Goal: Task Accomplishment & Management: Use online tool/utility

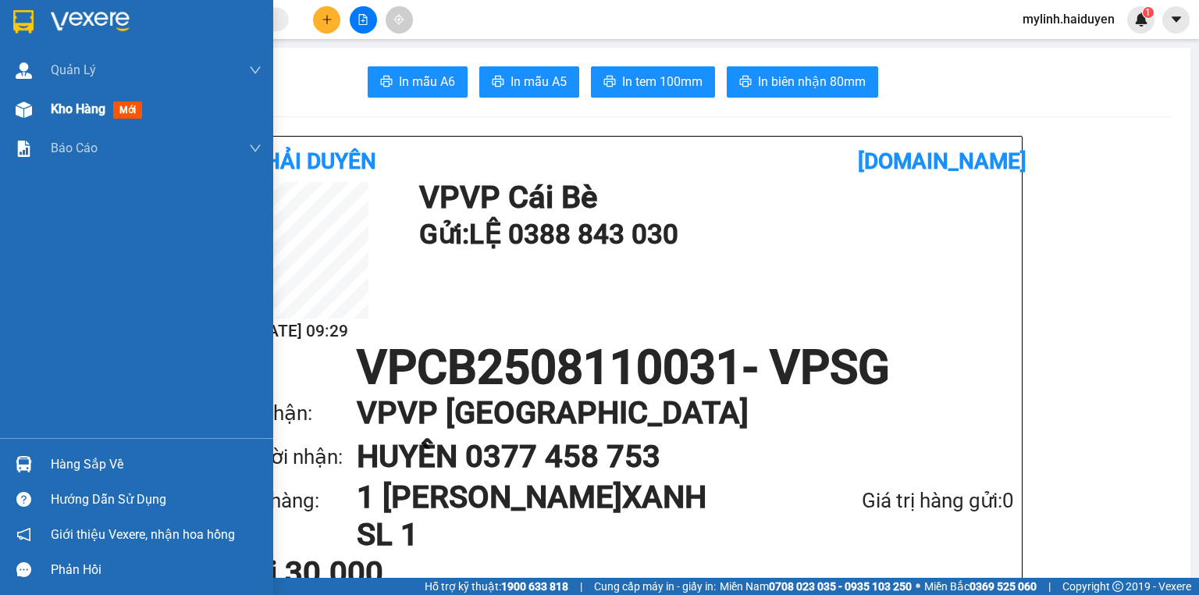
click at [85, 116] on span "Kho hàng" at bounding box center [78, 109] width 55 height 15
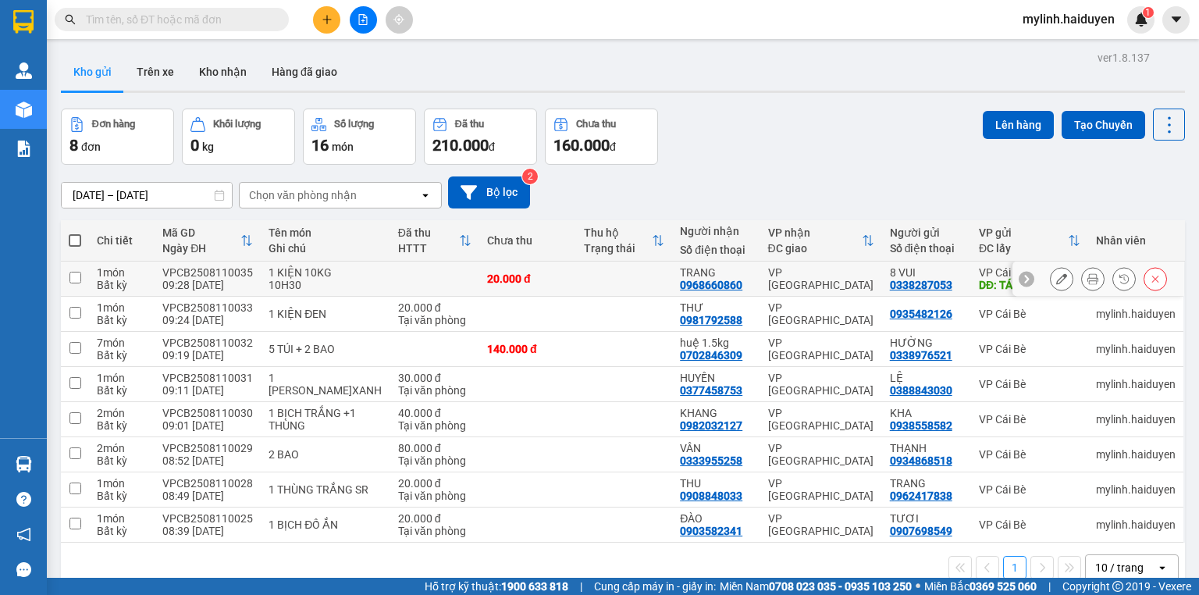
click at [1088, 280] on icon at bounding box center [1093, 278] width 11 height 11
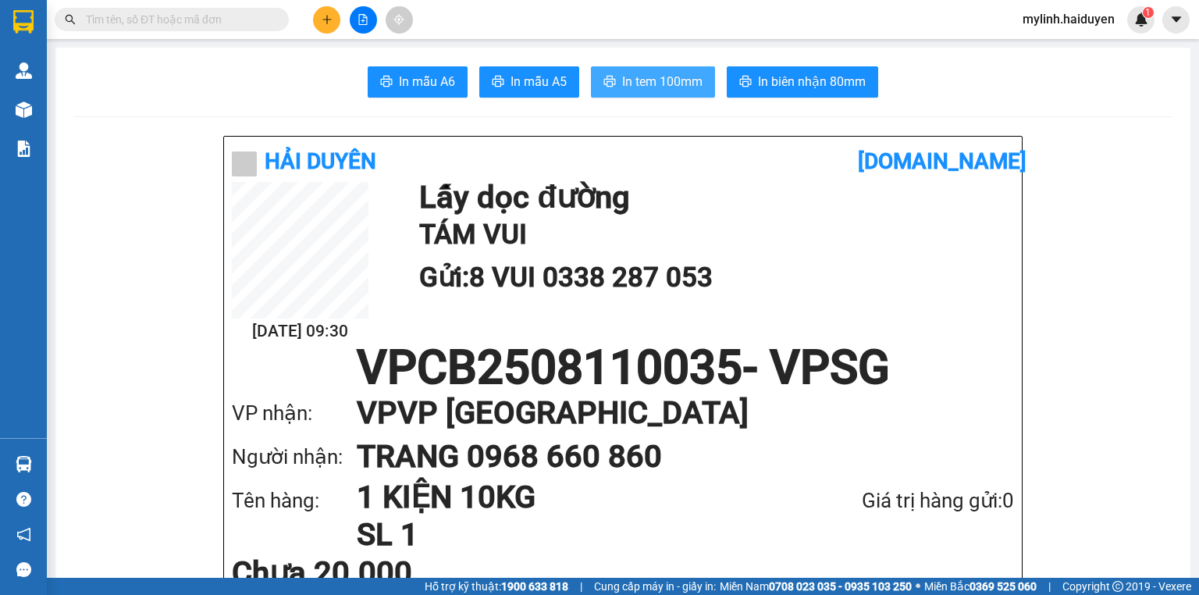
click at [681, 91] on span "In tem 100mm" at bounding box center [662, 82] width 80 height 20
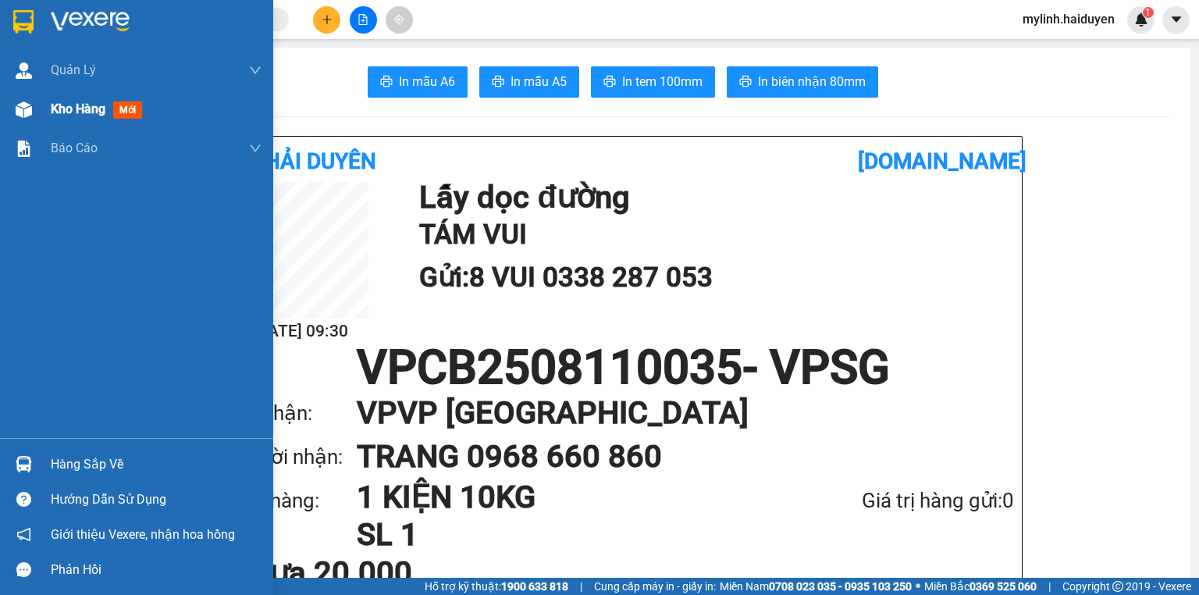
click at [91, 116] on span "Kho hàng" at bounding box center [78, 109] width 55 height 15
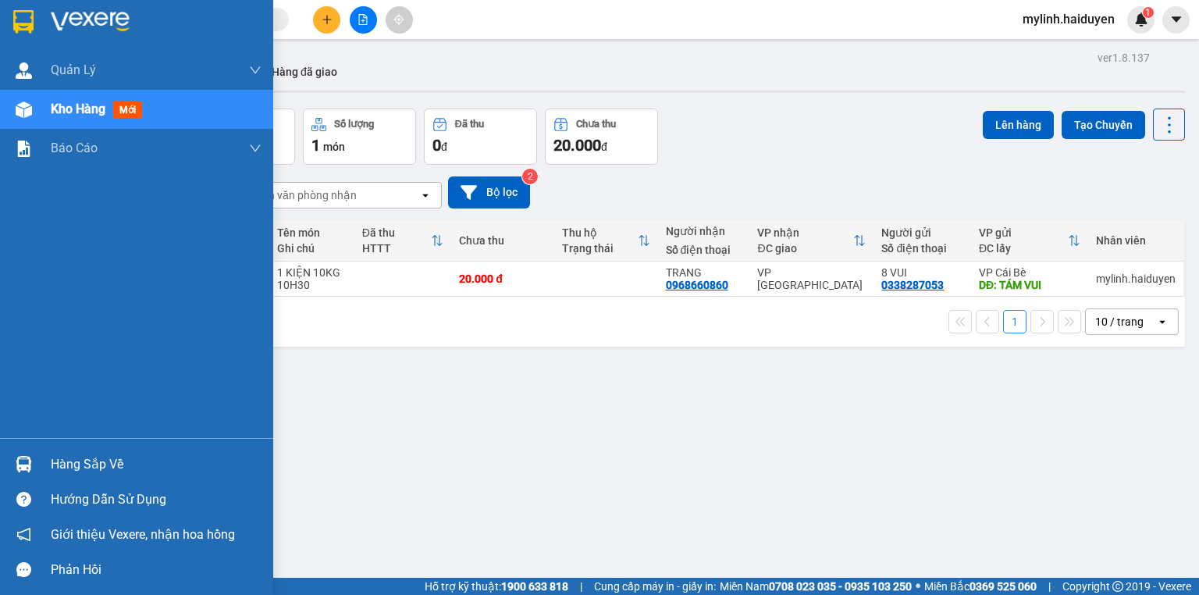
click at [49, 113] on div "Kho hàng mới" at bounding box center [136, 109] width 273 height 39
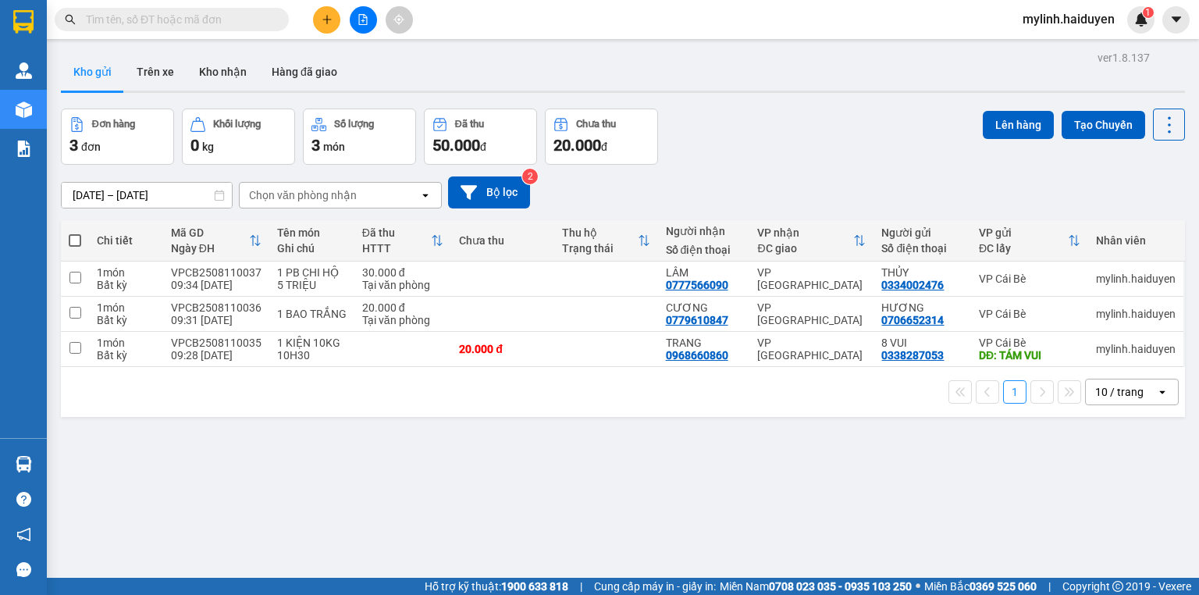
click at [180, 14] on input "text" at bounding box center [178, 19] width 184 height 17
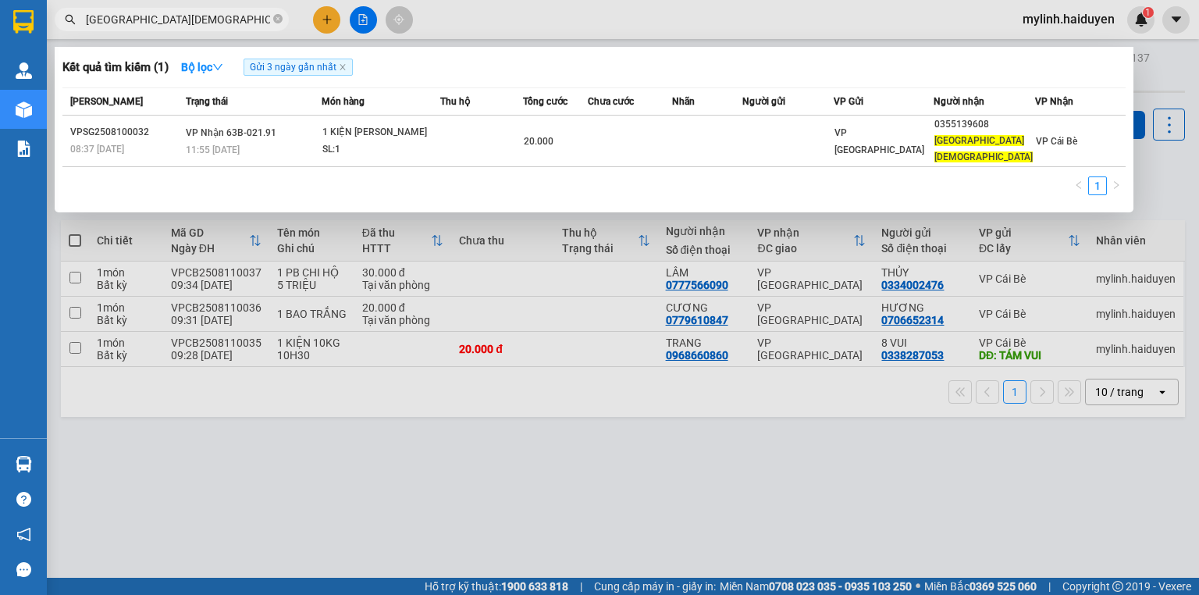
type input "[GEOGRAPHIC_DATA][DEMOGRAPHIC_DATA]"
drag, startPoint x: 634, startPoint y: 301, endPoint x: 789, endPoint y: 300, distance: 154.6
click at [634, 301] on div at bounding box center [599, 297] width 1199 height 595
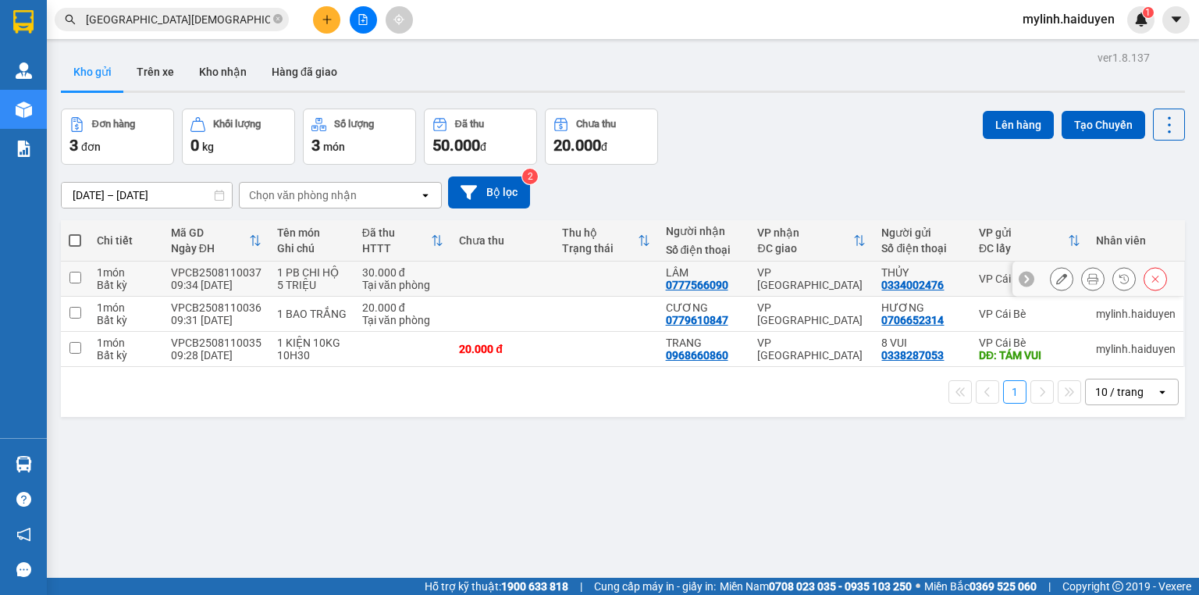
click at [1088, 275] on icon at bounding box center [1093, 278] width 11 height 11
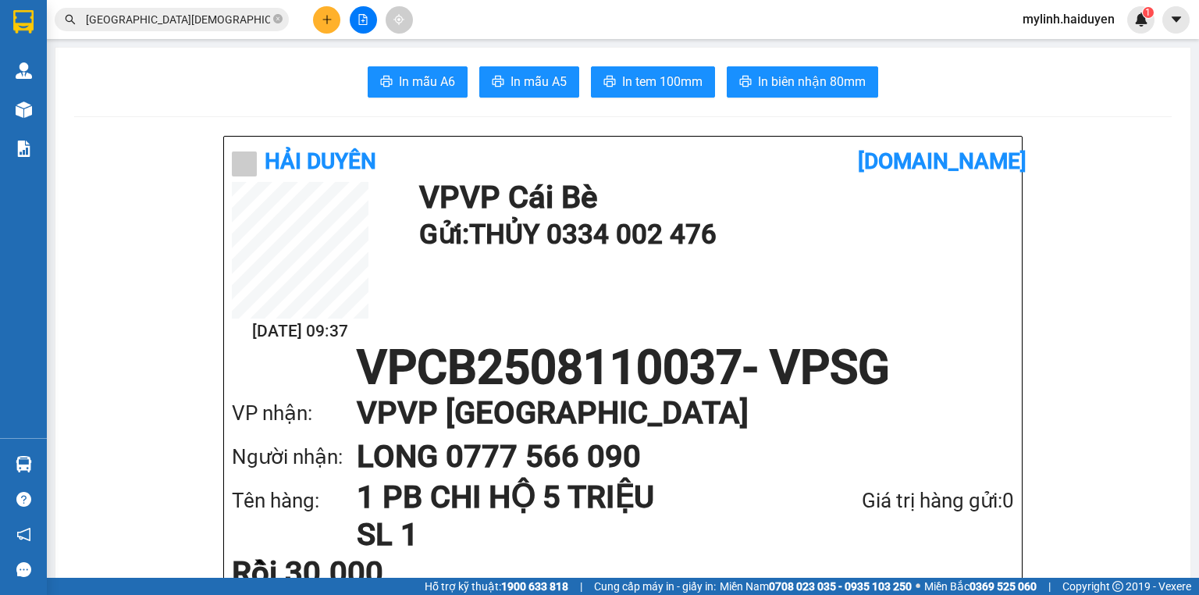
click at [446, 86] on span "In mẫu A6" at bounding box center [427, 82] width 56 height 20
drag, startPoint x: 189, startPoint y: 3, endPoint x: 192, endPoint y: 12, distance: 9.1
click at [190, 5] on div "Kết quả tìm kiếm ( 1 ) Bộ lọc Gửi 3 ngày gần nhất Mã ĐH Trạng thái Món hàng Thu…" at bounding box center [599, 19] width 1199 height 39
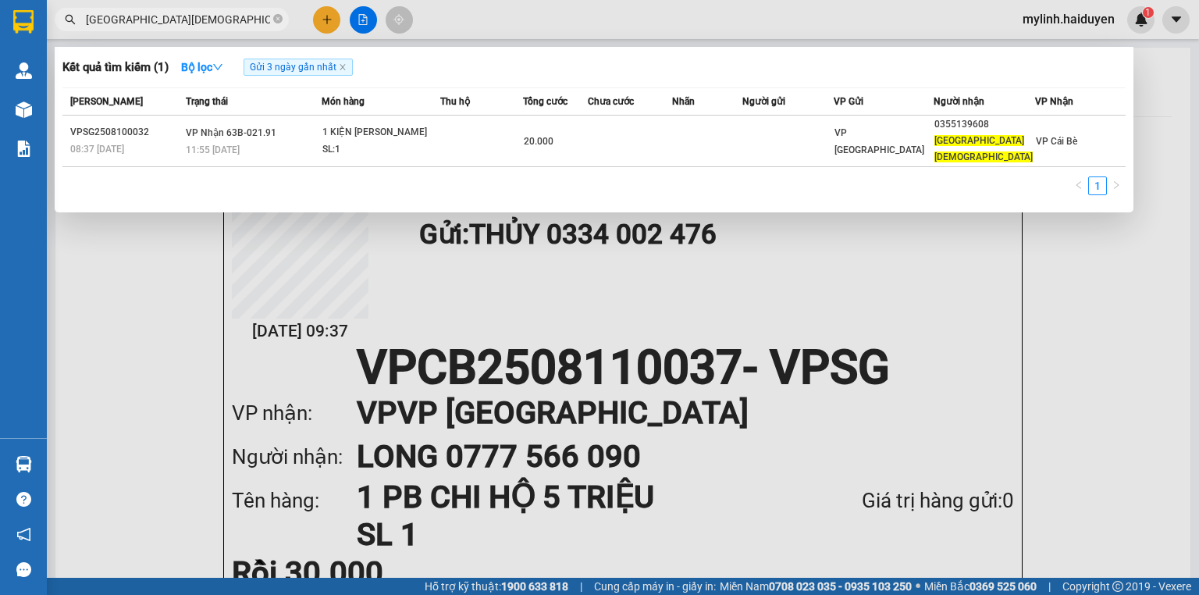
click at [193, 12] on input "[GEOGRAPHIC_DATA][DEMOGRAPHIC_DATA]" at bounding box center [178, 19] width 184 height 17
click at [454, 112] on th "Thu hộ" at bounding box center [481, 101] width 83 height 27
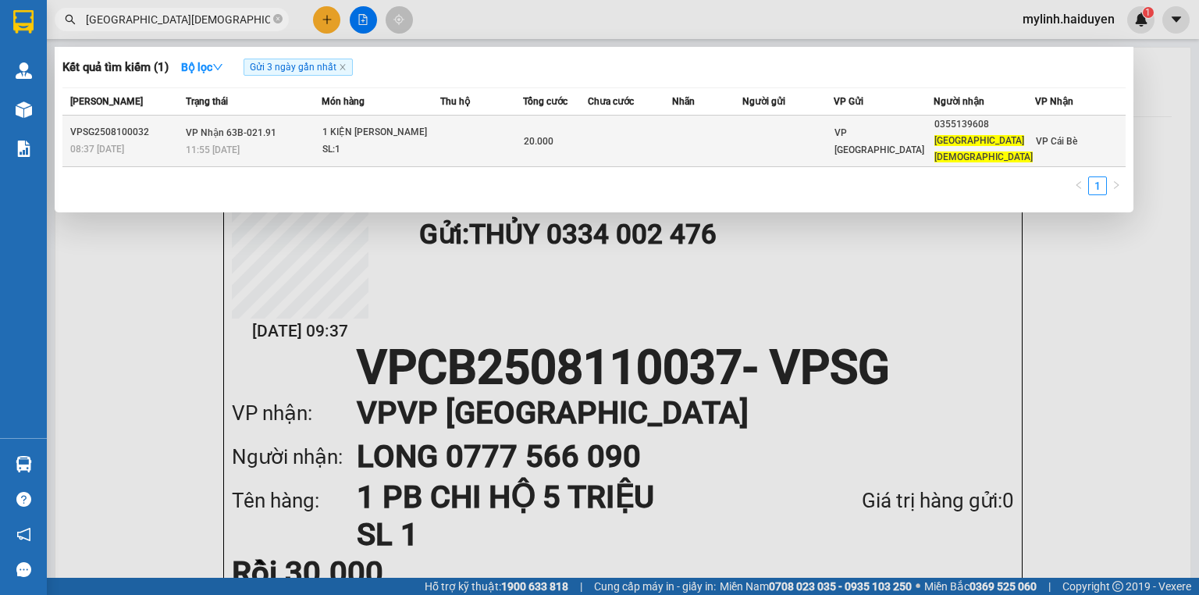
click at [467, 122] on td at bounding box center [481, 142] width 83 height 52
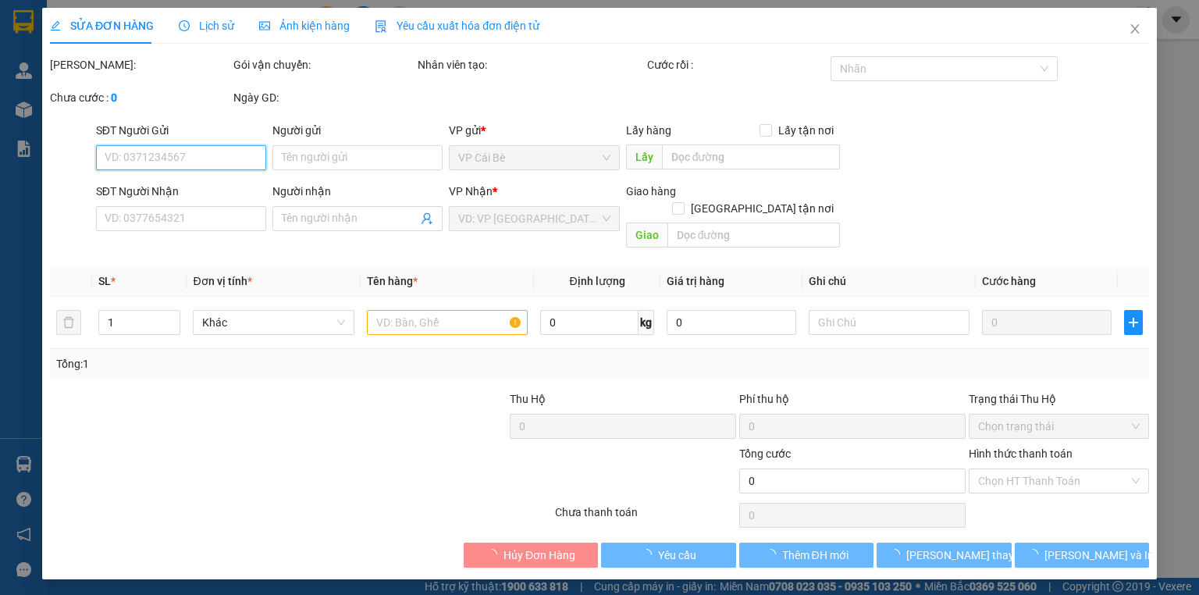
type input "0355139608"
type input "[GEOGRAPHIC_DATA][DEMOGRAPHIC_DATA]"
type input "20.000"
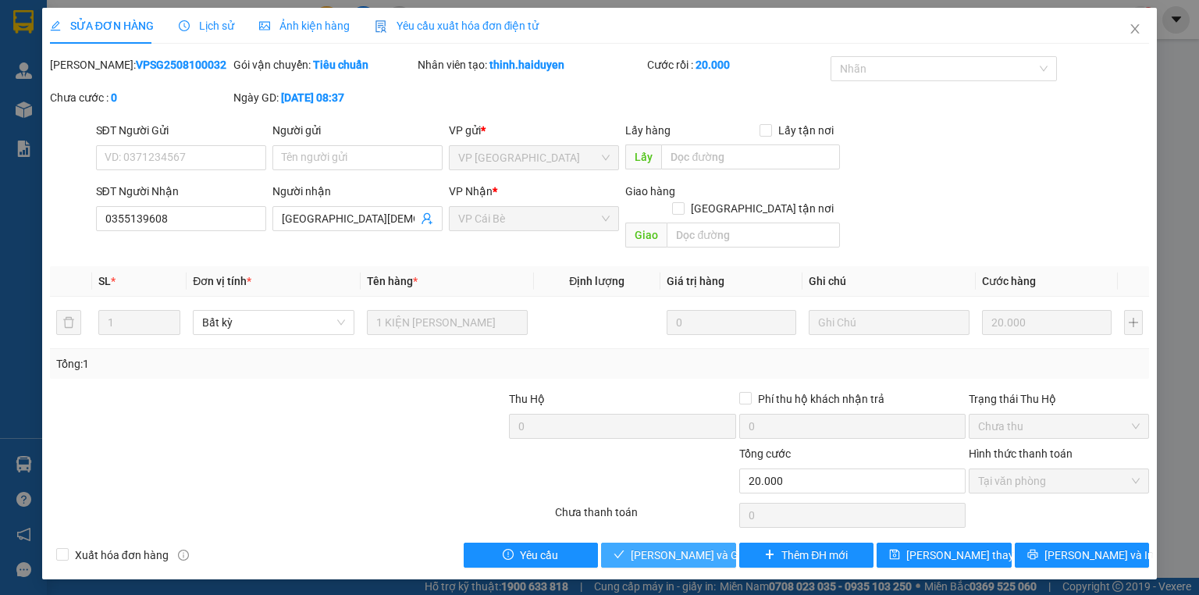
drag, startPoint x: 718, startPoint y: 531, endPoint x: 721, endPoint y: 501, distance: 30.5
click at [718, 547] on span "[PERSON_NAME] và Giao hàng" at bounding box center [706, 555] width 150 height 17
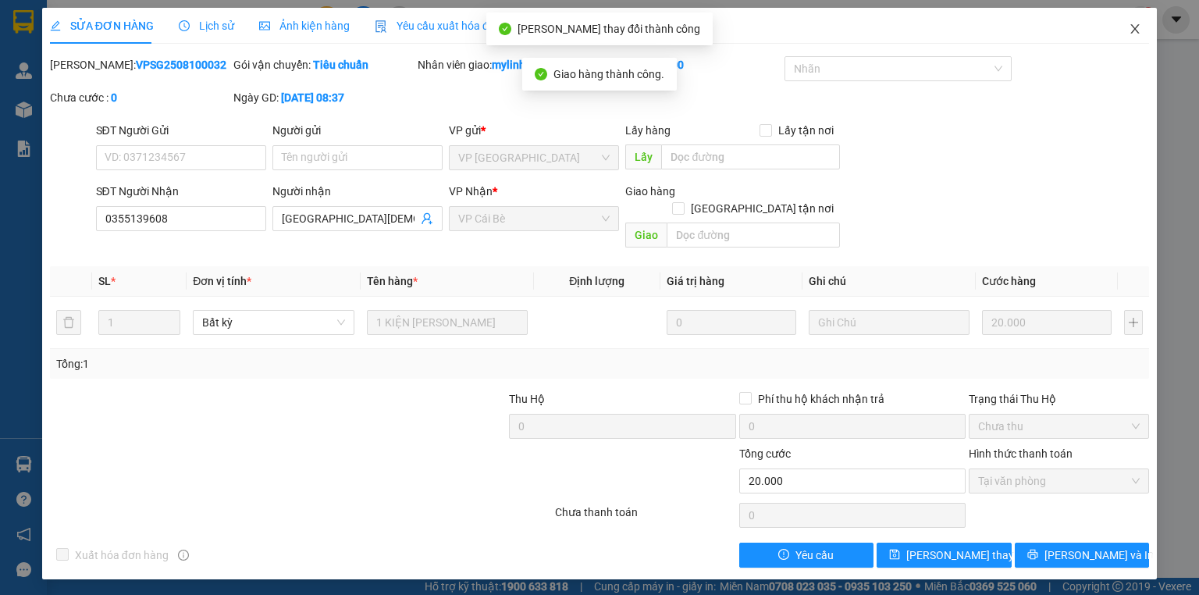
click at [1142, 33] on span "Close" at bounding box center [1136, 30] width 44 height 44
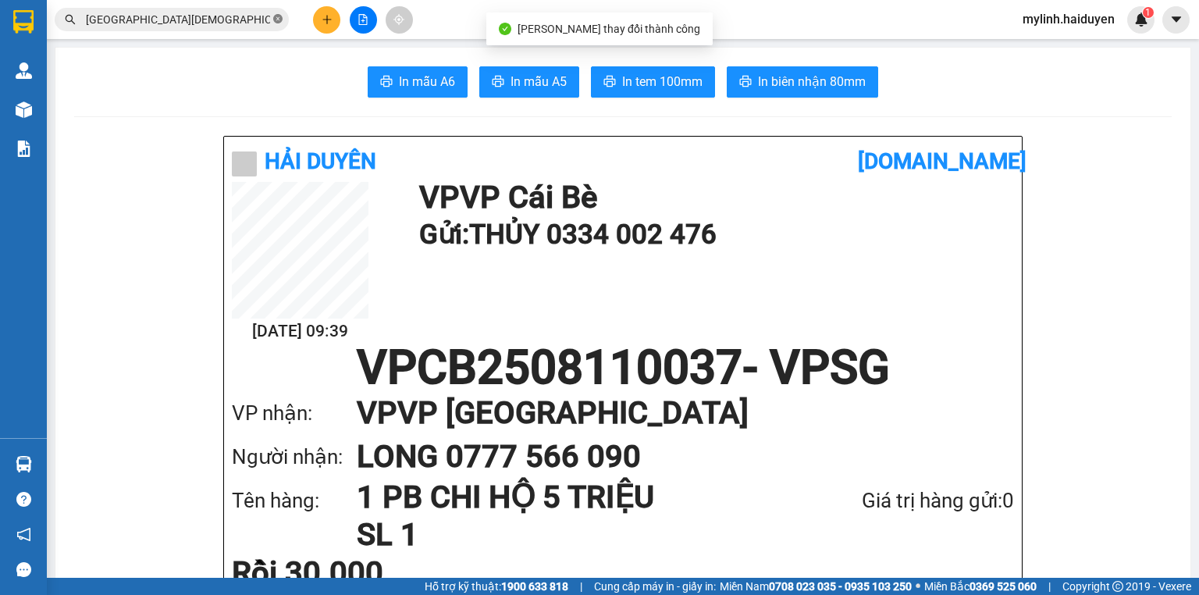
click at [280, 20] on icon "close-circle" at bounding box center [277, 18] width 9 height 9
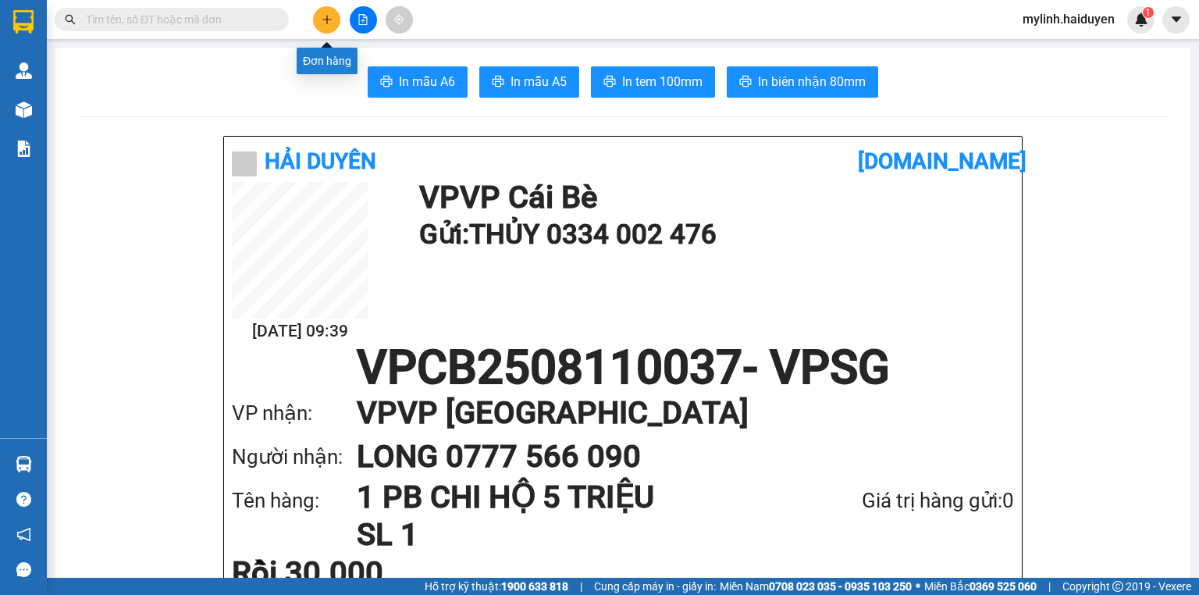
click at [326, 18] on icon "plus" at bounding box center [326, 19] width 1 height 9
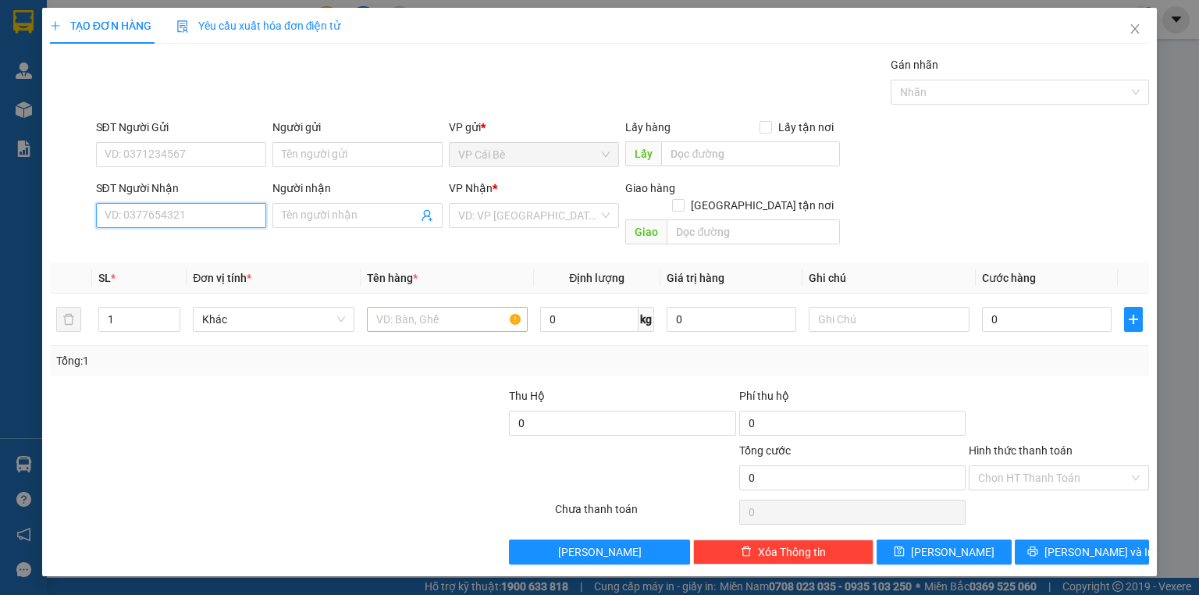
click at [246, 210] on input "SĐT Người Nhận" at bounding box center [181, 215] width 170 height 25
click at [227, 216] on input "SĐT Người Nhận" at bounding box center [181, 215] width 170 height 25
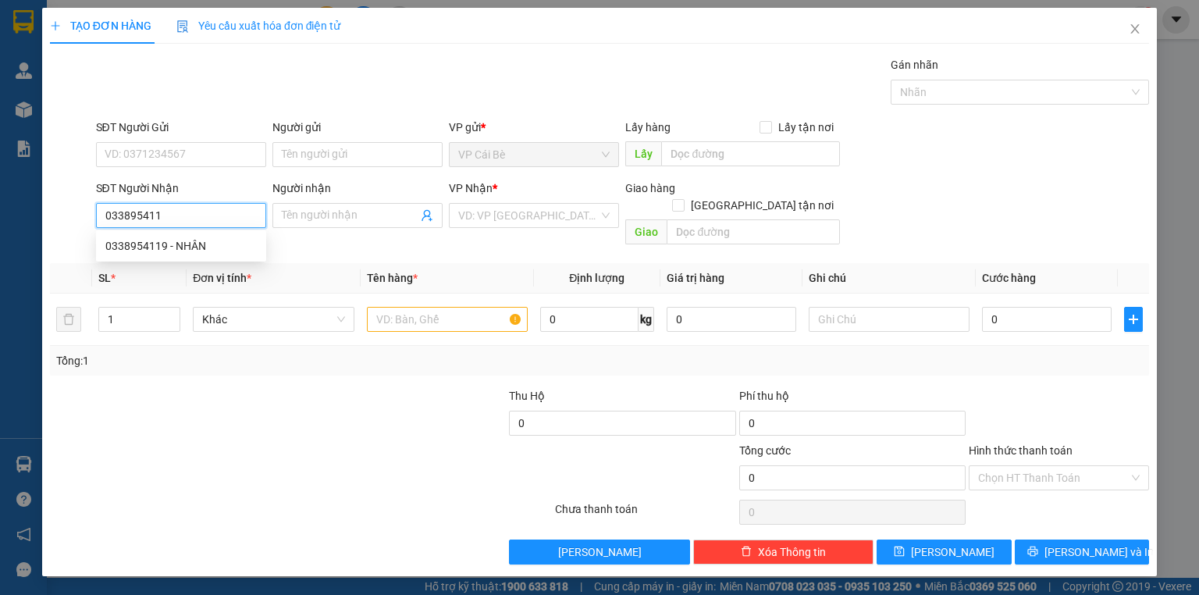
type input "0338954119"
drag, startPoint x: 175, startPoint y: 248, endPoint x: 125, endPoint y: 256, distance: 50.6
click at [175, 248] on div "0338954119 - NHÂN" at bounding box center [180, 245] width 151 height 17
type input "NHÂN"
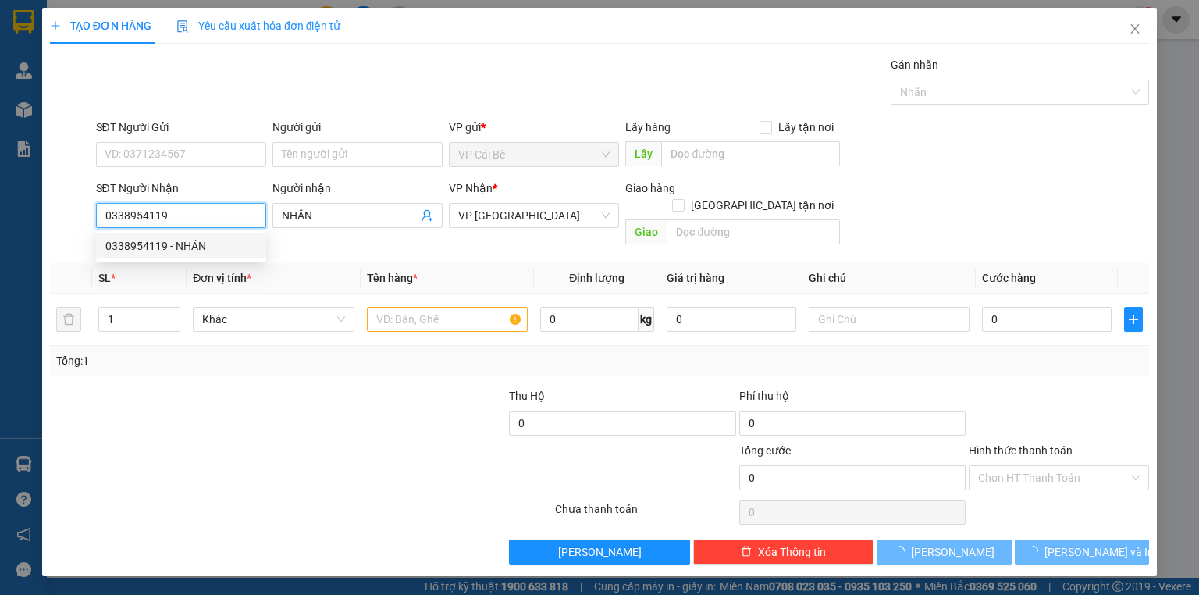
type input "60.000"
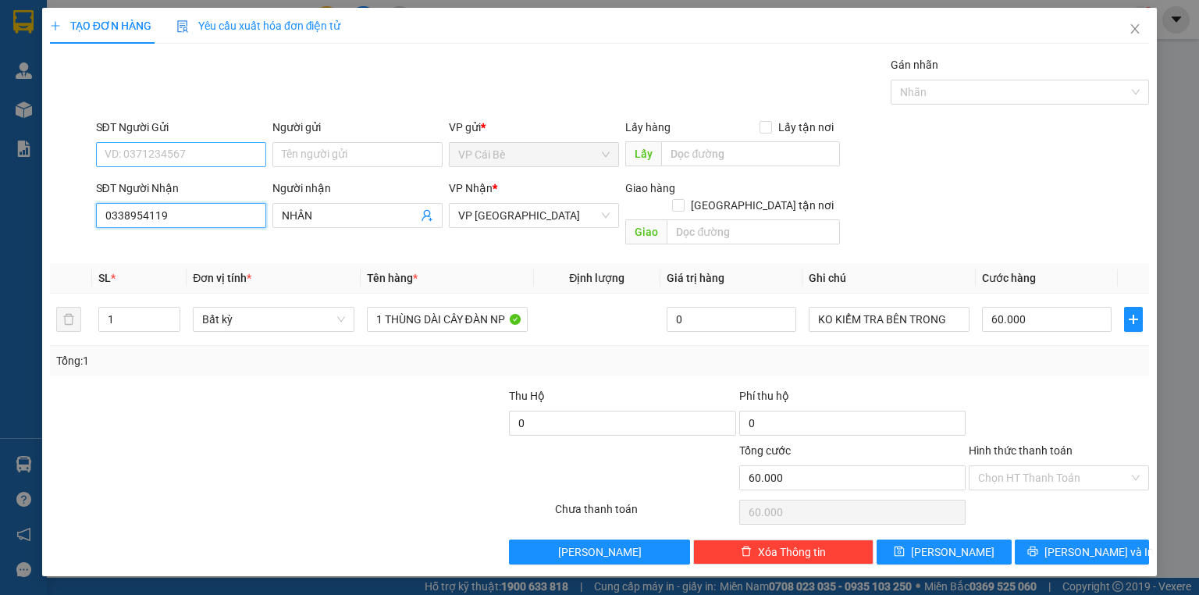
type input "0338954119"
click at [194, 150] on input "SĐT Người Gửi" at bounding box center [181, 154] width 170 height 25
drag, startPoint x: 205, startPoint y: 180, endPoint x: 176, endPoint y: 178, distance: 28.2
click at [205, 181] on div "0348972020 - TRÚC" at bounding box center [180, 184] width 151 height 17
type input "0348972020"
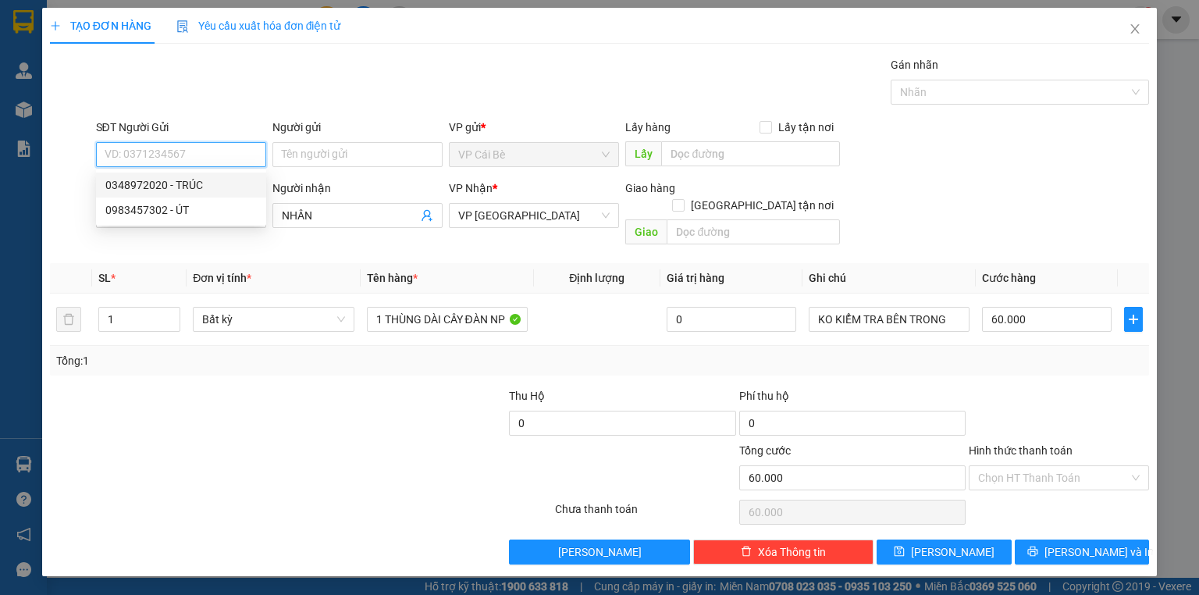
type input "TRÚC"
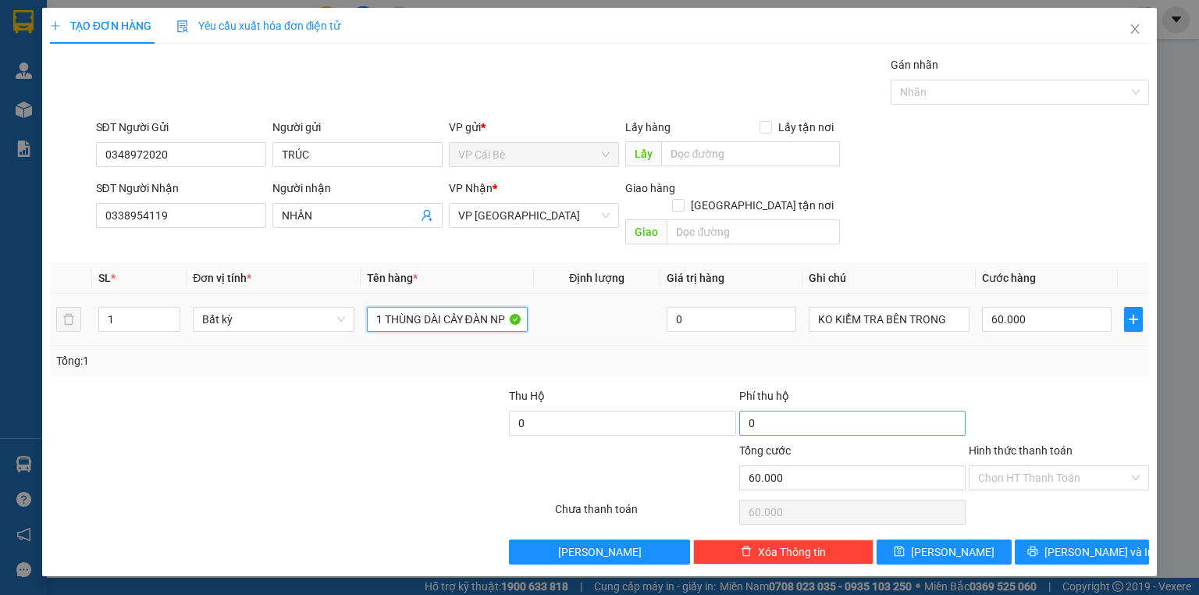
drag, startPoint x: 387, startPoint y: 301, endPoint x: 905, endPoint y: 397, distance: 526.4
click at [1104, 312] on tr "1 Bất kỳ 1 THÙNG DÀI CÂY ĐÀN NP 0 KO KIỂM TRA BÊN TRONG 60.000" at bounding box center [599, 320] width 1099 height 52
type input "1 HỘP"
click at [1064, 307] on input "60.000" at bounding box center [1047, 319] width 130 height 25
type input "2"
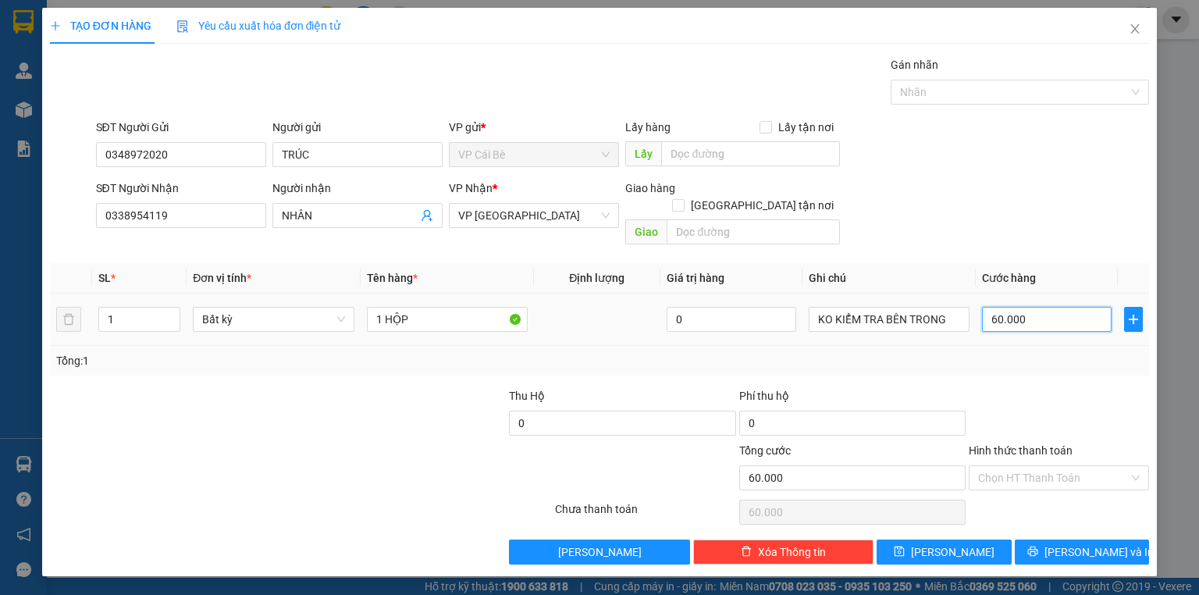
type input "2"
type input "20"
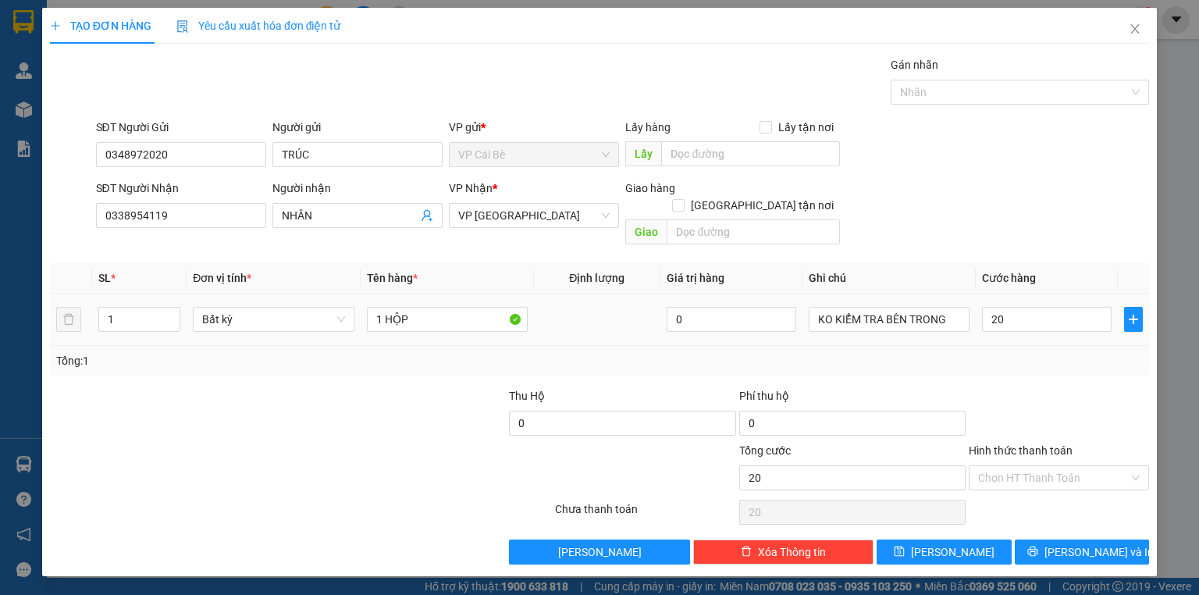
type input "20.000"
click at [1031, 391] on div at bounding box center [1059, 414] width 184 height 55
click at [1040, 466] on input "Hình thức thanh toán" at bounding box center [1053, 477] width 151 height 23
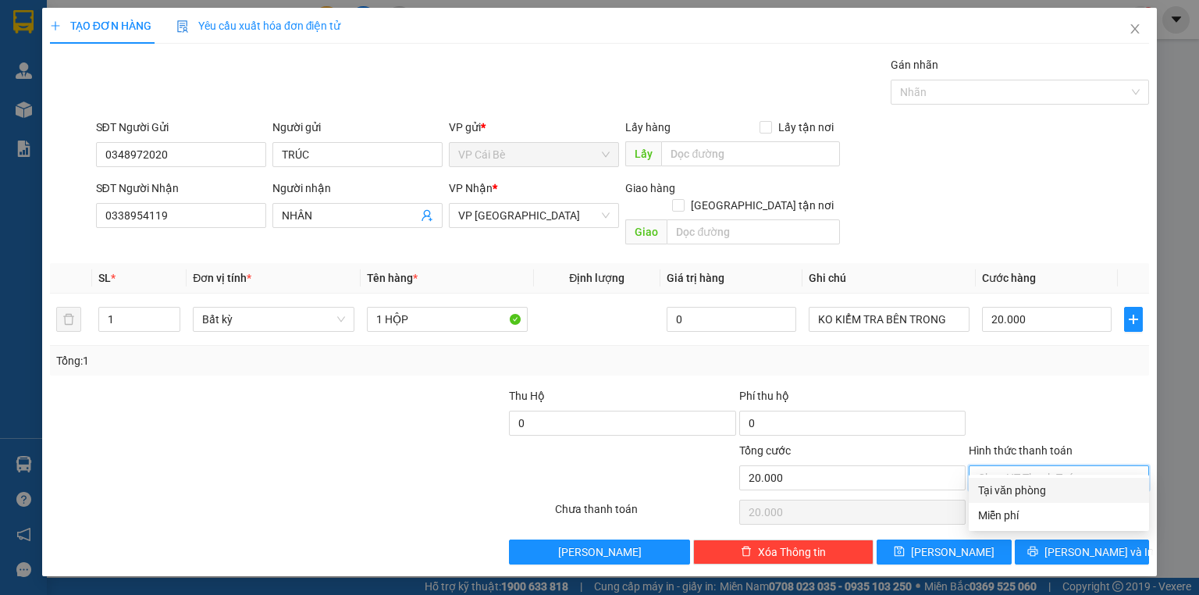
click at [1049, 490] on div "Tại văn phòng" at bounding box center [1059, 490] width 162 height 17
type input "0"
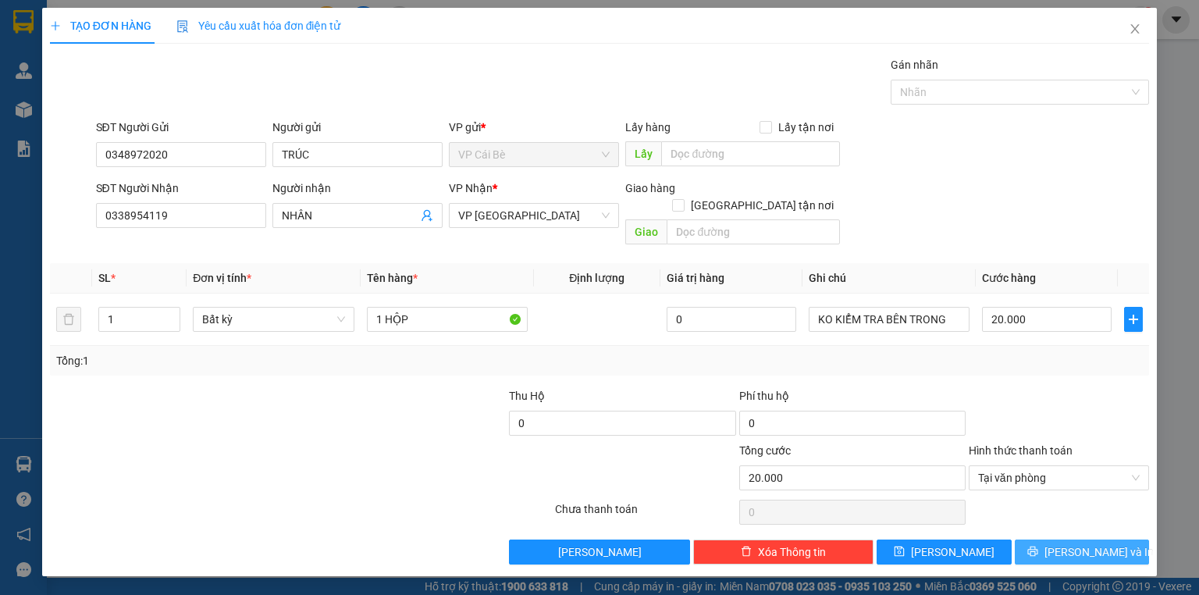
click at [1087, 543] on span "Lưu và In" at bounding box center [1099, 551] width 109 height 17
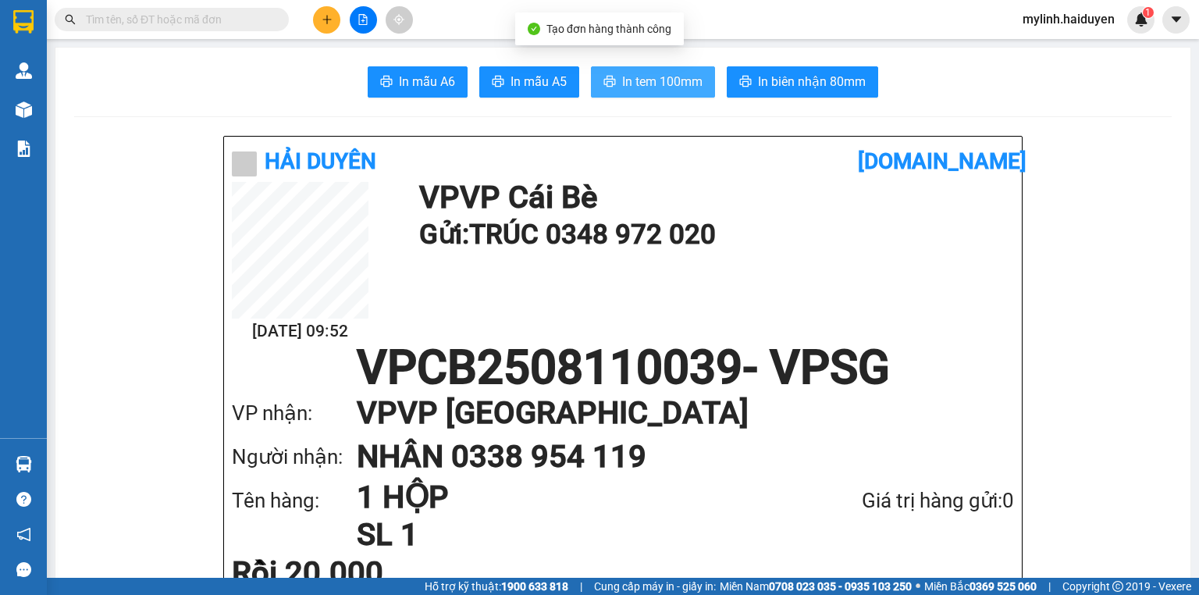
click at [661, 84] on span "In tem 100mm" at bounding box center [662, 82] width 80 height 20
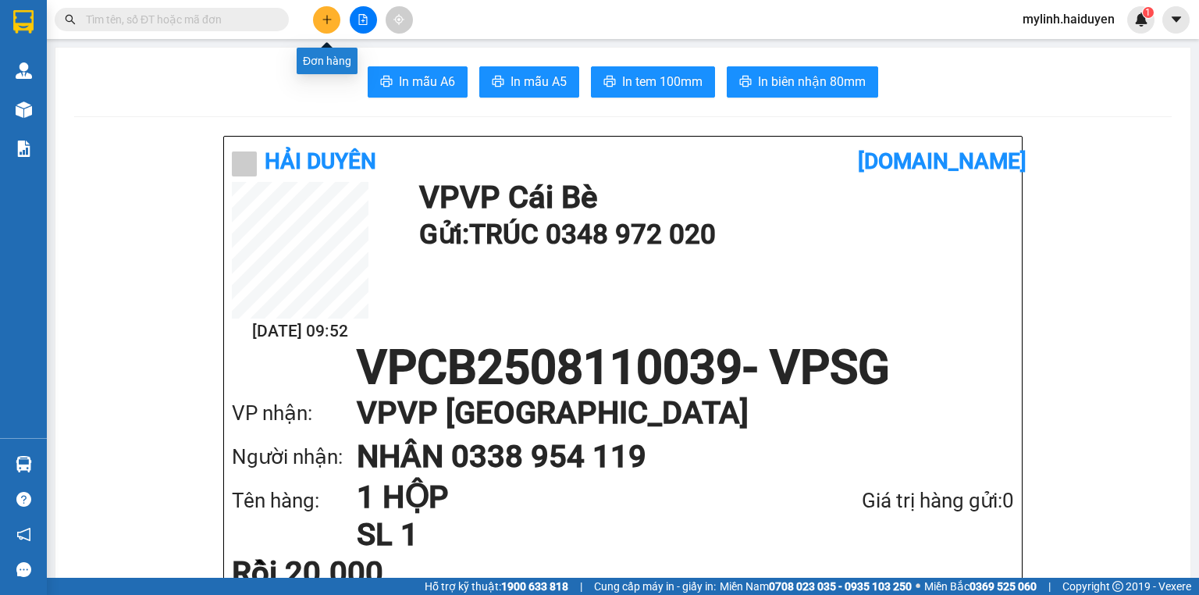
click at [318, 13] on button at bounding box center [326, 19] width 27 height 27
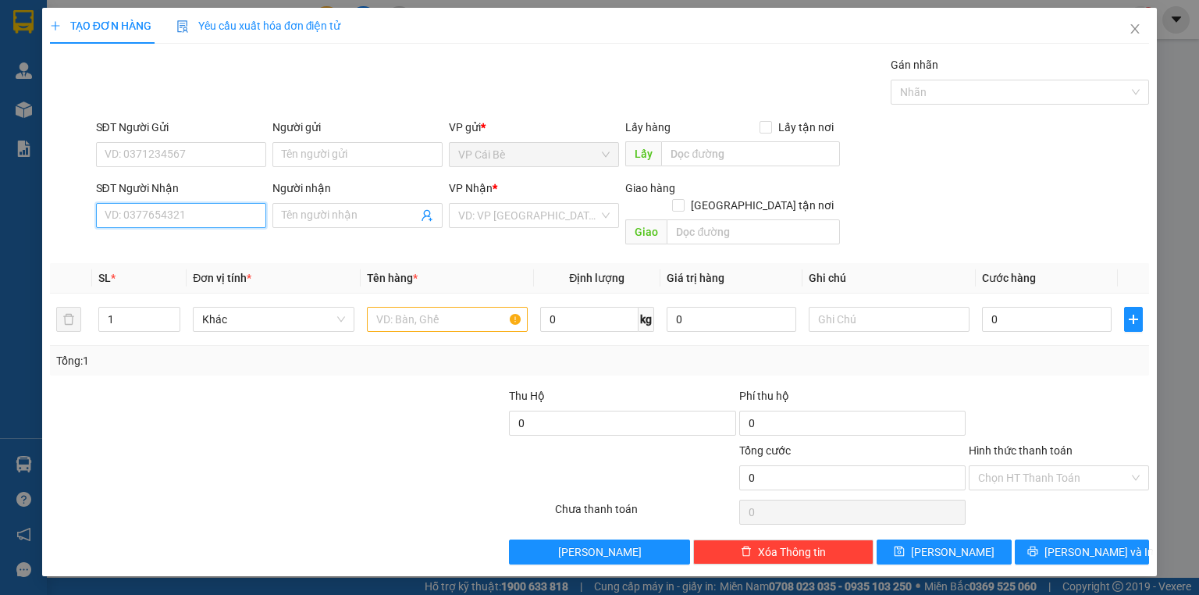
drag, startPoint x: 235, startPoint y: 212, endPoint x: 42, endPoint y: 216, distance: 192.9
click at [203, 209] on input "SĐT Người Nhận" at bounding box center [181, 215] width 170 height 25
drag, startPoint x: 164, startPoint y: 248, endPoint x: 321, endPoint y: 216, distance: 160.3
click at [166, 248] on div "0938412968" at bounding box center [180, 245] width 151 height 17
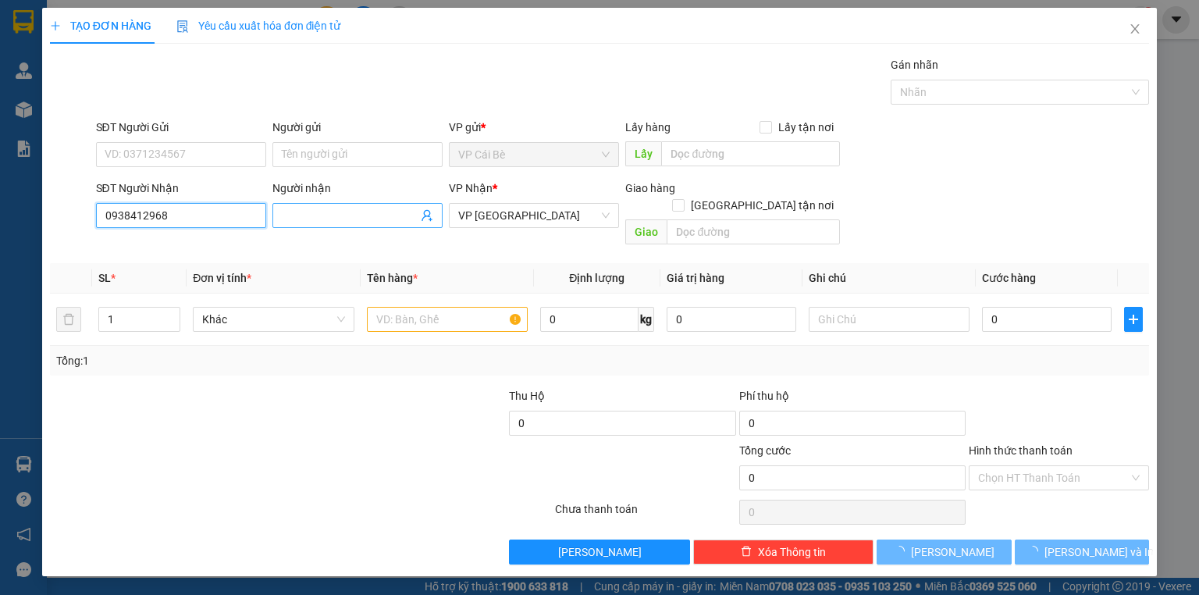
type input "0938412968"
click at [326, 216] on input "Người nhận" at bounding box center [350, 215] width 136 height 17
type input "30.000"
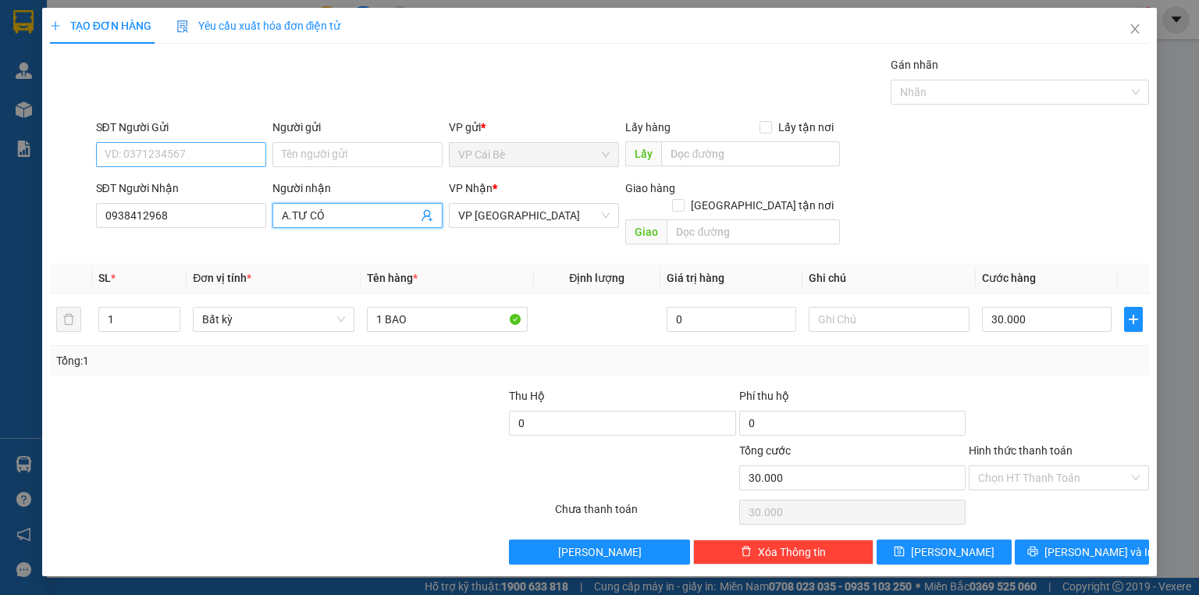
type input "A.TƯ CÓ"
click at [201, 155] on input "SĐT Người Gửi" at bounding box center [181, 154] width 170 height 25
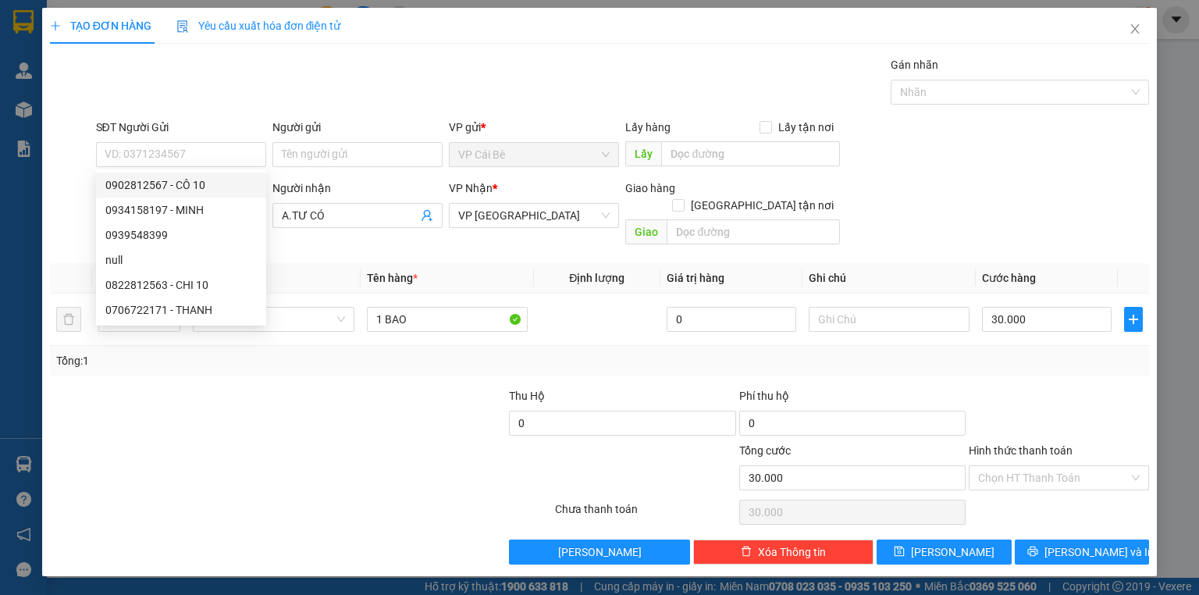
click at [400, 387] on div at bounding box center [393, 414] width 230 height 55
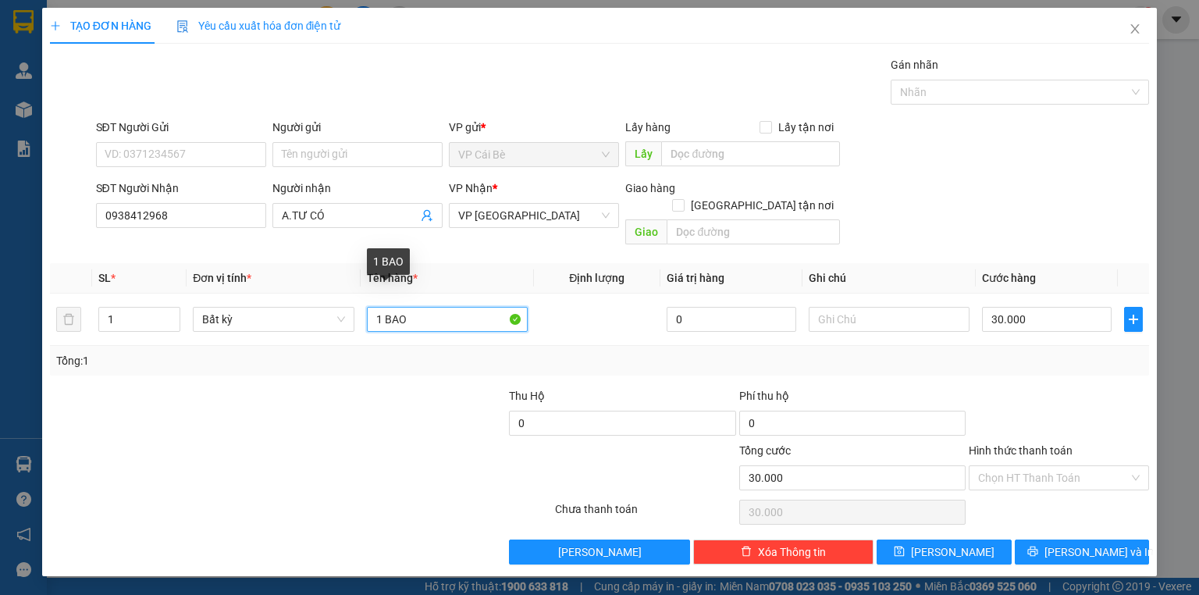
drag, startPoint x: 386, startPoint y: 305, endPoint x: 672, endPoint y: 237, distance: 293.6
click at [694, 263] on table "SL * Đơn vị tính * Tên hàng * Định lượng Giá trị hàng Ghi chú Cước hàng 1 Bất k…" at bounding box center [599, 304] width 1099 height 83
type input "1 BỊCH XANH CÓ THÙNG BÊN TRONG"
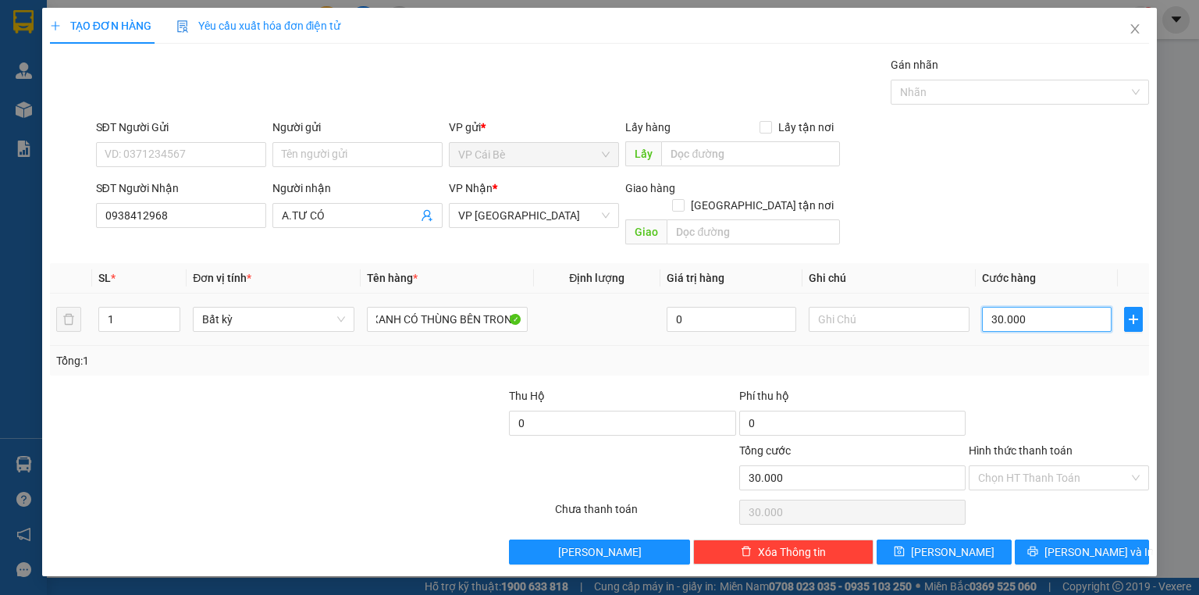
scroll to position [0, 0]
click at [1042, 307] on input "30.000" at bounding box center [1047, 319] width 130 height 25
drag, startPoint x: 1042, startPoint y: 290, endPoint x: 1034, endPoint y: 284, distance: 10.2
click at [1040, 304] on div "30.000" at bounding box center [1047, 319] width 130 height 31
type input "2"
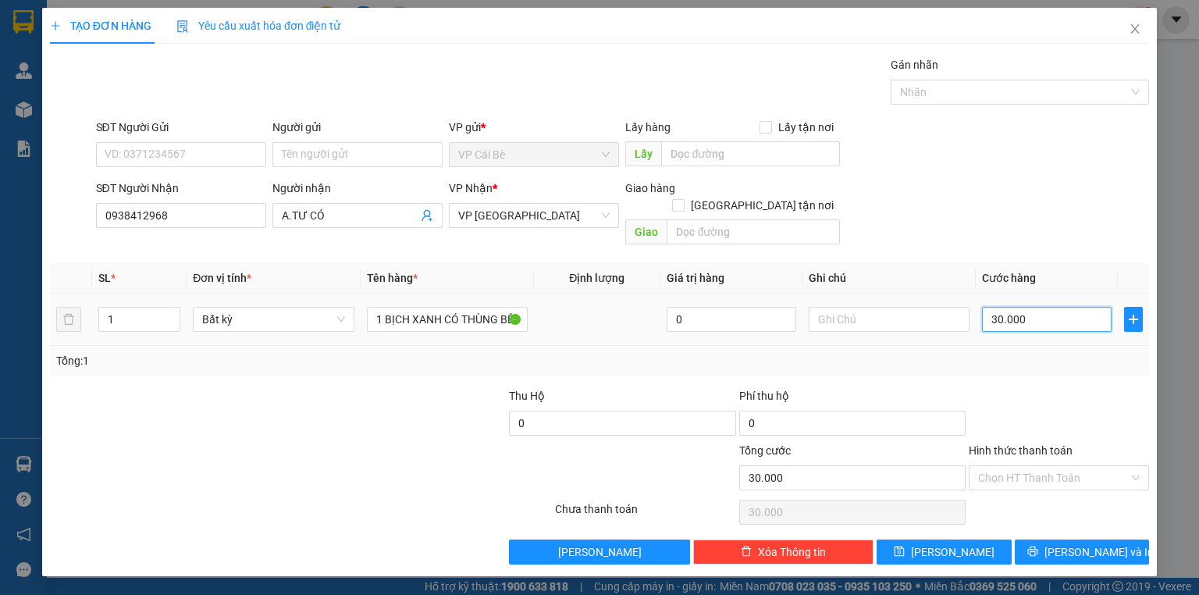
type input "2"
type input "20"
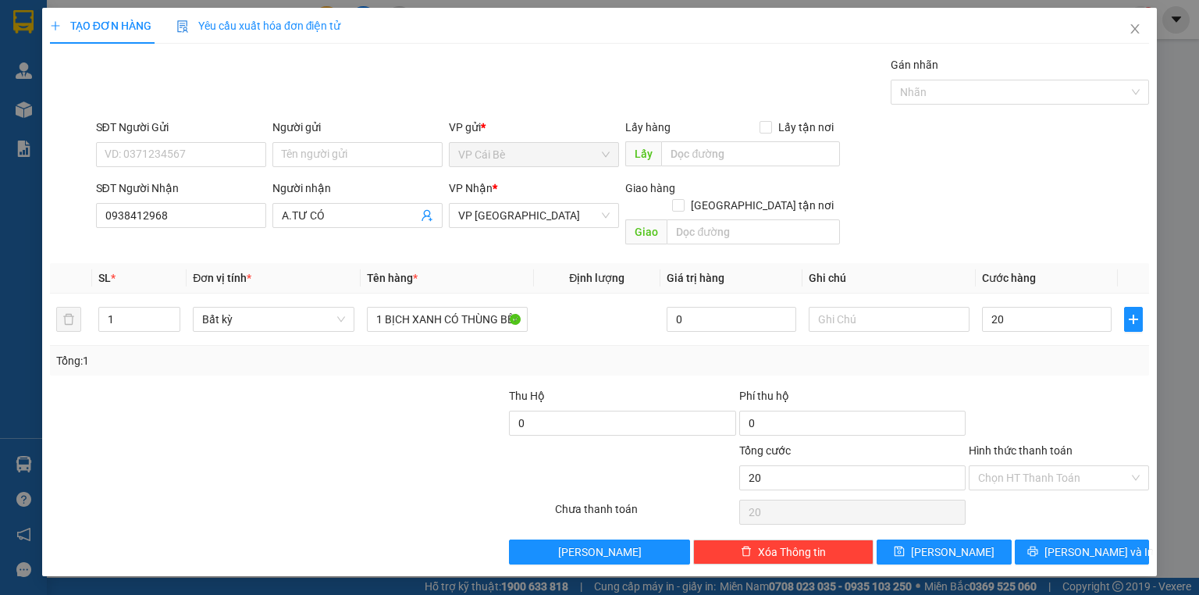
type input "20.000"
click at [1065, 387] on div at bounding box center [1059, 414] width 184 height 55
drag, startPoint x: 1068, startPoint y: 531, endPoint x: 1103, endPoint y: 527, distance: 34.6
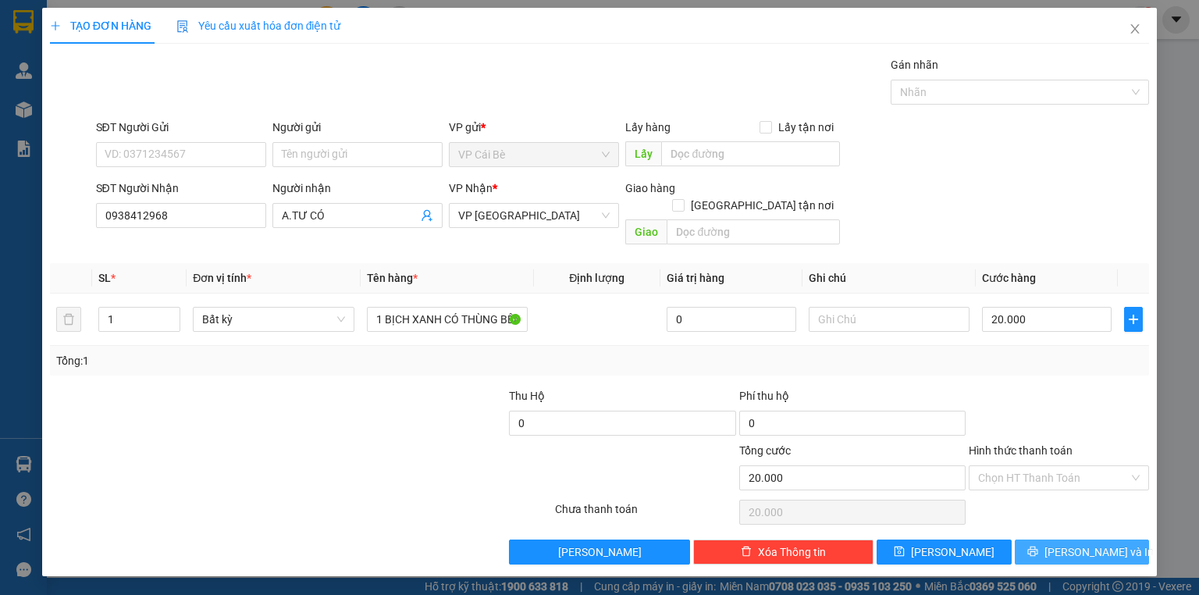
click at [1069, 543] on span "Lưu và In" at bounding box center [1099, 551] width 109 height 17
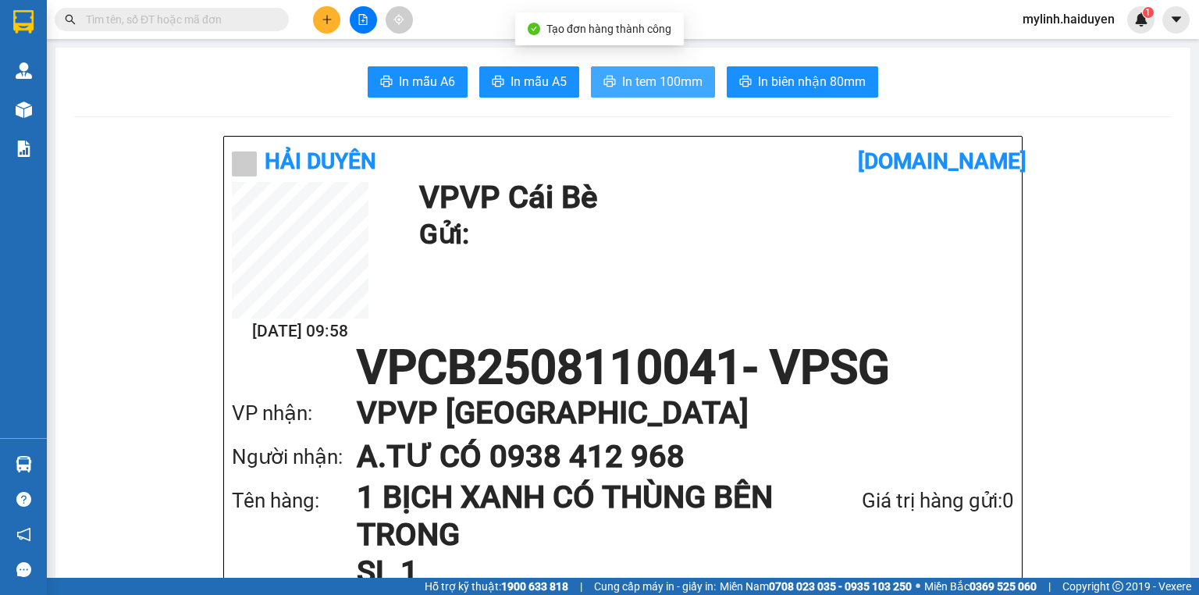
click at [647, 75] on span "In tem 100mm" at bounding box center [662, 82] width 80 height 20
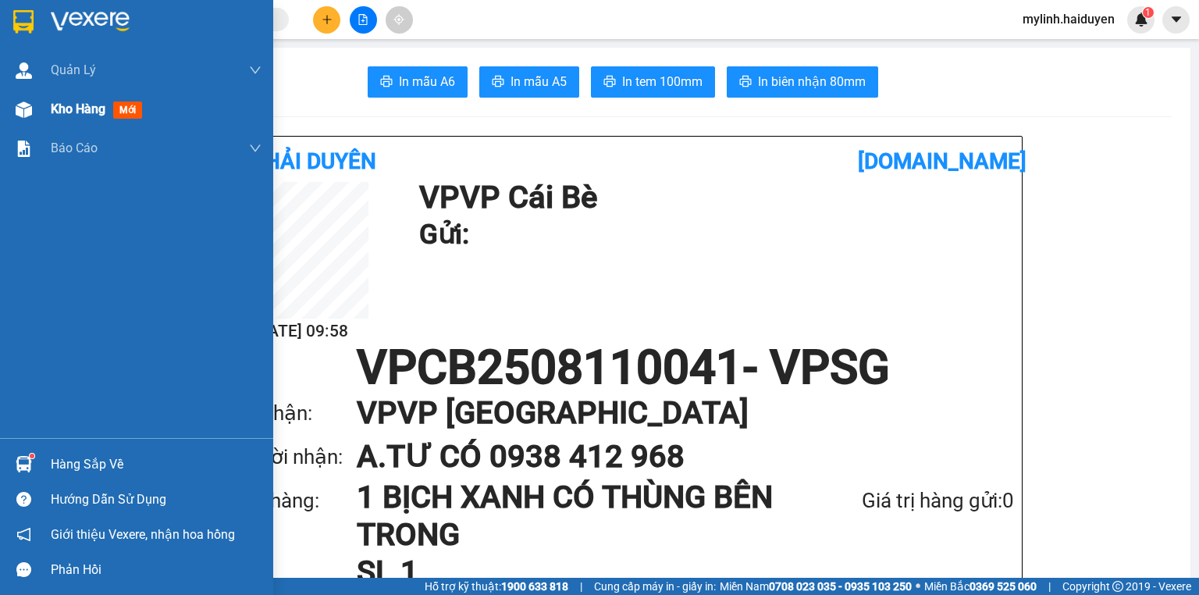
drag, startPoint x: 54, startPoint y: 109, endPoint x: 97, endPoint y: 127, distance: 46.6
click at [58, 109] on span "Kho hàng" at bounding box center [78, 109] width 55 height 15
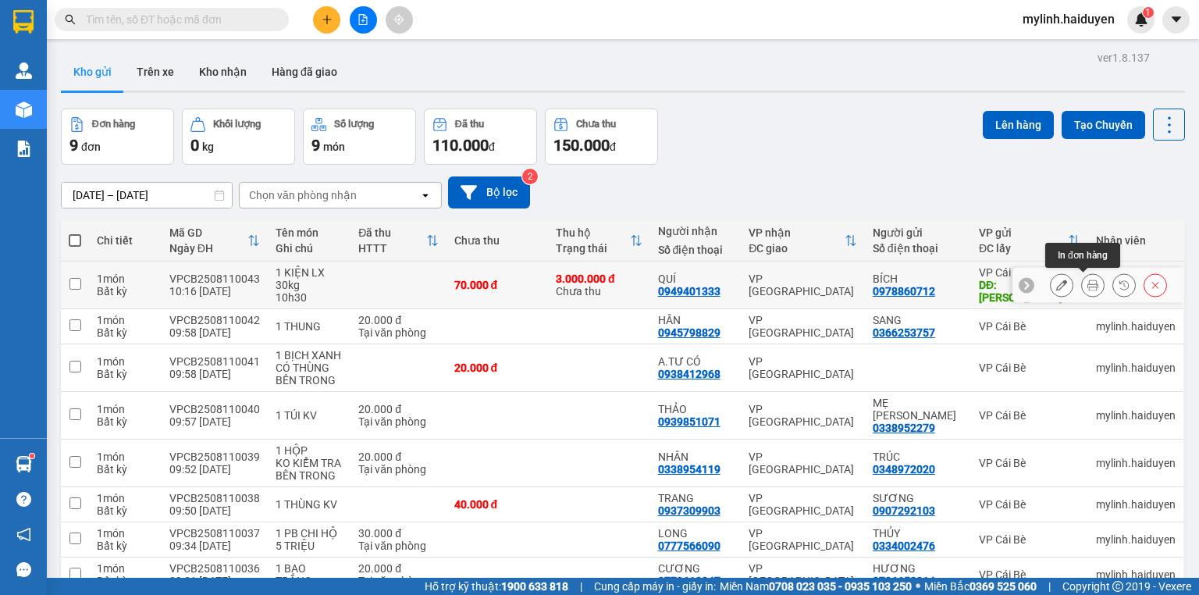
click at [1090, 288] on button at bounding box center [1093, 285] width 22 height 27
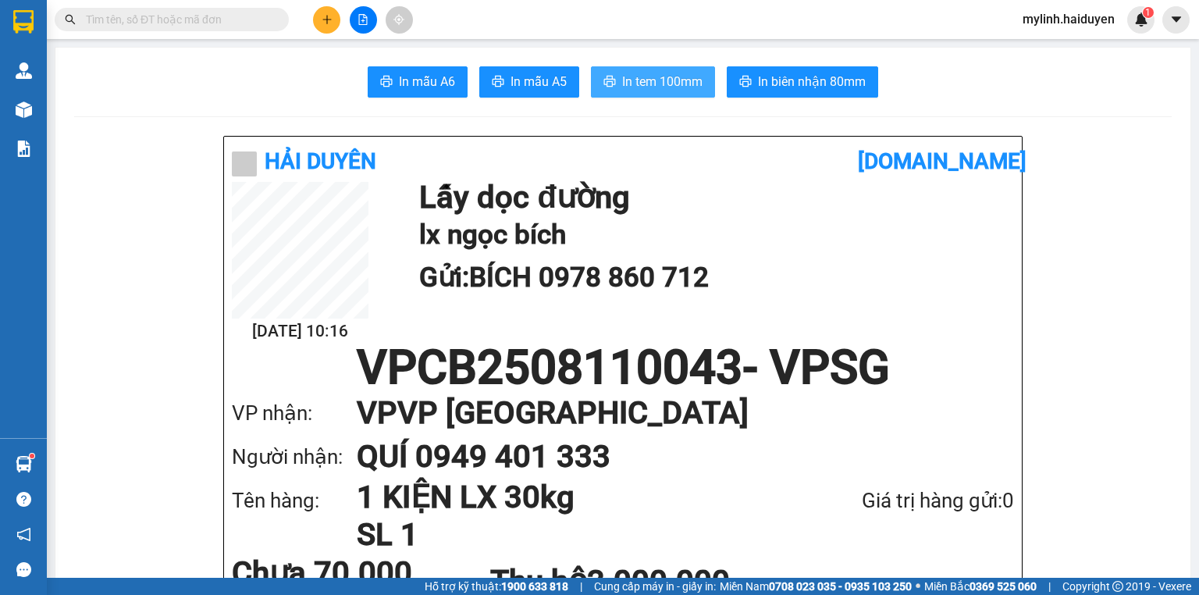
click at [691, 91] on span "In tem 100mm" at bounding box center [662, 82] width 80 height 20
click at [451, 78] on span "In mẫu A6" at bounding box center [427, 82] width 56 height 20
click at [551, 95] on button "In mẫu A5" at bounding box center [529, 81] width 100 height 31
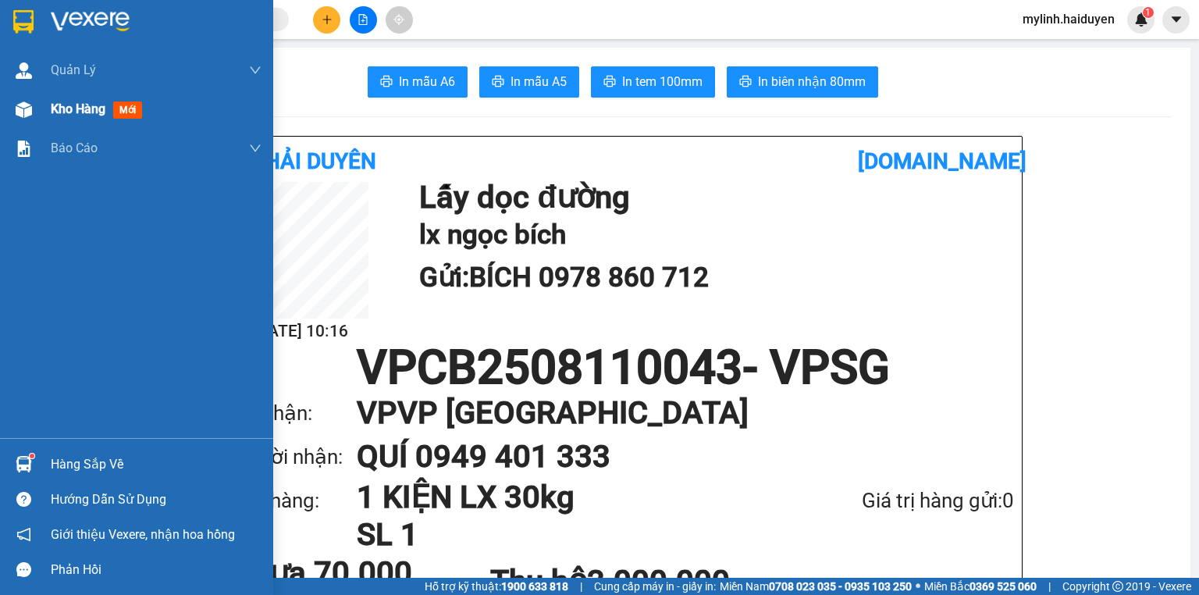
click at [52, 112] on span "Kho hàng" at bounding box center [78, 109] width 55 height 15
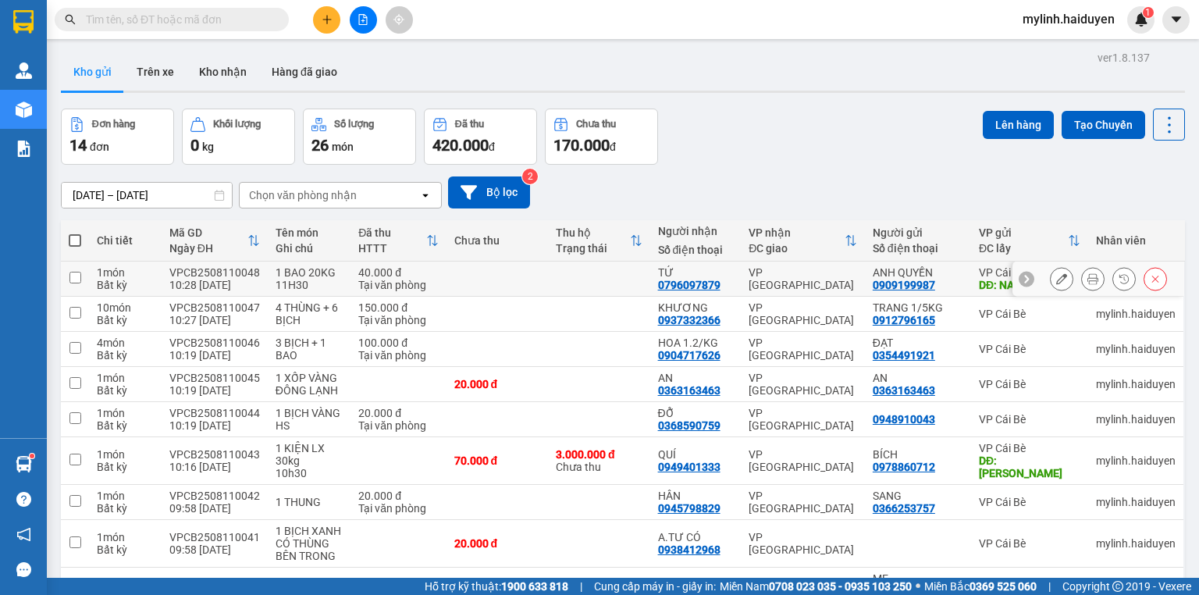
click at [1090, 278] on button at bounding box center [1093, 278] width 22 height 27
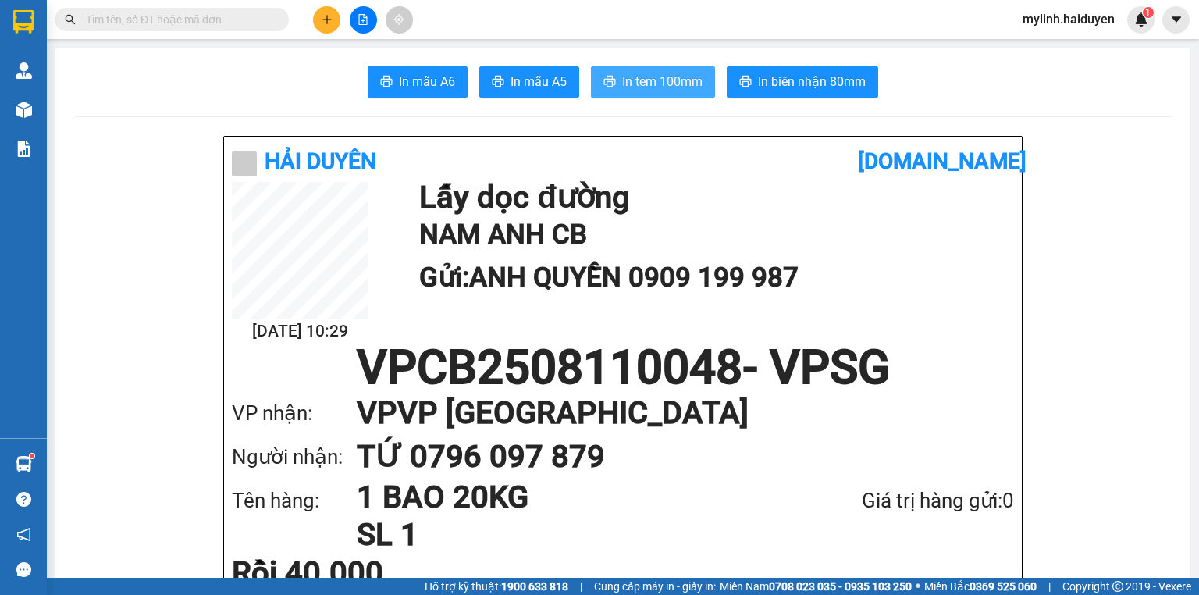
click at [664, 85] on span "In tem 100mm" at bounding box center [662, 82] width 80 height 20
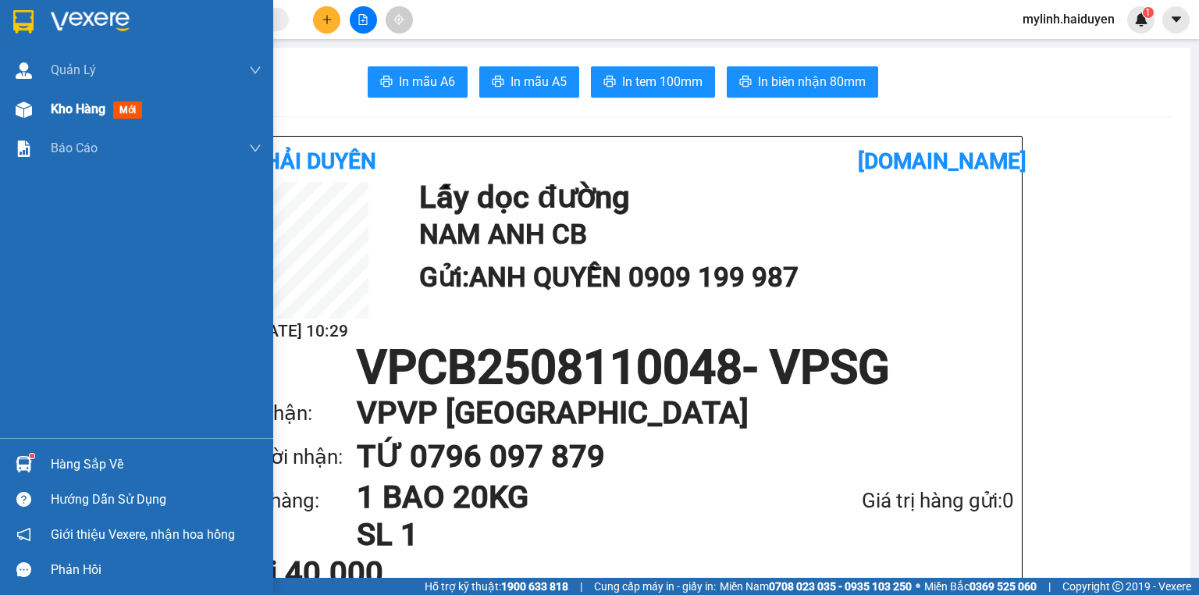
click at [50, 97] on div "Kho hàng mới" at bounding box center [136, 109] width 273 height 39
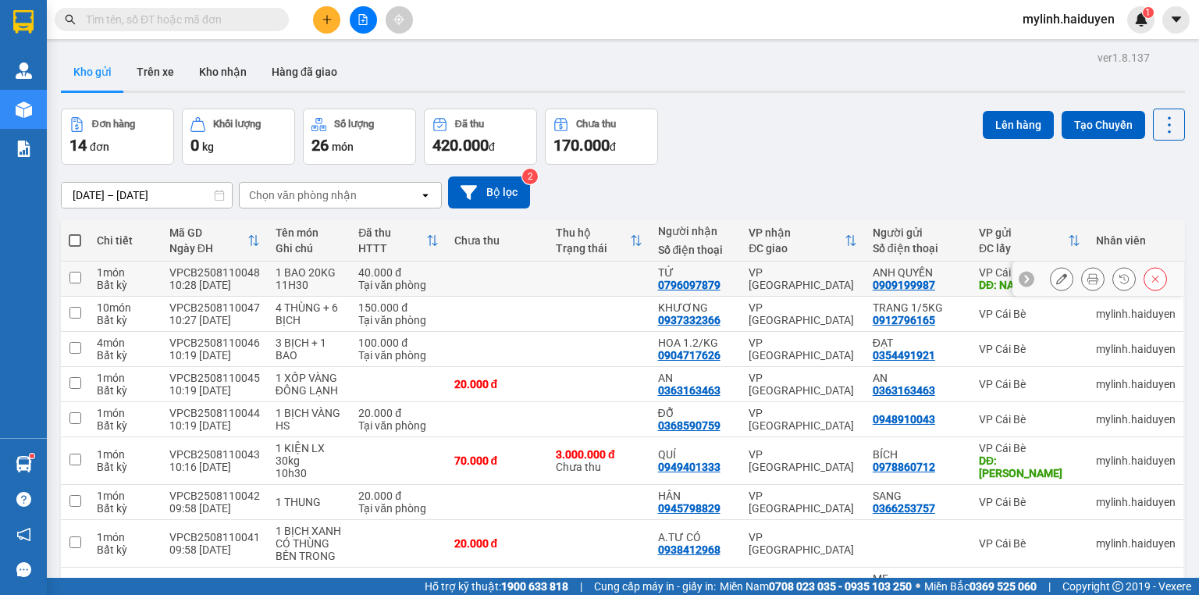
click at [668, 290] on div "0796097879" at bounding box center [689, 285] width 62 height 12
click at [837, 273] on div "VP [GEOGRAPHIC_DATA]" at bounding box center [803, 278] width 109 height 25
checkbox input "true"
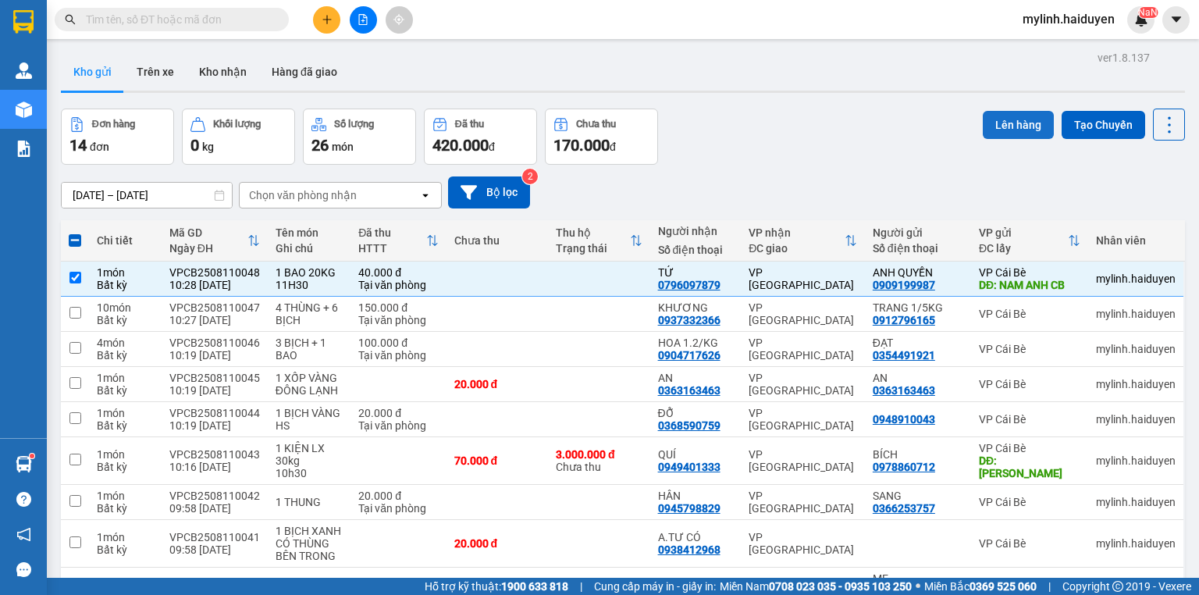
click at [1021, 131] on button "Lên hàng" at bounding box center [1018, 125] width 71 height 28
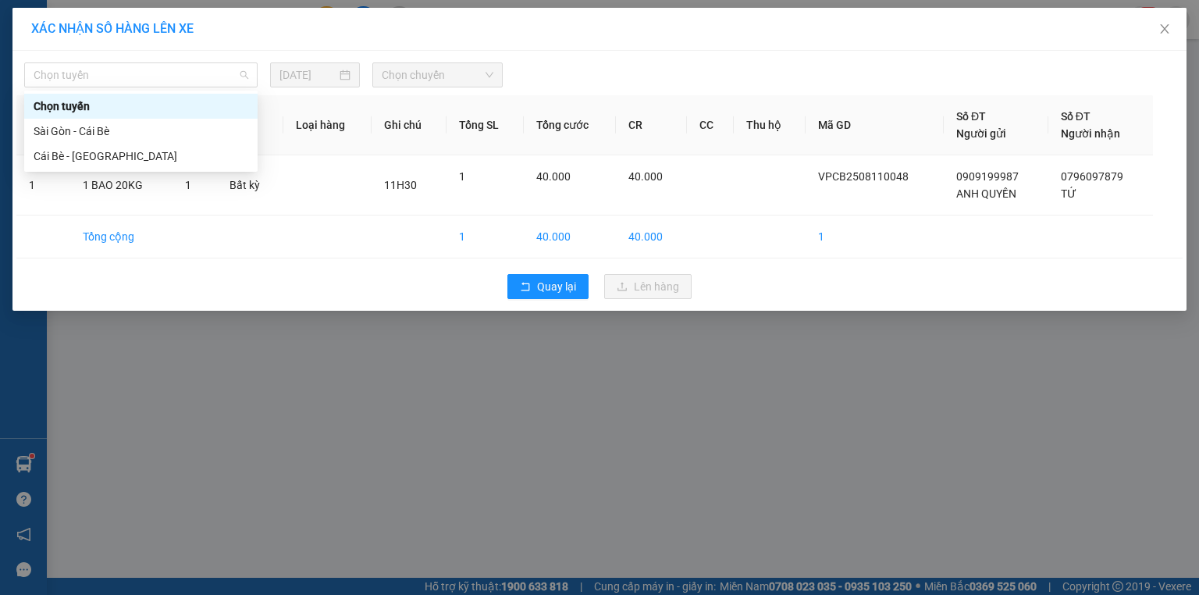
drag, startPoint x: 239, startPoint y: 83, endPoint x: 223, endPoint y: 141, distance: 60.8
click at [237, 84] on span "Chọn tuyến" at bounding box center [141, 74] width 215 height 23
click at [220, 155] on div "Cái Bè - [GEOGRAPHIC_DATA]" at bounding box center [141, 156] width 215 height 17
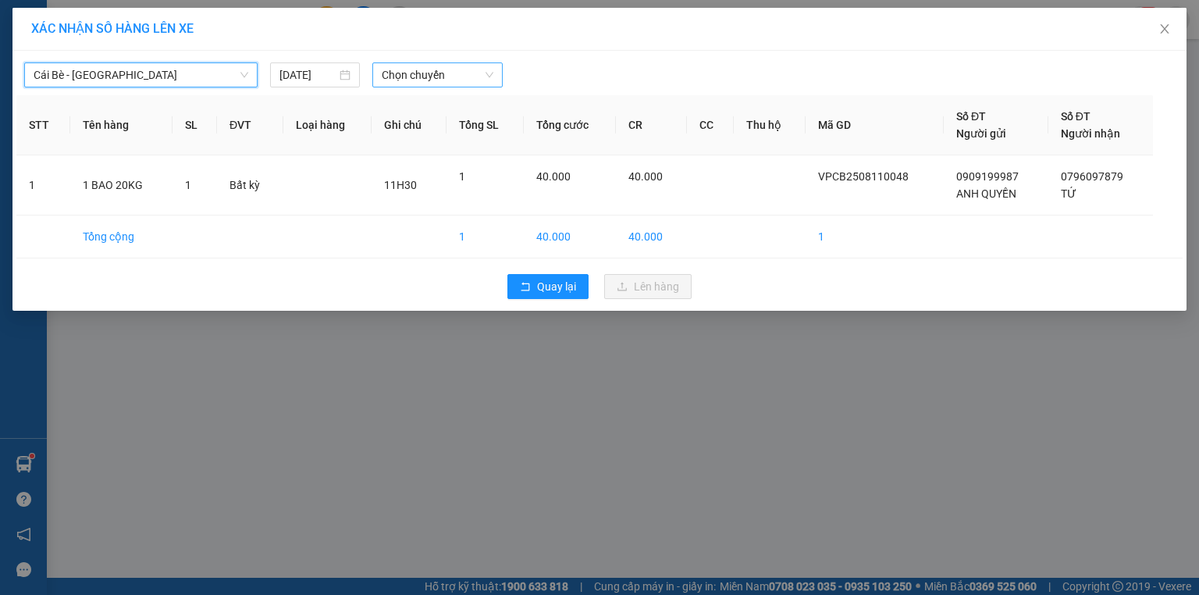
click at [472, 71] on span "Chọn chuyến" at bounding box center [438, 74] width 112 height 23
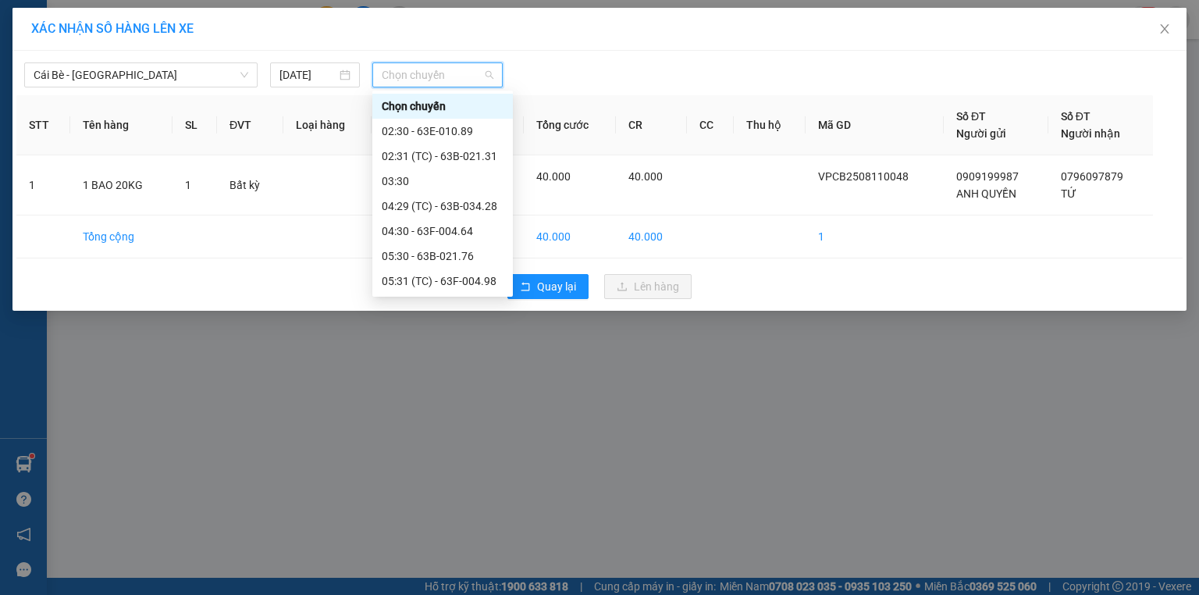
scroll to position [250, 0]
drag, startPoint x: 449, startPoint y: 250, endPoint x: 449, endPoint y: 280, distance: 29.7
click at [449, 280] on div "Chọn chuyến 02:30 - 63E-010.89 02:31 (TC) - 63B-021.31 03:30 04:29 (TC) - 63B-0…" at bounding box center [442, 131] width 141 height 575
click at [449, 280] on div "11:30" at bounding box center [443, 281] width 122 height 17
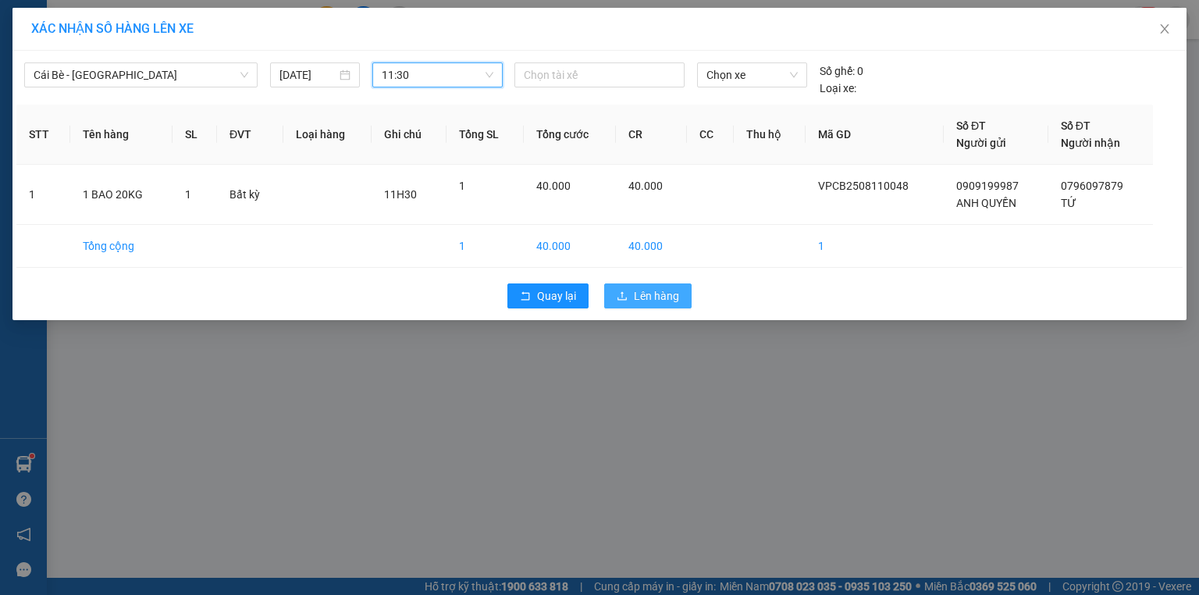
click at [681, 305] on button "Lên hàng" at bounding box center [647, 295] width 87 height 25
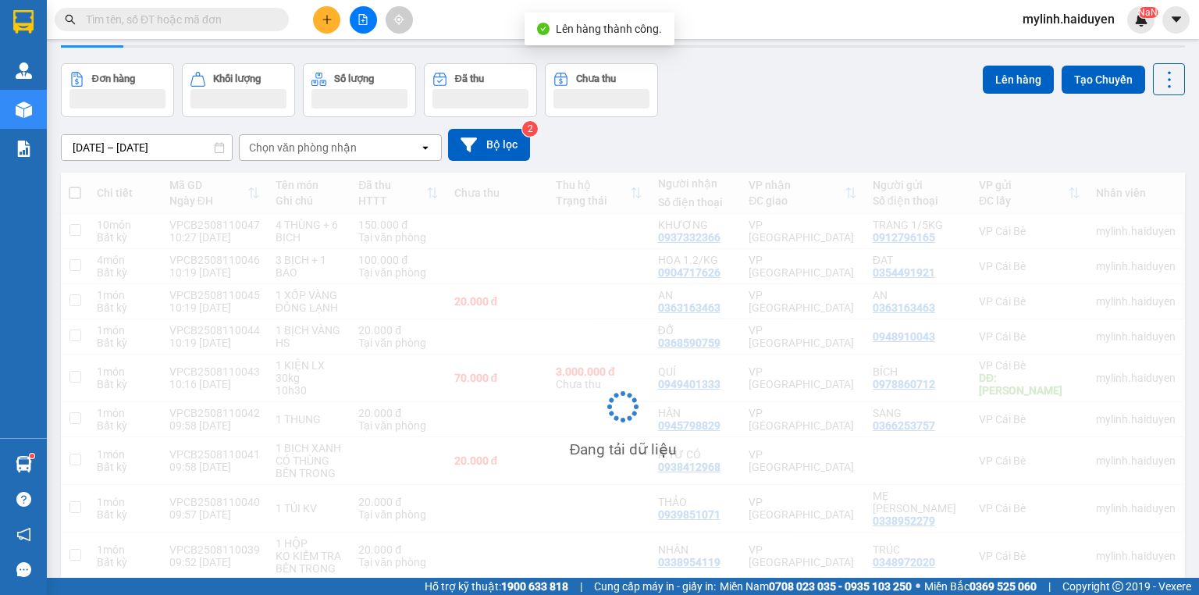
scroll to position [131, 0]
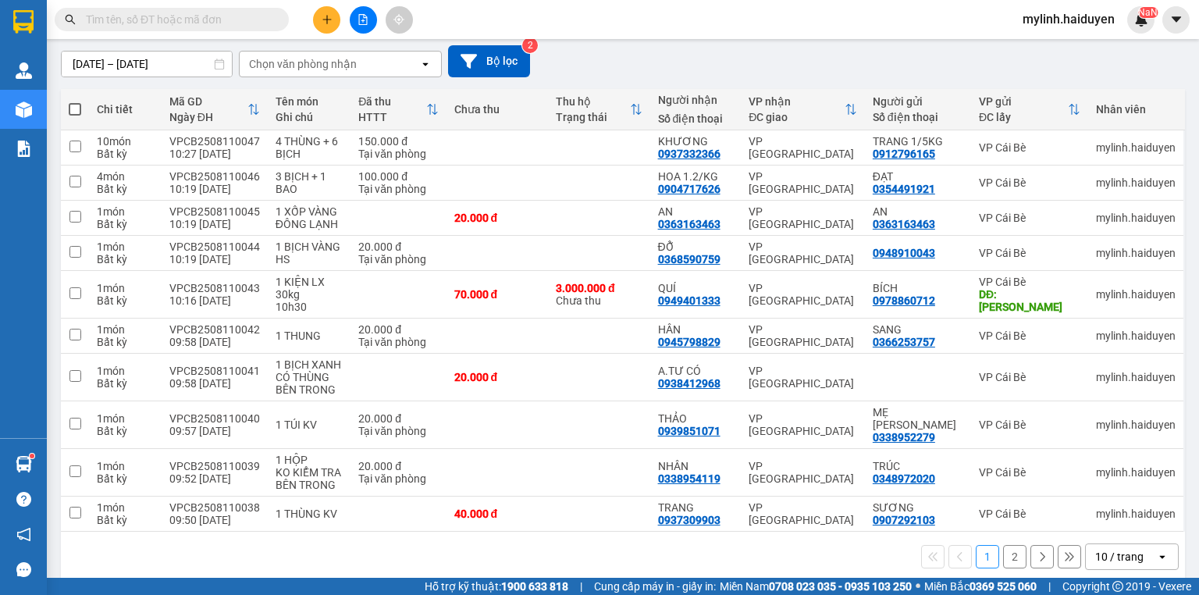
click at [78, 103] on span at bounding box center [75, 109] width 12 height 12
click at [75, 102] on input "checkbox" at bounding box center [75, 102] width 0 height 0
checkbox input "true"
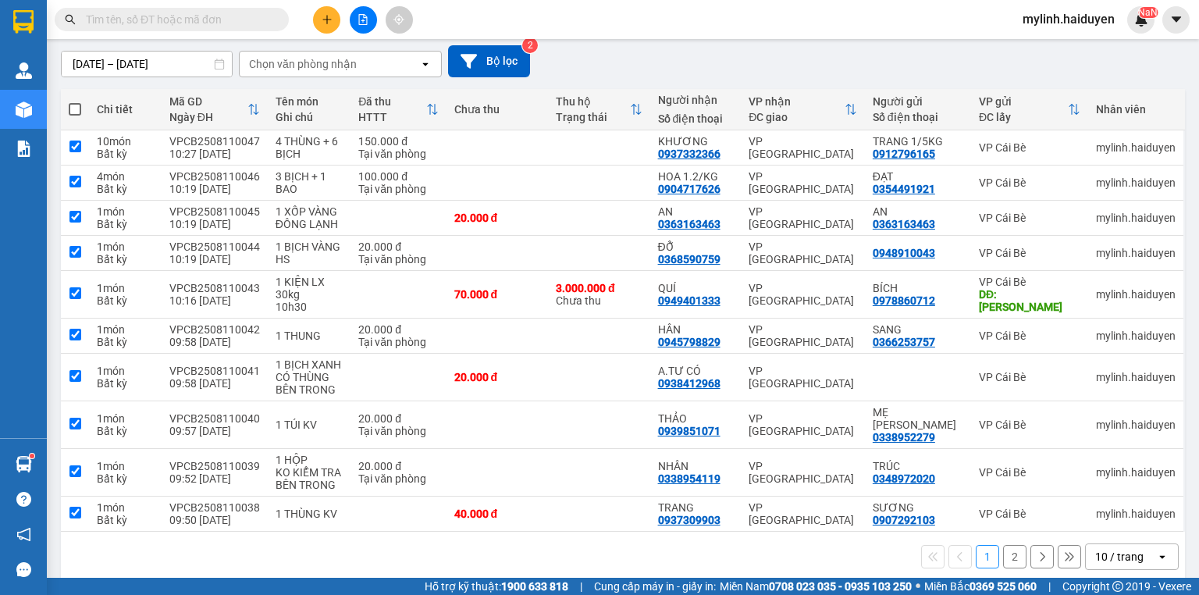
checkbox input "true"
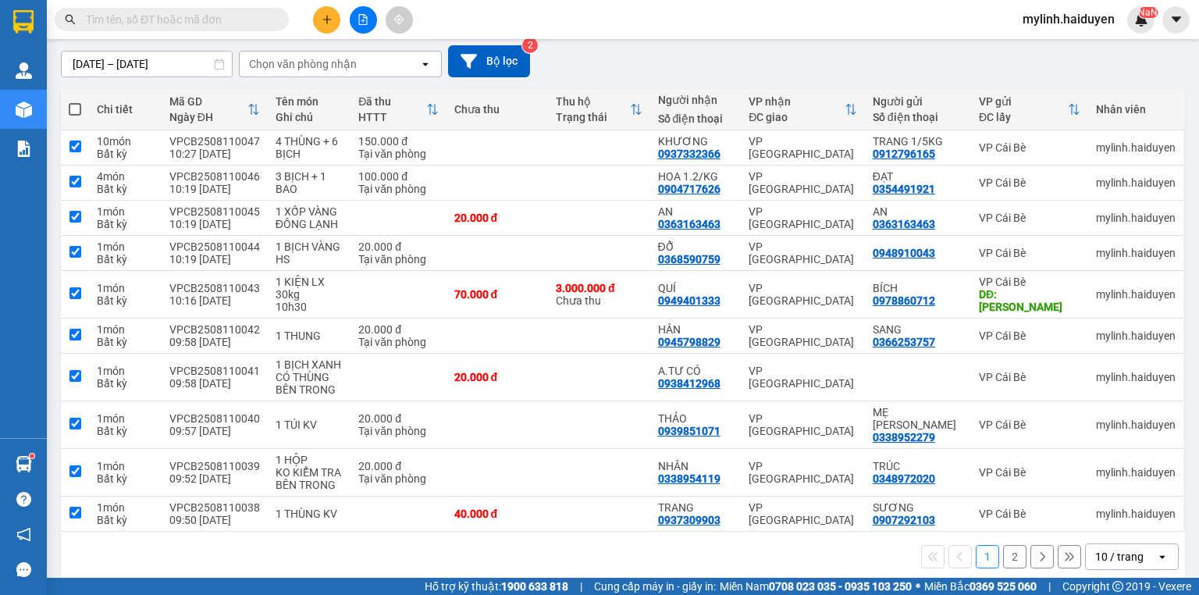
checkbox input "true"
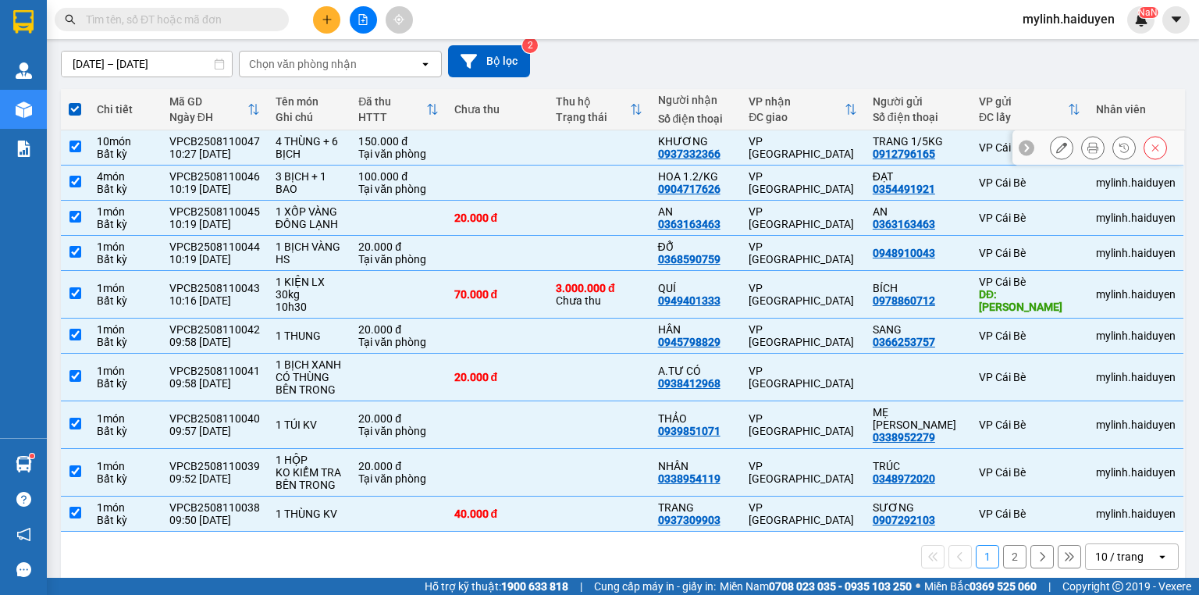
drag, startPoint x: 66, startPoint y: 151, endPoint x: 74, endPoint y: 153, distance: 8.9
click at [66, 151] on td at bounding box center [75, 147] width 28 height 35
checkbox input "false"
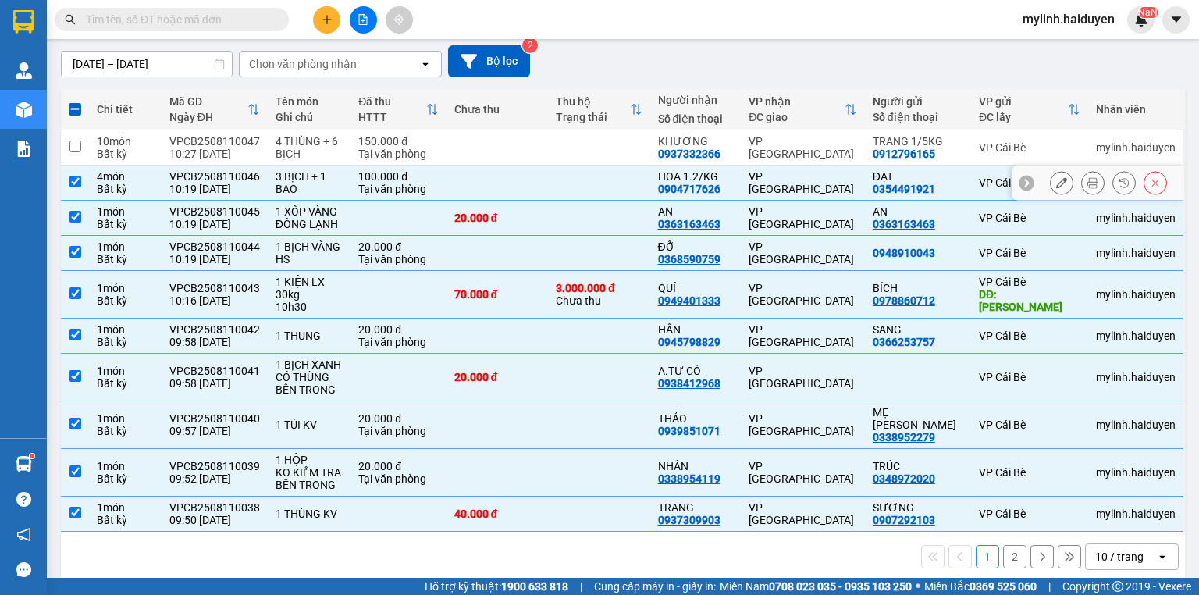
click at [75, 176] on input "checkbox" at bounding box center [75, 182] width 12 height 12
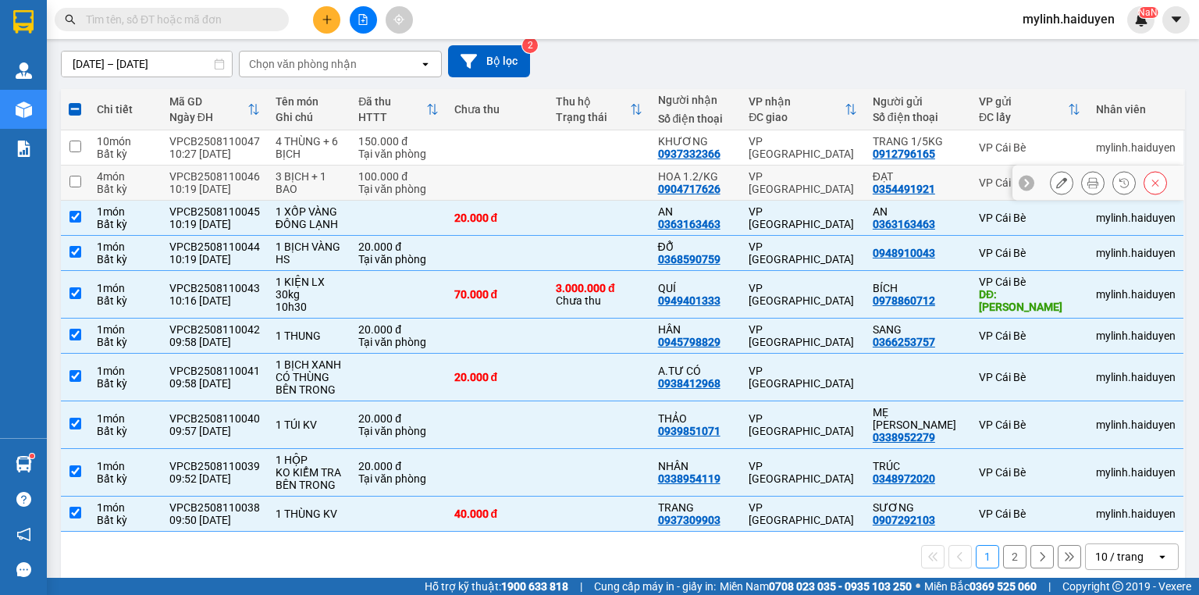
click at [87, 173] on td at bounding box center [75, 183] width 28 height 35
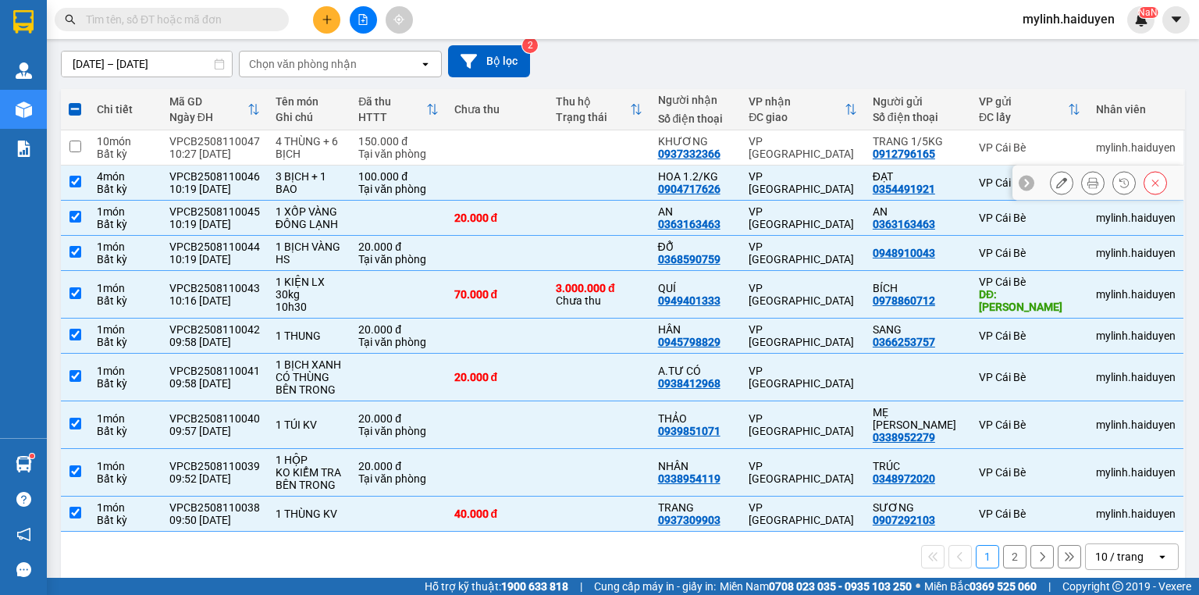
checkbox input "true"
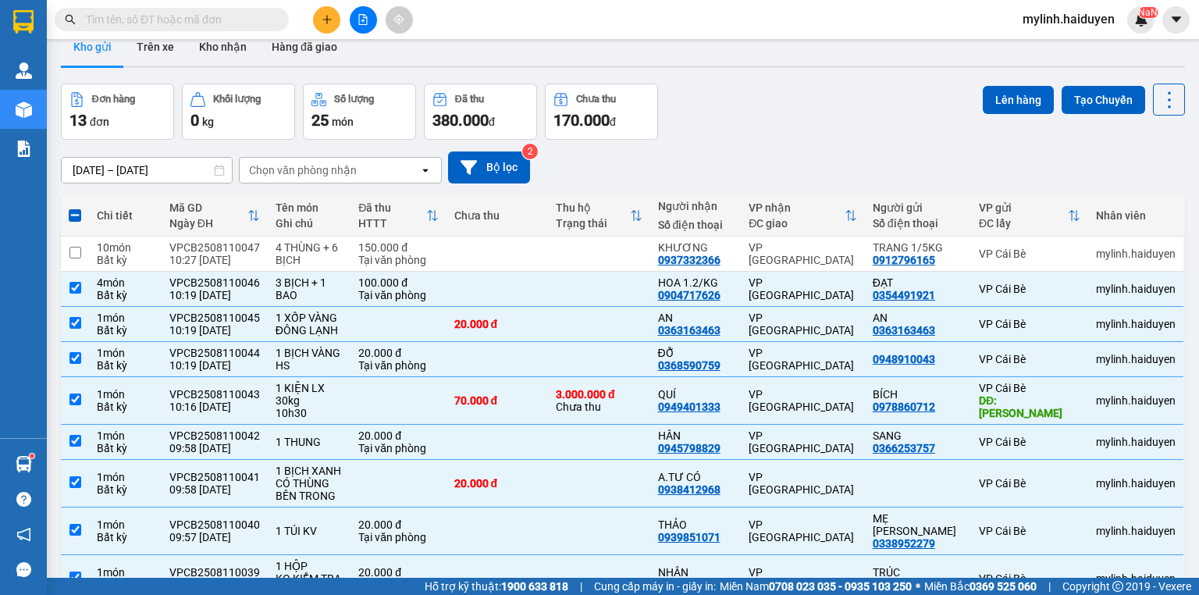
scroll to position [0, 0]
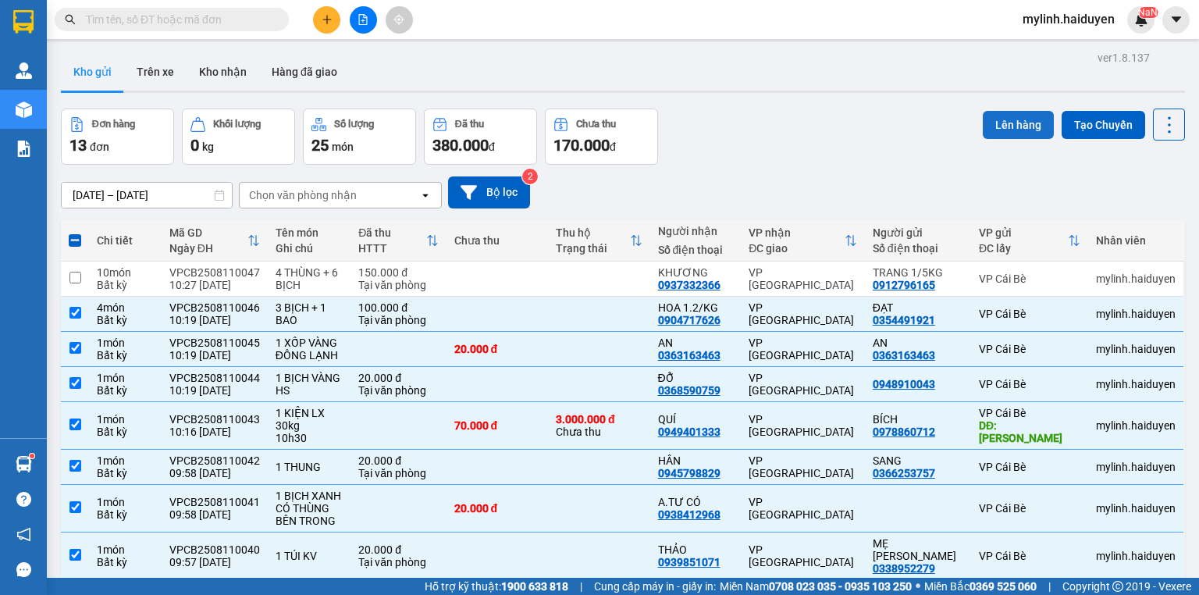
click at [1010, 128] on button "Lên hàng" at bounding box center [1018, 125] width 71 height 28
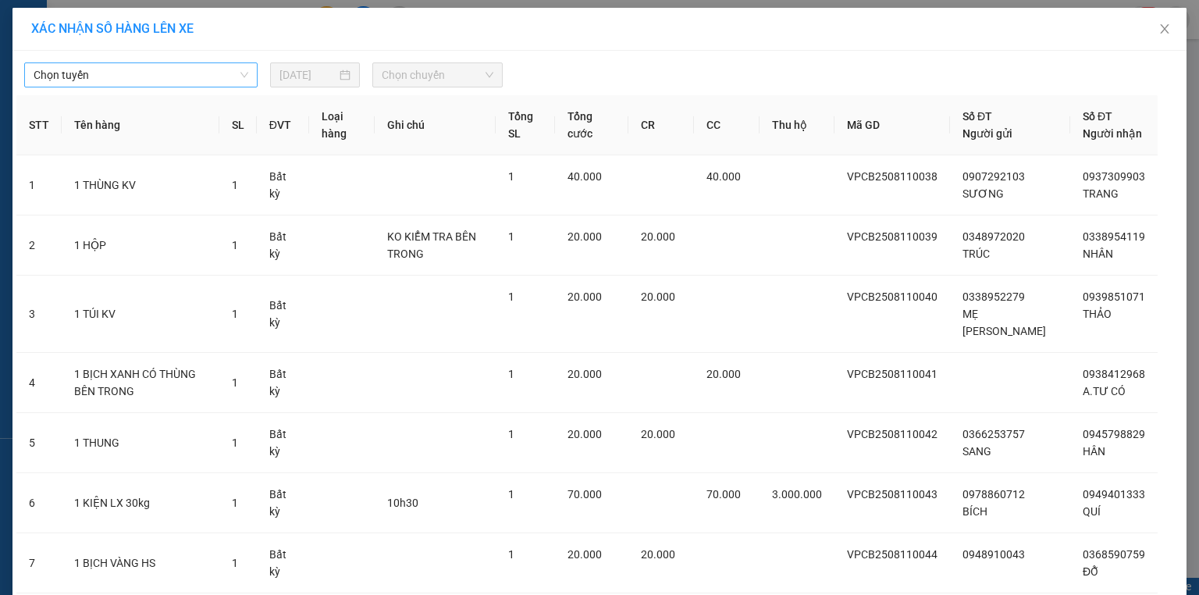
click at [173, 81] on span "Chọn tuyến" at bounding box center [141, 74] width 215 height 23
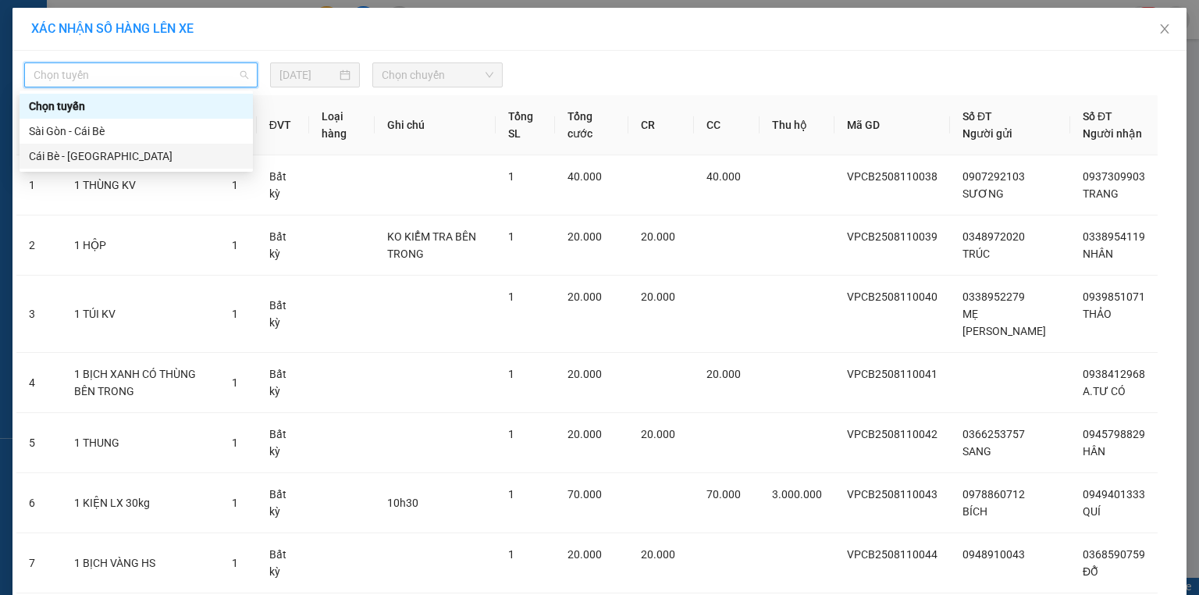
click at [170, 160] on div "Cái Bè - [GEOGRAPHIC_DATA]" at bounding box center [136, 156] width 215 height 17
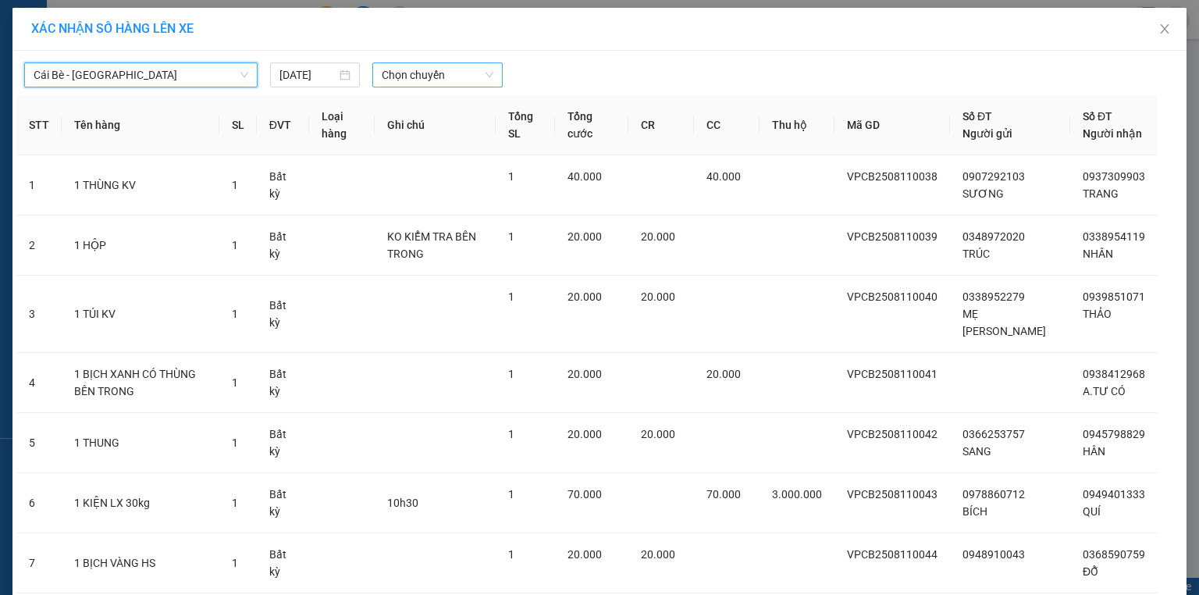
click at [390, 86] on span "Chọn chuyến" at bounding box center [438, 74] width 112 height 23
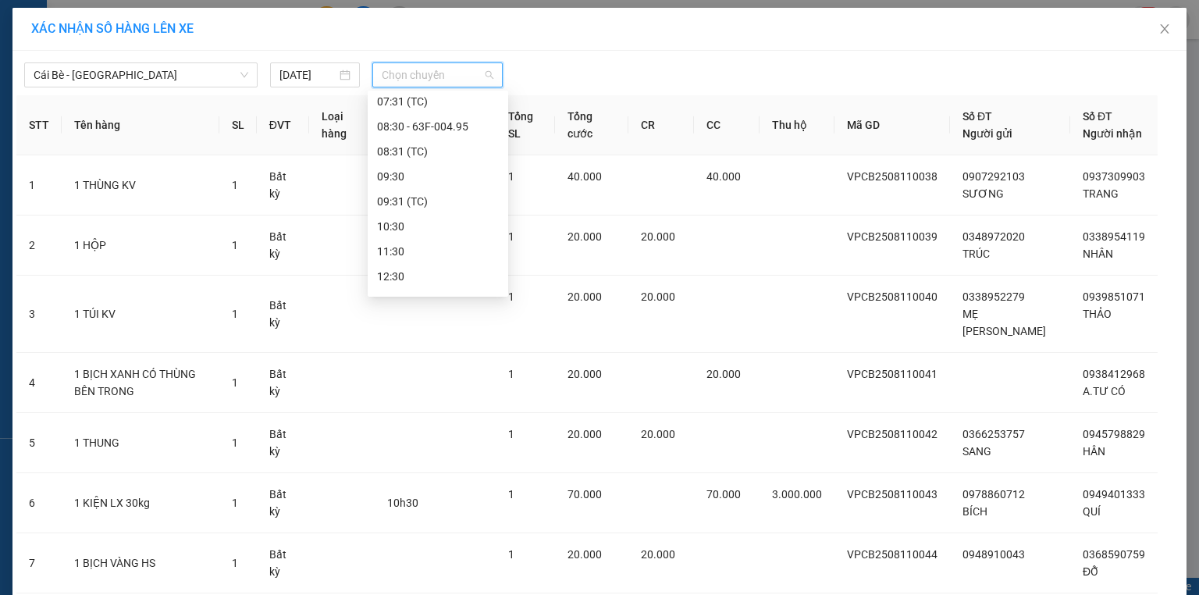
scroll to position [312, 0]
click at [415, 190] on div "10:30" at bounding box center [438, 193] width 122 height 17
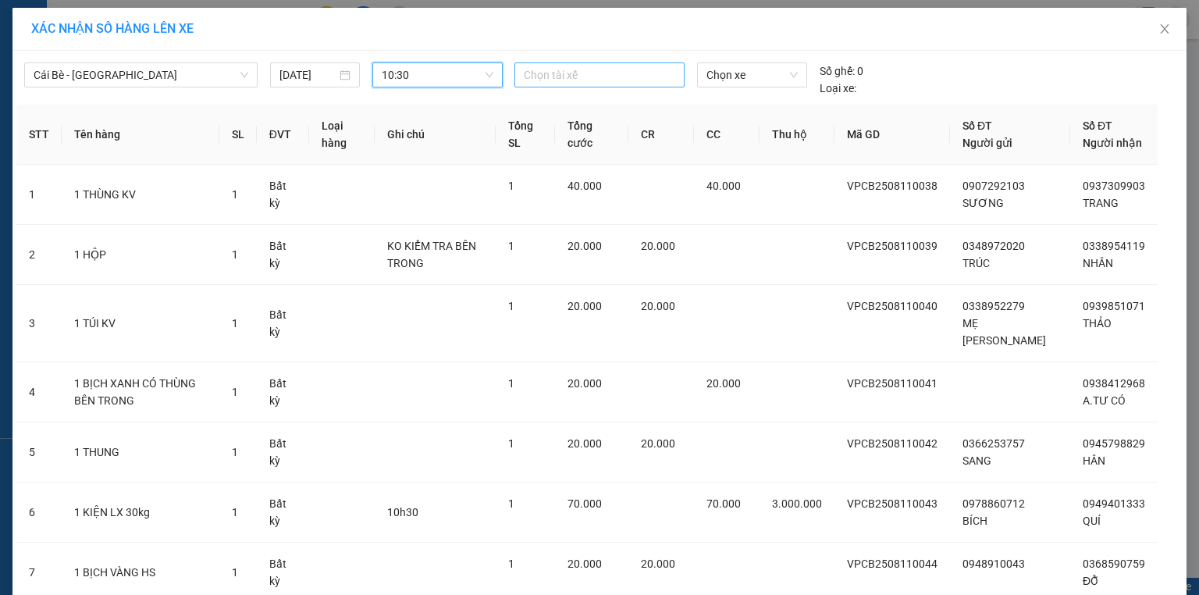
click at [580, 79] on div at bounding box center [599, 75] width 162 height 19
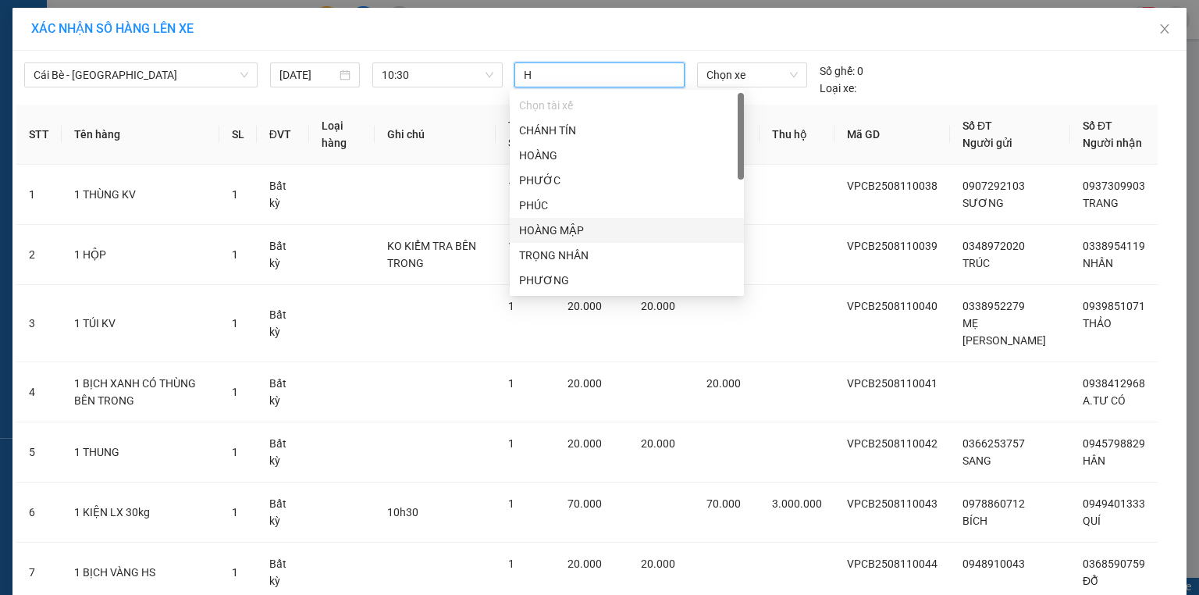
type input "HO"
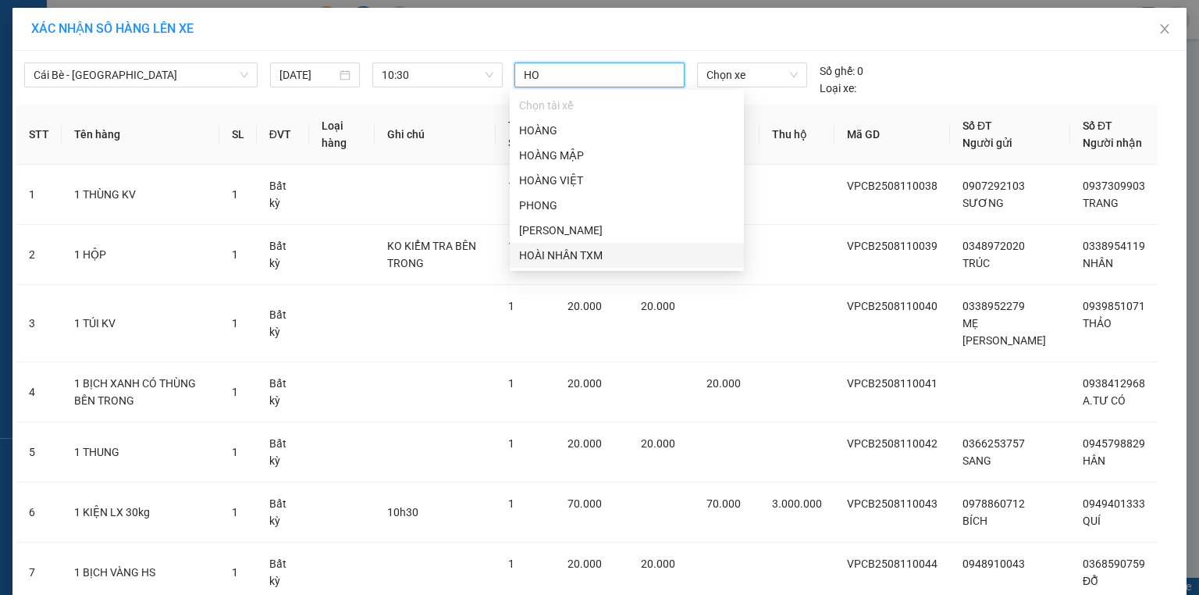
click at [598, 247] on div "HOÀI NHÂN TXM" at bounding box center [627, 255] width 216 height 17
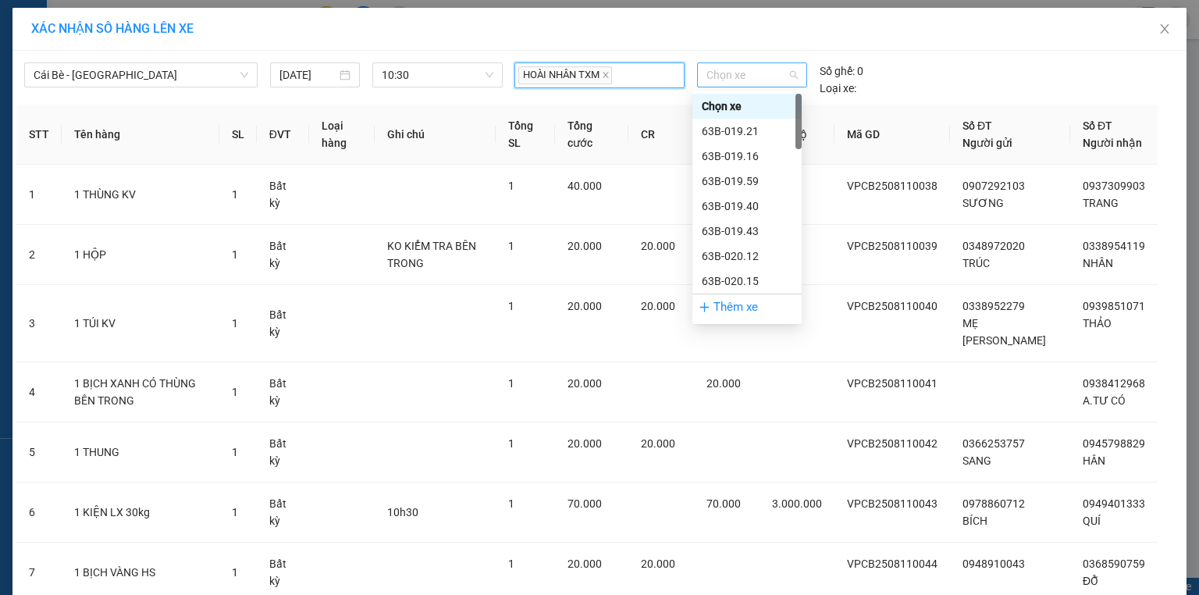
click at [723, 75] on span "Chọn xe" at bounding box center [752, 74] width 91 height 23
type input "91"
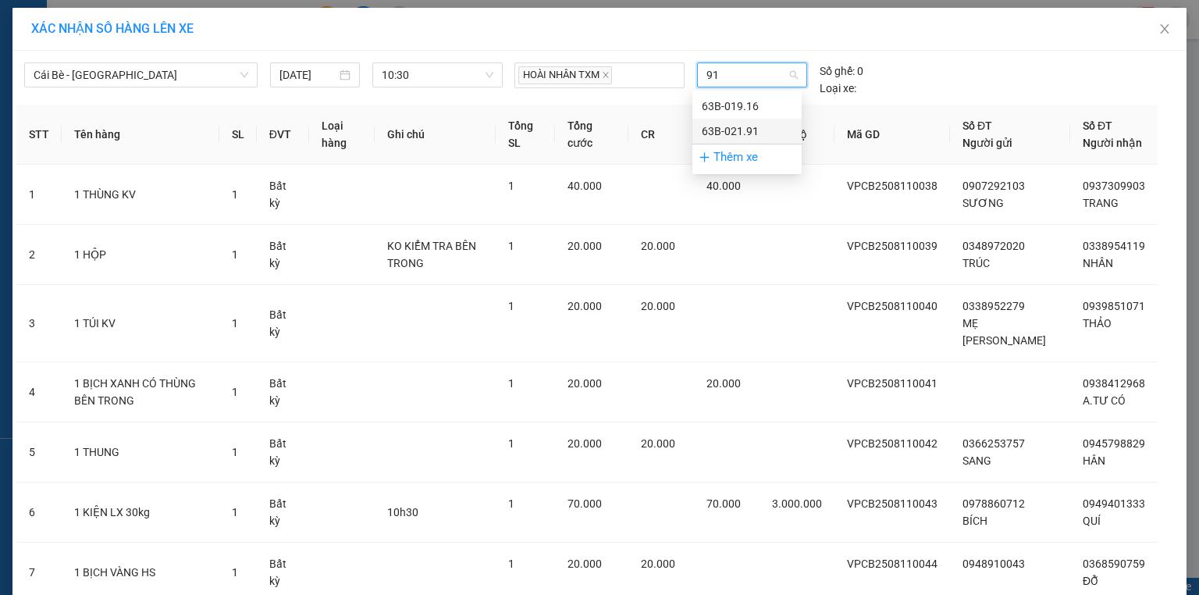
click at [754, 124] on div "63B-021.91" at bounding box center [747, 131] width 91 height 17
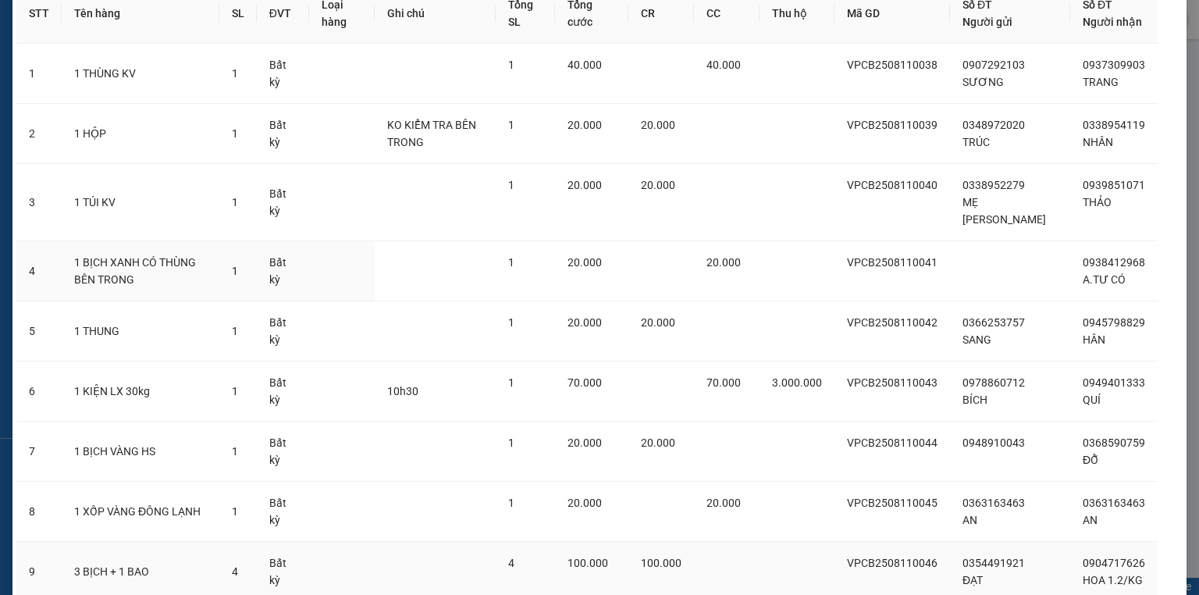
scroll to position [230, 0]
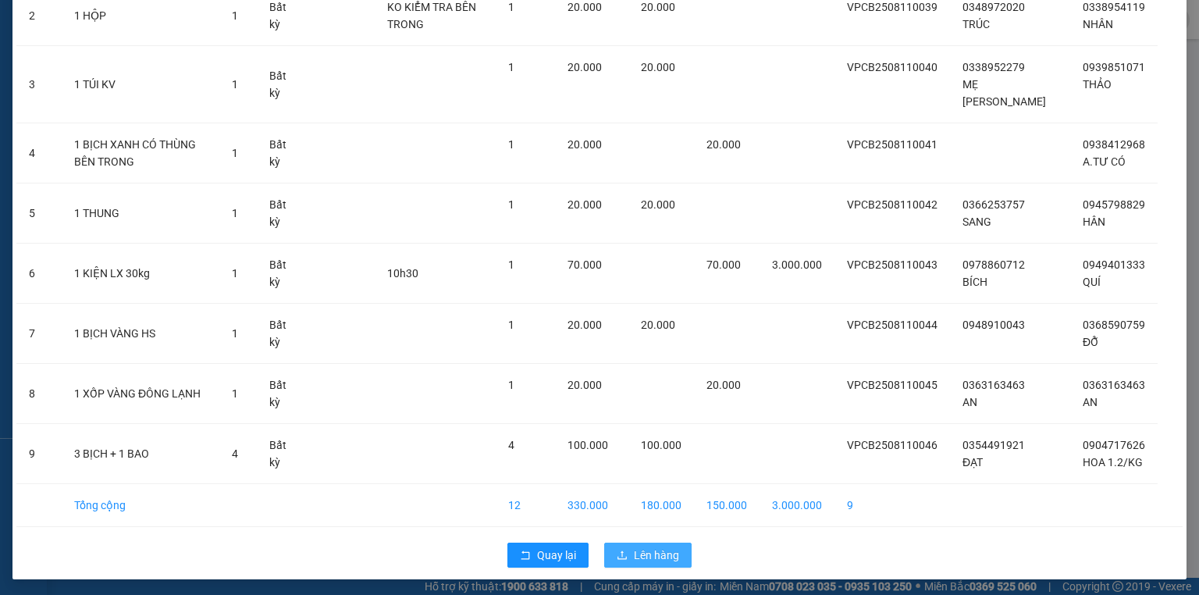
click at [661, 551] on span "Lên hàng" at bounding box center [656, 555] width 45 height 17
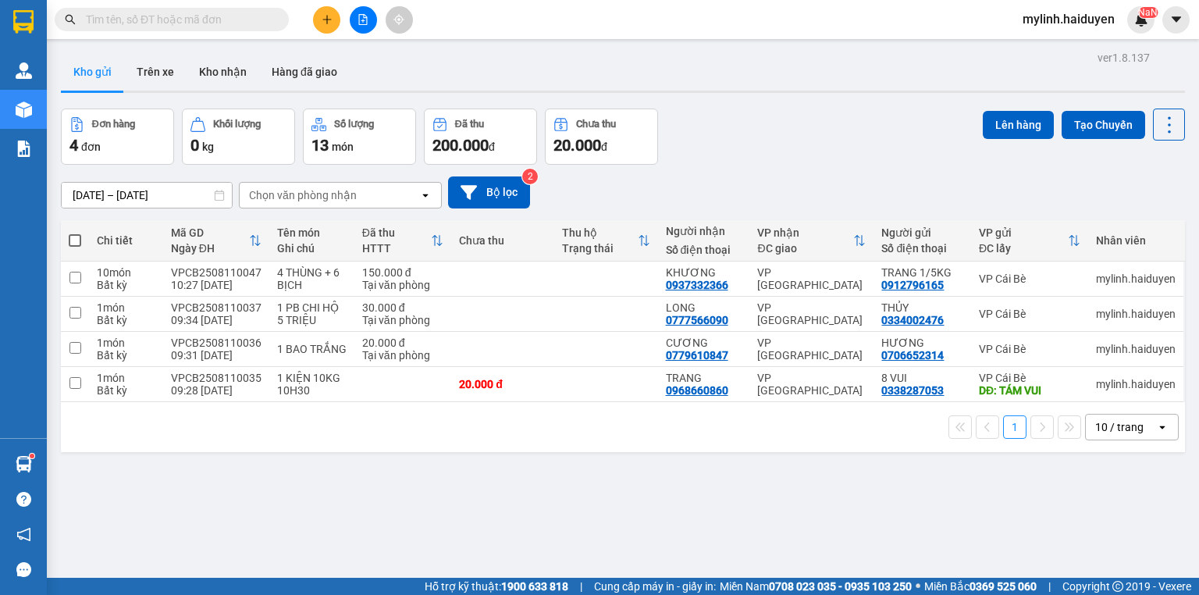
click at [75, 237] on span at bounding box center [75, 240] width 12 height 12
click at [75, 233] on input "checkbox" at bounding box center [75, 233] width 0 height 0
checkbox input "true"
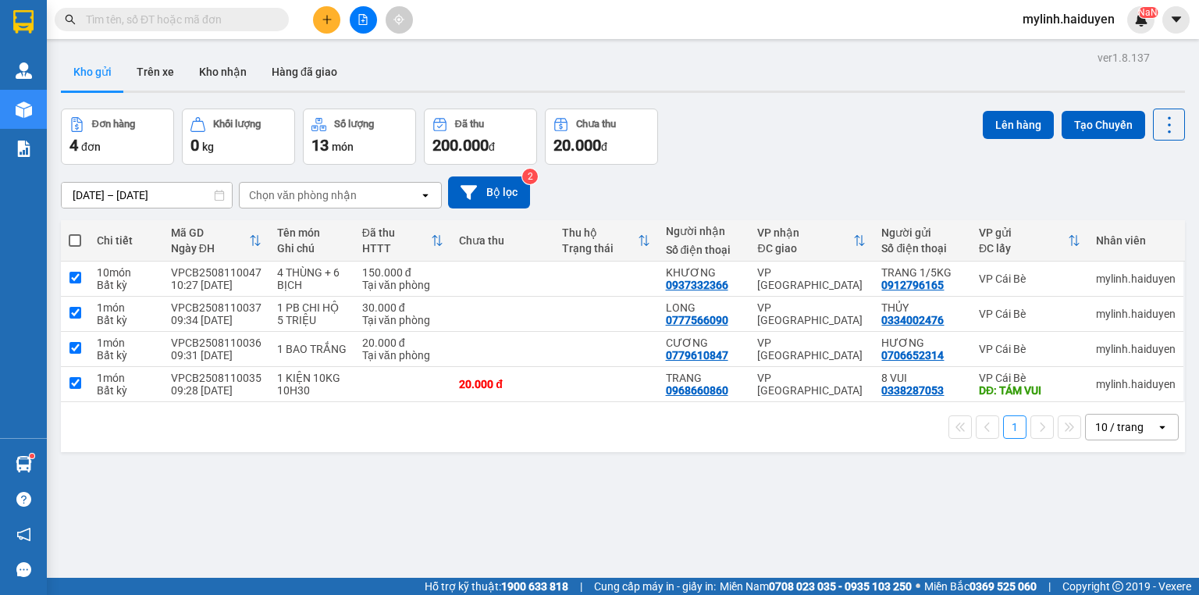
checkbox input "true"
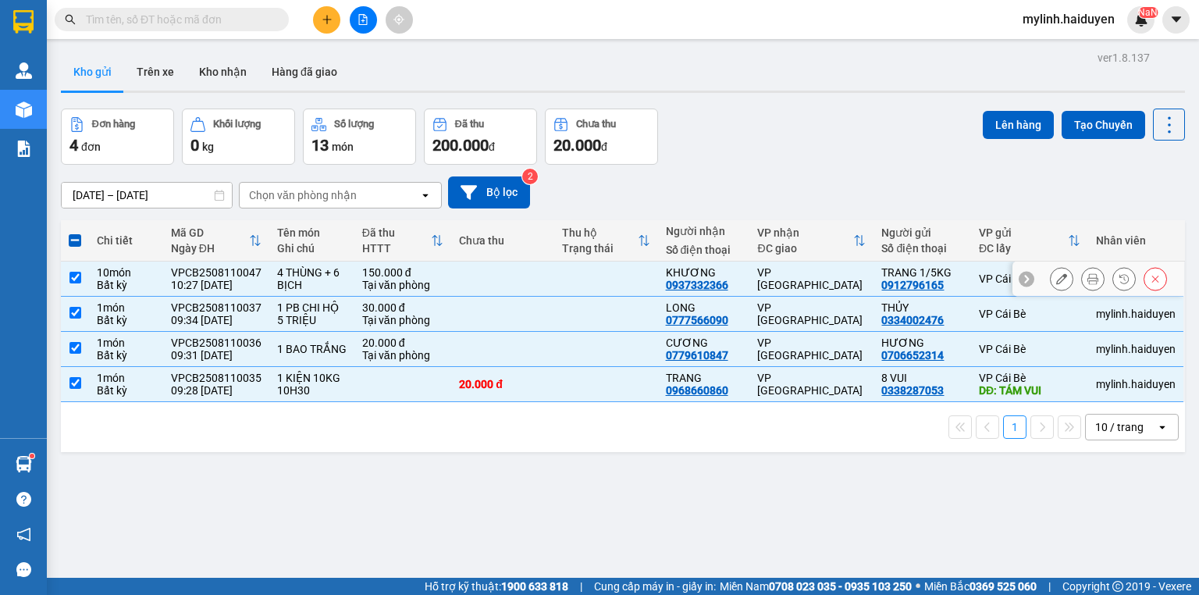
click at [69, 280] on input "checkbox" at bounding box center [75, 278] width 12 height 12
checkbox input "false"
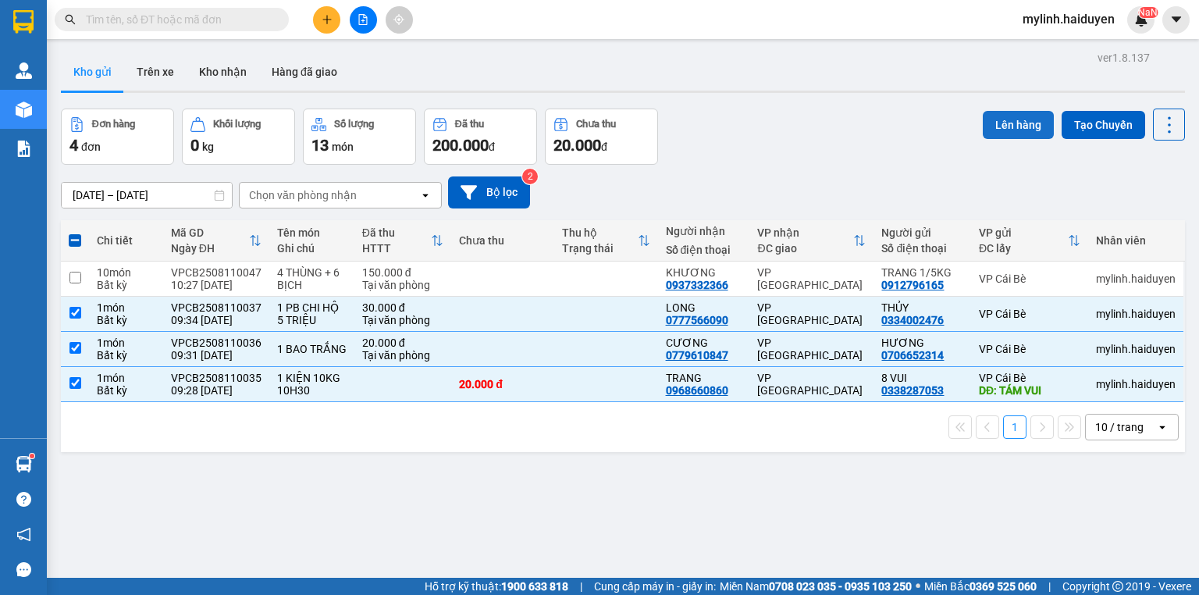
click at [1011, 122] on button "Lên hàng" at bounding box center [1018, 125] width 71 height 28
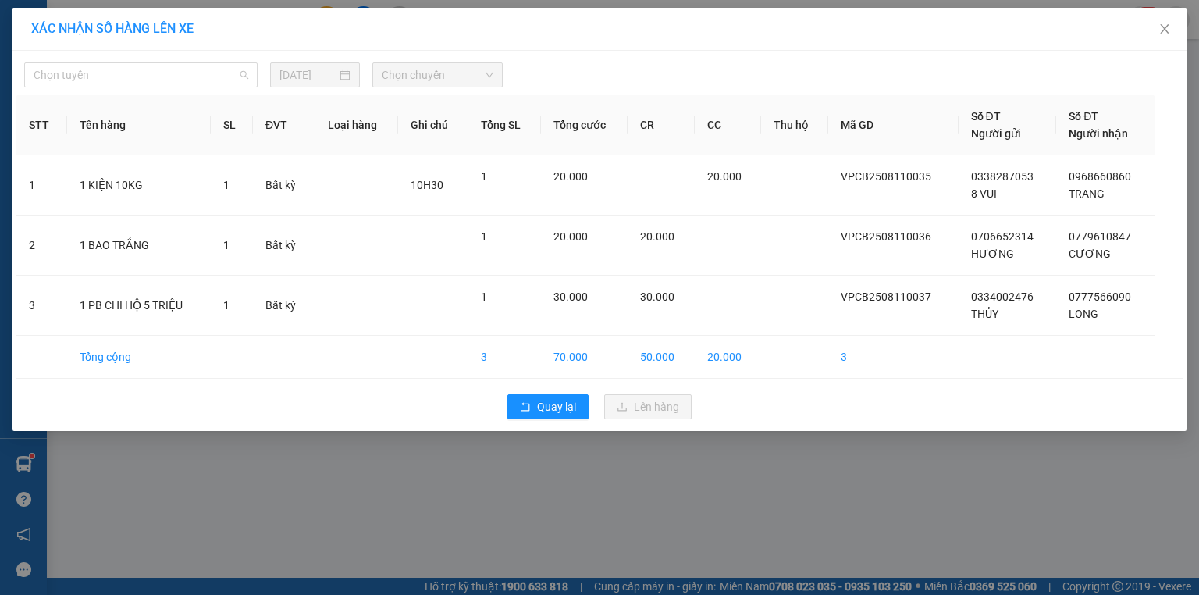
drag, startPoint x: 86, startPoint y: 69, endPoint x: 98, endPoint y: 122, distance: 53.8
click at [87, 70] on span "Chọn tuyến" at bounding box center [141, 74] width 215 height 23
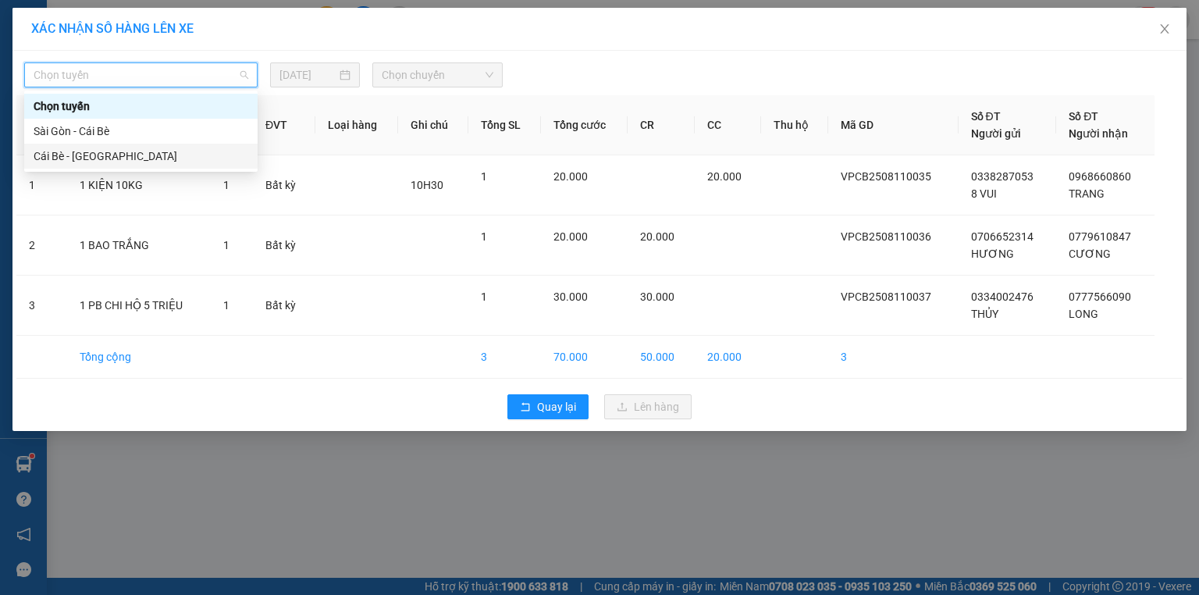
click at [105, 146] on div "Cái Bè - [GEOGRAPHIC_DATA]" at bounding box center [140, 156] width 233 height 25
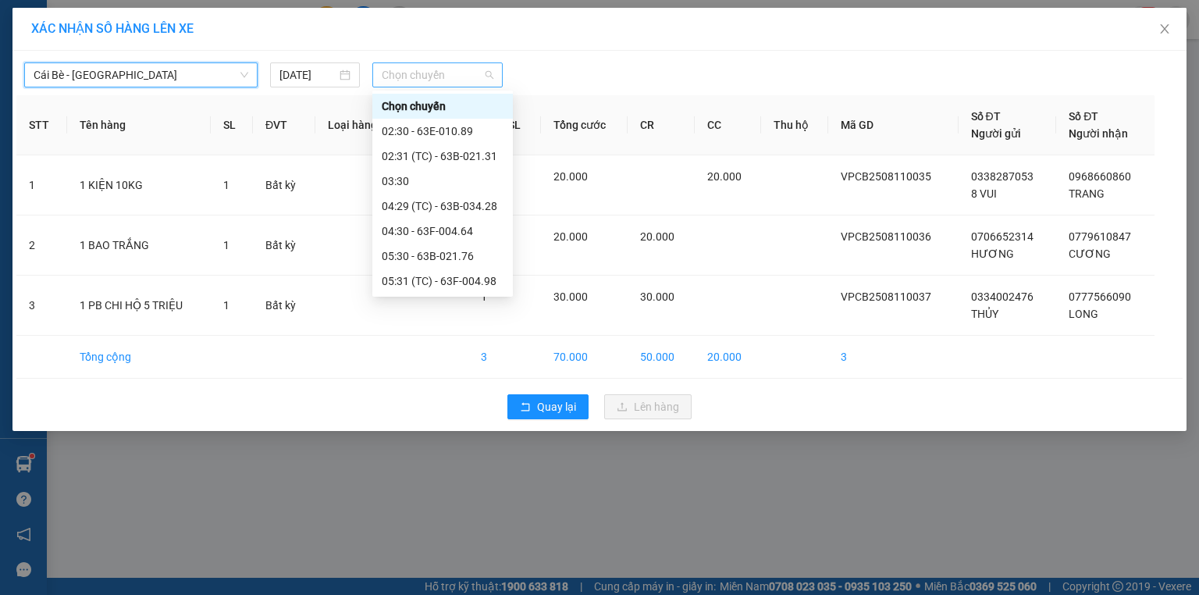
click at [436, 76] on span "Chọn chuyến" at bounding box center [438, 74] width 112 height 23
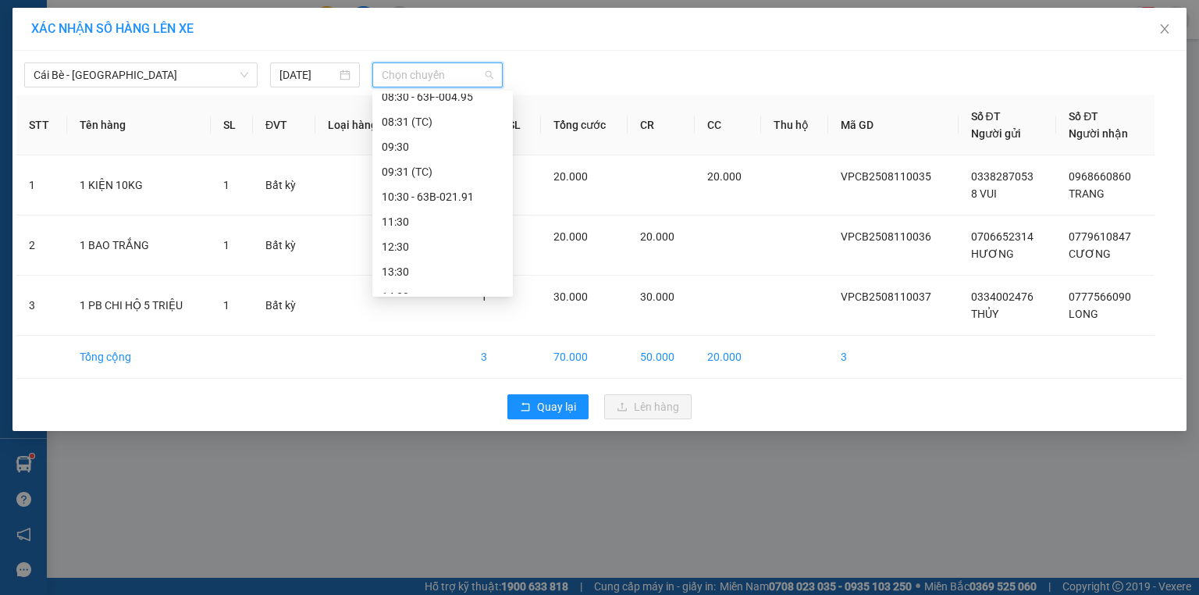
scroll to position [312, 0]
click at [469, 195] on div "10:30 - 63B-021.91" at bounding box center [443, 193] width 122 height 17
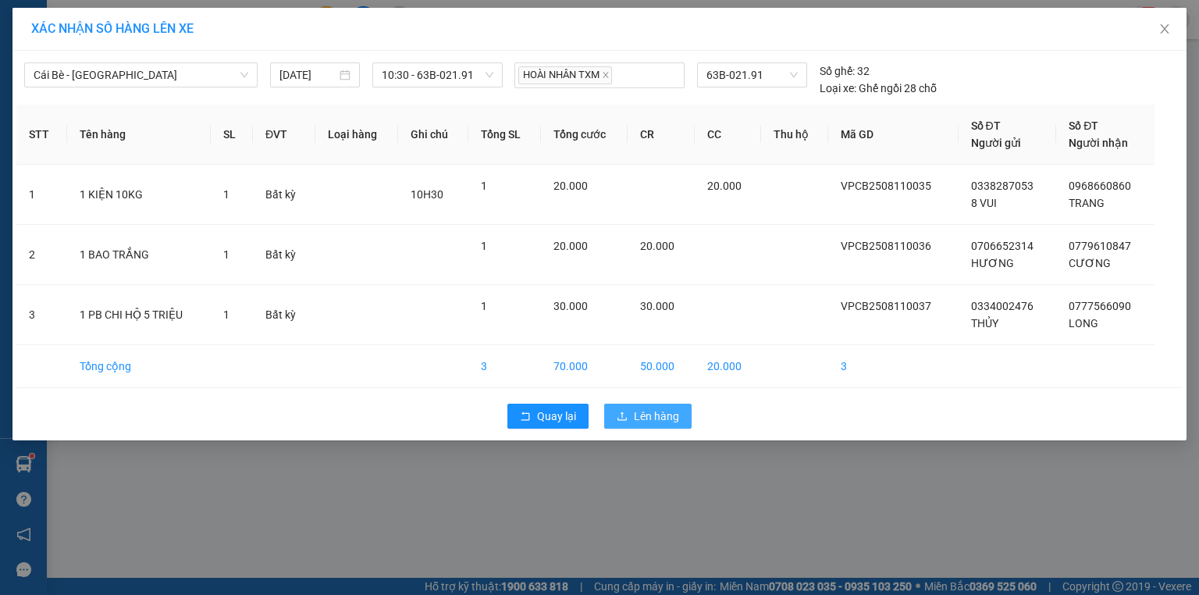
click at [667, 420] on span "Lên hàng" at bounding box center [656, 416] width 45 height 17
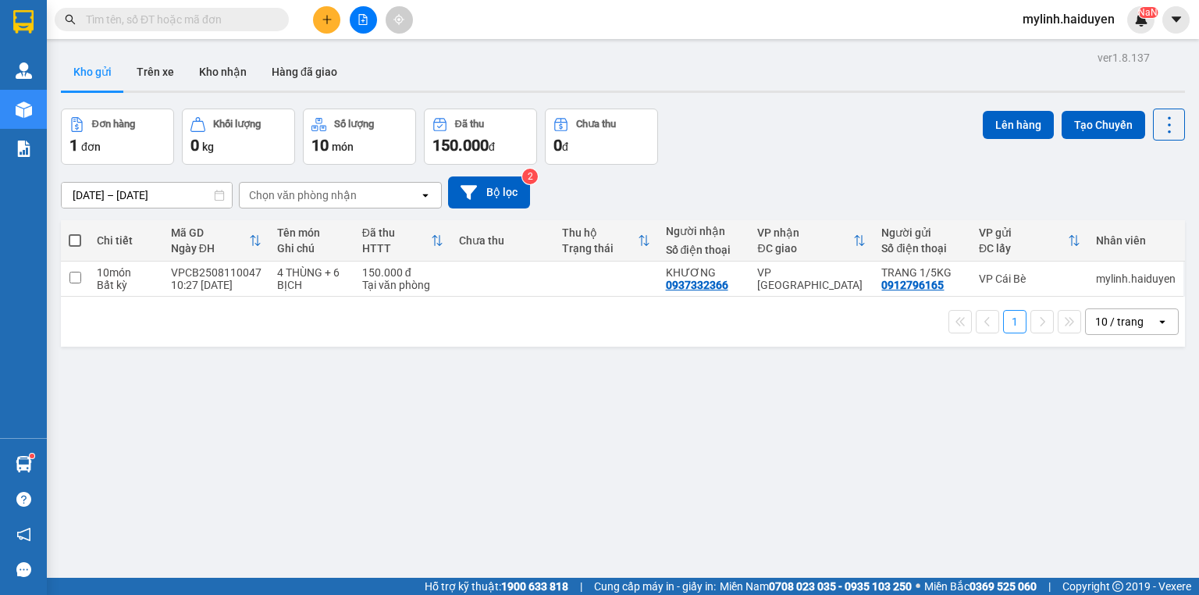
click at [365, 27] on button at bounding box center [363, 19] width 27 height 27
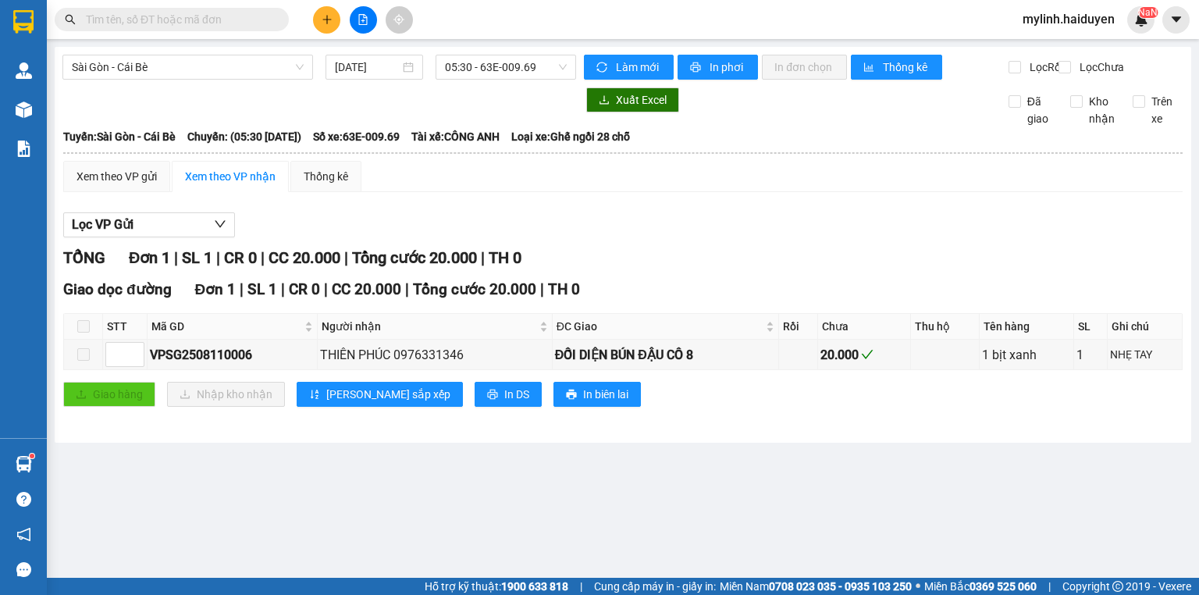
click at [756, 216] on div "Xem theo VP gửi Xem theo VP nhận Thống kê Lọc VP Gửi TỔNG Đơn 1 | SL 1 | CR 0 …" at bounding box center [623, 293] width 1120 height 265
click at [362, 23] on icon "file-add" at bounding box center [363, 19] width 11 height 11
click at [145, 185] on div "Xem theo VP gửi" at bounding box center [117, 176] width 80 height 17
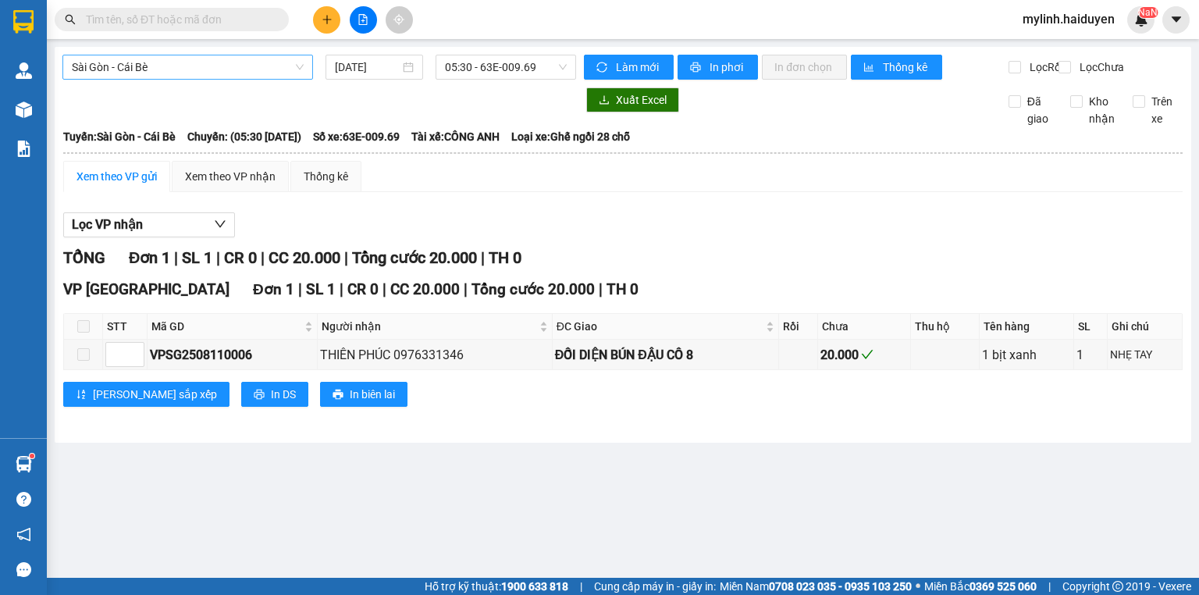
click at [223, 74] on span "Sài Gòn - Cái Bè" at bounding box center [188, 66] width 232 height 23
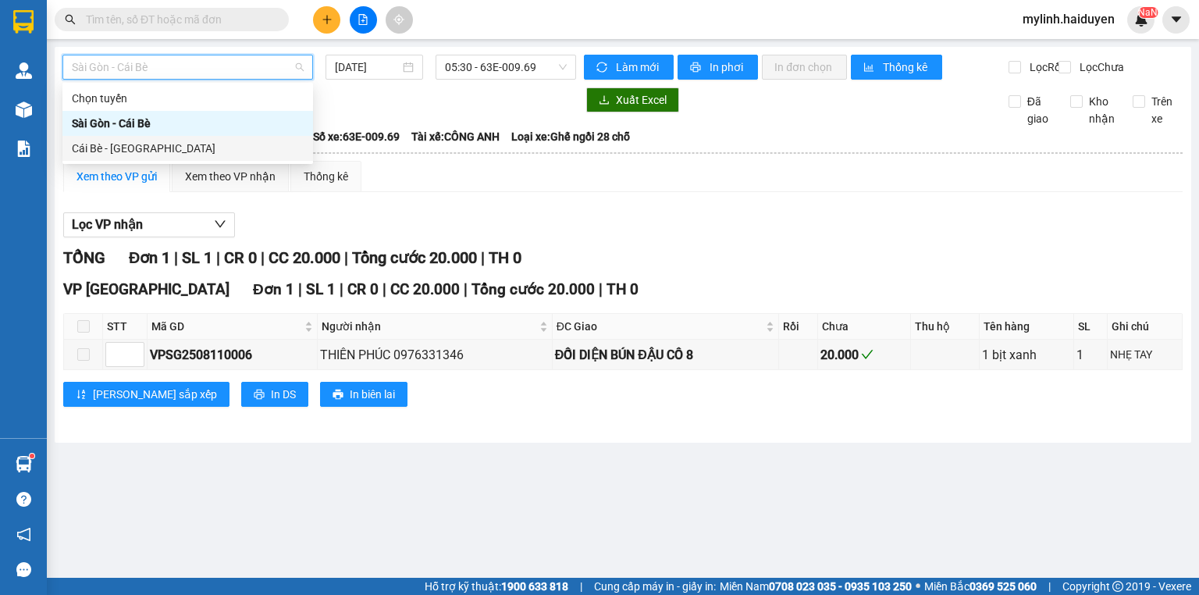
click at [215, 148] on div "Cái Bè - [GEOGRAPHIC_DATA]" at bounding box center [188, 148] width 232 height 17
type input "[DATE]"
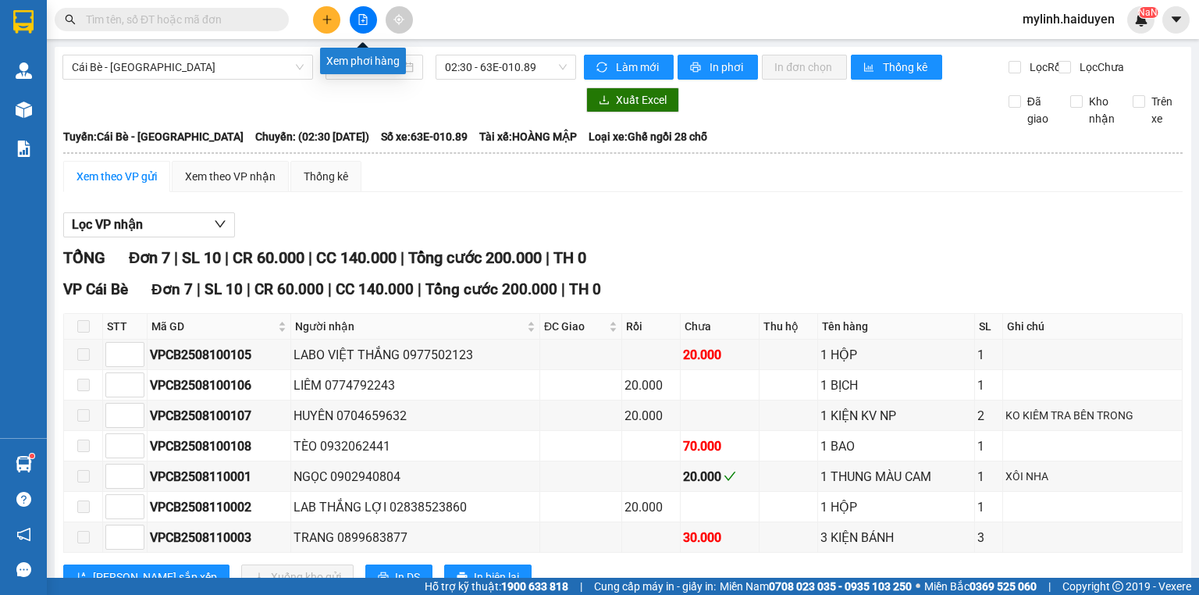
click at [356, 20] on button at bounding box center [363, 19] width 27 height 27
click at [363, 30] on button at bounding box center [363, 19] width 27 height 27
click at [479, 60] on span "02:30 - 63E-010.89" at bounding box center [506, 66] width 123 height 23
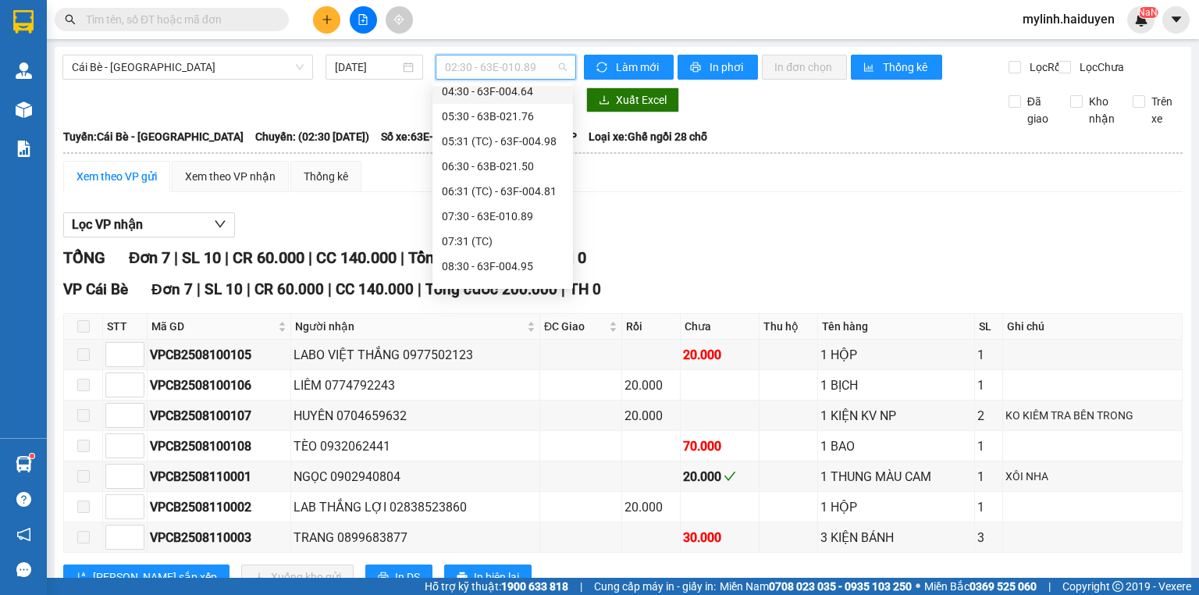
scroll to position [250, 0]
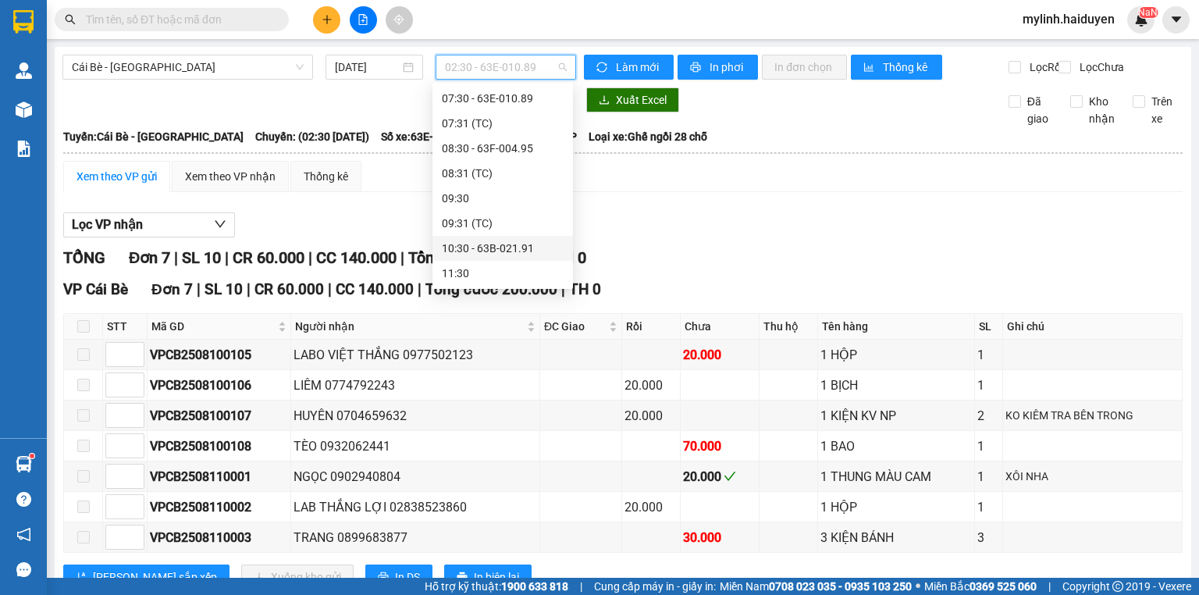
click at [489, 267] on div "11:30" at bounding box center [503, 273] width 122 height 17
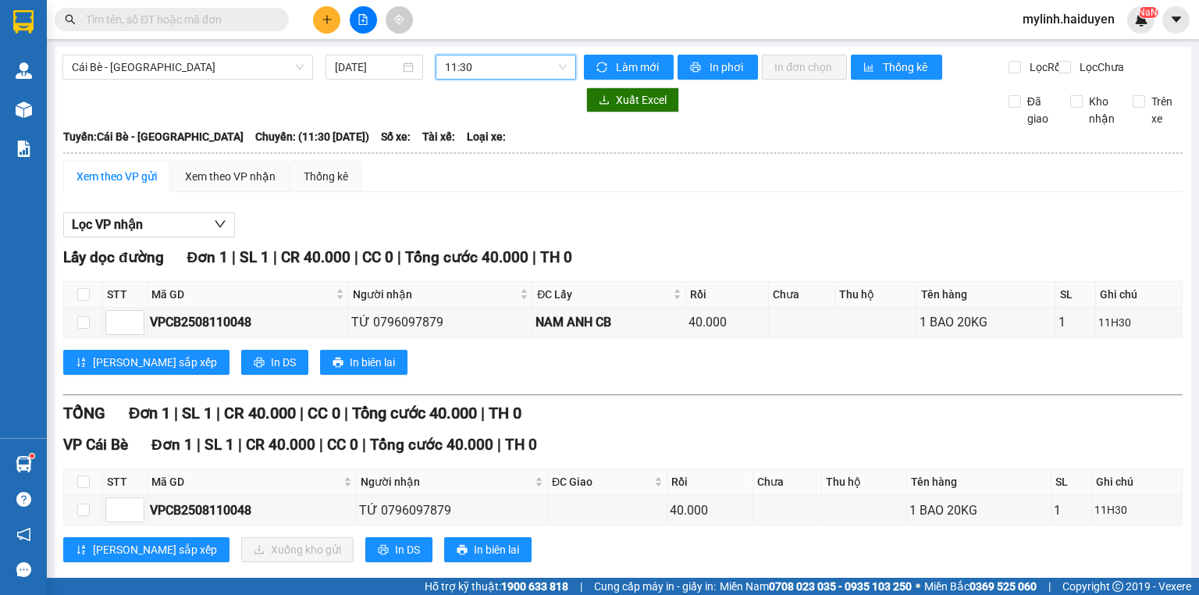
click at [182, 16] on input "text" at bounding box center [178, 19] width 184 height 17
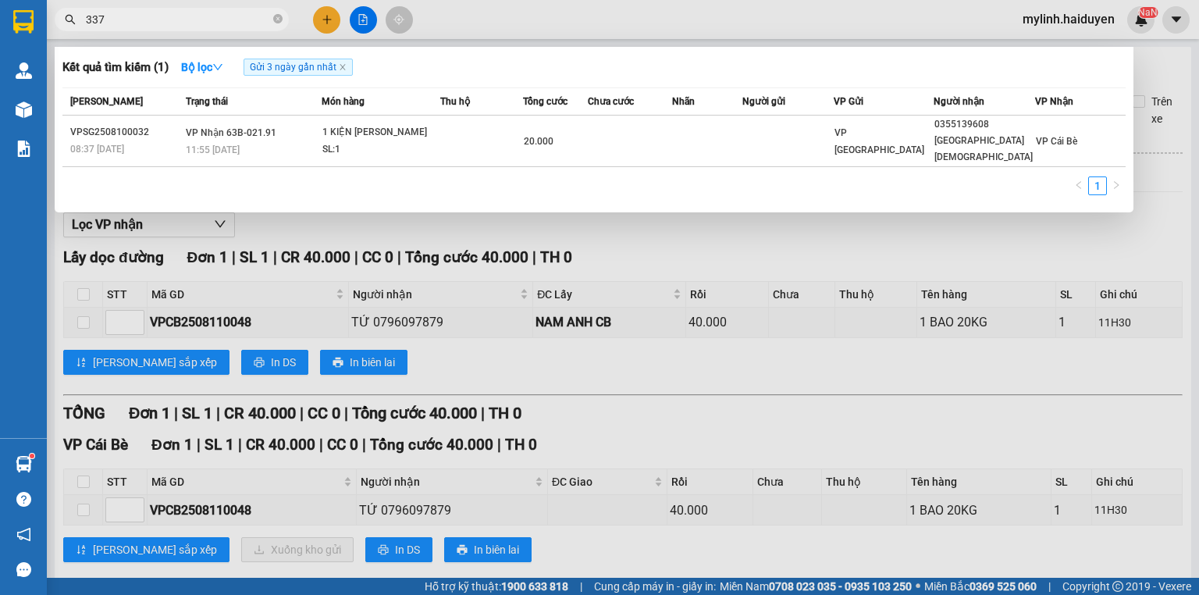
type input "3372"
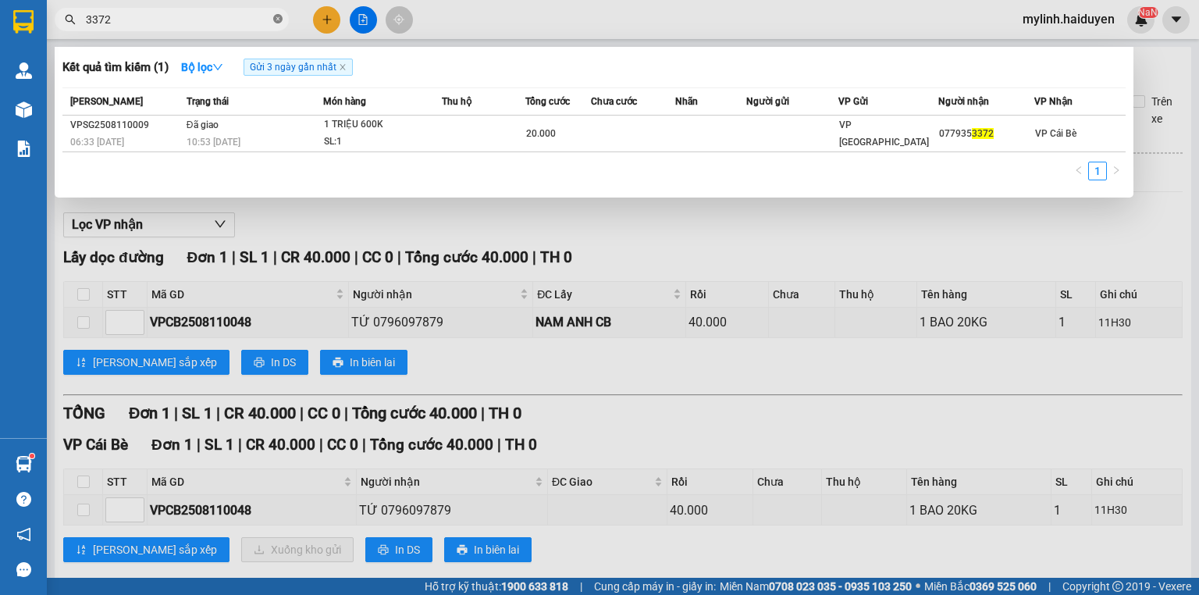
click at [280, 20] on icon "close-circle" at bounding box center [277, 18] width 9 height 9
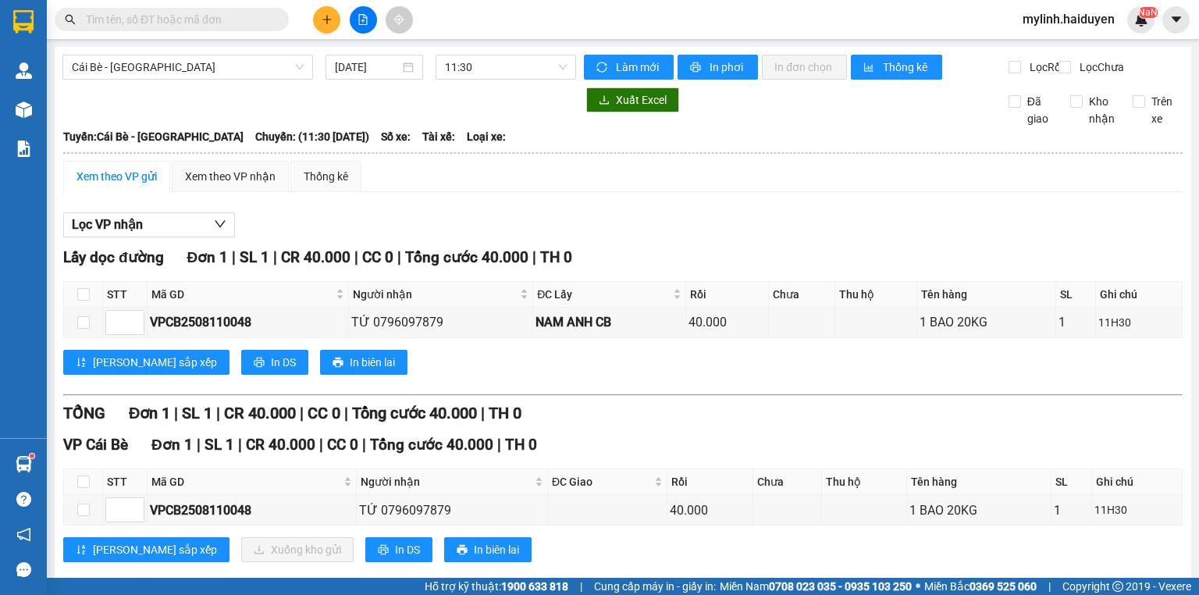
click at [241, 12] on input "text" at bounding box center [178, 19] width 184 height 17
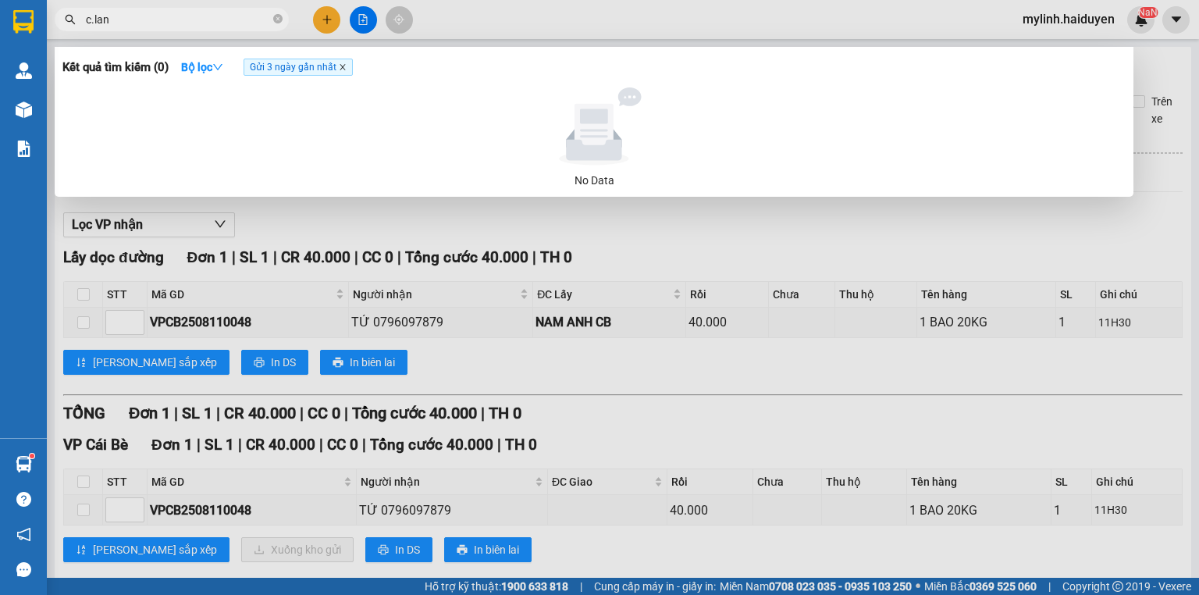
type input "c.lan"
click at [344, 71] on icon "close" at bounding box center [343, 67] width 8 height 8
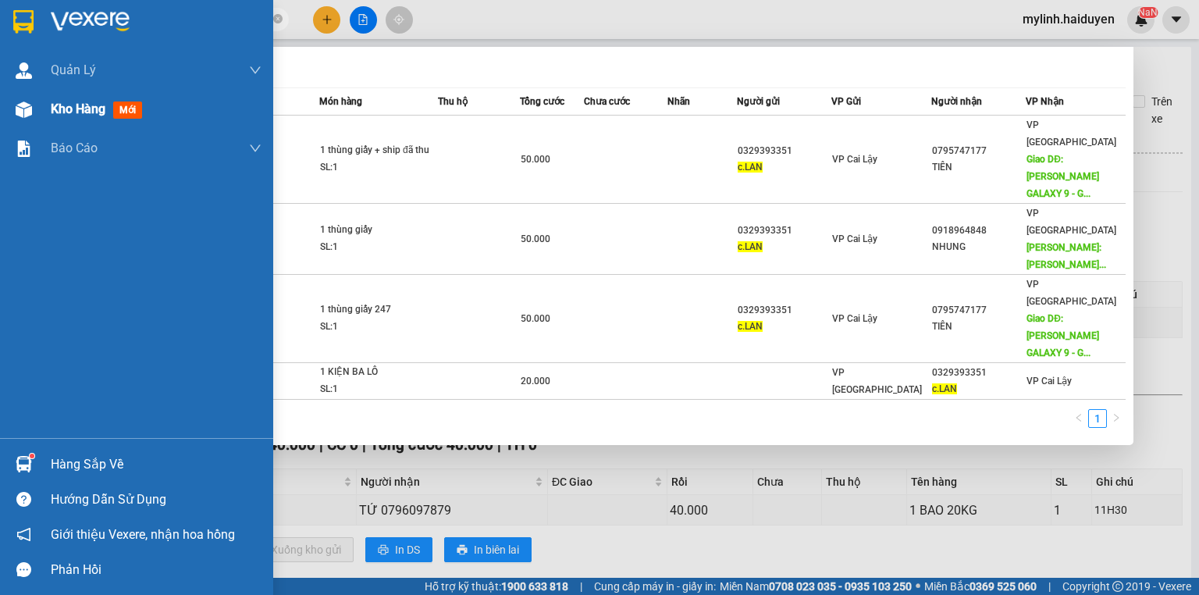
click at [159, 113] on div "Kho hàng mới" at bounding box center [156, 109] width 211 height 39
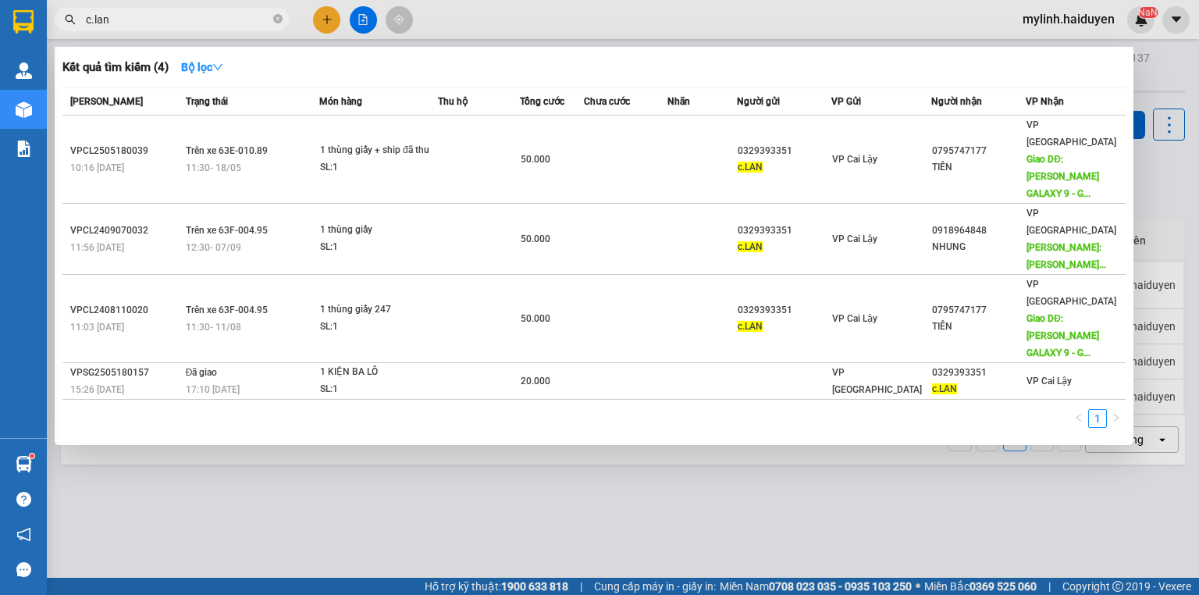
click at [272, 20] on span "c.lan" at bounding box center [172, 19] width 234 height 23
click at [278, 16] on icon "close-circle" at bounding box center [277, 18] width 9 height 9
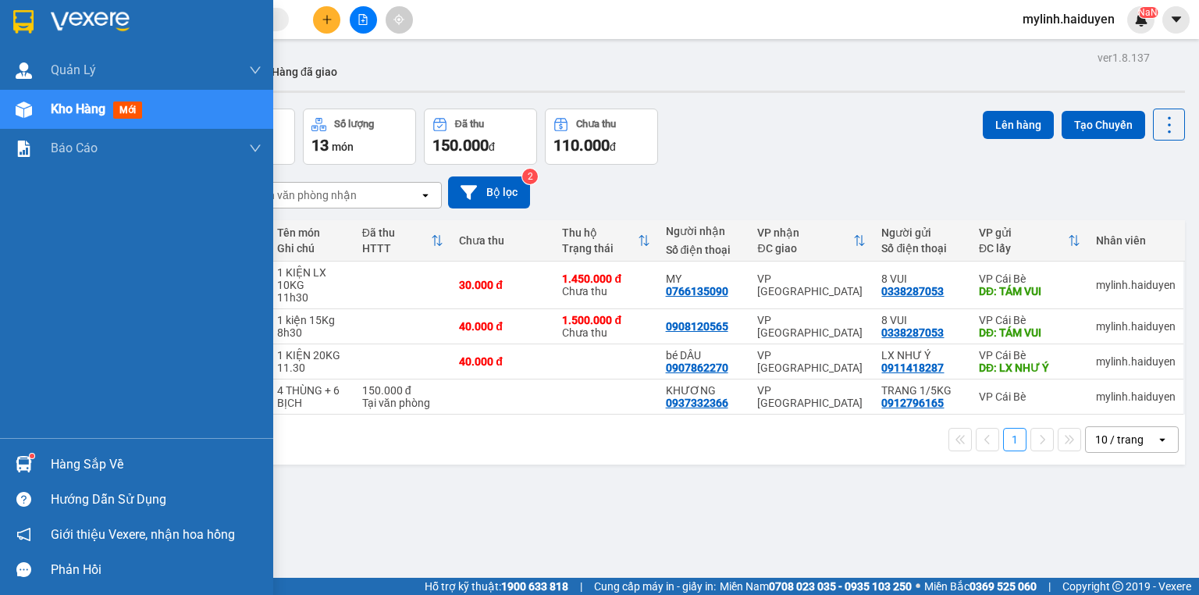
click at [47, 112] on div "Kho hàng mới" at bounding box center [136, 109] width 273 height 39
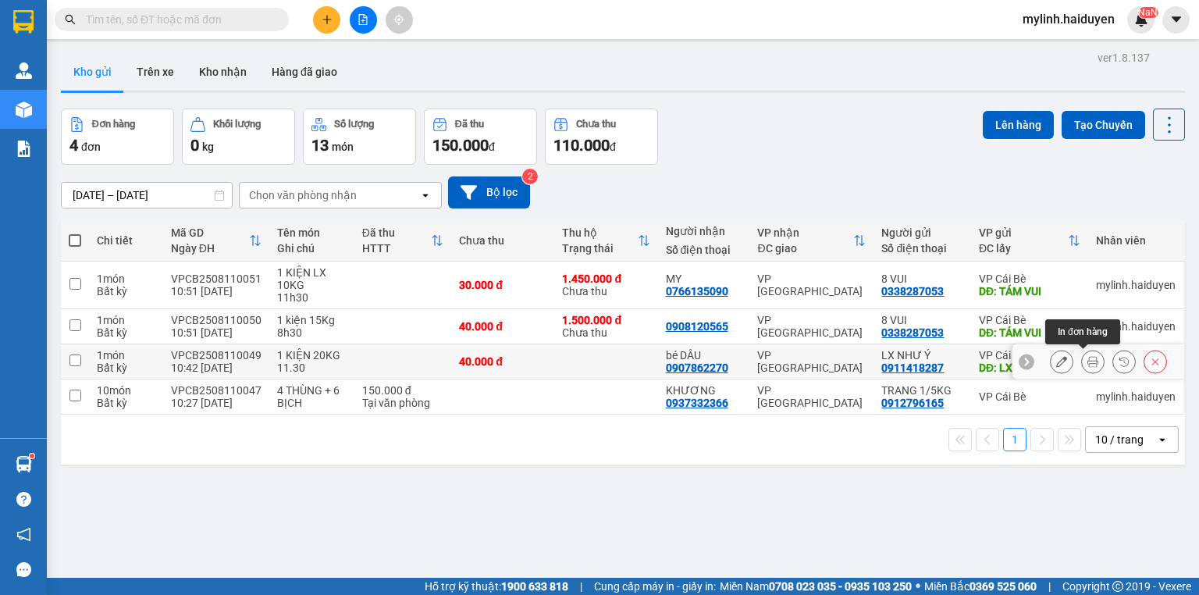
click at [1088, 362] on icon at bounding box center [1093, 361] width 11 height 11
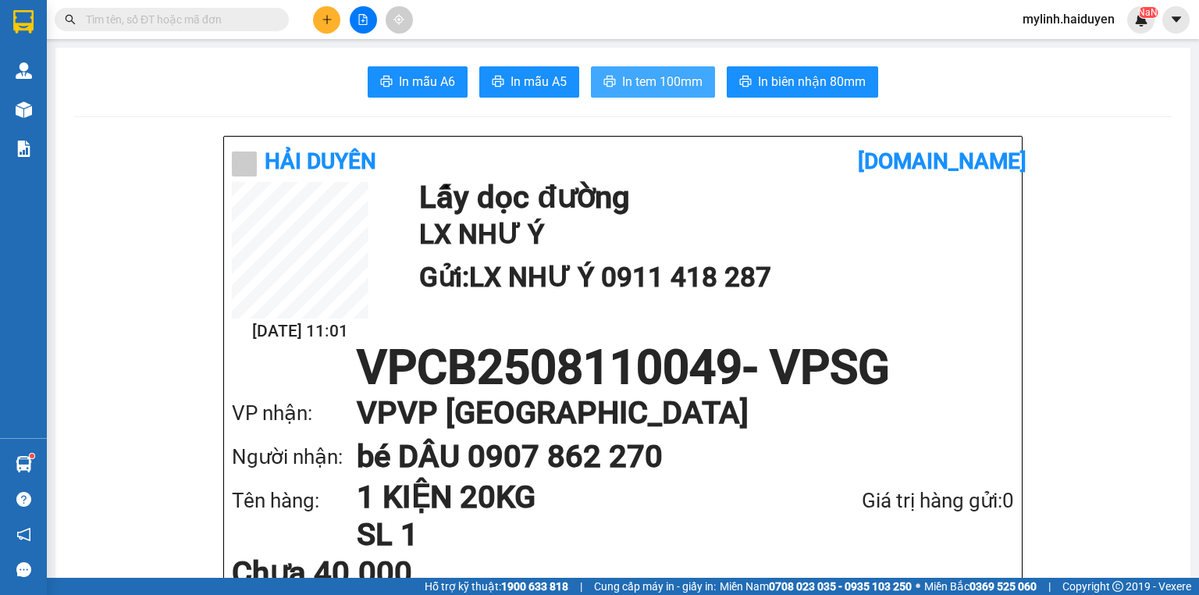
click at [647, 94] on button "In tem 100mm" at bounding box center [653, 81] width 124 height 31
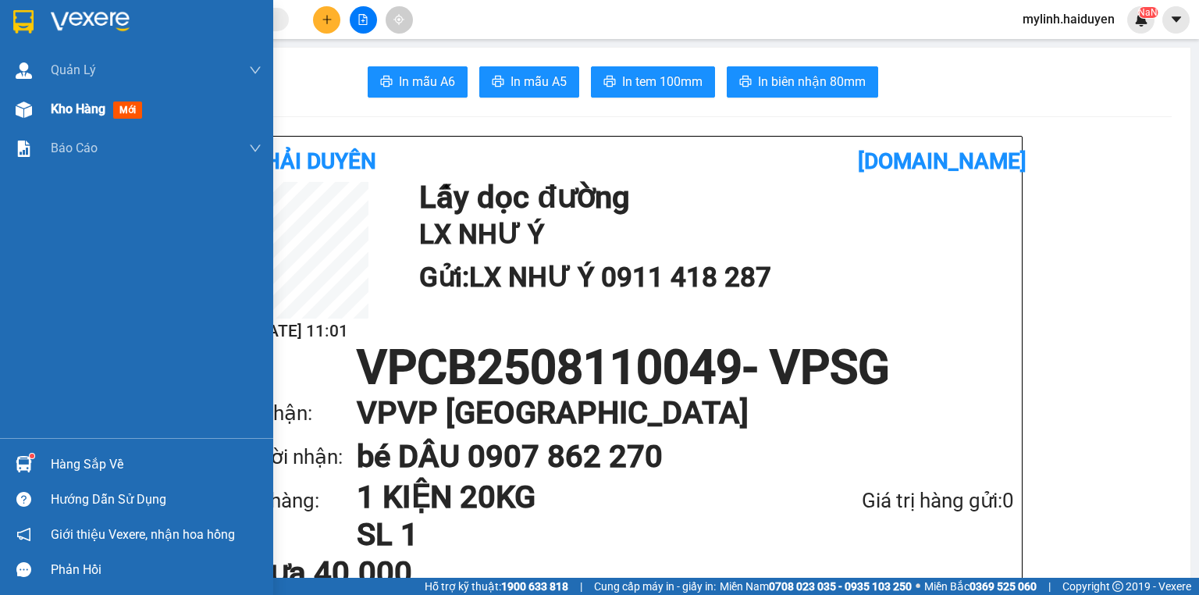
click at [59, 112] on span "Kho hàng" at bounding box center [78, 109] width 55 height 15
click at [107, 447] on div "Hàng sắp về" at bounding box center [136, 464] width 273 height 35
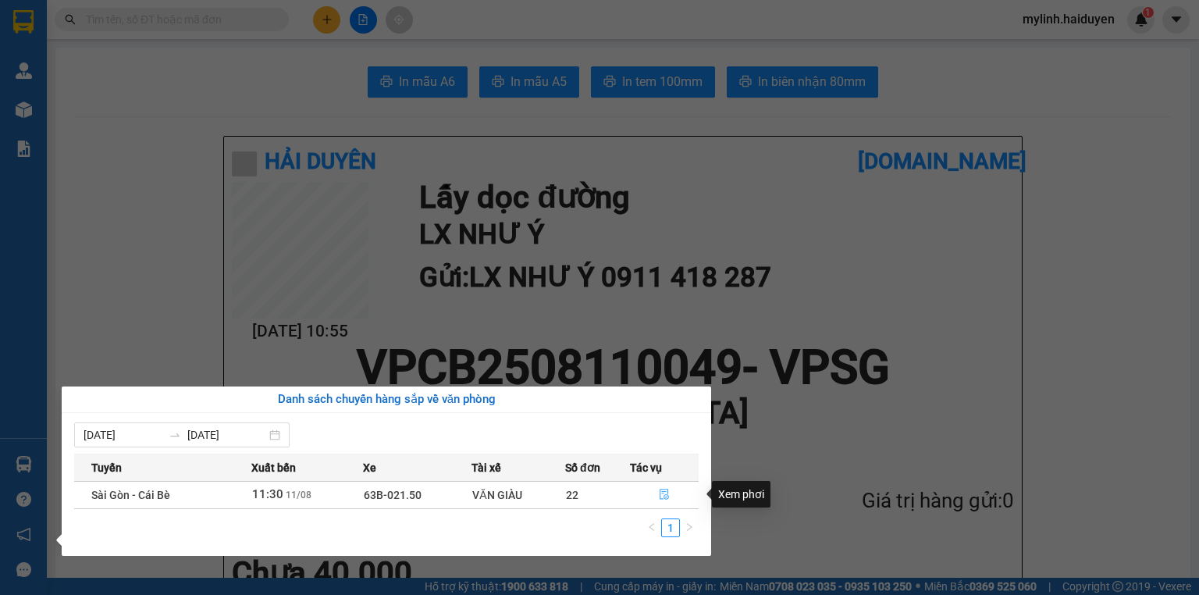
click at [656, 497] on button "button" at bounding box center [664, 495] width 67 height 25
click at [657, 497] on main "In mẫu A6 In mẫu A5 In tem 100mm In biên nhận 80mm Hải Duyên vexere.com 11/08 1…" at bounding box center [599, 289] width 1199 height 578
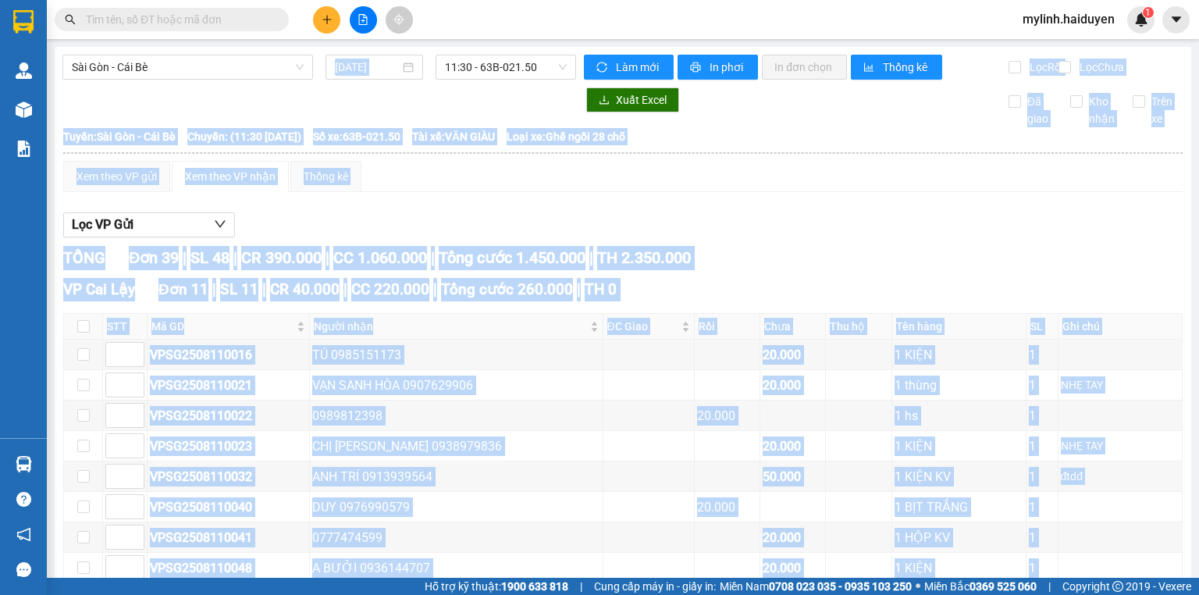
click at [781, 229] on div "Lọc VP Gửi" at bounding box center [623, 225] width 1120 height 26
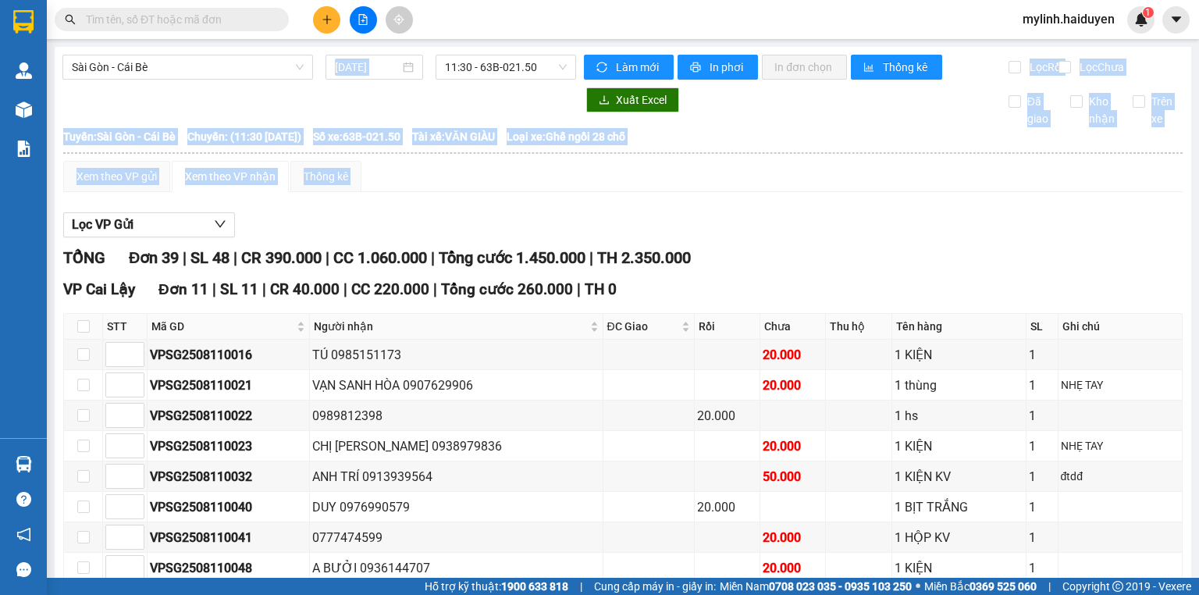
click at [783, 228] on div "Lọc VP Gửi" at bounding box center [623, 225] width 1120 height 26
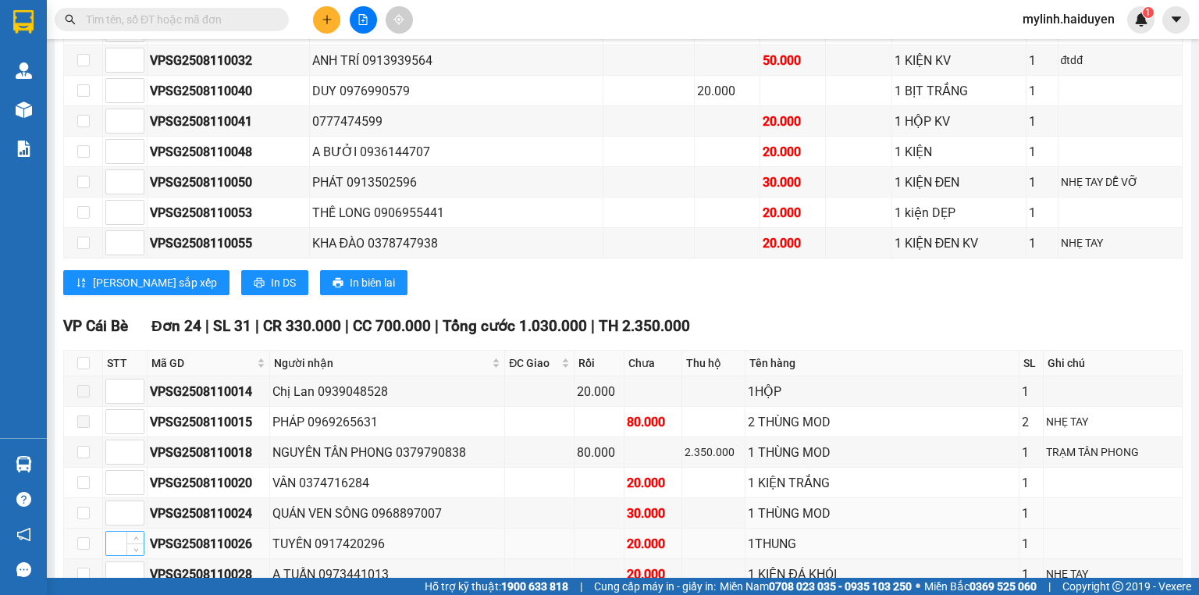
scroll to position [562, 0]
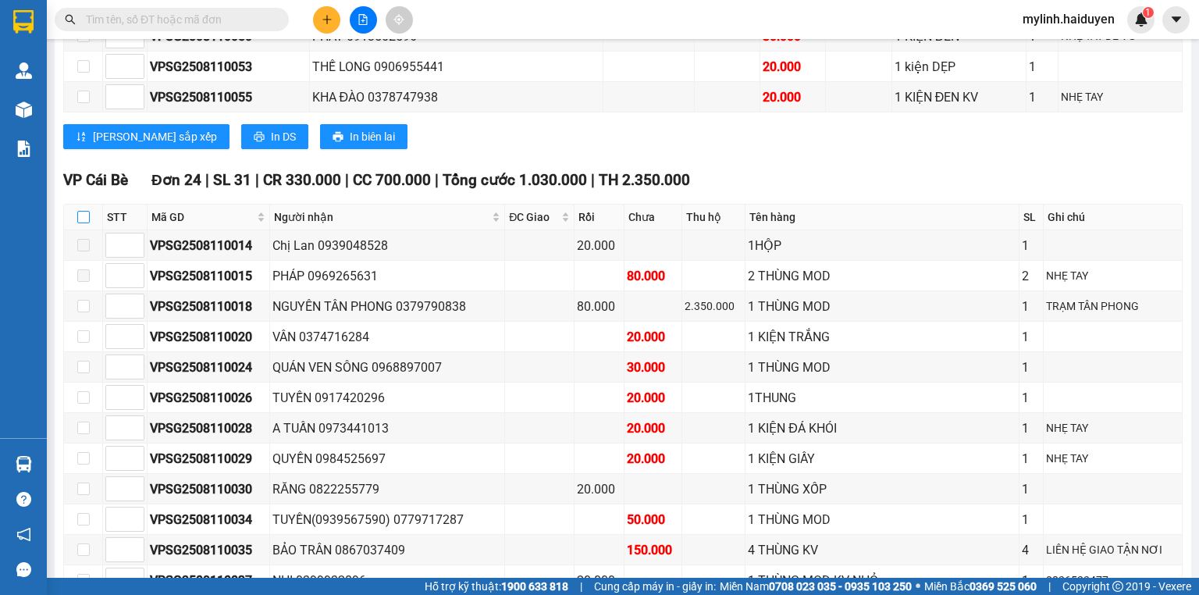
click at [81, 220] on input "checkbox" at bounding box center [83, 217] width 12 height 12
checkbox input "true"
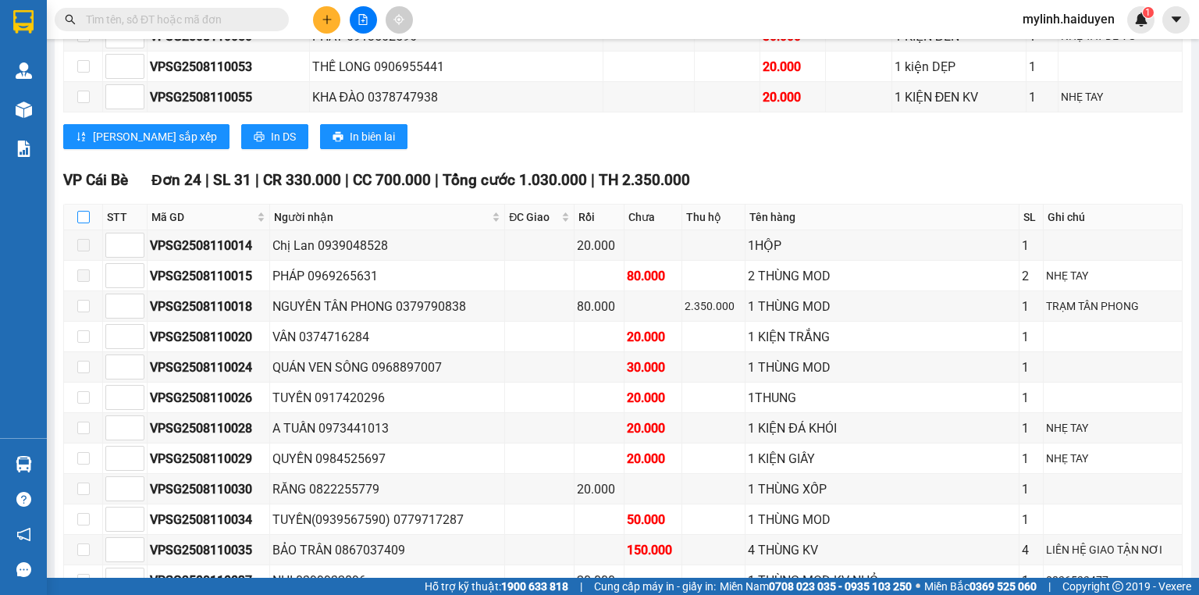
checkbox input "true"
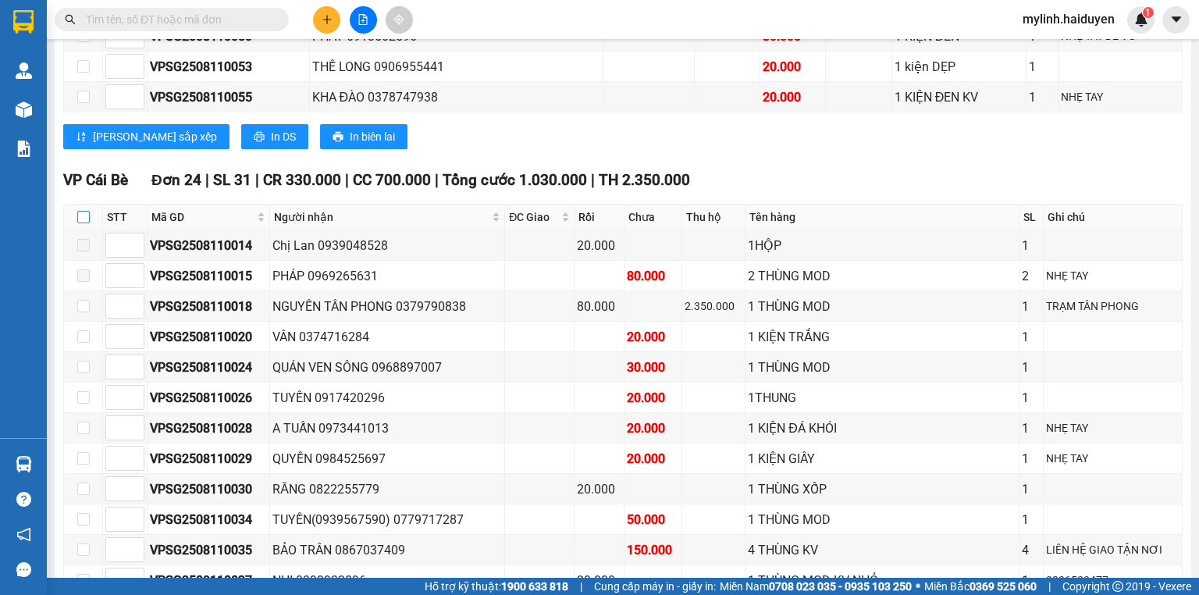
checkbox input "true"
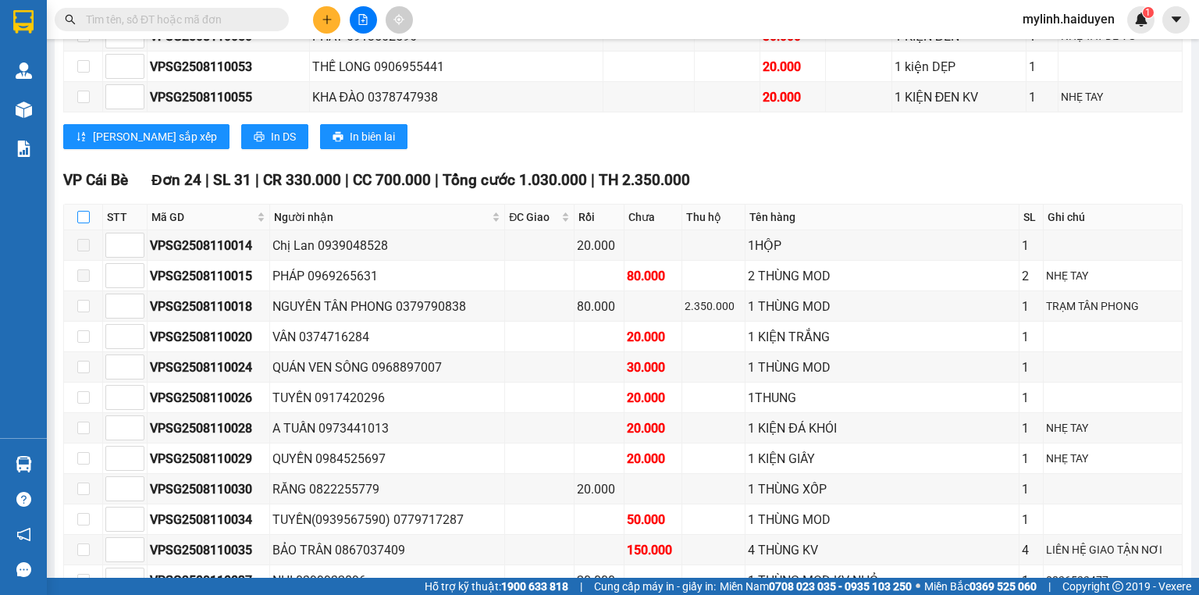
checkbox input "true"
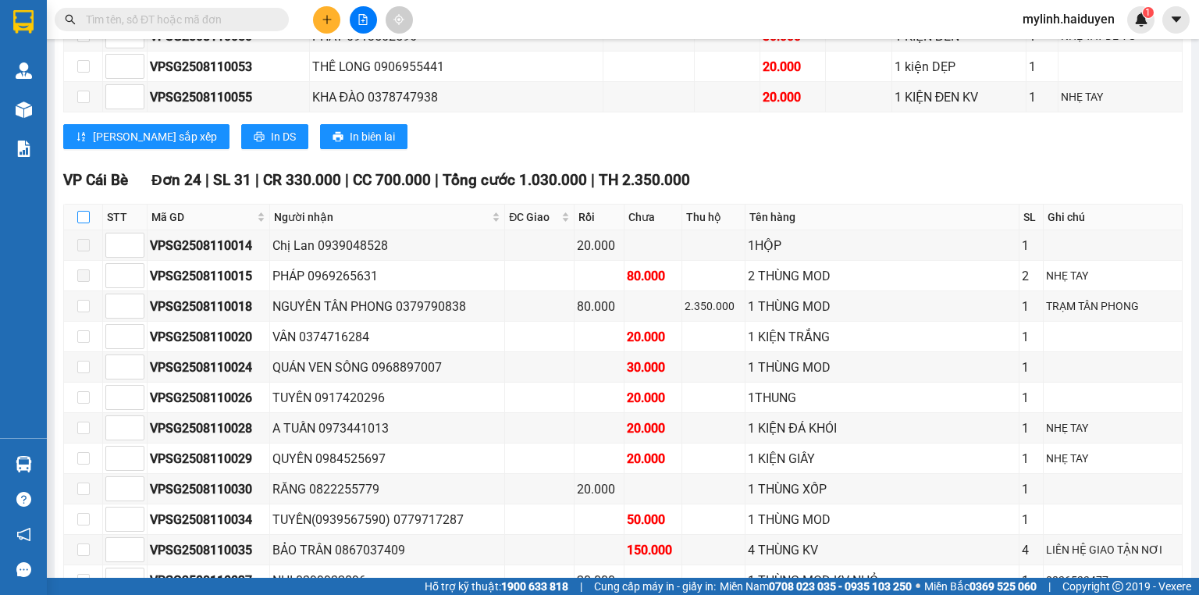
checkbox input "true"
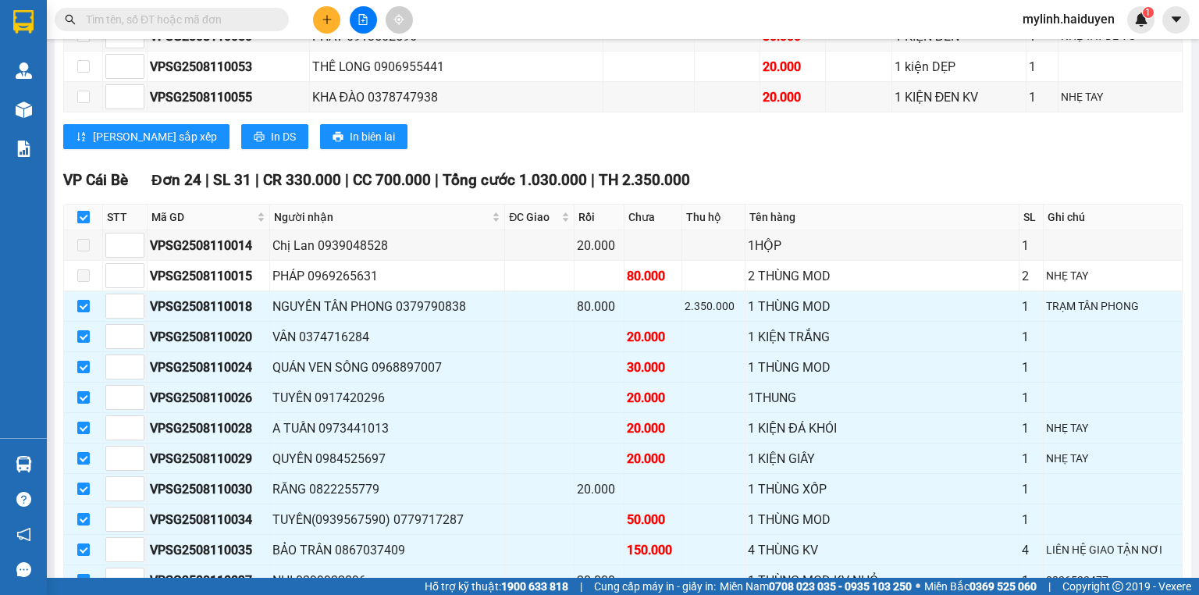
click at [81, 220] on input "checkbox" at bounding box center [83, 217] width 12 height 12
checkbox input "false"
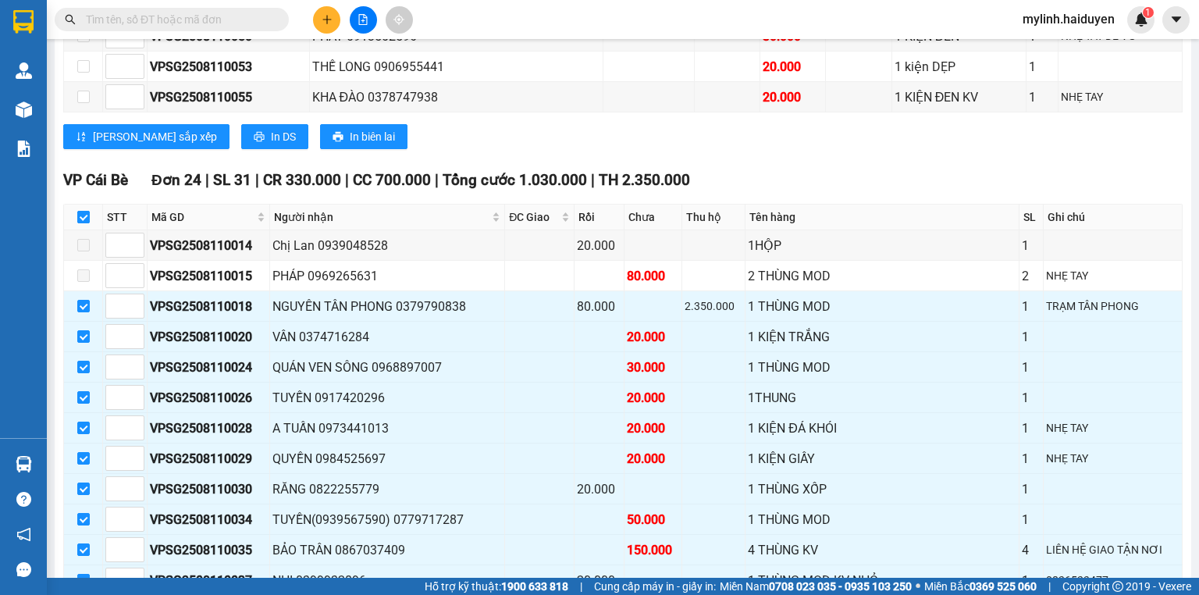
checkbox input "false"
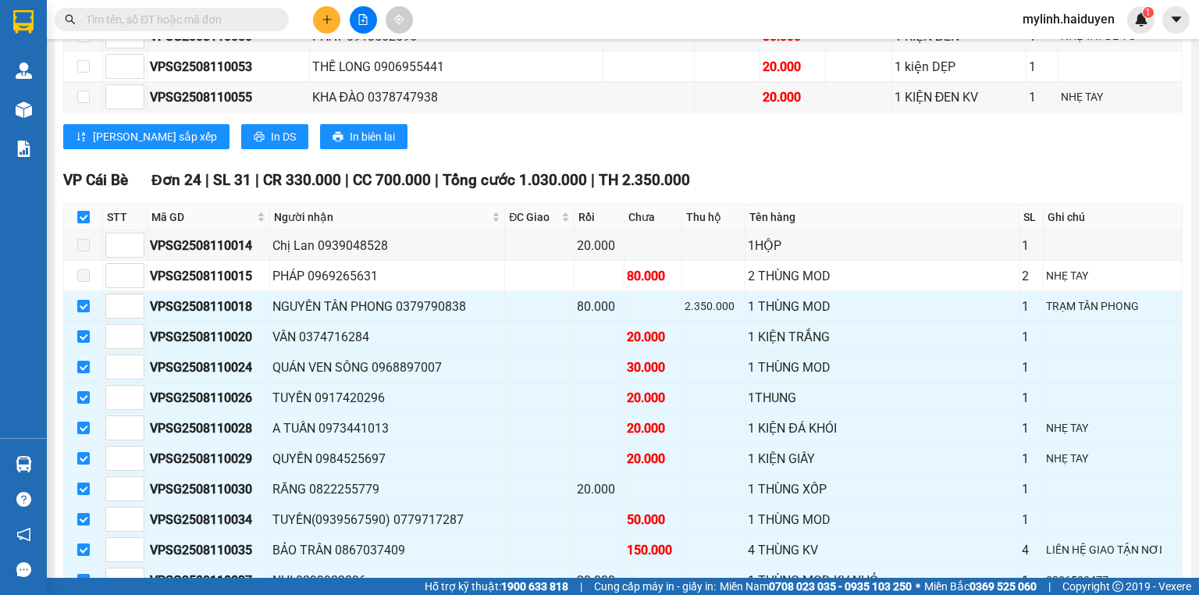
checkbox input "false"
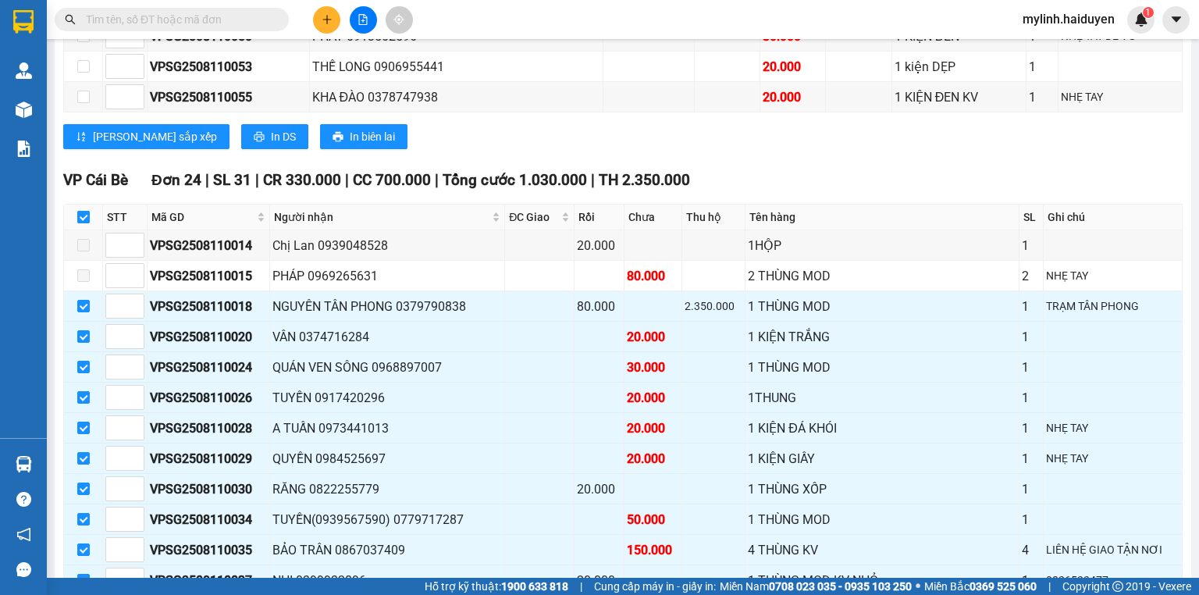
checkbox input "false"
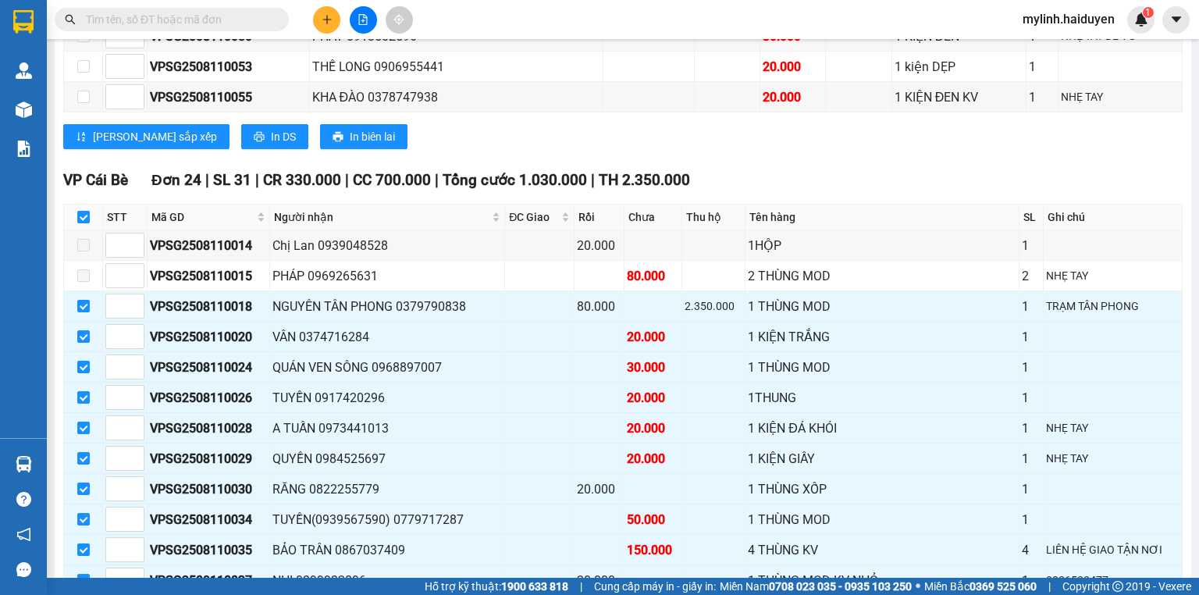
checkbox input "false"
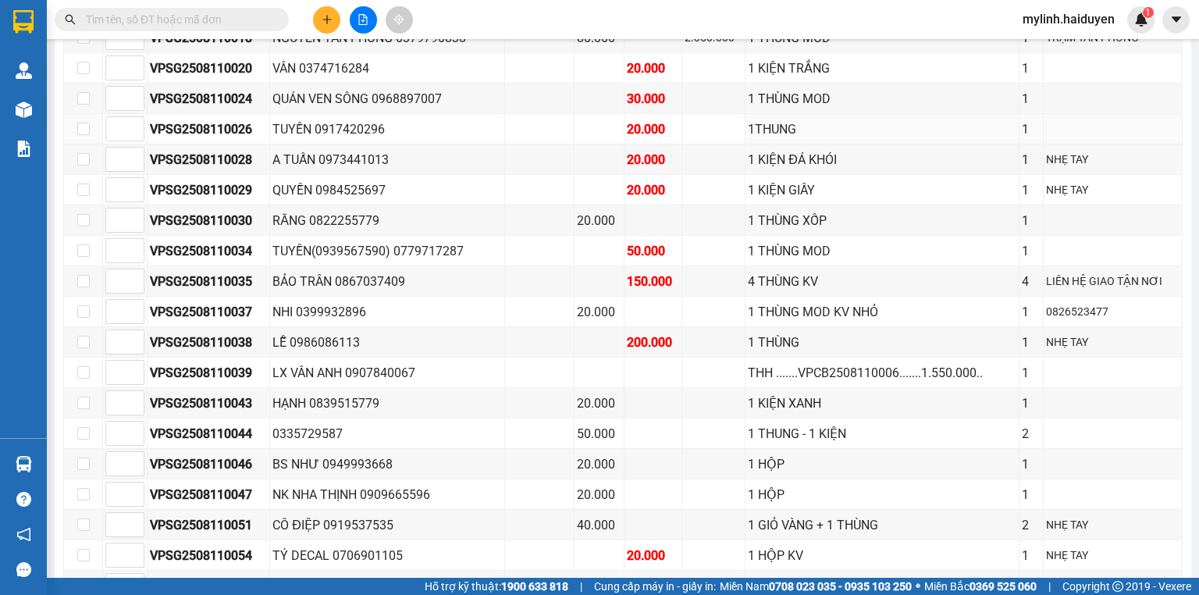
scroll to position [687, 0]
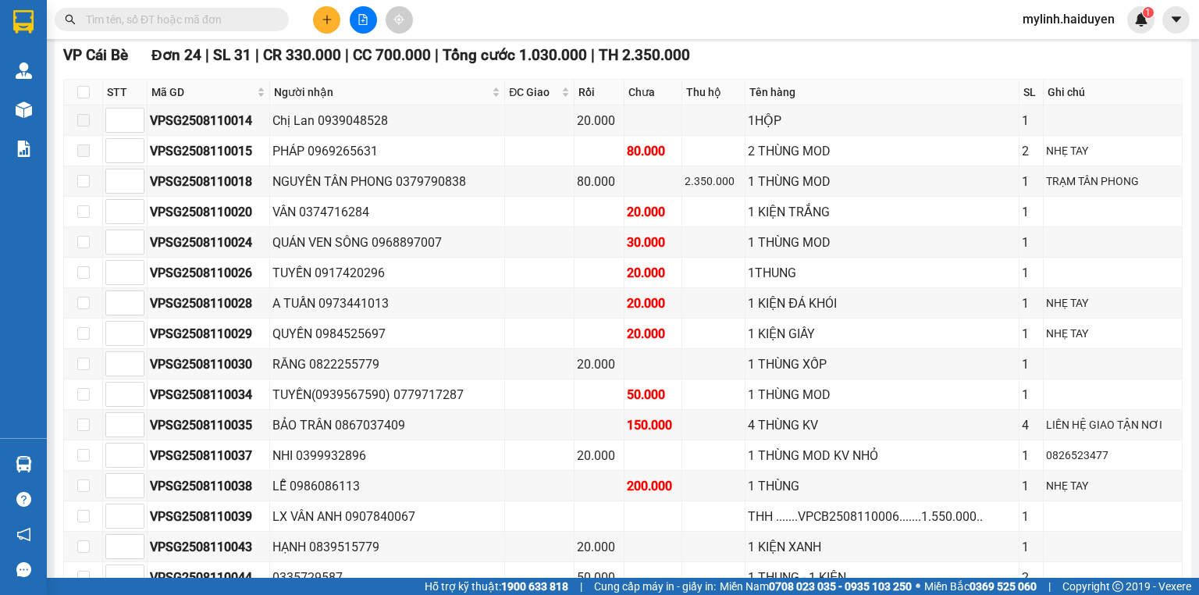
click at [216, 13] on input "text" at bounding box center [178, 19] width 184 height 17
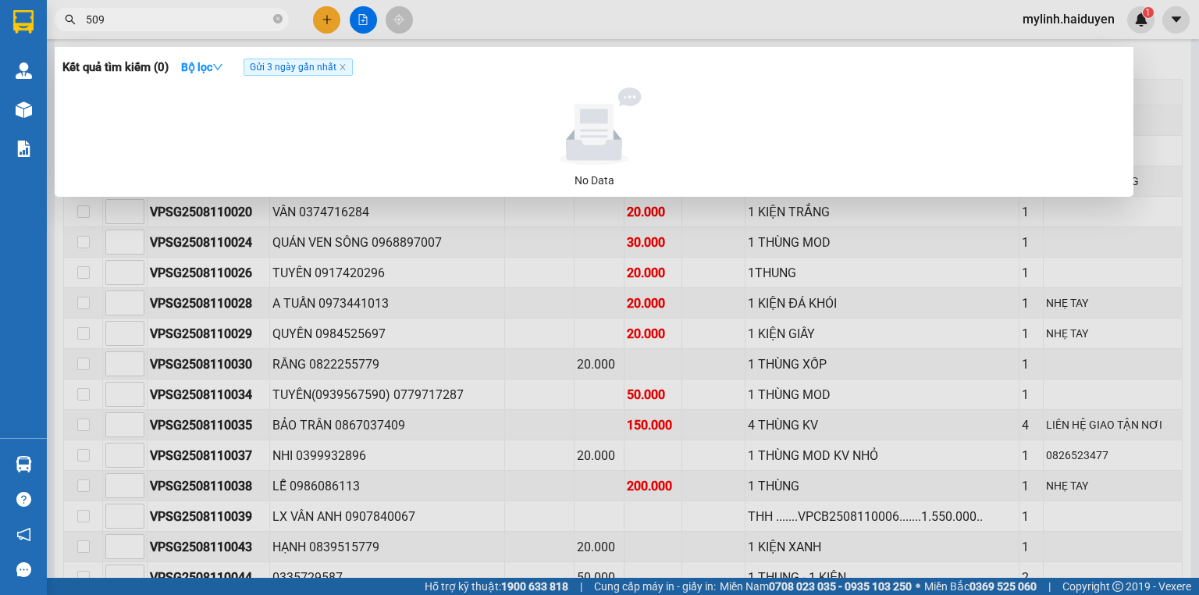
type input "5099"
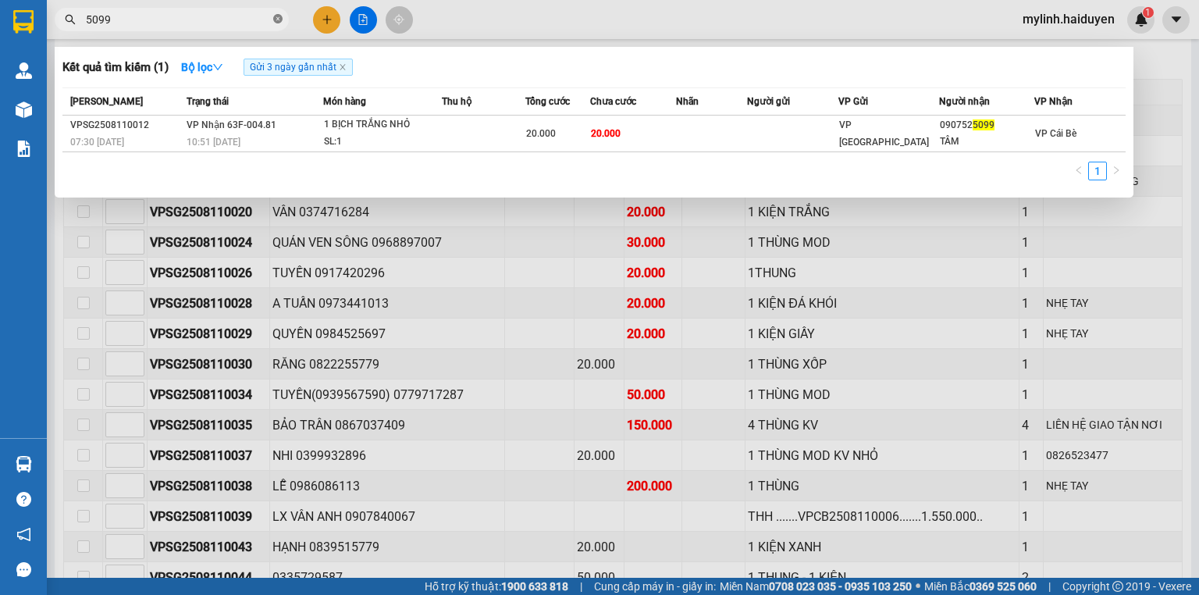
click at [276, 16] on icon "close-circle" at bounding box center [277, 18] width 9 height 9
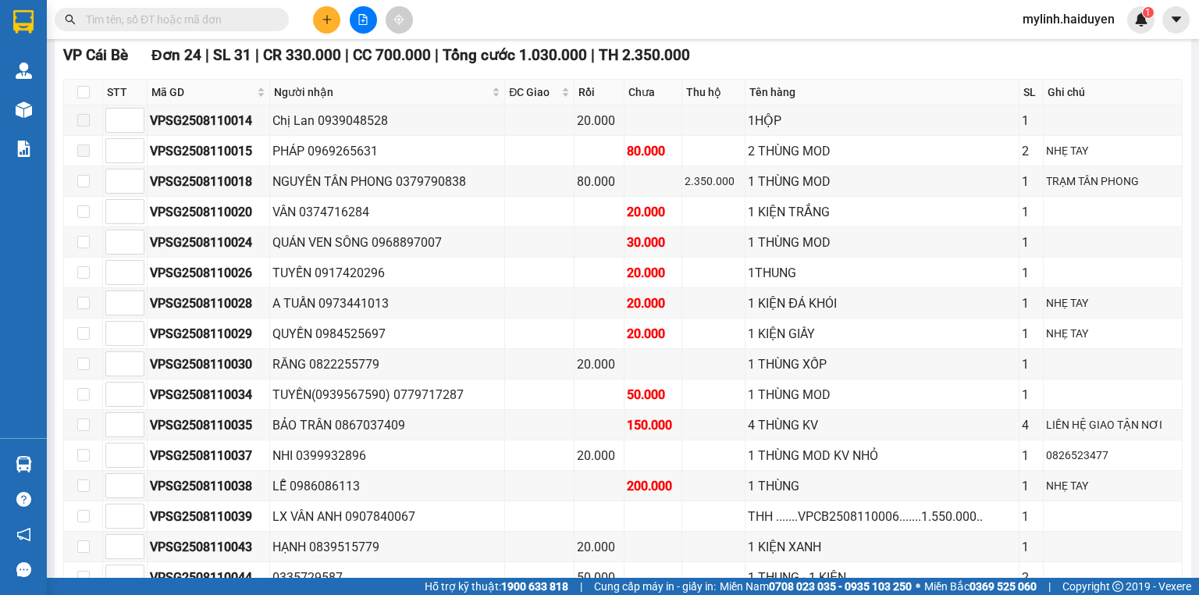
click at [250, 19] on input "text" at bounding box center [178, 19] width 184 height 17
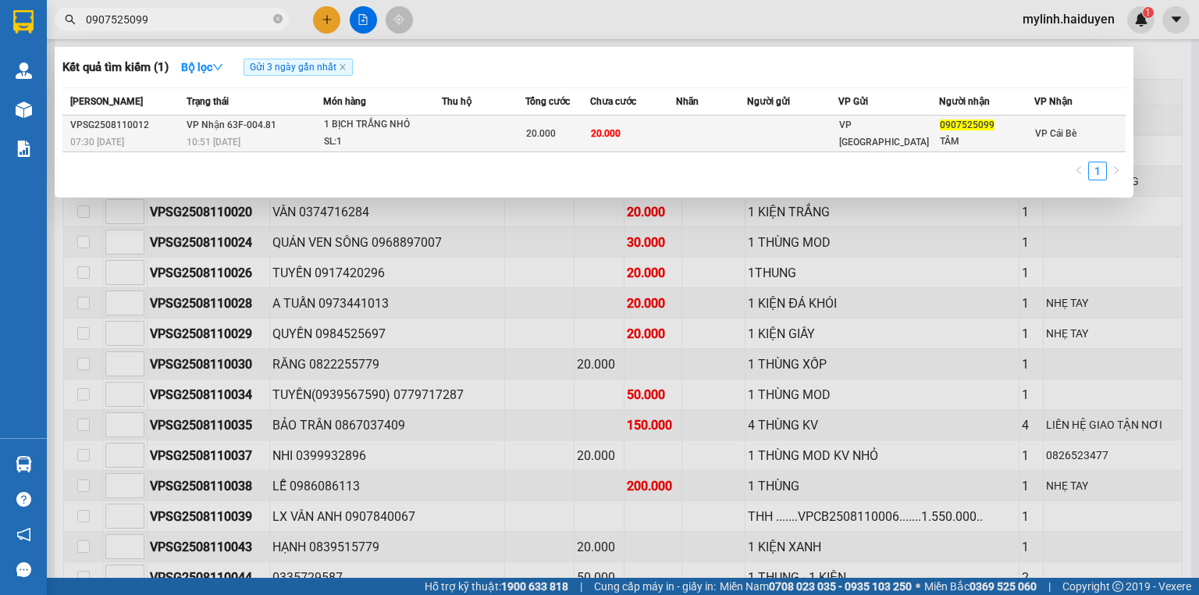
type input "0907525099"
click at [575, 147] on td "20.000" at bounding box center [559, 134] width 66 height 37
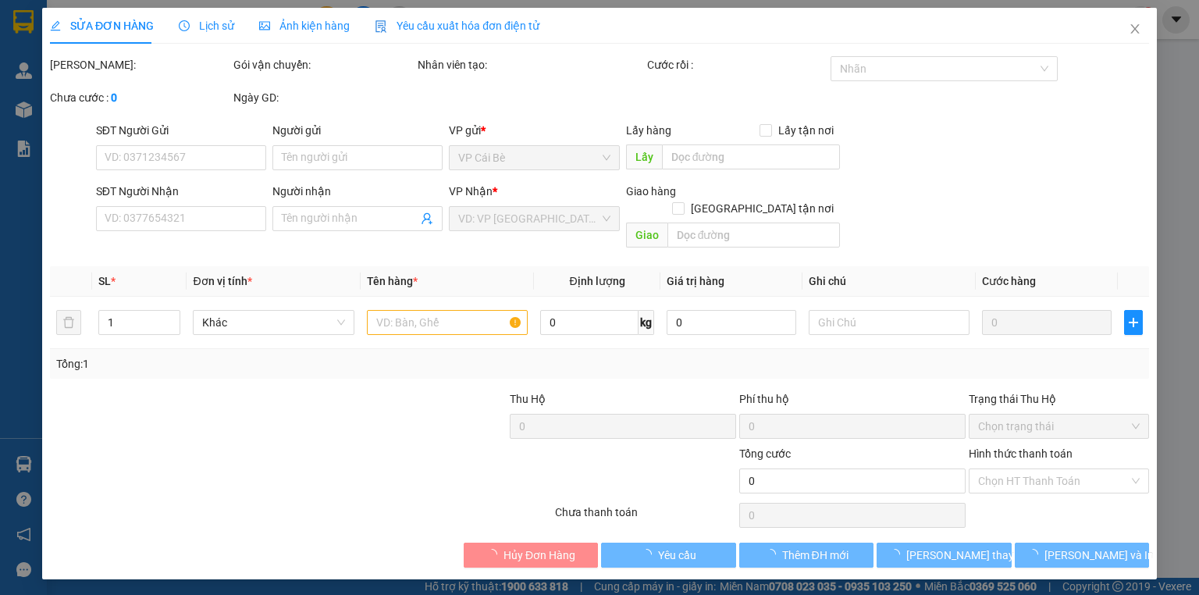
type input "0907525099"
type input "TÂM"
type input "20.000"
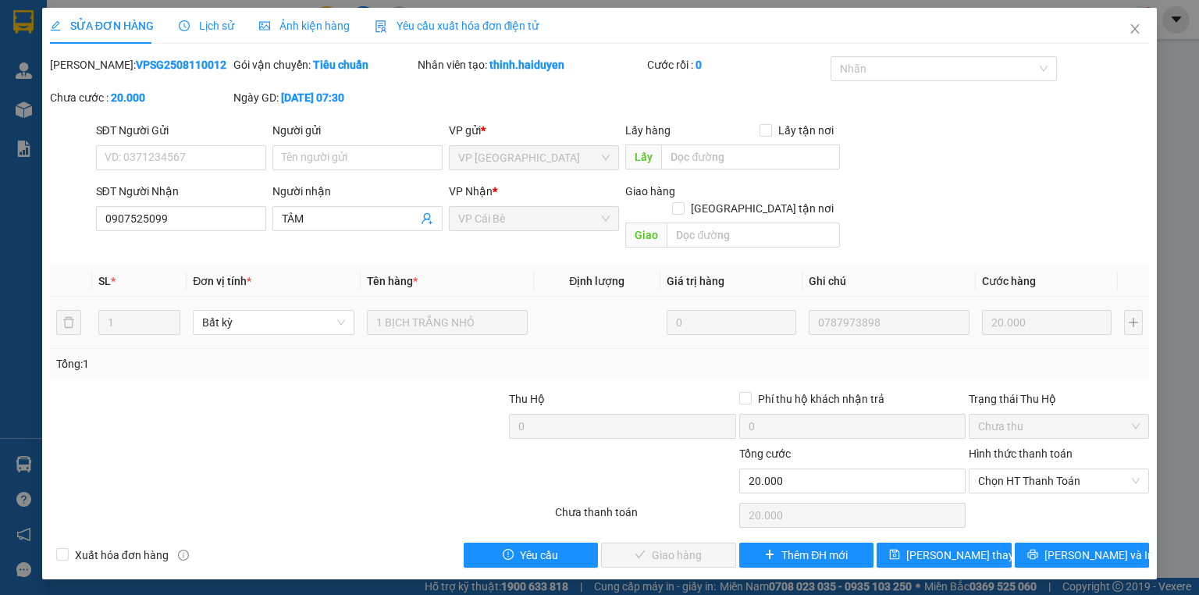
click at [1029, 479] on div "Hình thức thanh toán Chọn HT Thanh Toán" at bounding box center [1059, 472] width 180 height 55
click at [1035, 471] on span "Chọn HT Thanh Toán" at bounding box center [1059, 480] width 162 height 23
click at [1029, 496] on div "Tại văn phòng" at bounding box center [1059, 494] width 162 height 17
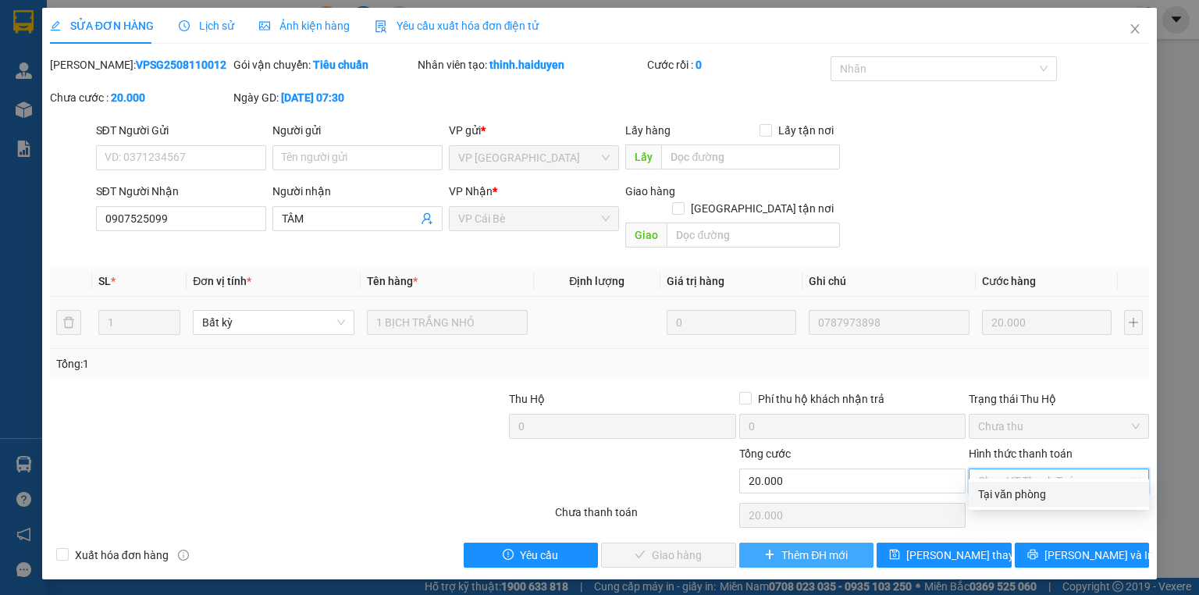
type input "0"
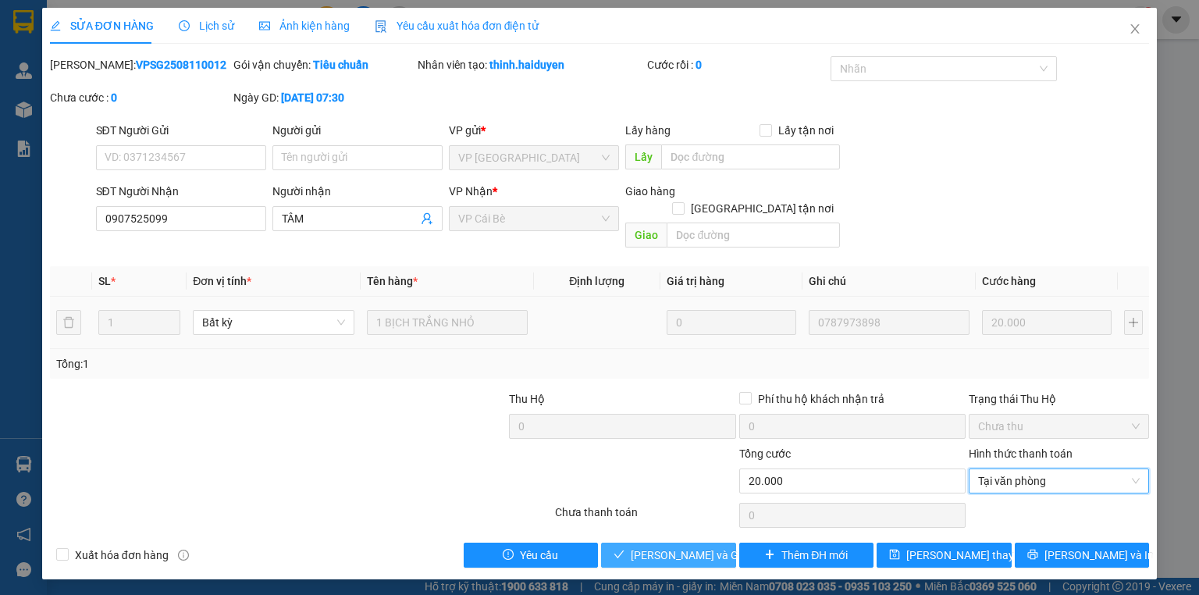
click at [717, 547] on span "Lưu và Giao hàng" at bounding box center [706, 555] width 150 height 17
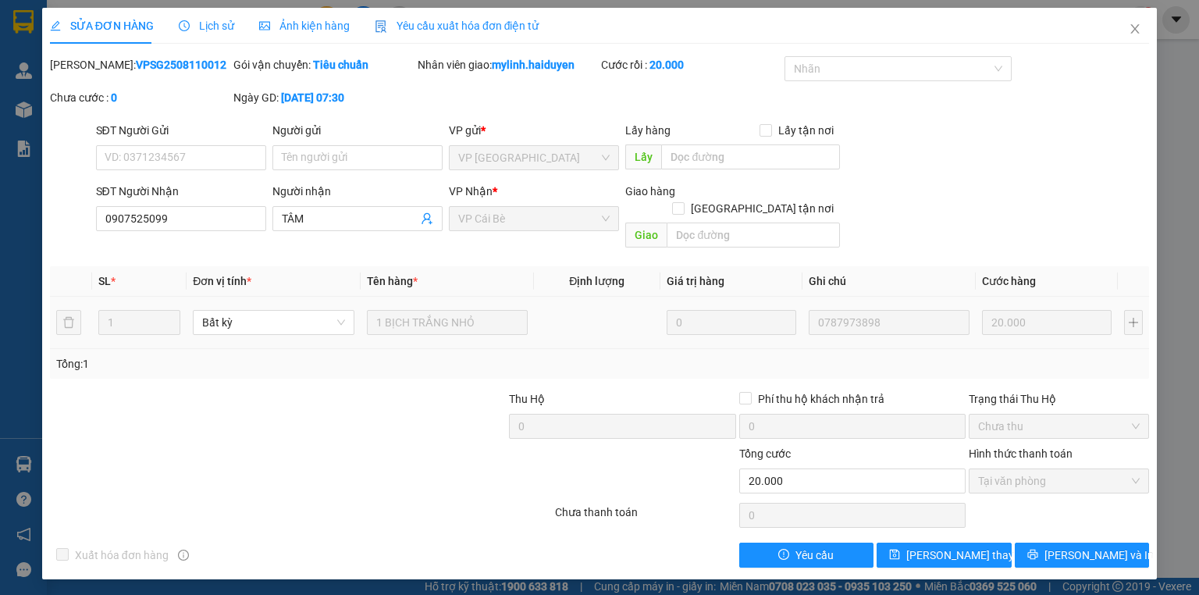
click at [942, 50] on div "SỬA ĐƠN HÀNG Lịch sử Ảnh kiện hàng Yêu cầu xuất hóa đơn điện tử Total Paid Fee …" at bounding box center [599, 288] width 1099 height 560
click at [1144, 30] on span "Close" at bounding box center [1136, 30] width 44 height 44
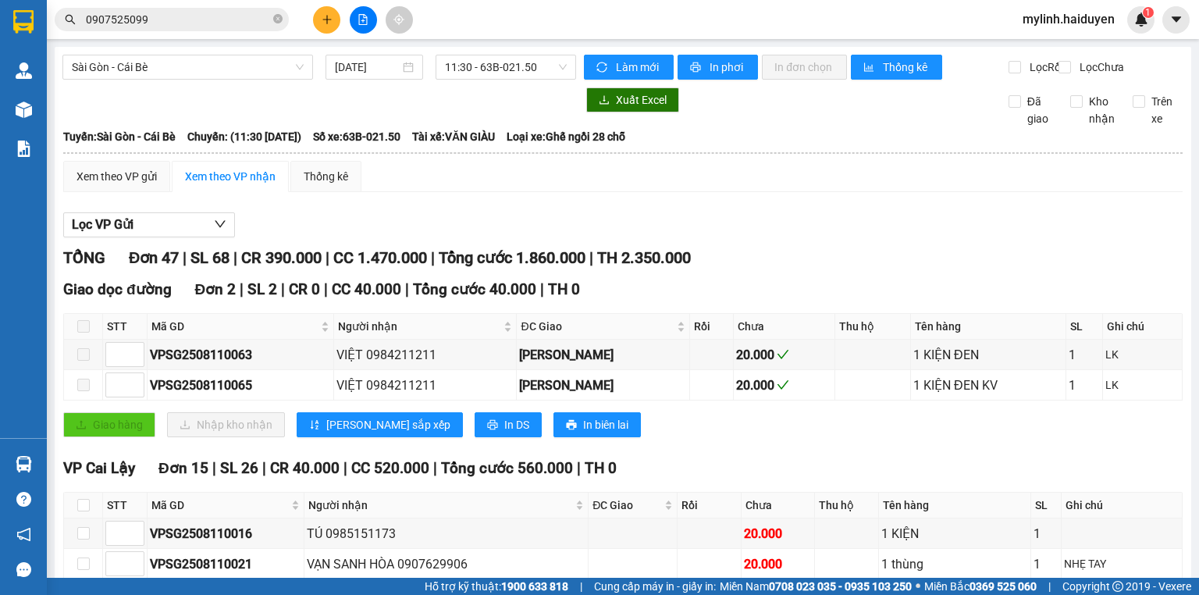
click at [322, 25] on button at bounding box center [326, 19] width 27 height 27
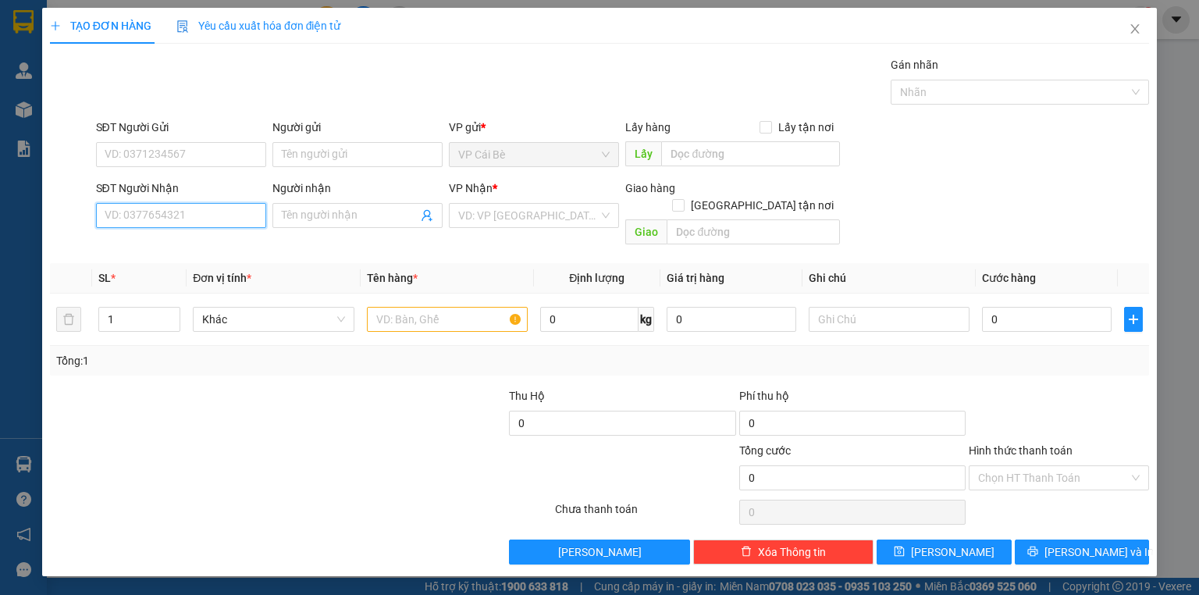
click at [253, 212] on input "SĐT Người Nhận" at bounding box center [181, 215] width 170 height 25
type input "0901429669"
click at [237, 240] on div "0901429669 - TỨ" at bounding box center [180, 245] width 151 height 17
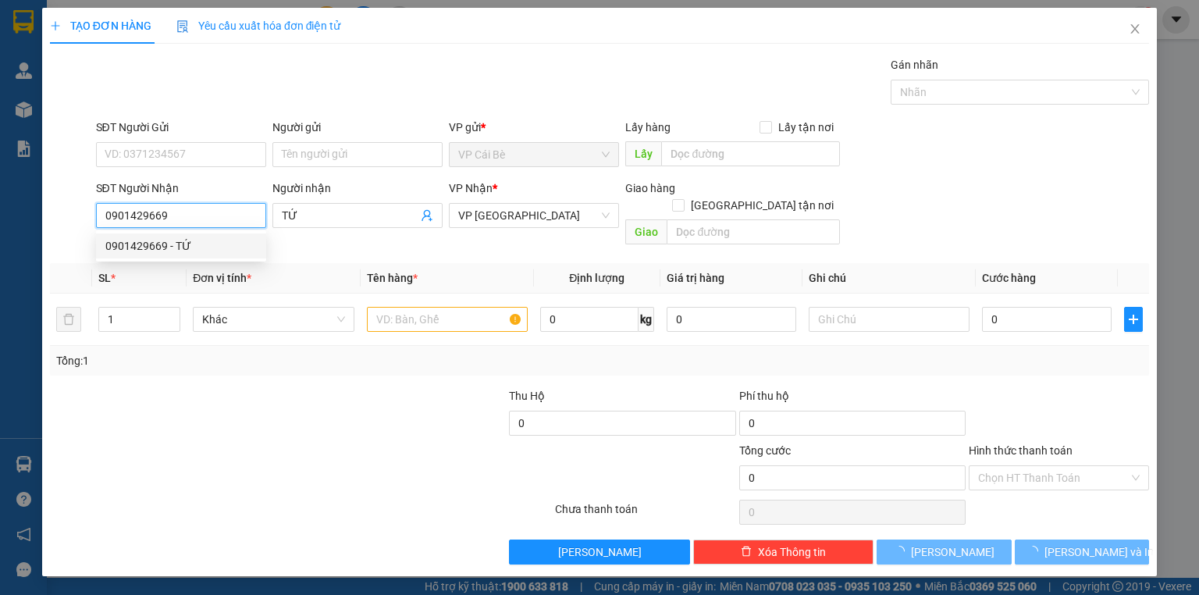
type input "TỨ"
type input "60.000"
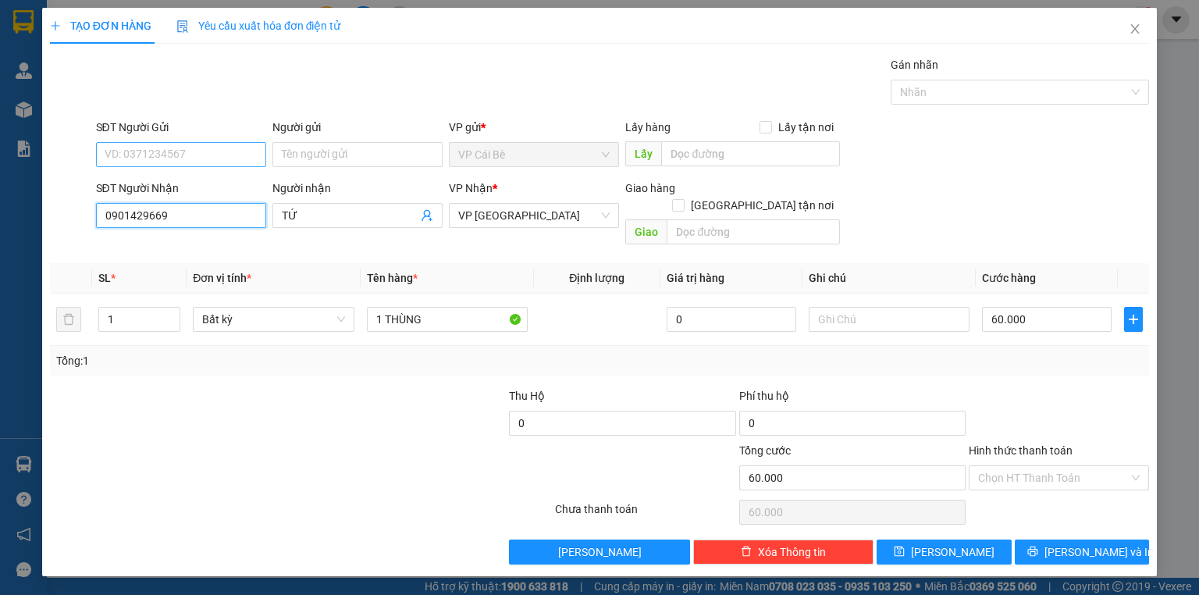
type input "0901429669"
drag, startPoint x: 259, startPoint y: 151, endPoint x: 274, endPoint y: 148, distance: 15.3
click at [262, 152] on input "SĐT Người Gửi" at bounding box center [181, 154] width 170 height 25
click at [237, 187] on div "0949566699 - ÚT PHƯƠNG" at bounding box center [180, 184] width 151 height 17
type input "0949566699"
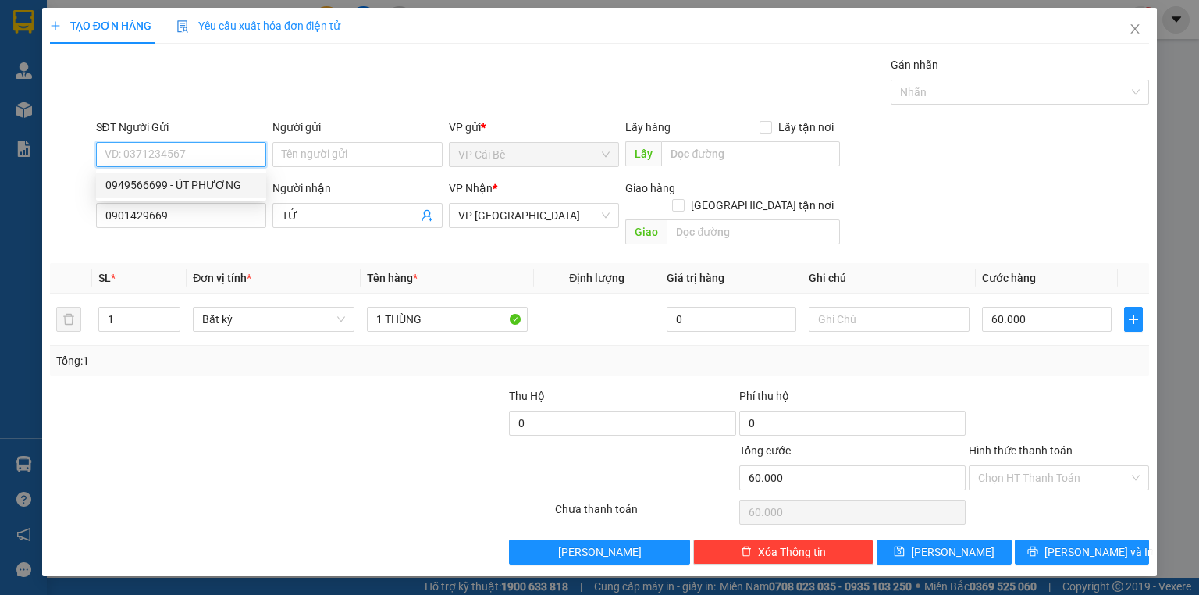
type input "ÚT PHƯƠNG"
click at [177, 317] on span "Decrease Value" at bounding box center [170, 324] width 17 height 14
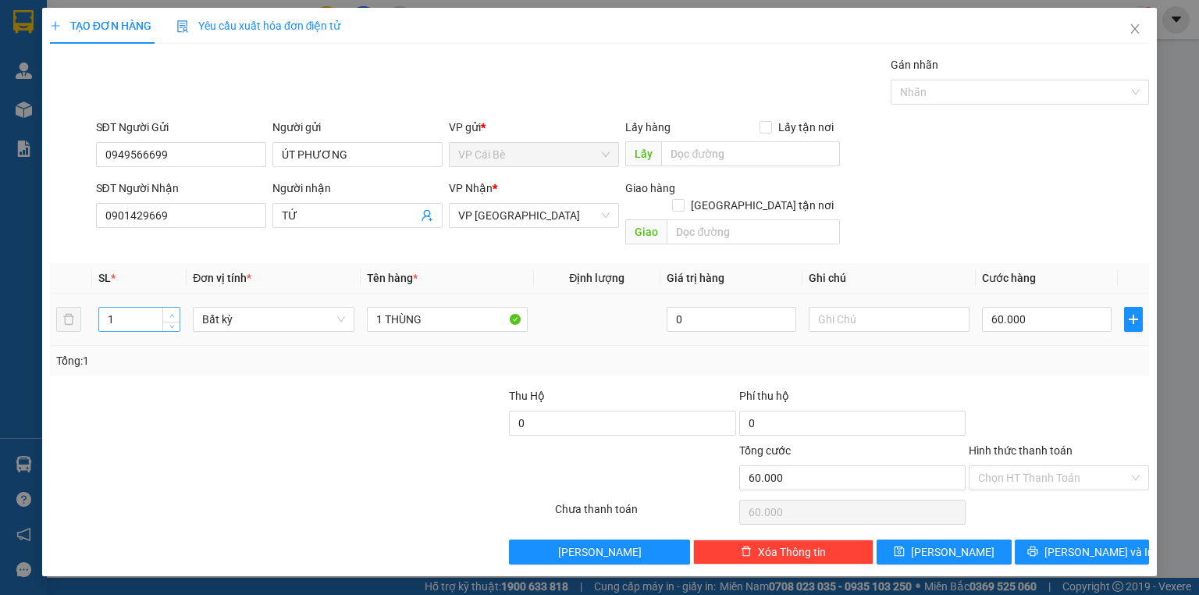
type input "2"
click at [174, 313] on icon "up" at bounding box center [171, 315] width 5 height 5
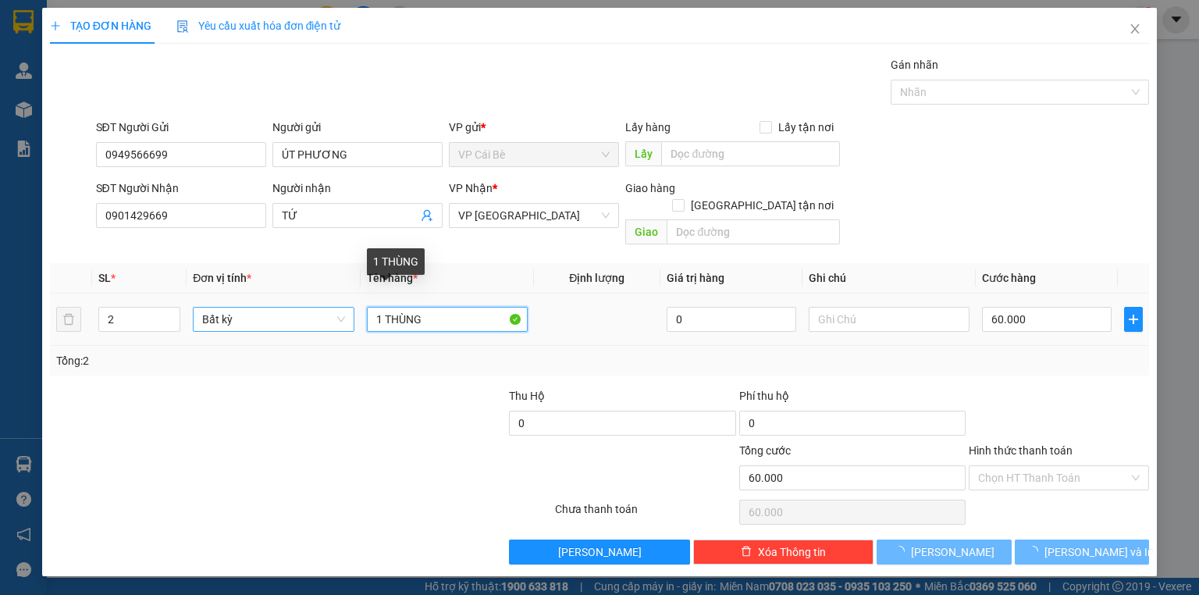
drag, startPoint x: 379, startPoint y: 300, endPoint x: 347, endPoint y: 312, distance: 34.4
click at [349, 312] on tr "2 Bất kỳ 1 THÙNG 0 60.000" at bounding box center [599, 320] width 1099 height 52
type input "0"
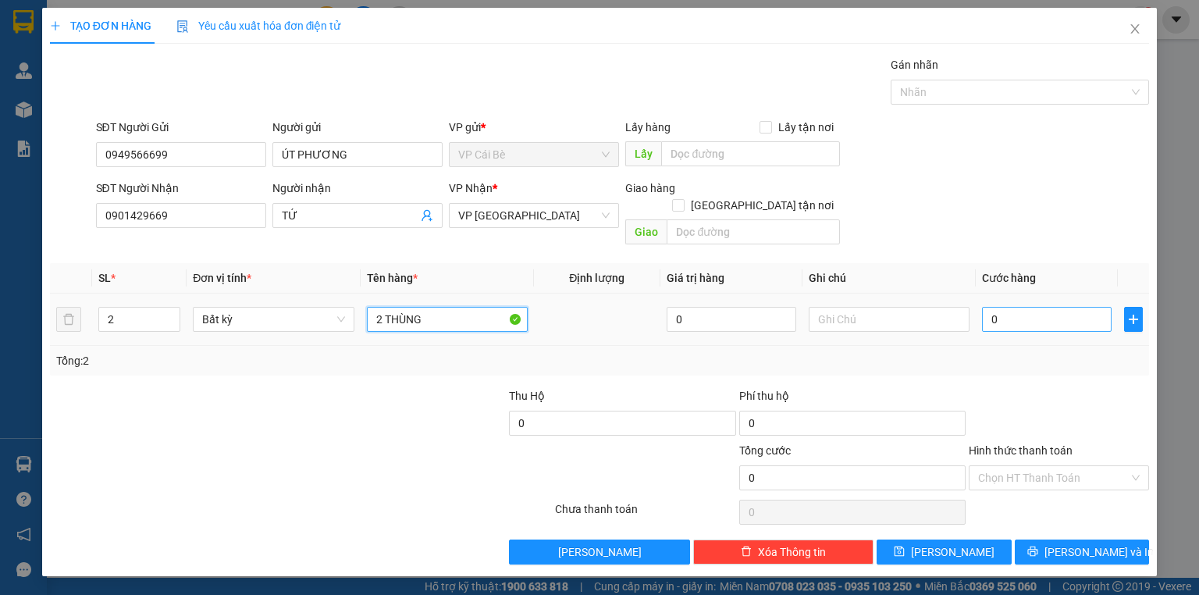
type input "2 THÙNG"
click at [1010, 307] on input "0" at bounding box center [1047, 319] width 130 height 25
type input "1"
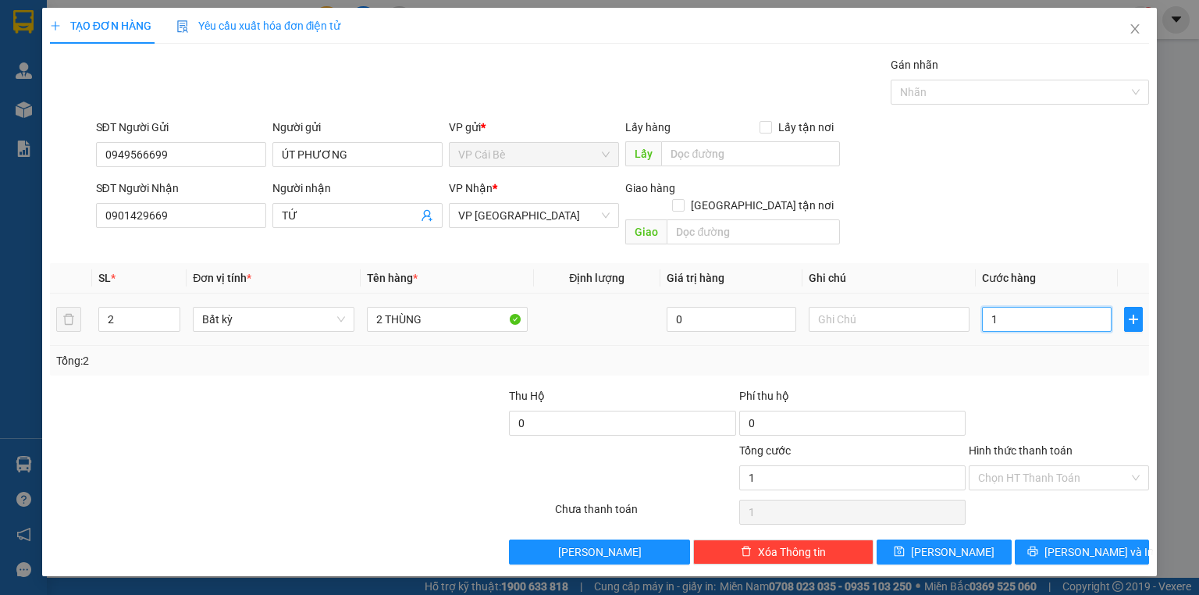
type input "10"
type input "100"
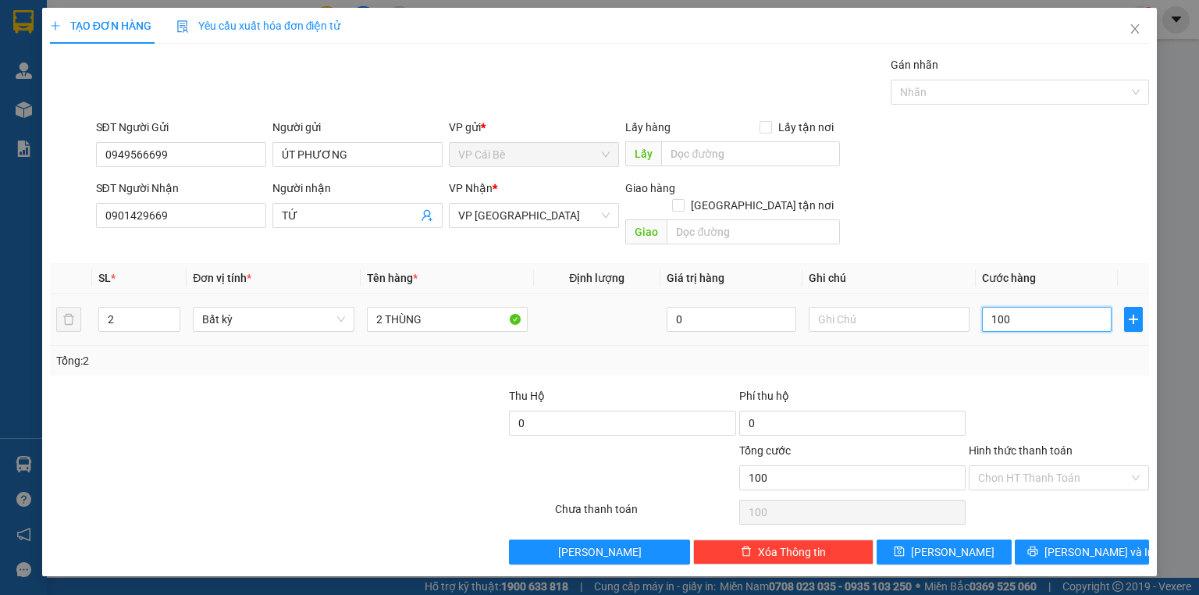
type input "100"
type input "100.000"
click at [1021, 352] on div "Tổng: 2" at bounding box center [599, 360] width 1087 height 17
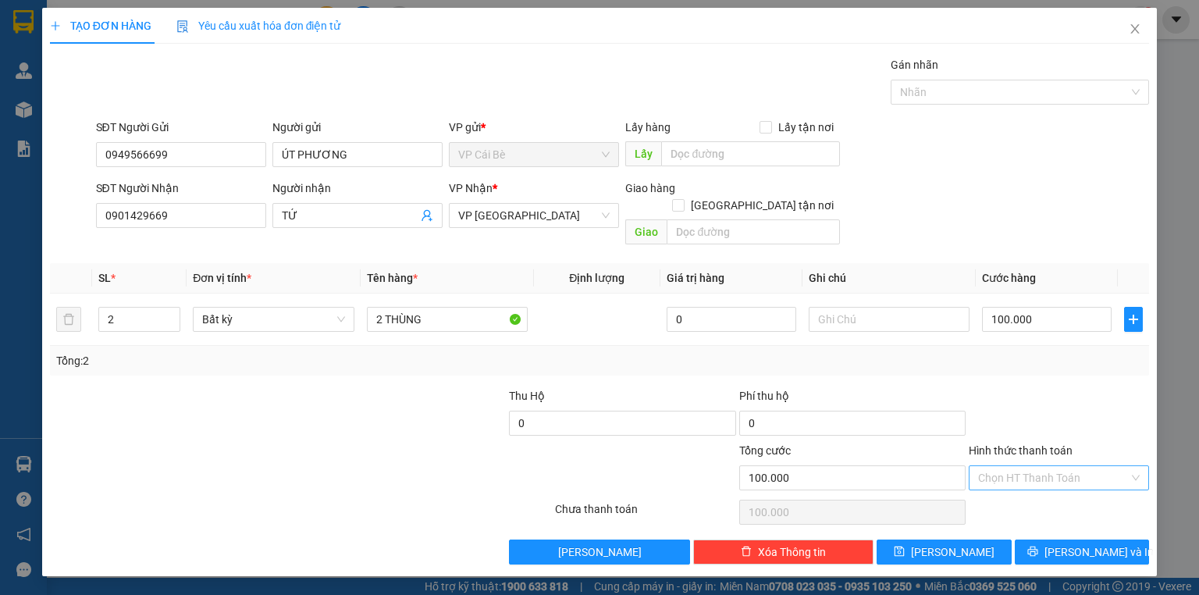
click at [1094, 466] on input "Hình thức thanh toán" at bounding box center [1053, 477] width 151 height 23
drag, startPoint x: 1087, startPoint y: 484, endPoint x: 1074, endPoint y: 475, distance: 15.6
click at [1087, 484] on div "Tại văn phòng" at bounding box center [1059, 490] width 162 height 17
type input "0"
drag, startPoint x: 1096, startPoint y: 529, endPoint x: 1090, endPoint y: 518, distance: 12.2
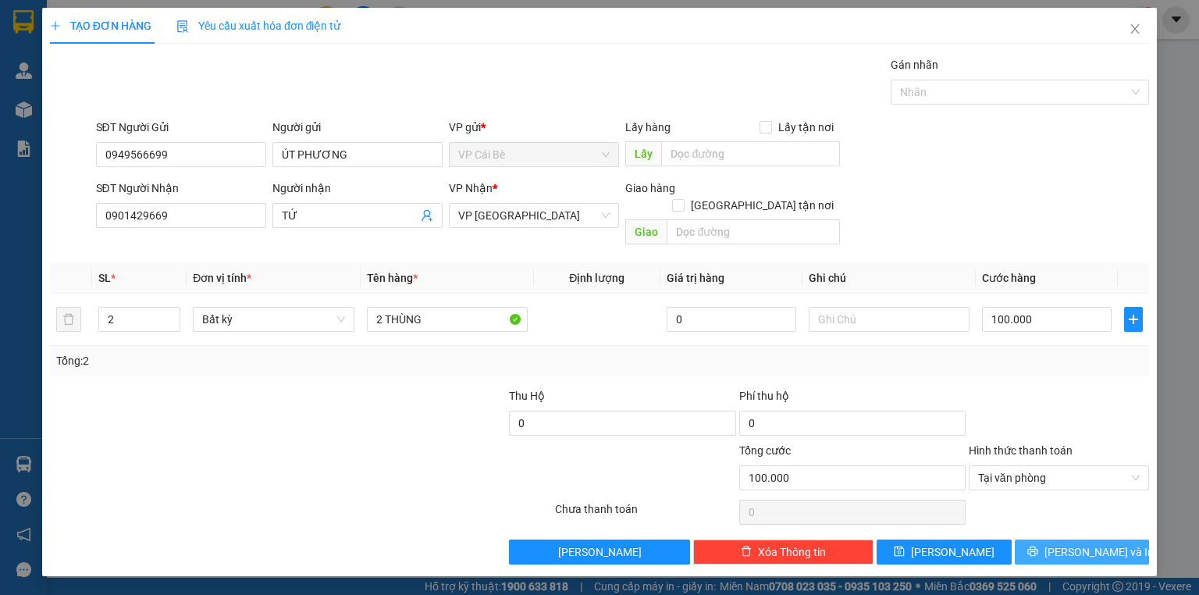
click at [1096, 543] on span "Lưu và In" at bounding box center [1099, 551] width 109 height 17
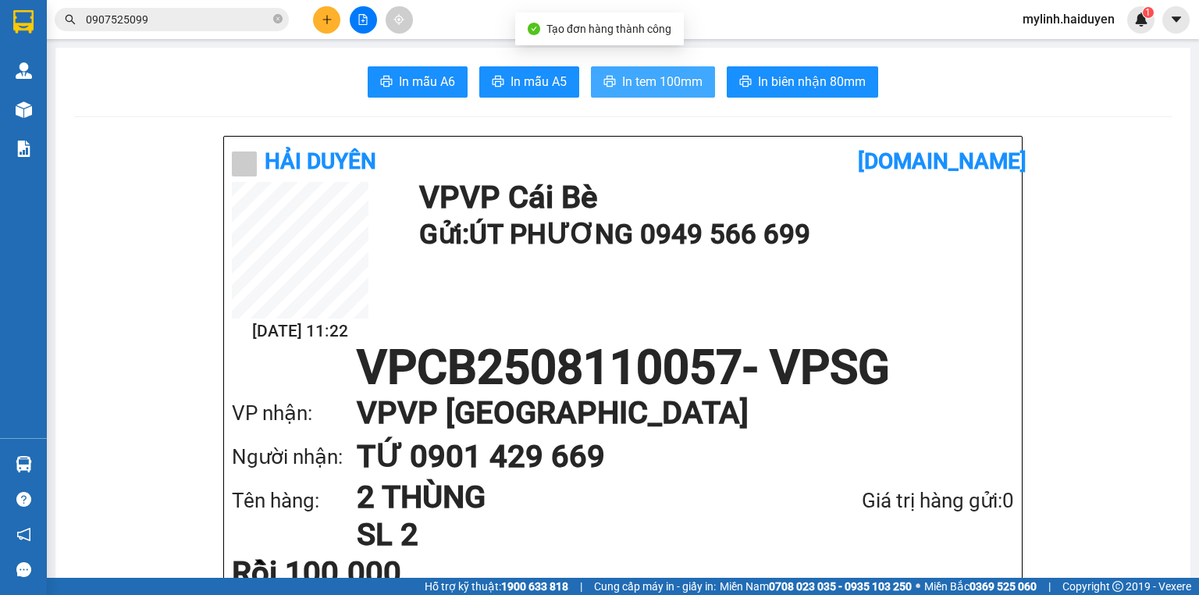
drag, startPoint x: 663, startPoint y: 87, endPoint x: 672, endPoint y: 79, distance: 12.1
click at [664, 87] on span "In tem 100mm" at bounding box center [662, 82] width 80 height 20
click at [790, 510] on div "Tên hàng: 2 THÙNG SL 2 Giá trị hàng gửi: 0" at bounding box center [623, 516] width 782 height 75
click at [331, 34] on div "Kết quả tìm kiếm ( 1 ) Bộ lọc Gửi 3 ngày gần nhất Mã ĐH Trạng thái Món hàng Thu…" at bounding box center [599, 19] width 1199 height 39
click at [331, 27] on button at bounding box center [326, 19] width 27 height 27
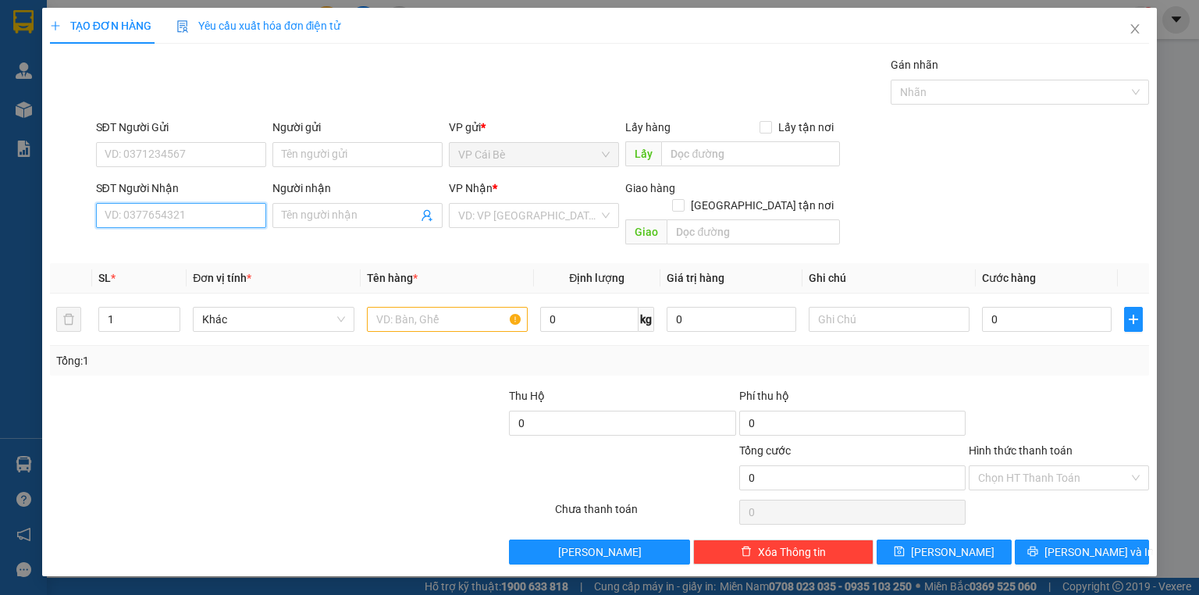
click at [245, 209] on input "SĐT Người Nhận" at bounding box center [181, 215] width 170 height 25
type input "0776734719"
click at [222, 250] on div "0776734719 - MY" at bounding box center [180, 245] width 151 height 17
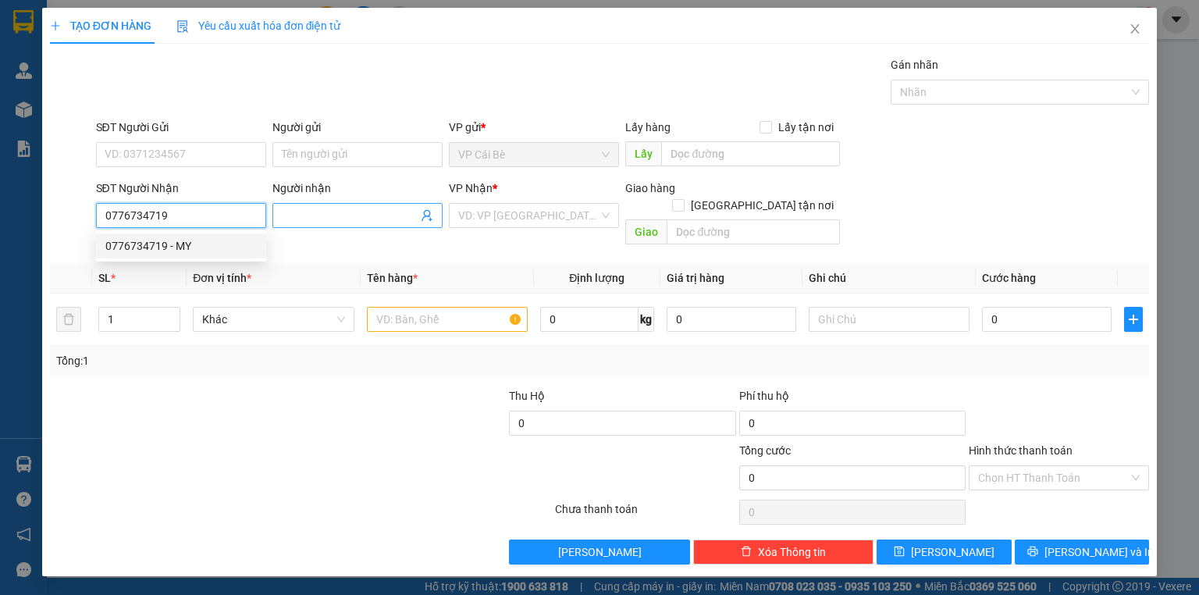
type input "MY"
type input "50.000"
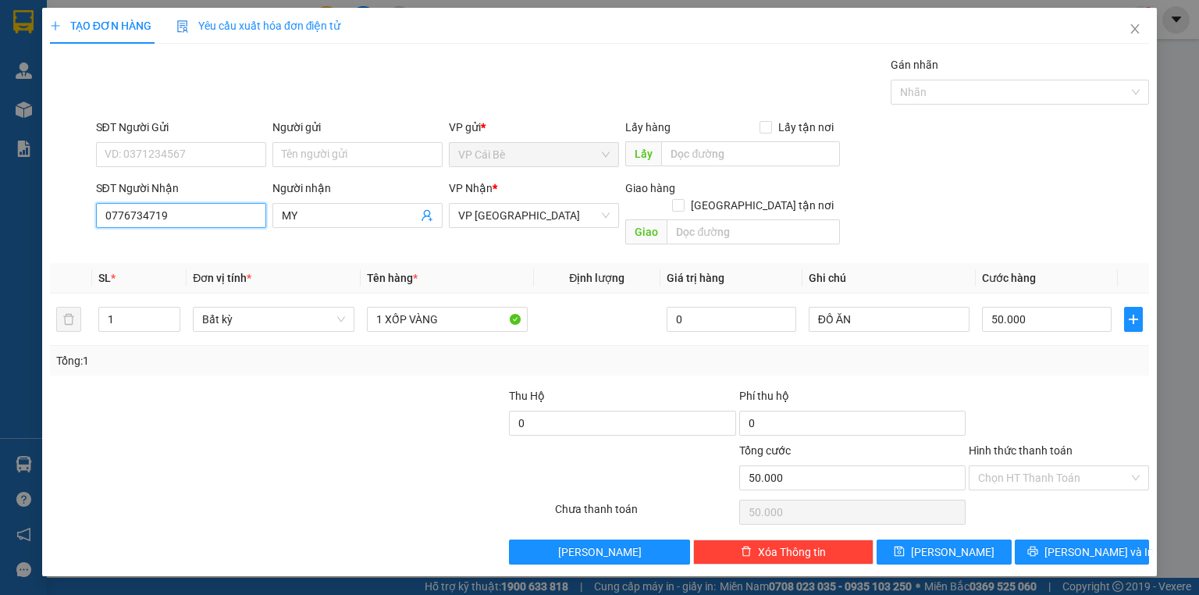
type input "0776734719"
click at [423, 92] on div "Gói vận chuyển * Tiêu chuẩn Gán nhãn Nhãn" at bounding box center [623, 83] width 1060 height 55
click at [234, 148] on input "SĐT Người Gửi" at bounding box center [181, 154] width 170 height 25
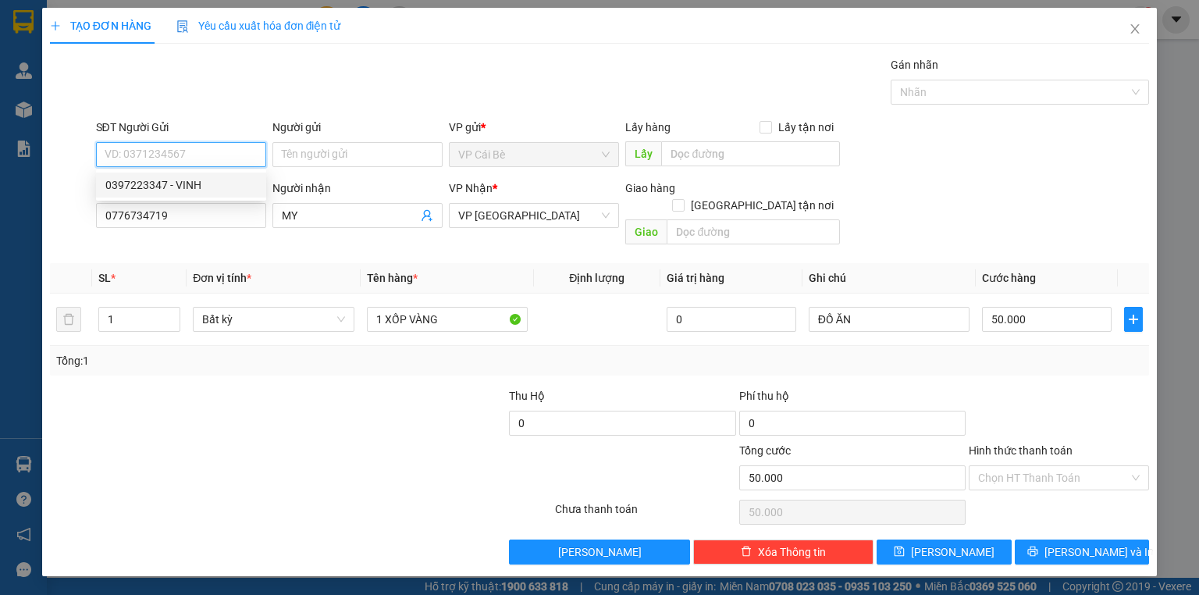
click at [241, 155] on input "SĐT Người Gửi" at bounding box center [181, 154] width 170 height 25
type input "0397223347"
click at [242, 181] on div "0397223347 - VINH" at bounding box center [180, 184] width 151 height 17
type input "VINH"
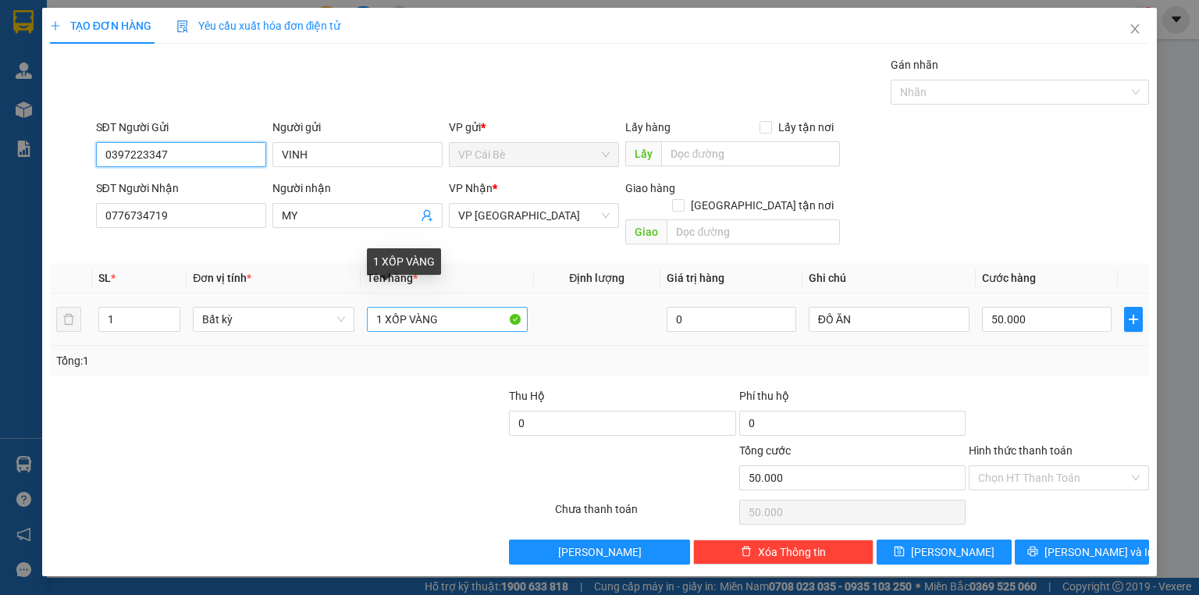
type input "0397223347"
drag, startPoint x: 383, startPoint y: 296, endPoint x: 1199, endPoint y: 247, distance: 817.5
click at [967, 294] on tr "1 Bất kỳ 1 XỐP VÀNG 0 ĐỒ ĂN 50.000" at bounding box center [599, 320] width 1099 height 52
click at [1185, 248] on div "TẠO ĐƠN HÀNG Yêu cầu xuất hóa đơn điện tử Transit Pickup Surcharge Ids Transit …" at bounding box center [599, 297] width 1199 height 595
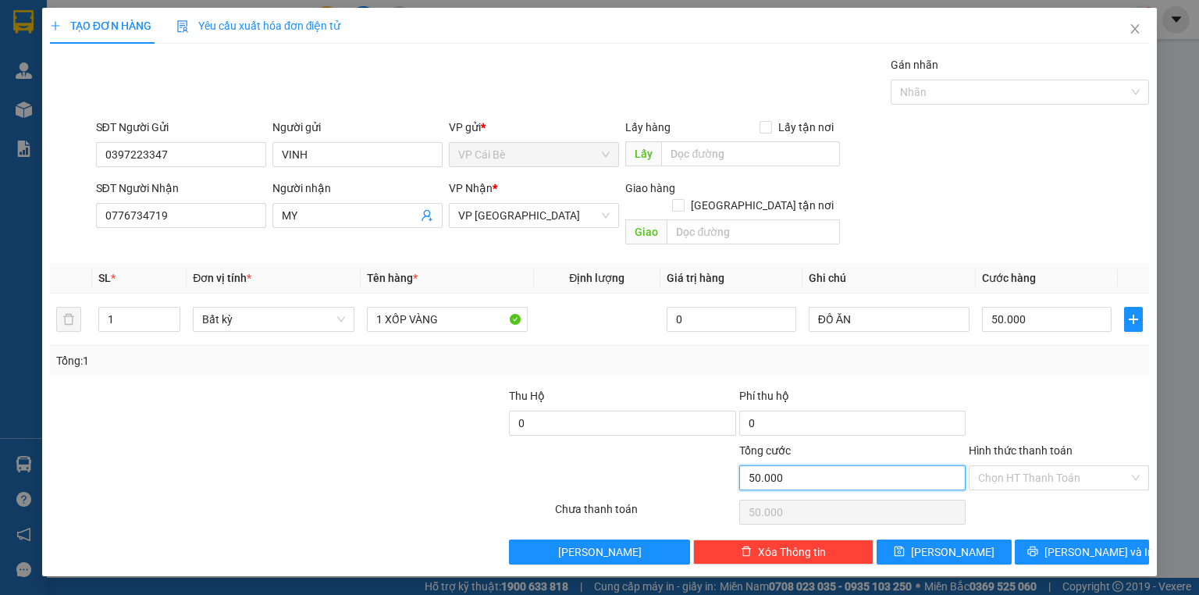
click at [815, 445] on div "Tổng cước 50.000" at bounding box center [852, 469] width 226 height 55
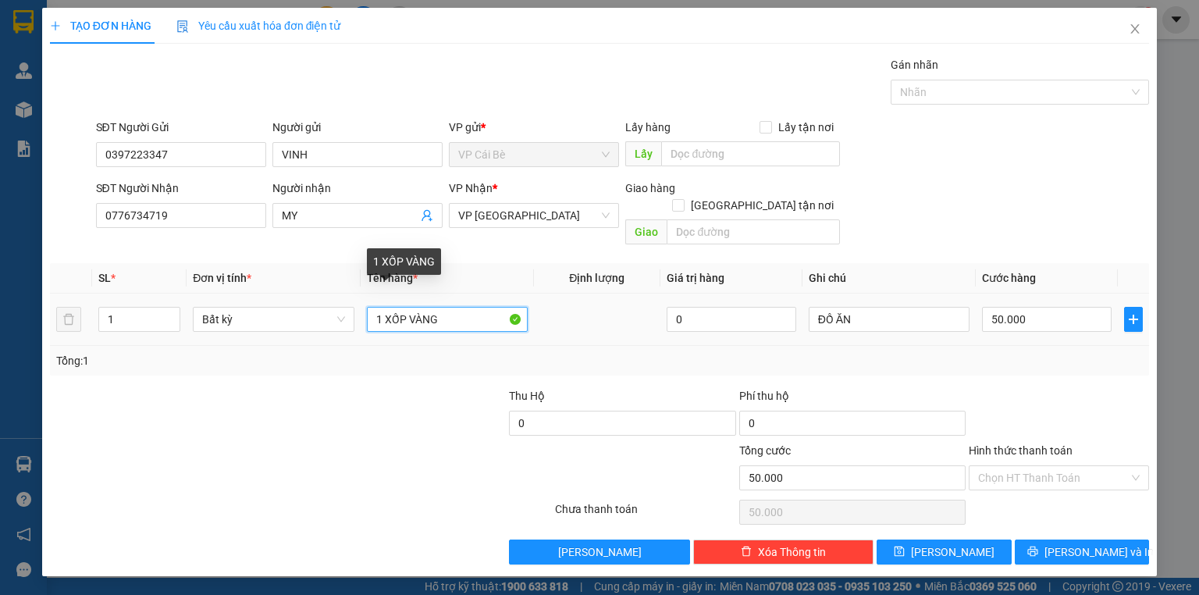
click at [448, 307] on input "1 XỐP VÀNG" at bounding box center [447, 319] width 161 height 25
type input "1 thùng nhỏ"
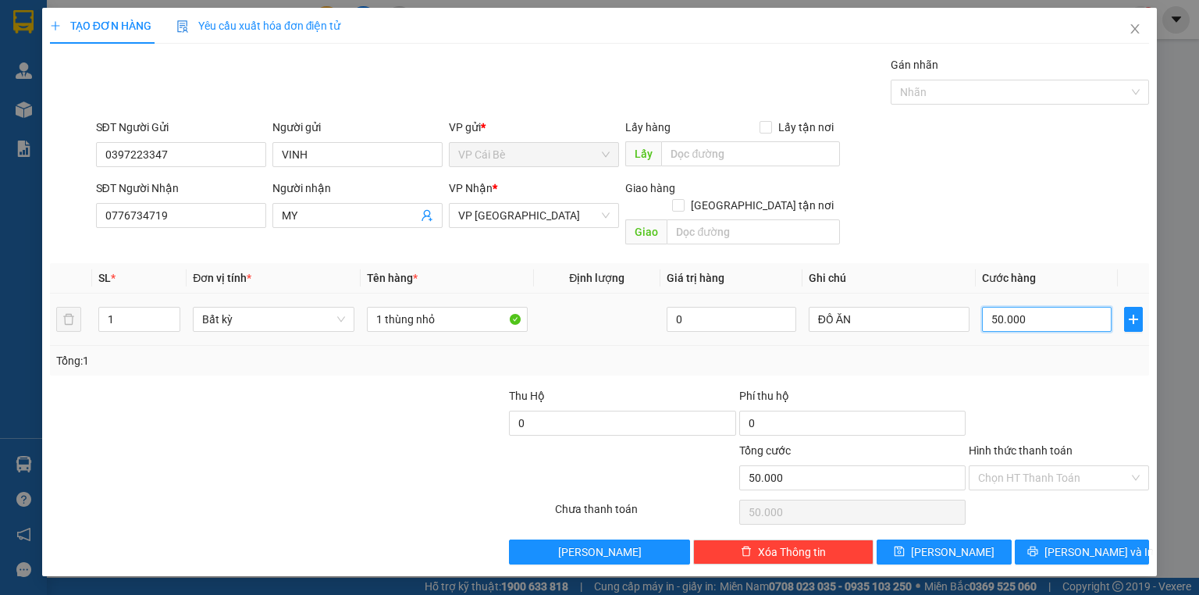
click at [1057, 307] on input "50.000" at bounding box center [1047, 319] width 130 height 25
type input "2"
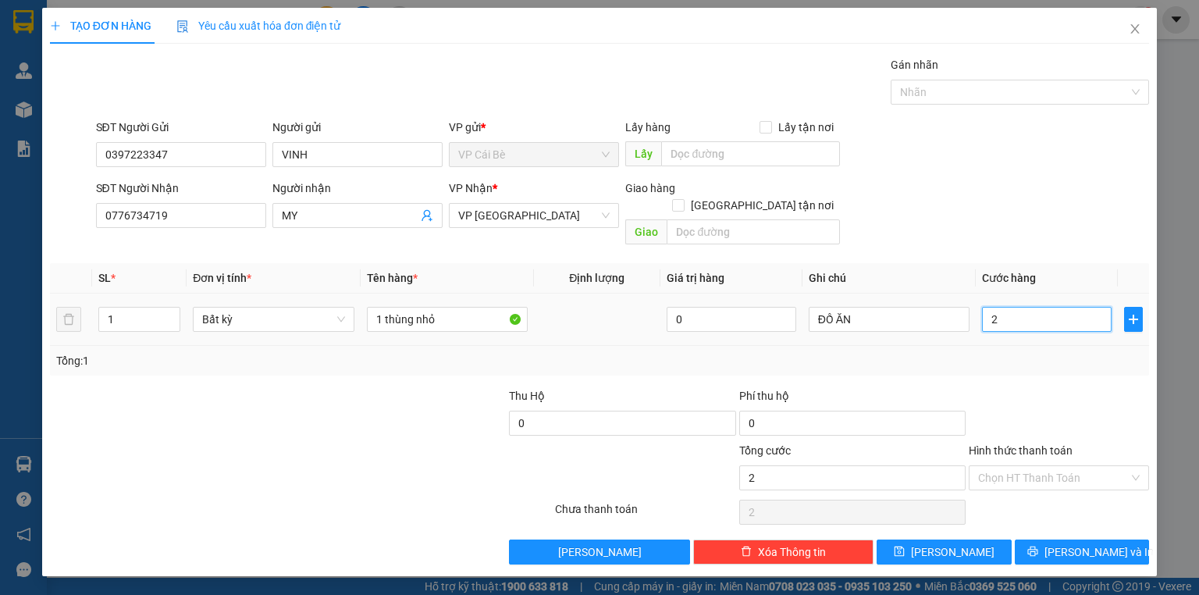
type input "20"
type input "20.000"
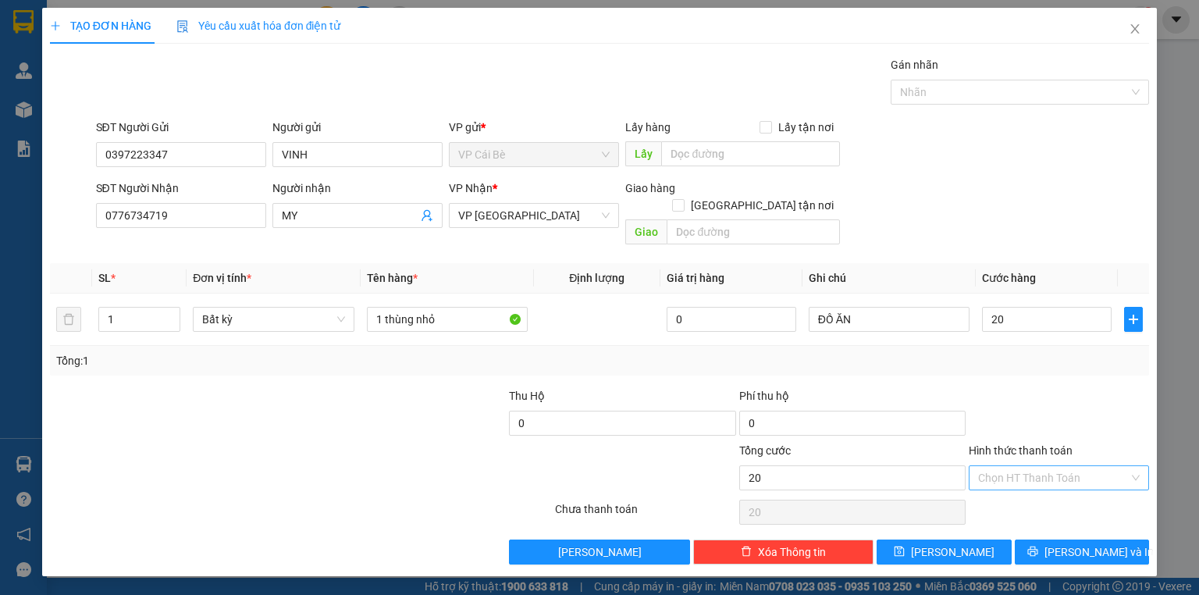
type input "20.000"
click at [1078, 466] on input "Hình thức thanh toán" at bounding box center [1053, 477] width 151 height 23
click at [1065, 494] on div "Tại văn phòng" at bounding box center [1059, 490] width 162 height 17
type input "0"
click at [1096, 543] on button "Lưu và In" at bounding box center [1082, 552] width 135 height 25
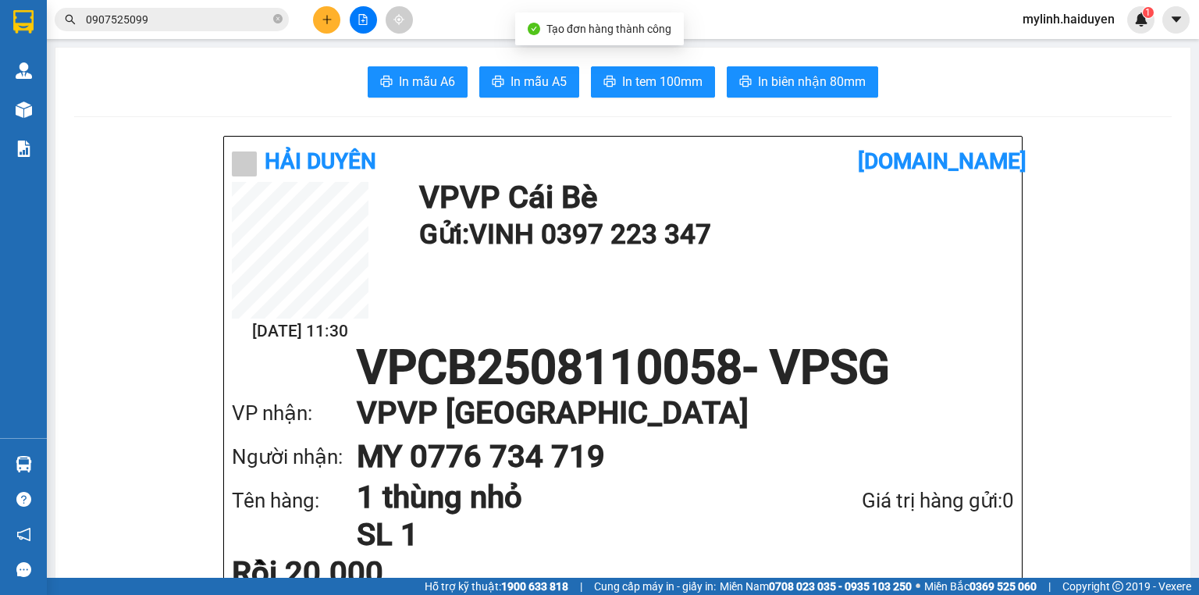
click at [656, 84] on span "In tem 100mm" at bounding box center [662, 82] width 80 height 20
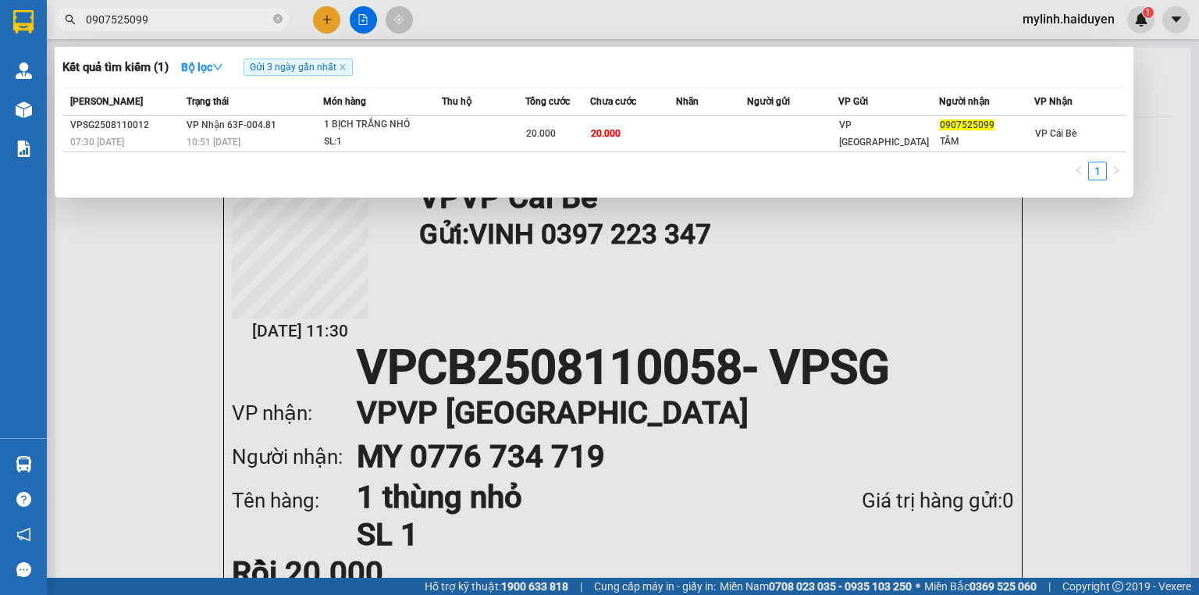
click at [231, 12] on input "0907525099" at bounding box center [178, 19] width 184 height 17
click at [275, 15] on icon "close-circle" at bounding box center [277, 18] width 9 height 9
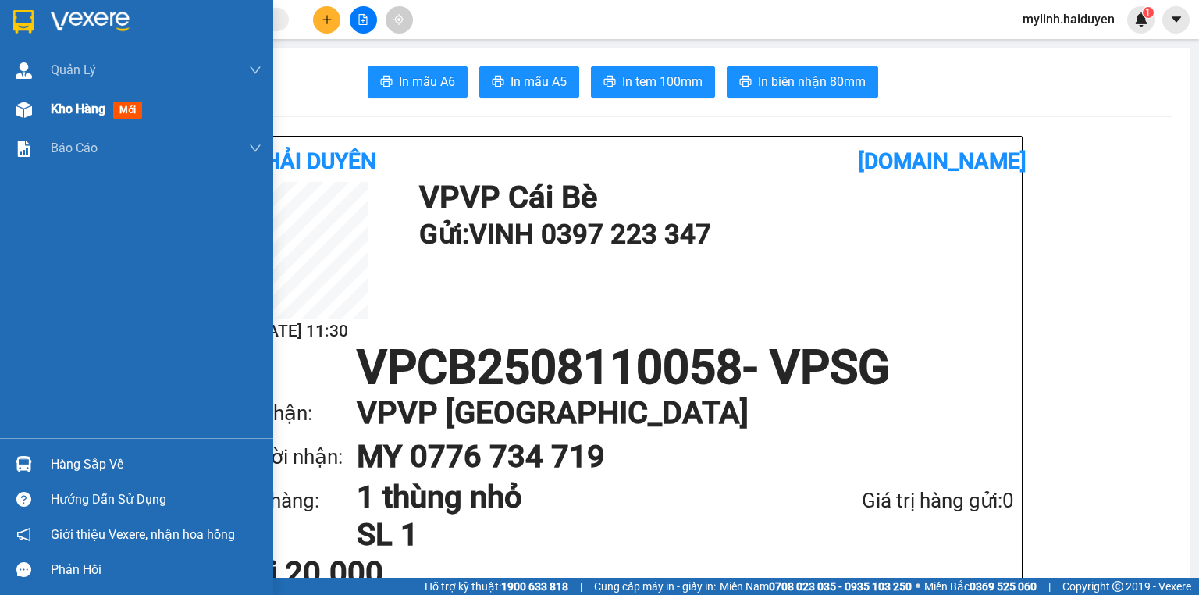
click at [35, 122] on div at bounding box center [23, 109] width 27 height 27
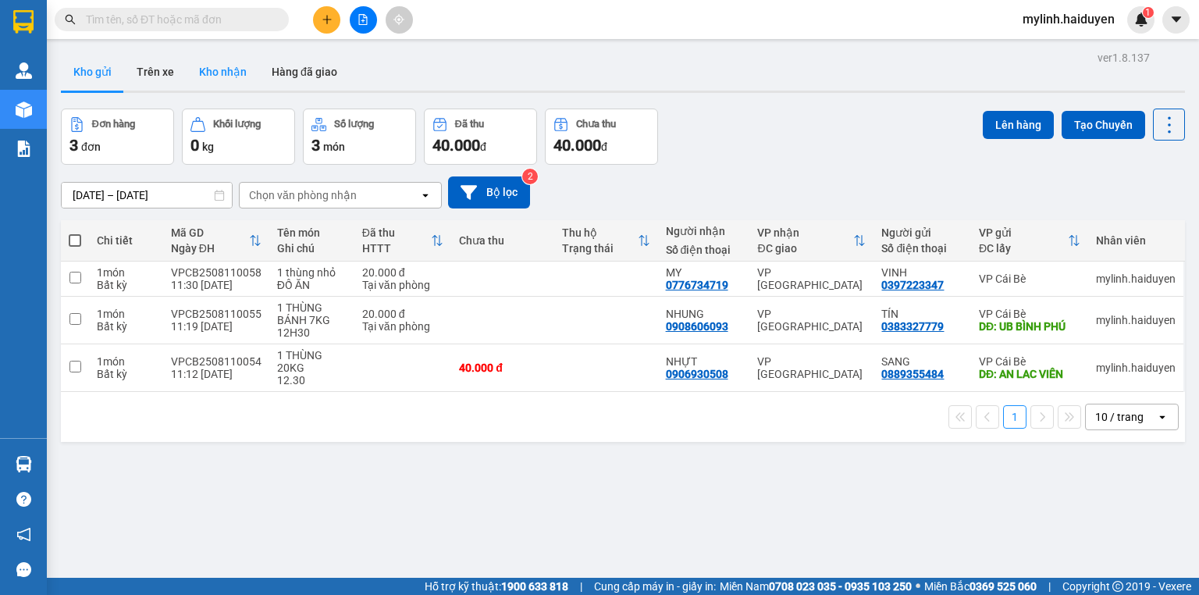
click at [232, 80] on button "Kho nhận" at bounding box center [223, 71] width 73 height 37
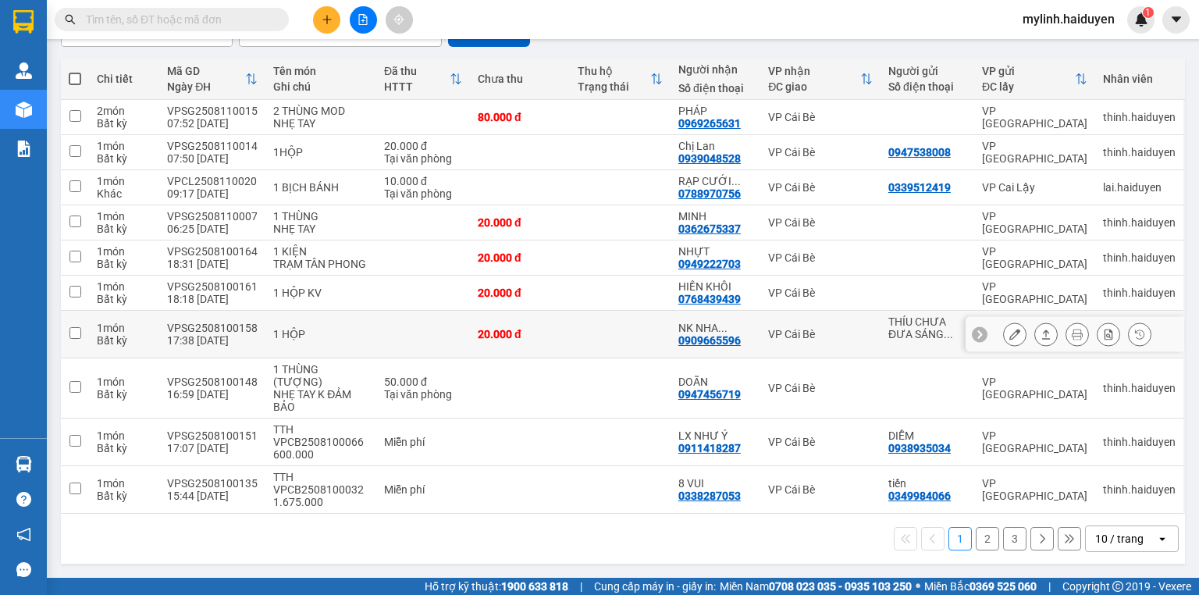
scroll to position [171, 0]
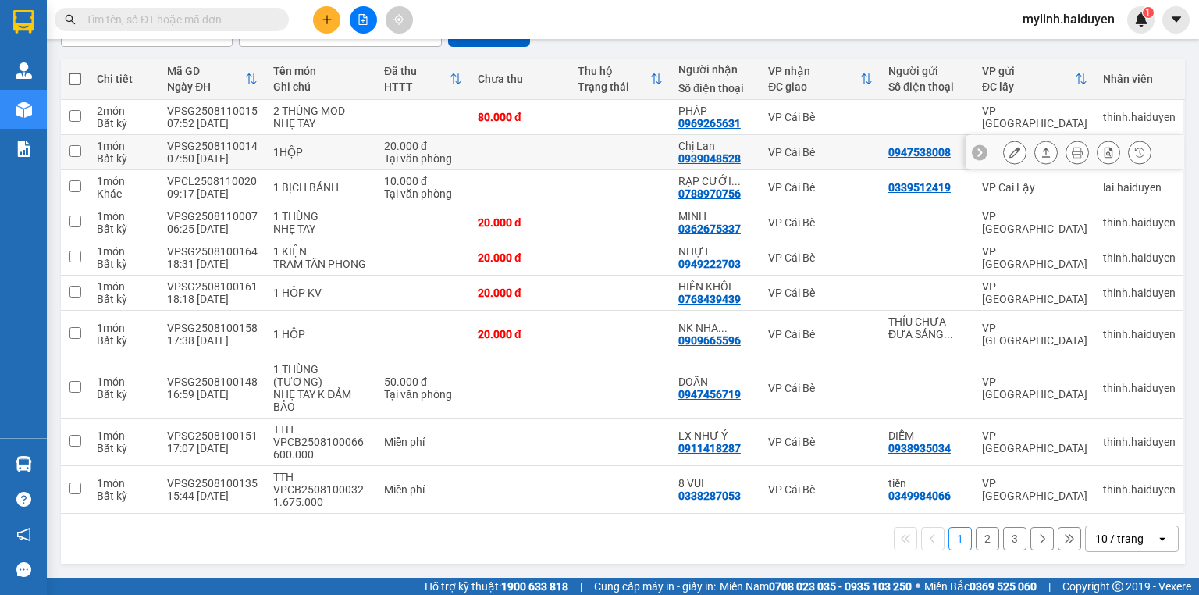
click at [1014, 141] on button at bounding box center [1015, 152] width 22 height 27
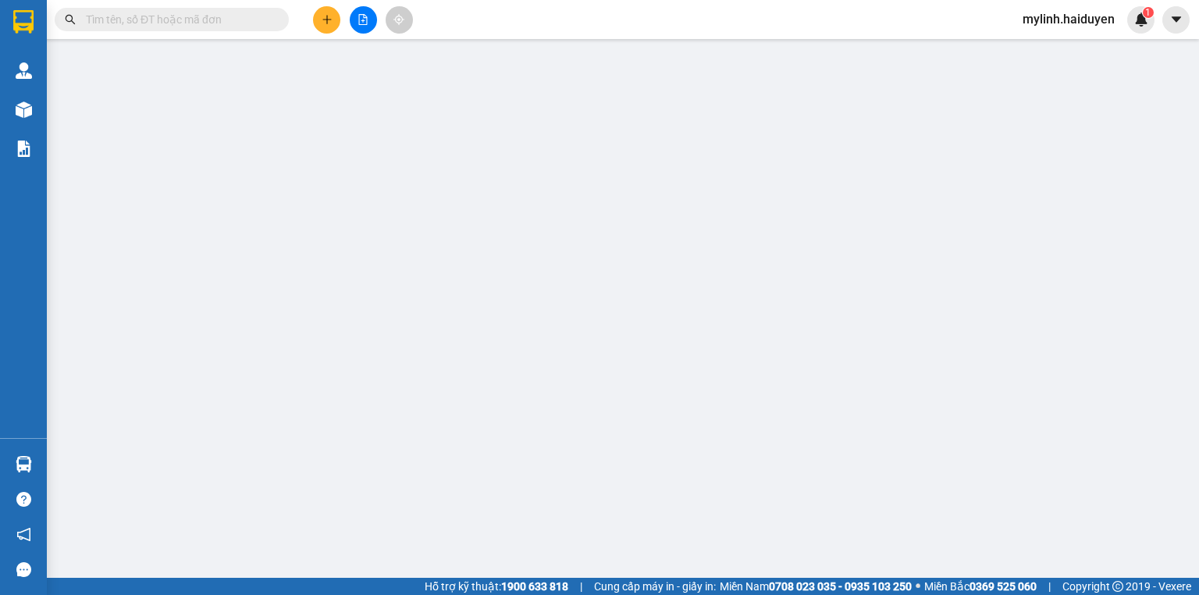
type input "0947538008"
type input "0939048528"
type input "Chị Lan"
type input "20.000"
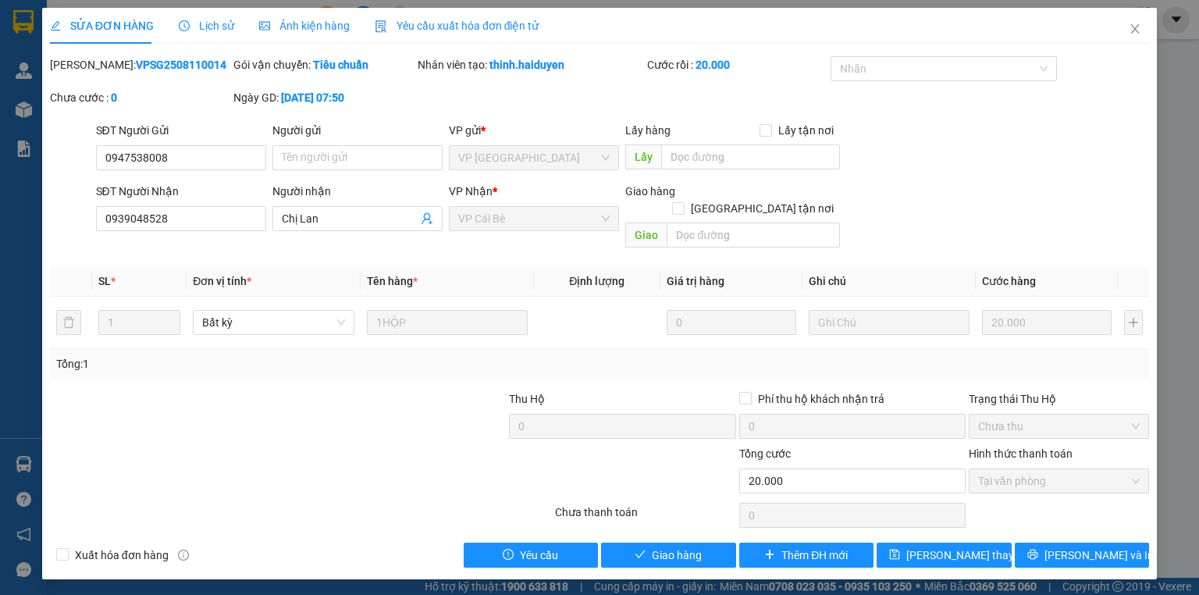
click at [225, 25] on span "Lịch sử" at bounding box center [206, 26] width 55 height 12
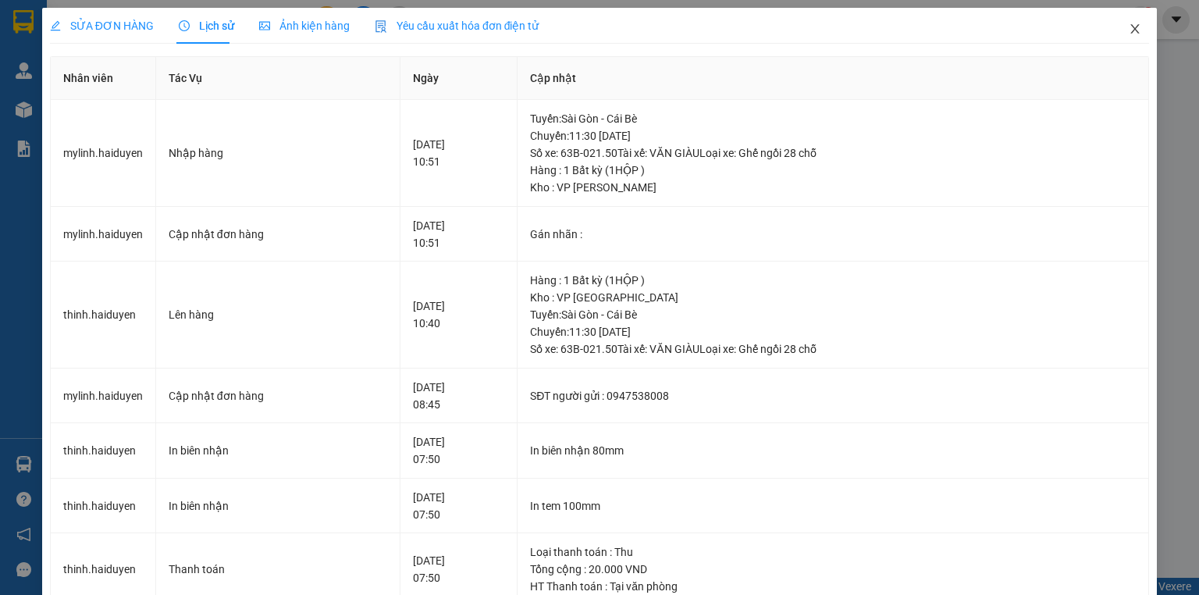
click at [1129, 33] on icon "close" at bounding box center [1135, 29] width 12 height 12
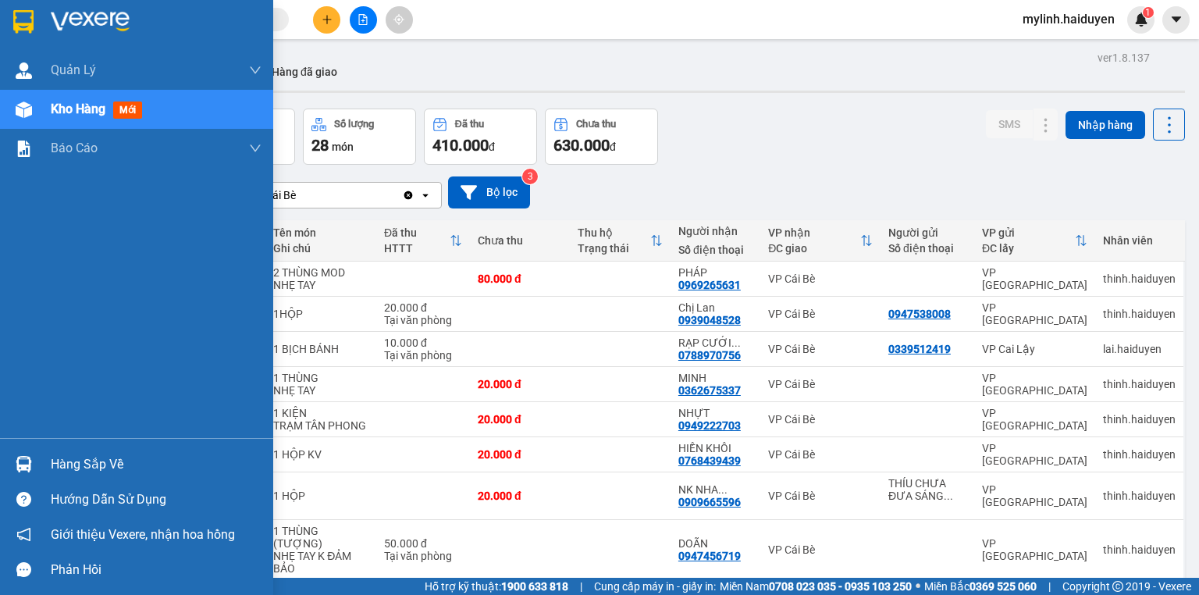
click at [93, 458] on div "Hàng sắp về" at bounding box center [156, 464] width 211 height 23
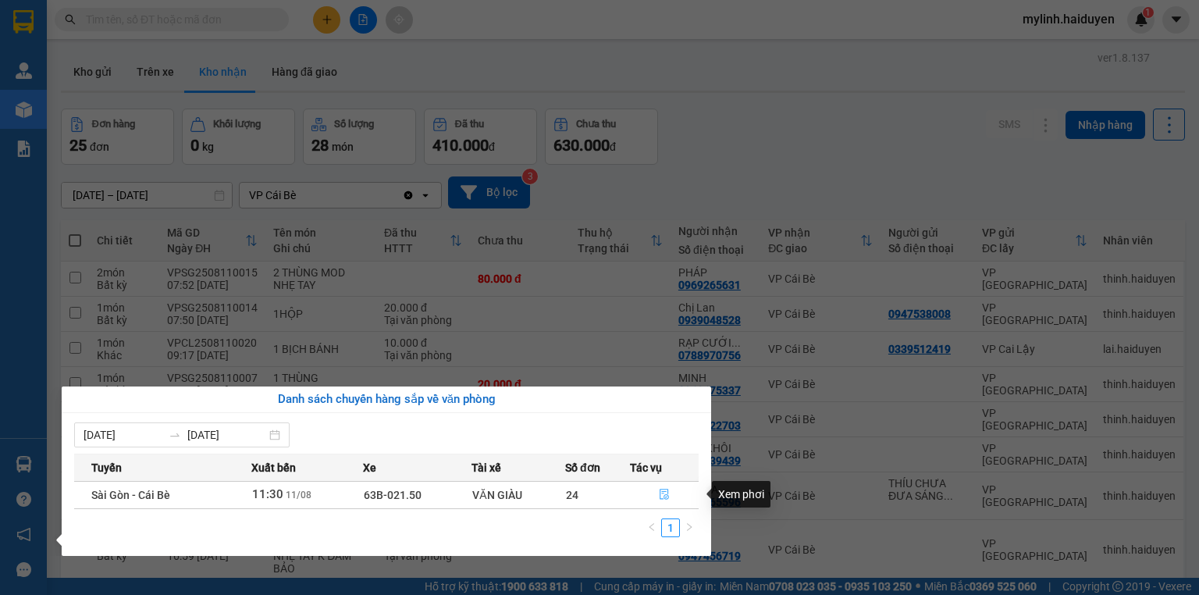
click at [650, 497] on button "button" at bounding box center [664, 495] width 67 height 25
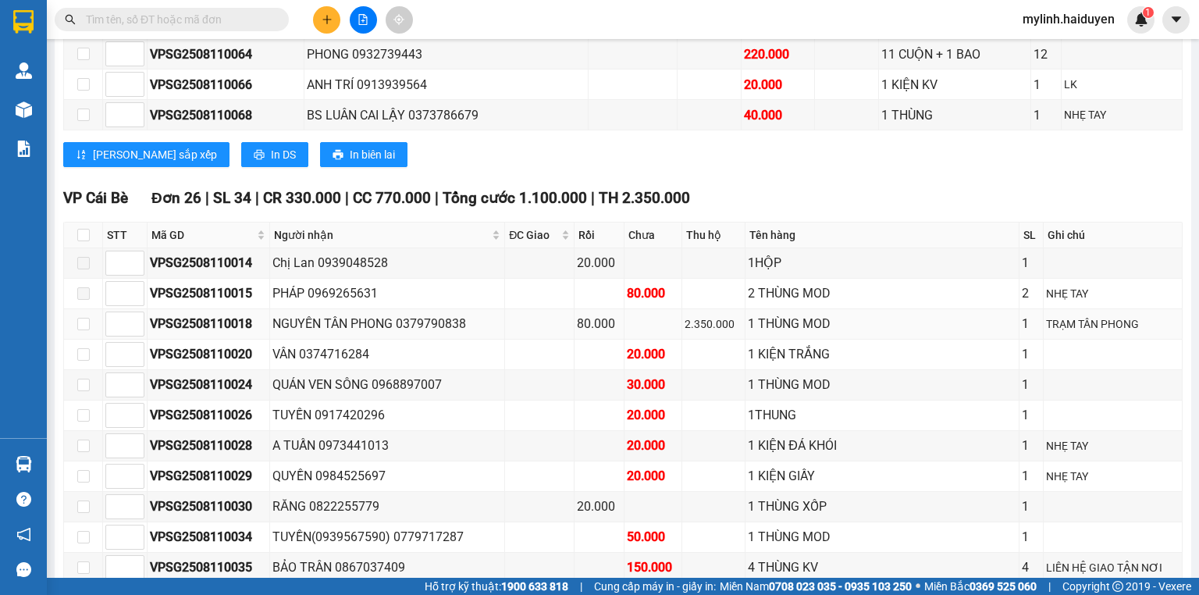
scroll to position [1000, 0]
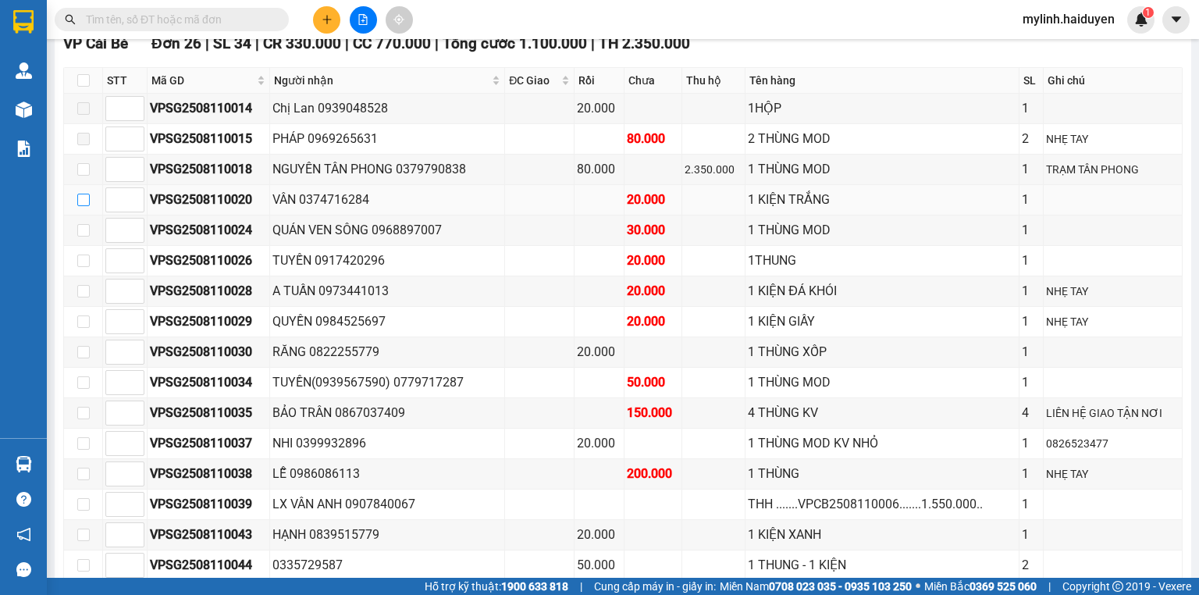
click at [87, 206] on input "checkbox" at bounding box center [83, 200] width 12 height 12
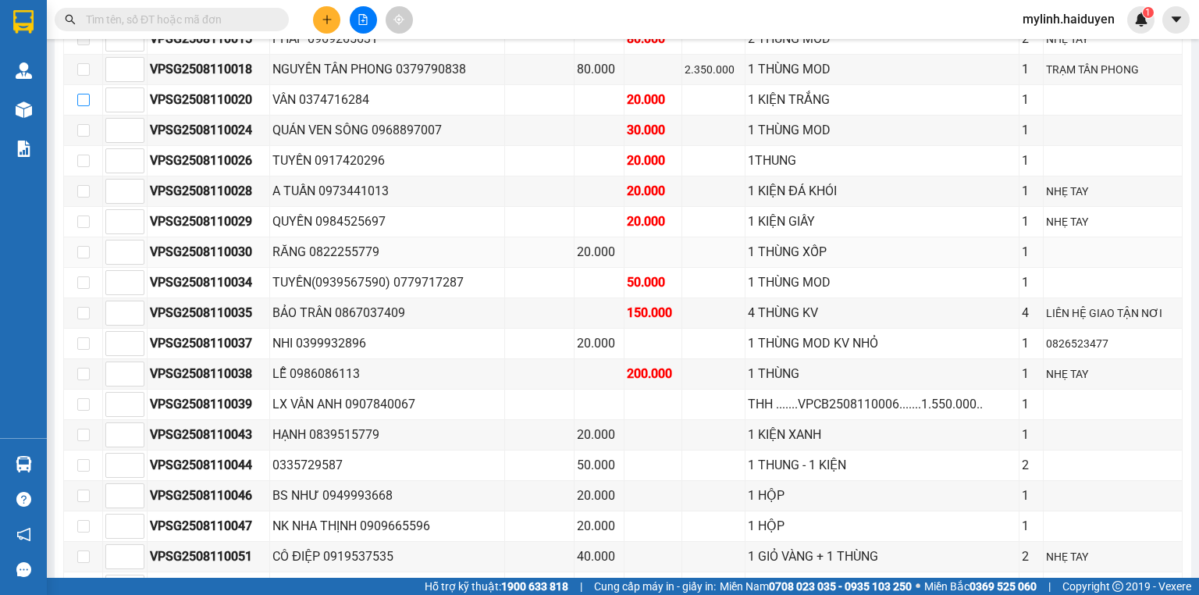
scroll to position [1062, 0]
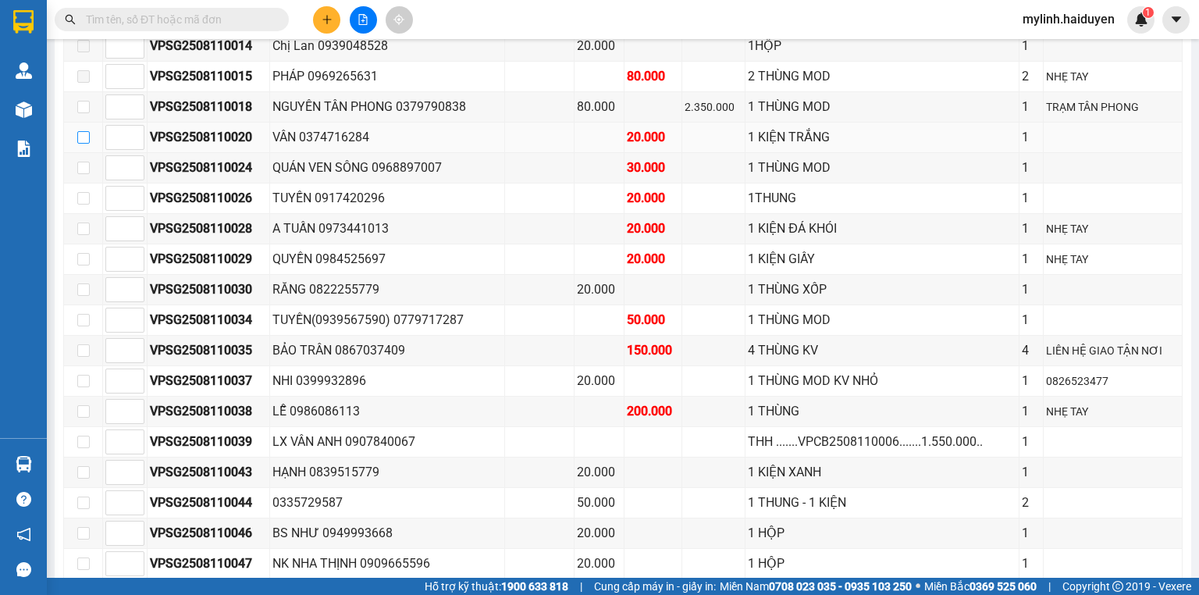
click at [84, 144] on input "checkbox" at bounding box center [83, 137] width 12 height 12
checkbox input "true"
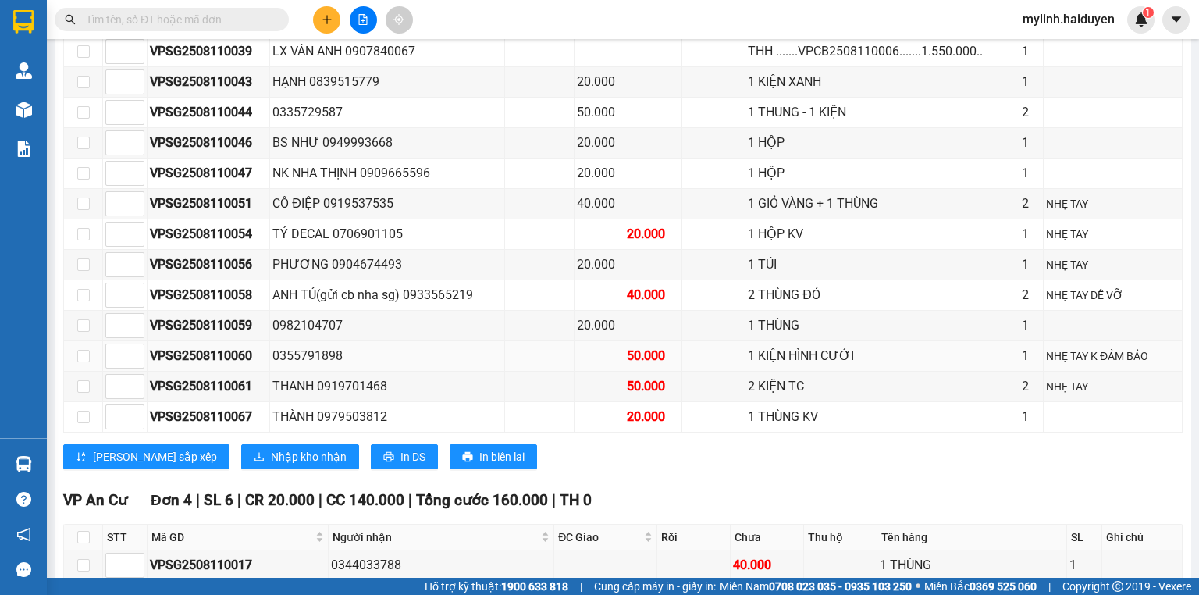
scroll to position [1562, 0]
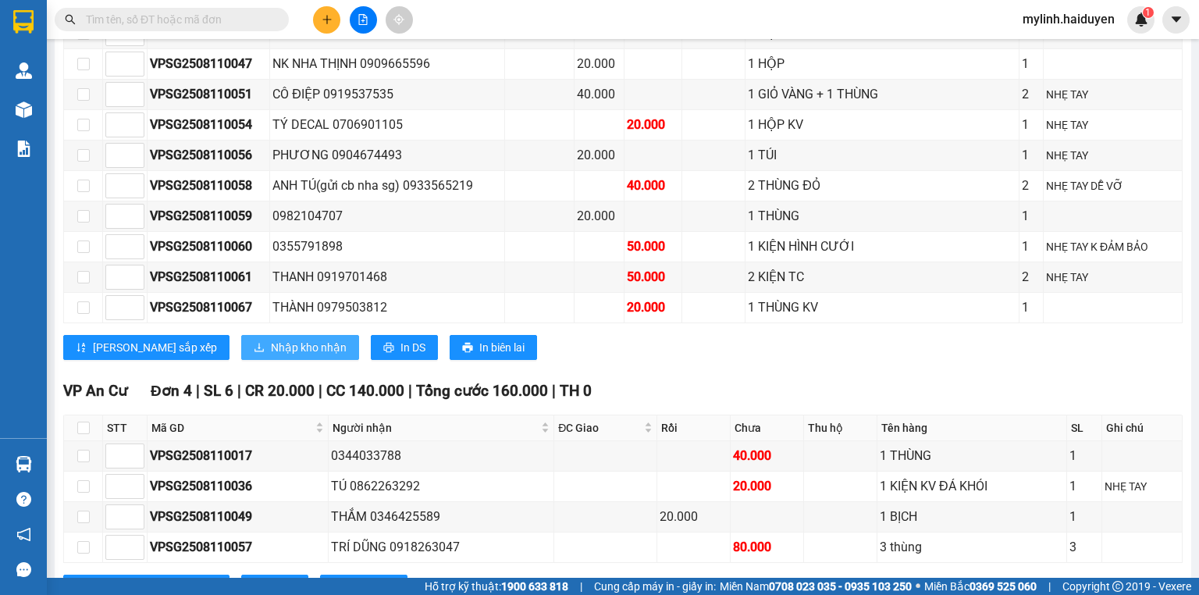
click at [271, 339] on span "Nhập kho nhận" at bounding box center [309, 347] width 76 height 17
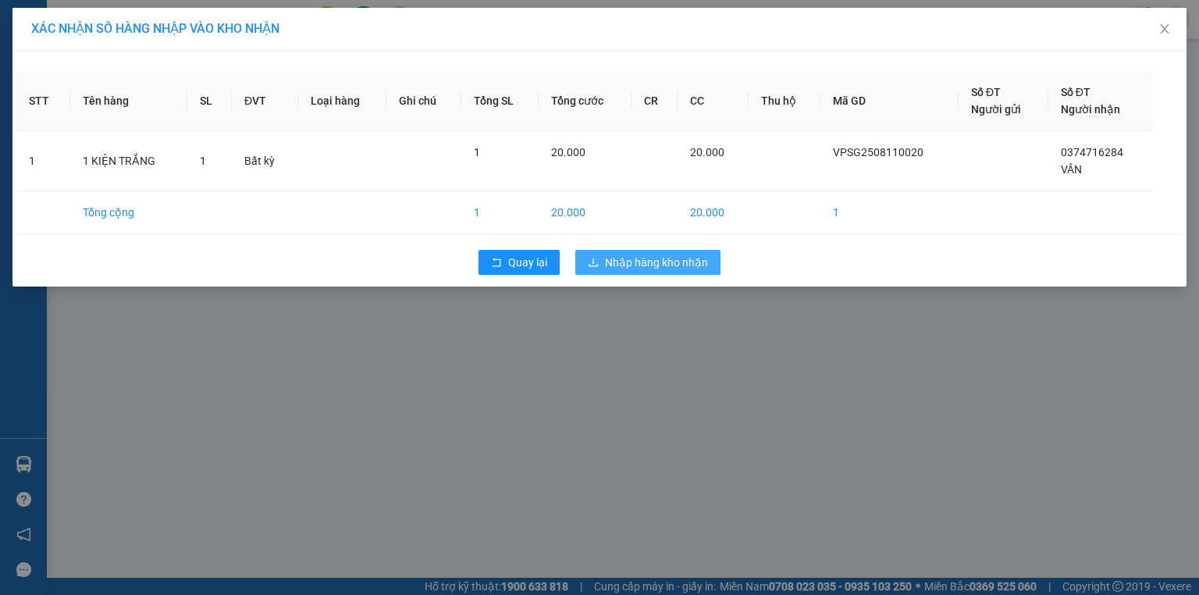
click at [615, 265] on span "Nhập hàng kho nhận" at bounding box center [656, 262] width 103 height 17
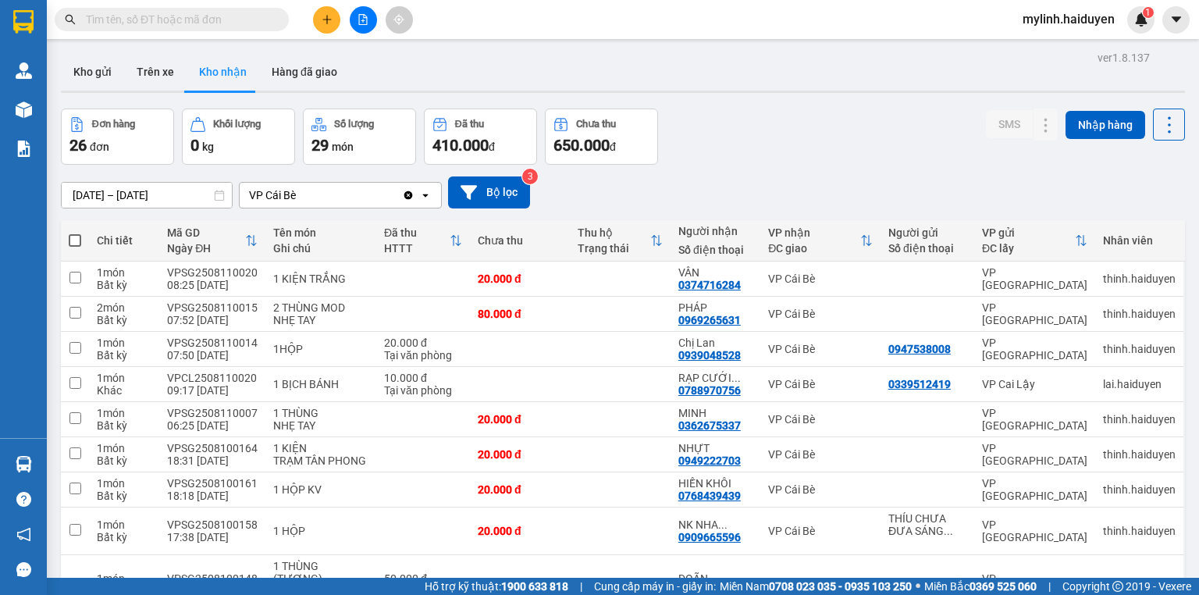
click at [334, 20] on button at bounding box center [326, 19] width 27 height 27
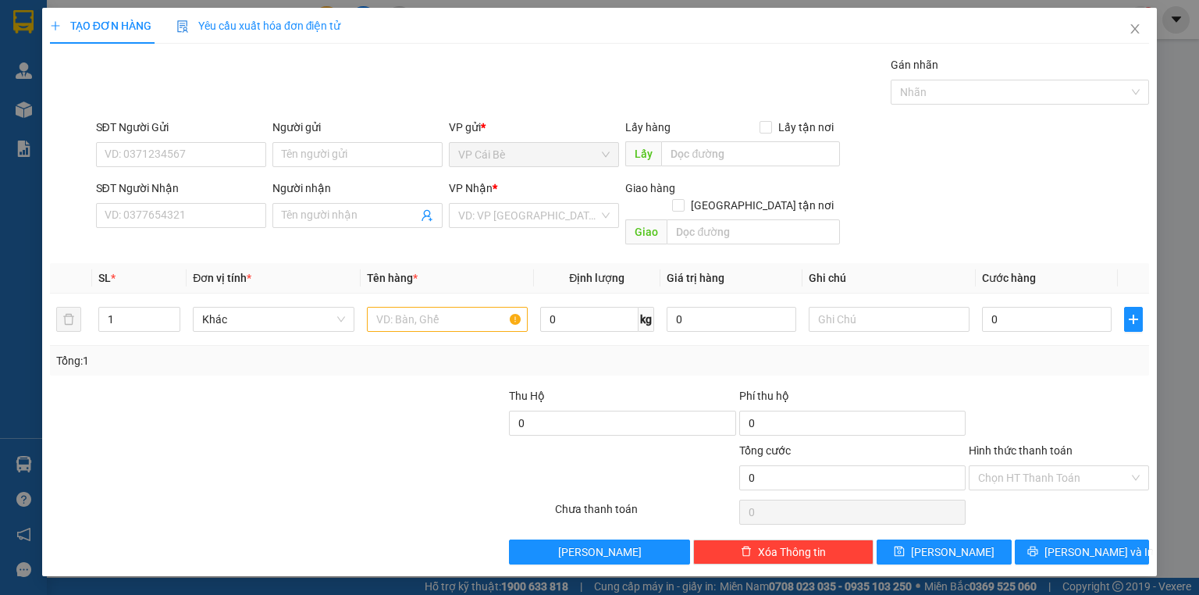
click at [186, 229] on div "SĐT Người Nhận VD: 0377654321" at bounding box center [181, 207] width 170 height 55
click at [188, 221] on input "SĐT Người Nhận" at bounding box center [181, 215] width 170 height 25
click at [188, 220] on input "SĐT Người Nhận" at bounding box center [181, 215] width 170 height 25
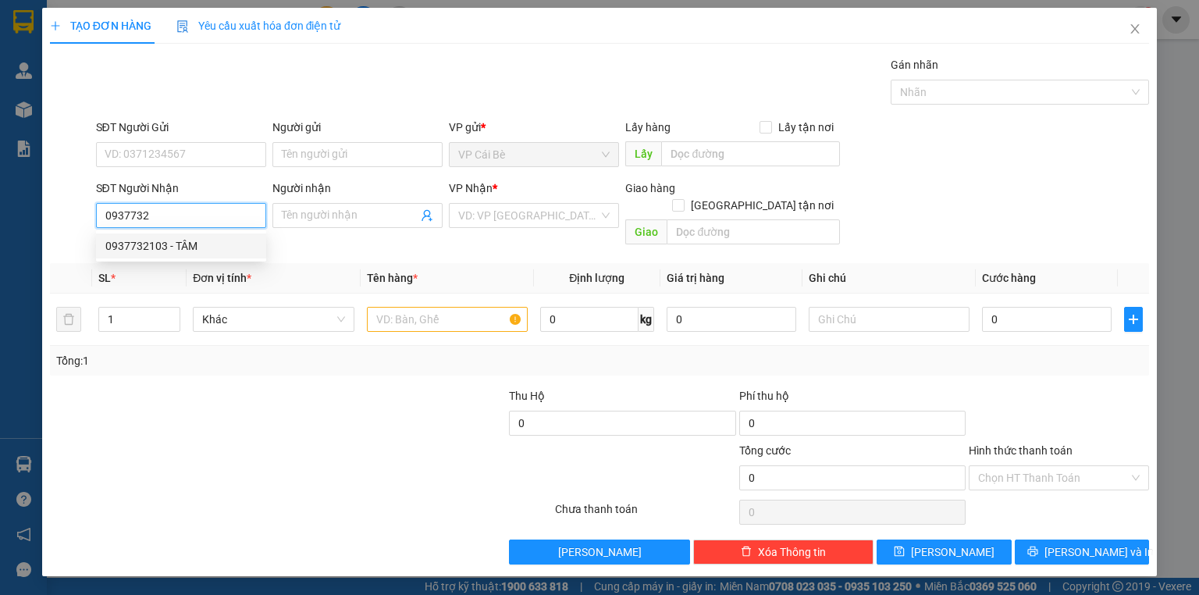
click at [237, 247] on div "0937732103 - TÂM" at bounding box center [180, 245] width 151 height 17
type input "0937732103"
type input "TÂM"
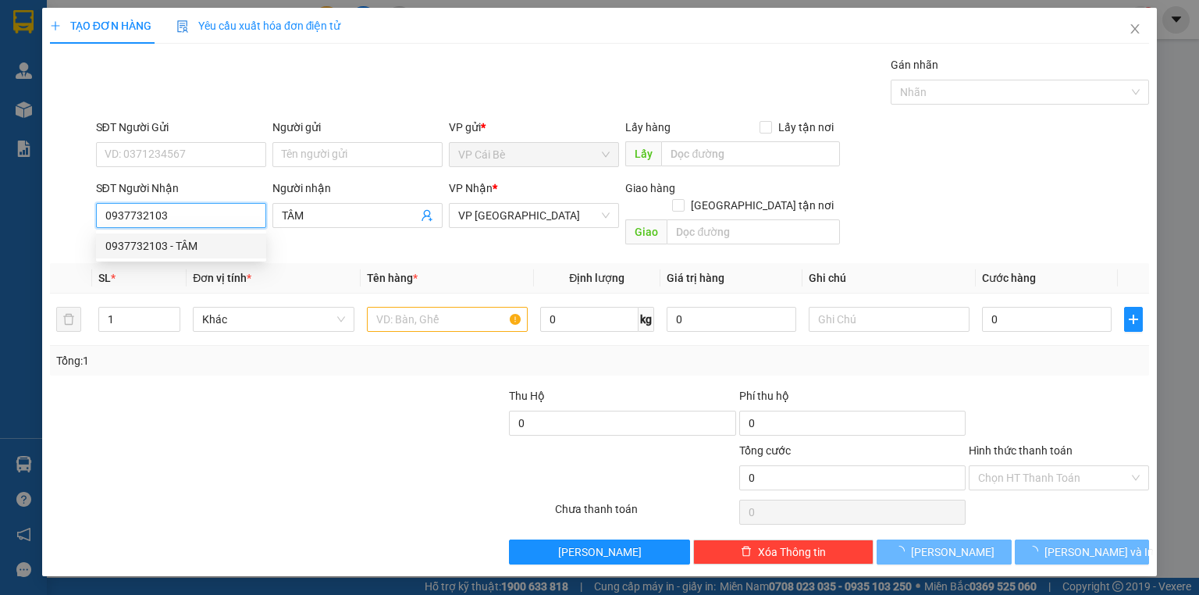
type input "20.000"
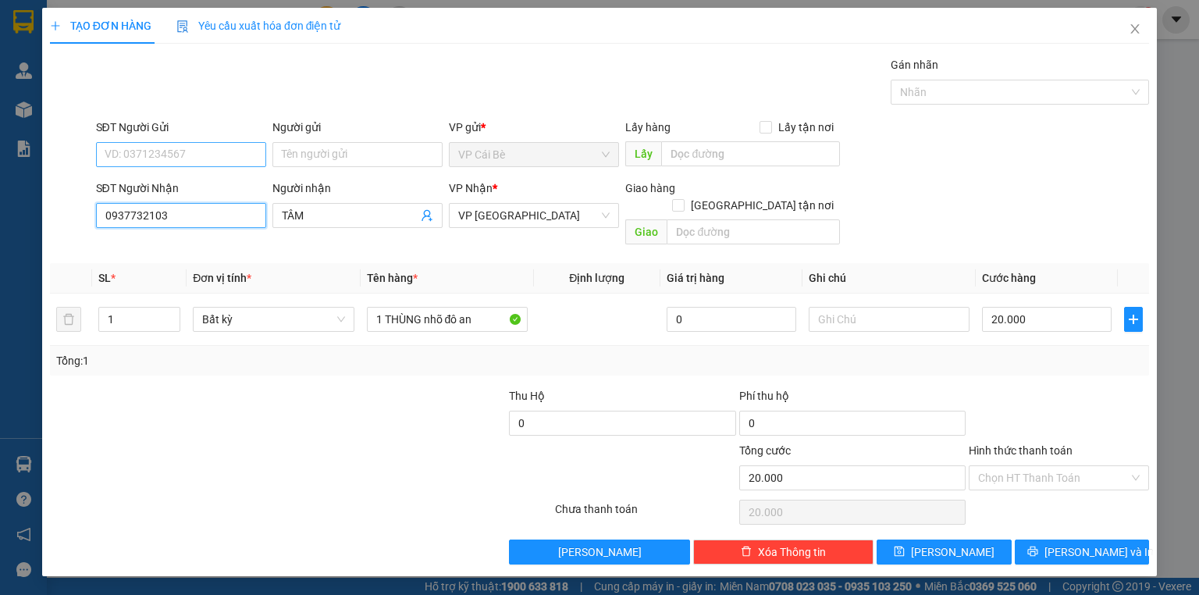
type input "0937732103"
click at [219, 157] on input "SĐT Người Gửi" at bounding box center [181, 154] width 170 height 25
click at [210, 185] on div "0939632564 - CHÚ TUYÊN" at bounding box center [180, 184] width 151 height 17
type input "0939632564"
type input "CHÚ TUYÊN"
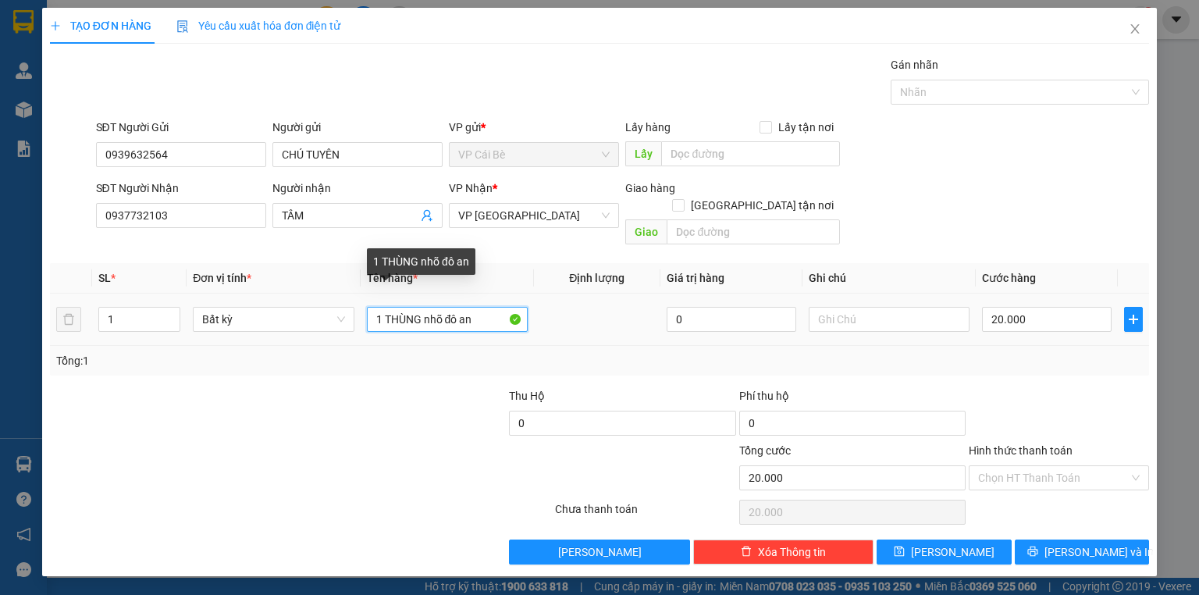
drag, startPoint x: 386, startPoint y: 296, endPoint x: 1074, endPoint y: 315, distance: 689.0
click at [1114, 294] on tr "1 Bất kỳ 1 THÙNG nhõ đô an 0 20.000" at bounding box center [599, 320] width 1099 height 52
type input "1 KIỆN THÙNG"
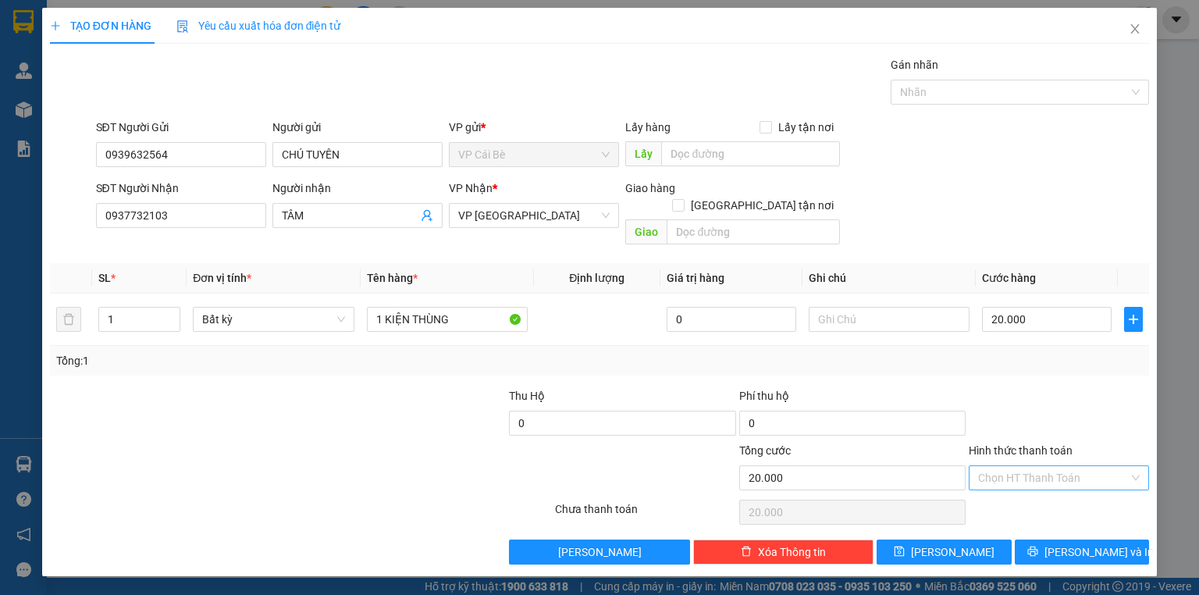
click at [1045, 466] on input "Hình thức thanh toán" at bounding box center [1053, 477] width 151 height 23
click at [1049, 483] on div "Tại văn phòng" at bounding box center [1059, 490] width 162 height 17
type input "0"
click at [1078, 540] on button "Lưu và In" at bounding box center [1082, 552] width 135 height 25
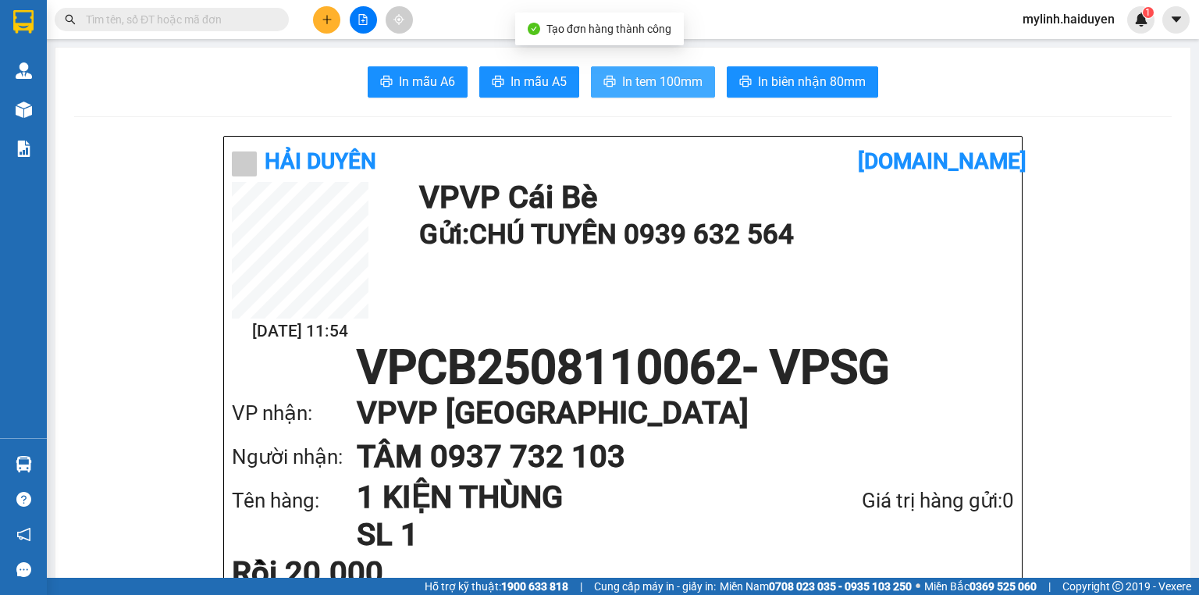
click at [704, 91] on button "In tem 100mm" at bounding box center [653, 81] width 124 height 31
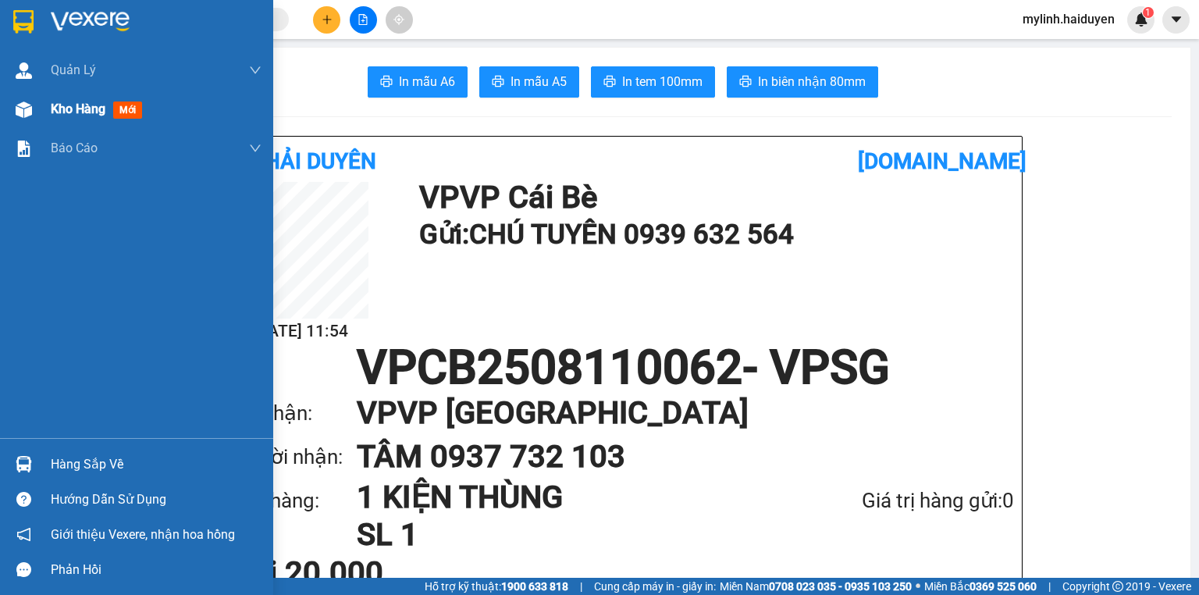
click at [191, 111] on div "Kho hàng mới" at bounding box center [156, 109] width 211 height 39
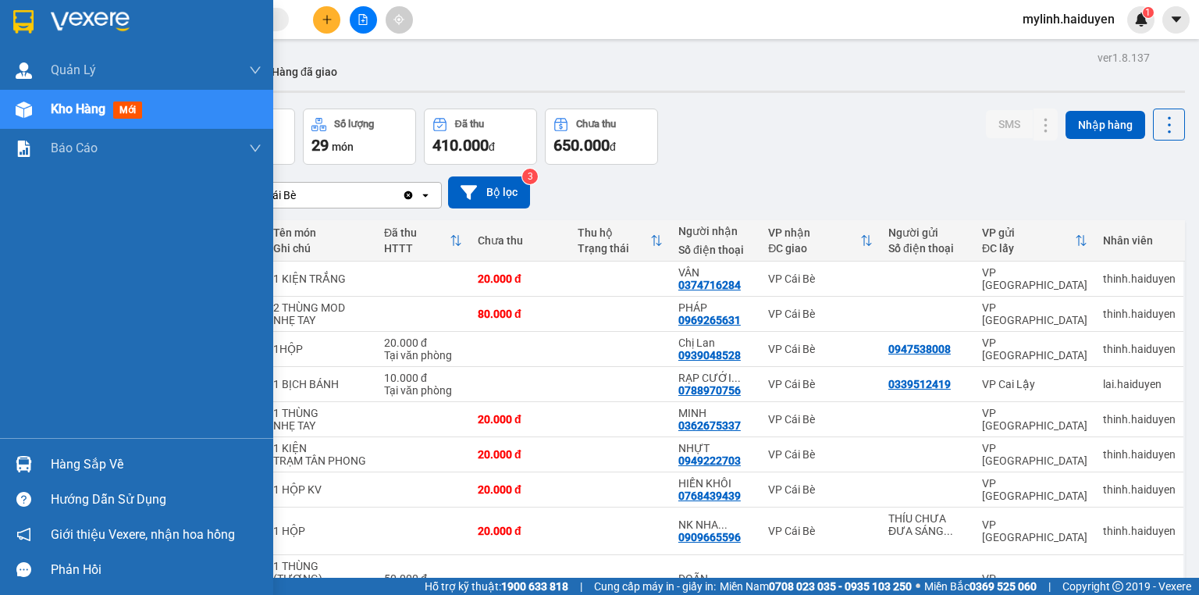
drag, startPoint x: 94, startPoint y: 483, endPoint x: 108, endPoint y: 478, distance: 14.8
click at [94, 481] on div "Hàng sắp về Hướng dẫn sử dụng Giới thiệu Vexere, nhận hoa hồng Phản hồi" at bounding box center [136, 512] width 273 height 149
click at [110, 465] on div "Hàng sắp về" at bounding box center [156, 464] width 211 height 23
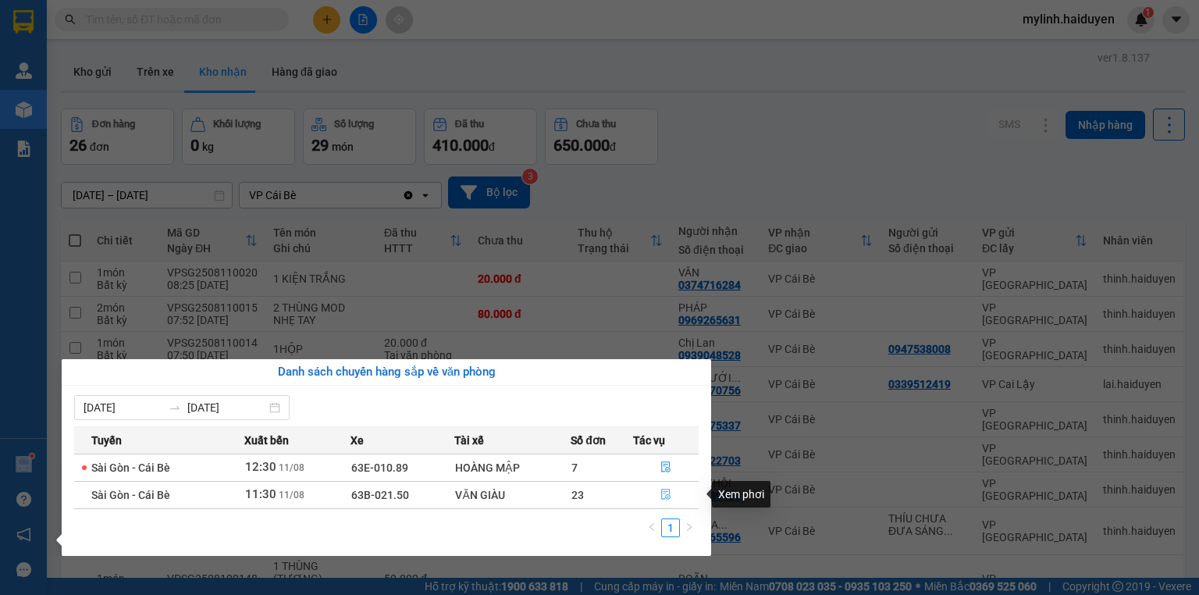
click at [667, 492] on icon "file-done" at bounding box center [665, 495] width 9 height 11
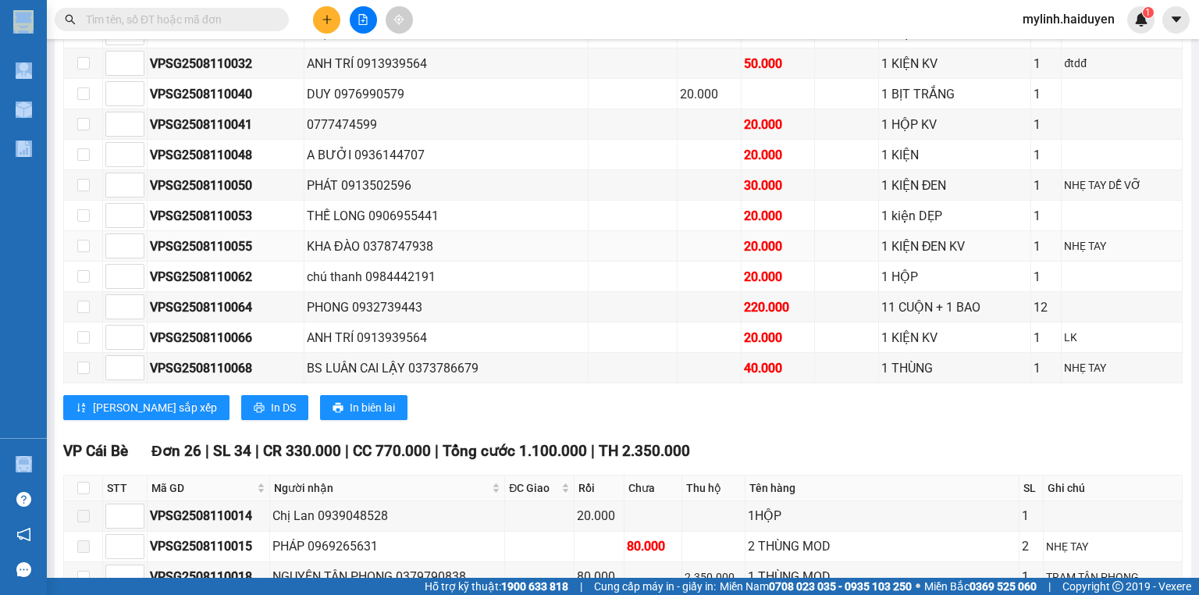
scroll to position [750, 0]
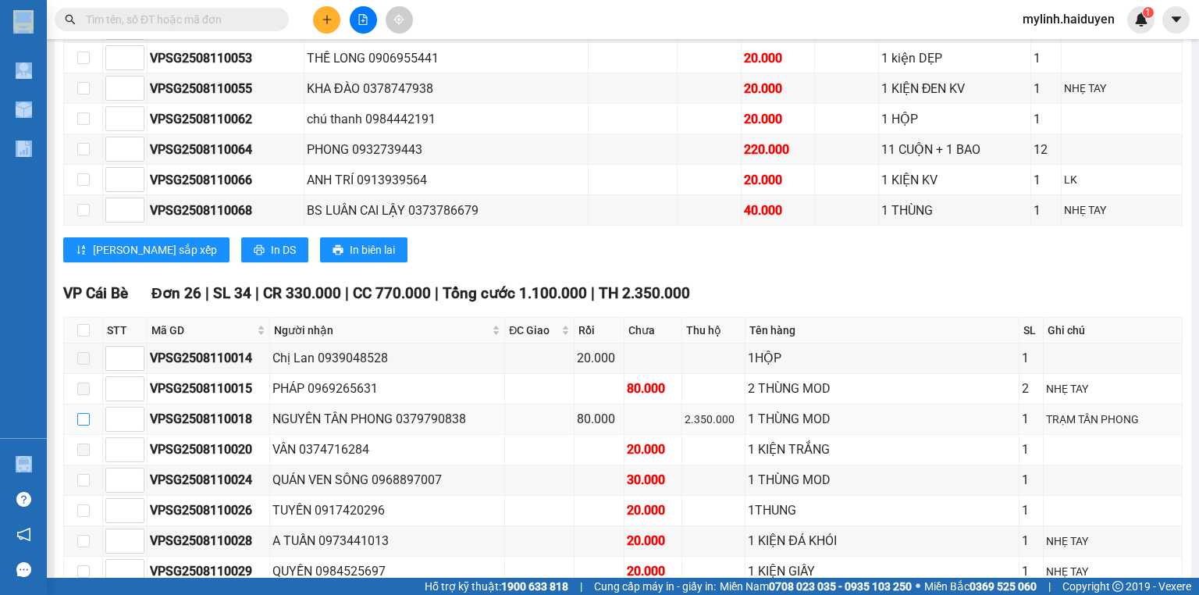
click at [77, 419] on input "checkbox" at bounding box center [83, 419] width 12 height 12
checkbox input "true"
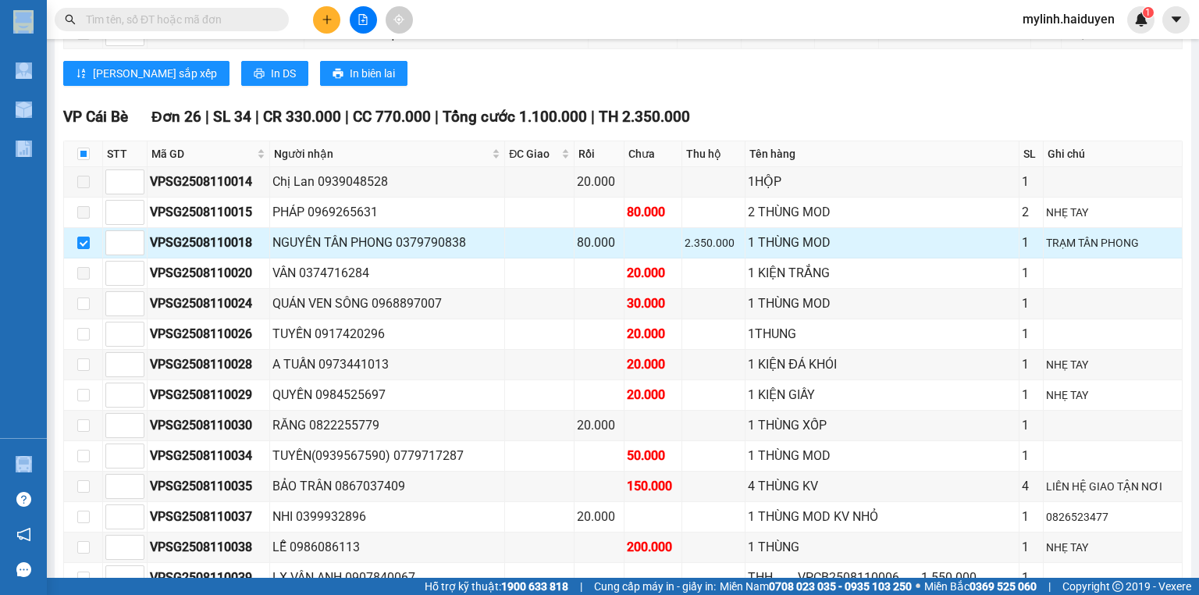
scroll to position [1000, 0]
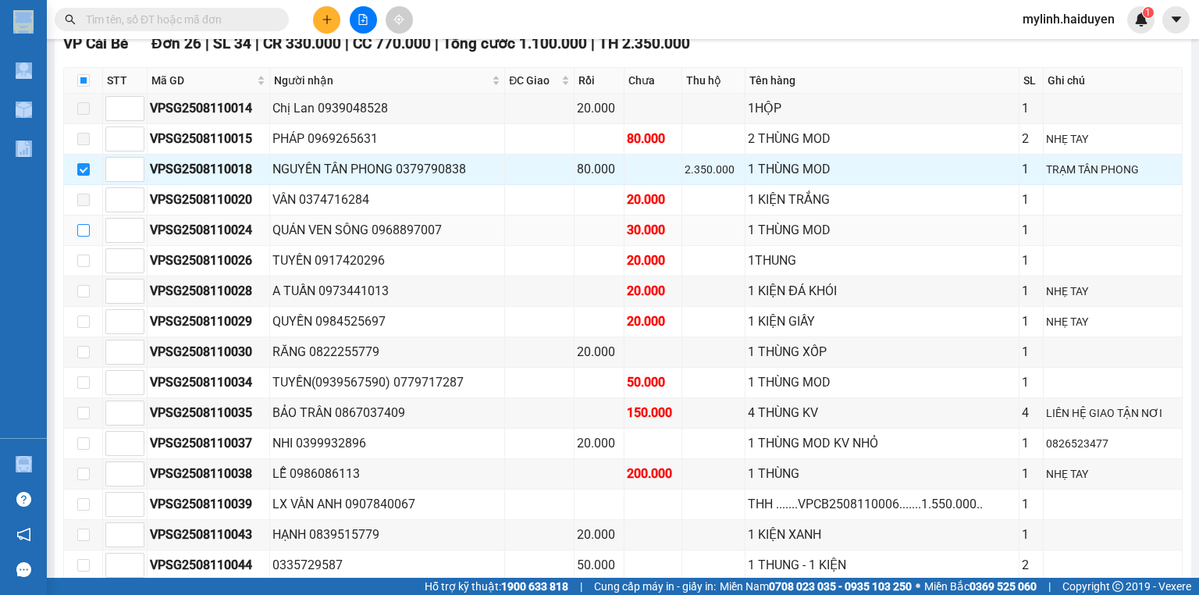
click at [87, 237] on input "checkbox" at bounding box center [83, 230] width 12 height 12
checkbox input "true"
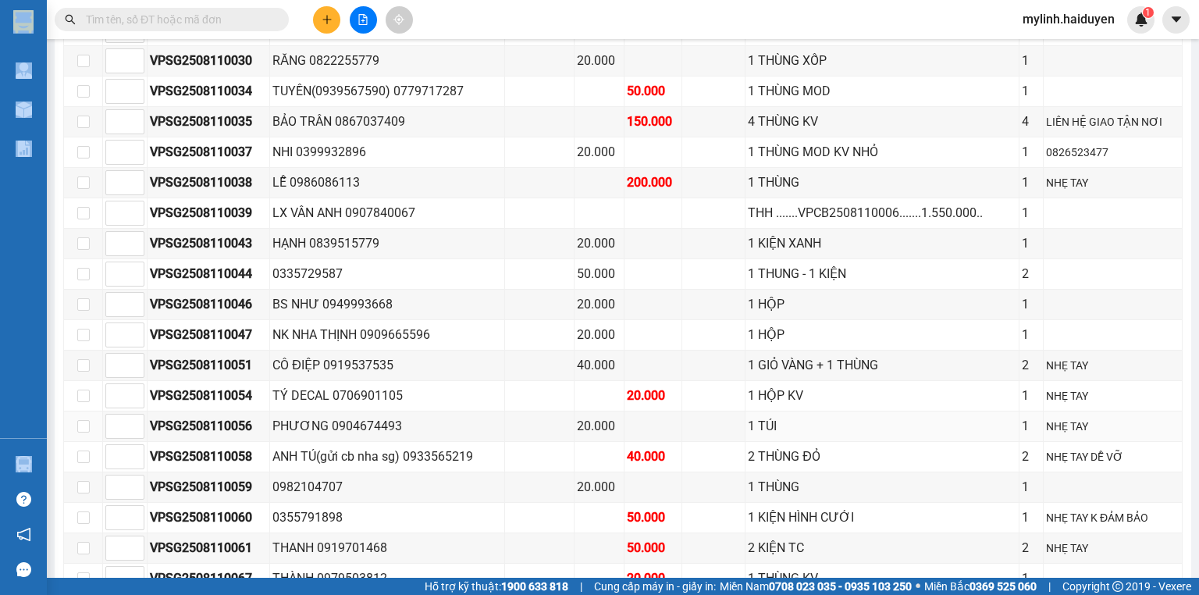
scroll to position [1499, 0]
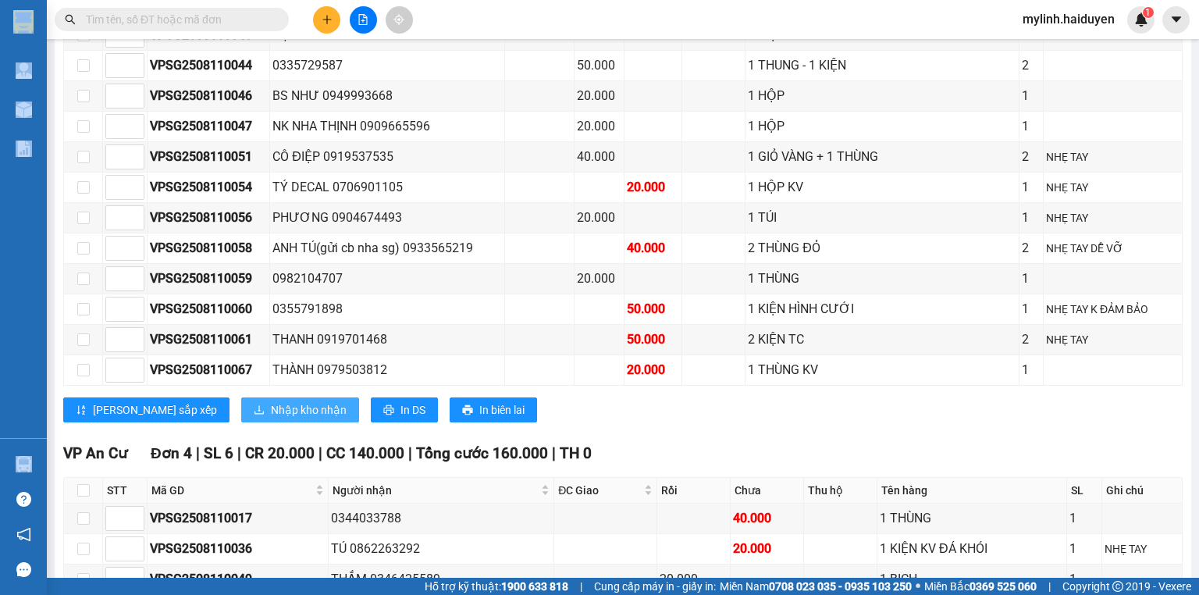
click at [271, 407] on span "Nhập kho nhận" at bounding box center [309, 409] width 76 height 17
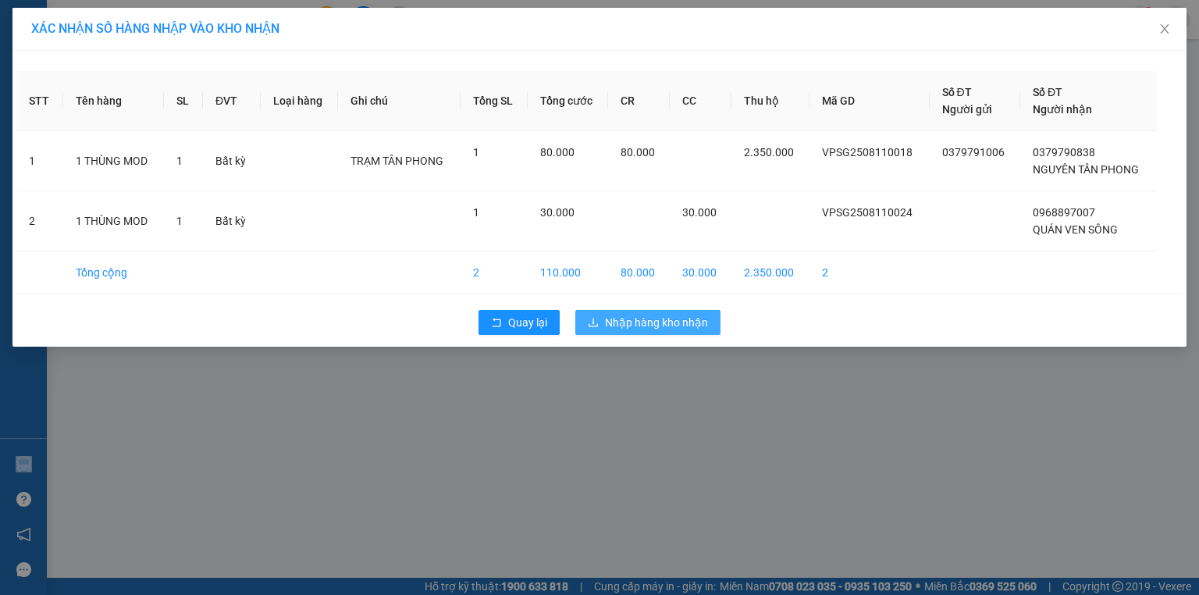
click at [677, 323] on span "Nhập hàng kho nhận" at bounding box center [656, 322] width 103 height 17
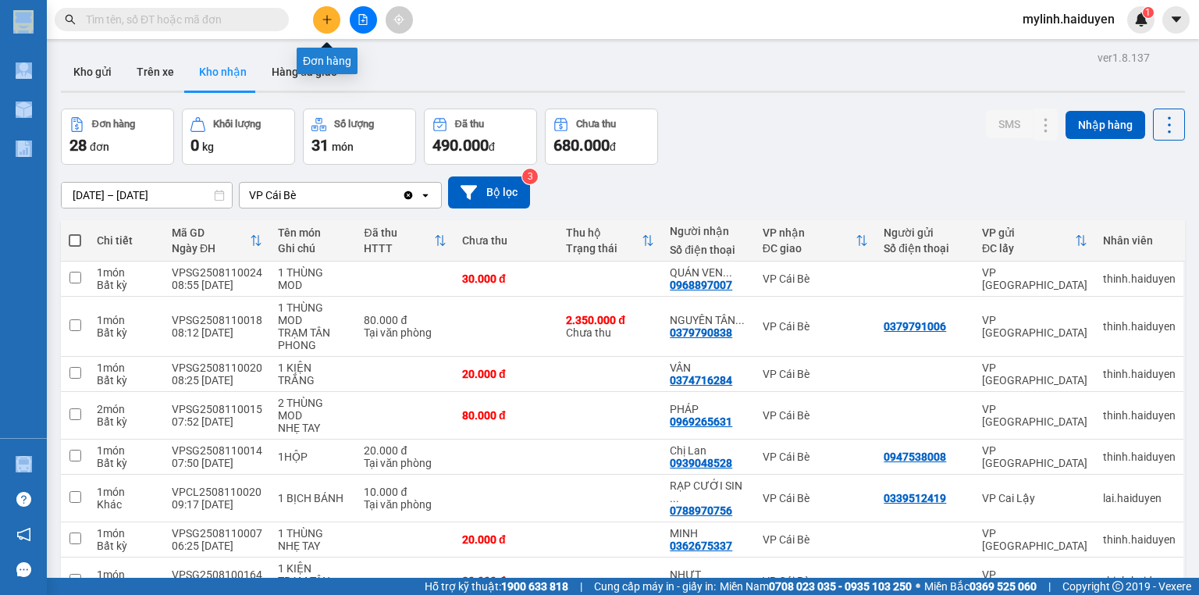
click at [314, 16] on button at bounding box center [326, 19] width 27 height 27
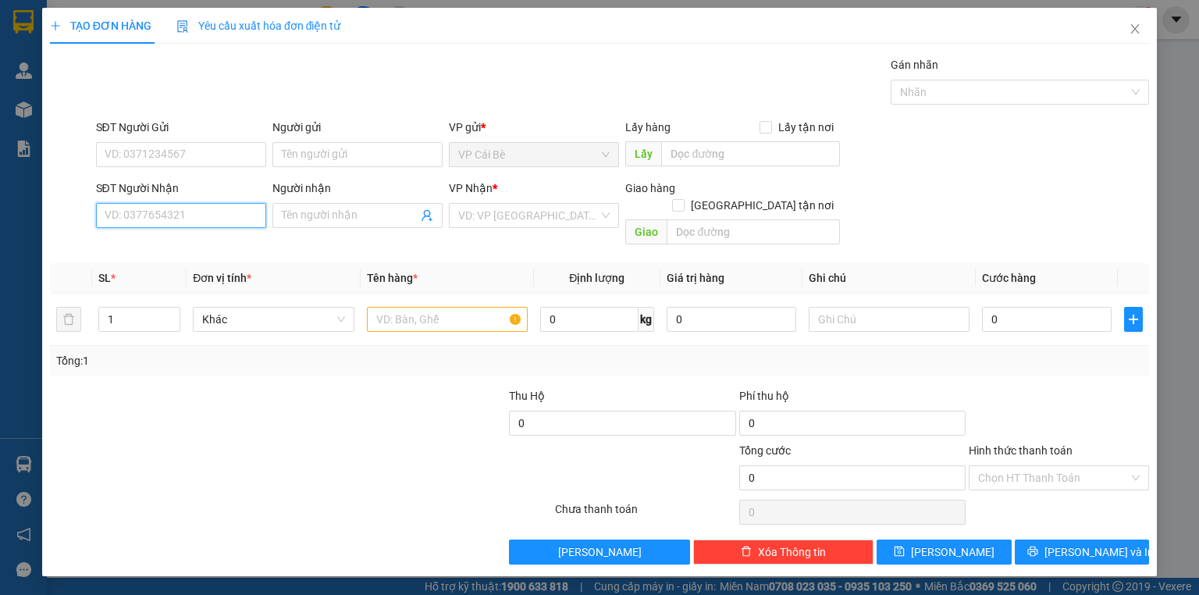
click at [159, 208] on input "SĐT Người Nhận" at bounding box center [181, 215] width 170 height 25
drag, startPoint x: 159, startPoint y: 208, endPoint x: 143, endPoint y: 196, distance: 20.6
click at [159, 208] on input "SĐT Người Nhận" at bounding box center [181, 215] width 170 height 25
click at [141, 226] on input "0365" at bounding box center [181, 215] width 170 height 25
type input "0365"
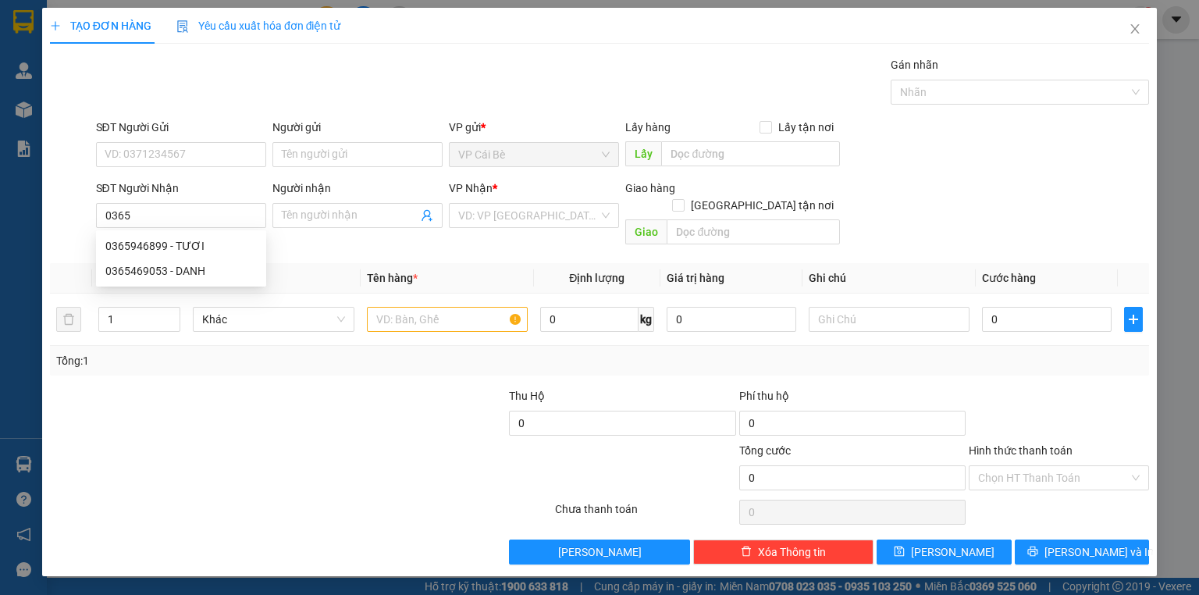
click at [141, 228] on div "SĐT Người Nhận 0365" at bounding box center [181, 207] width 170 height 55
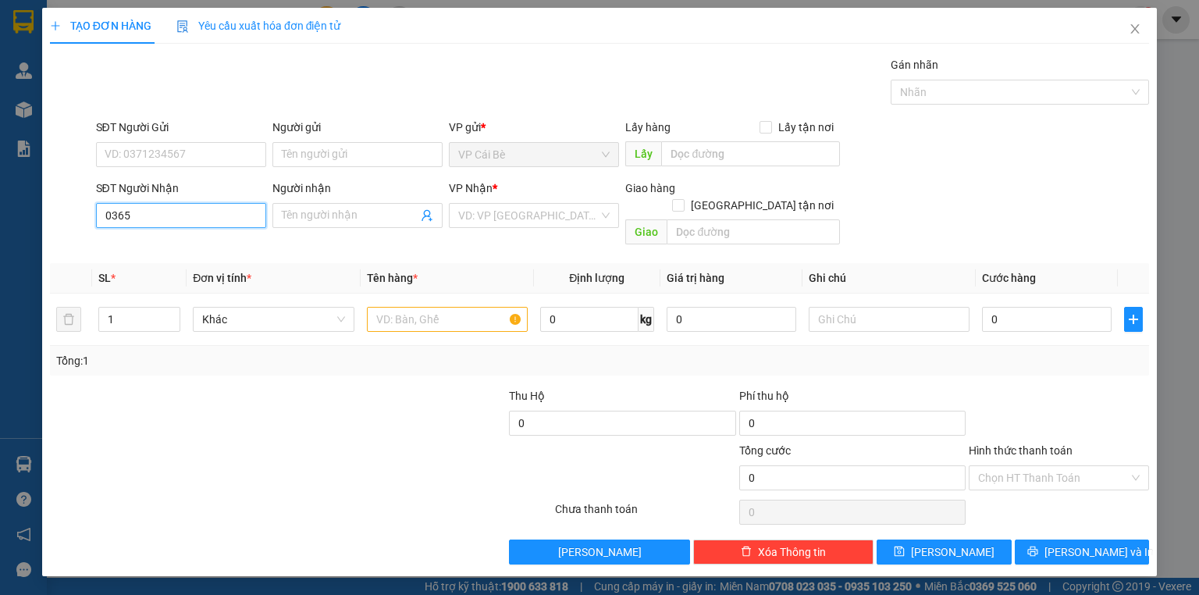
click at [149, 216] on input "0365" at bounding box center [181, 215] width 170 height 25
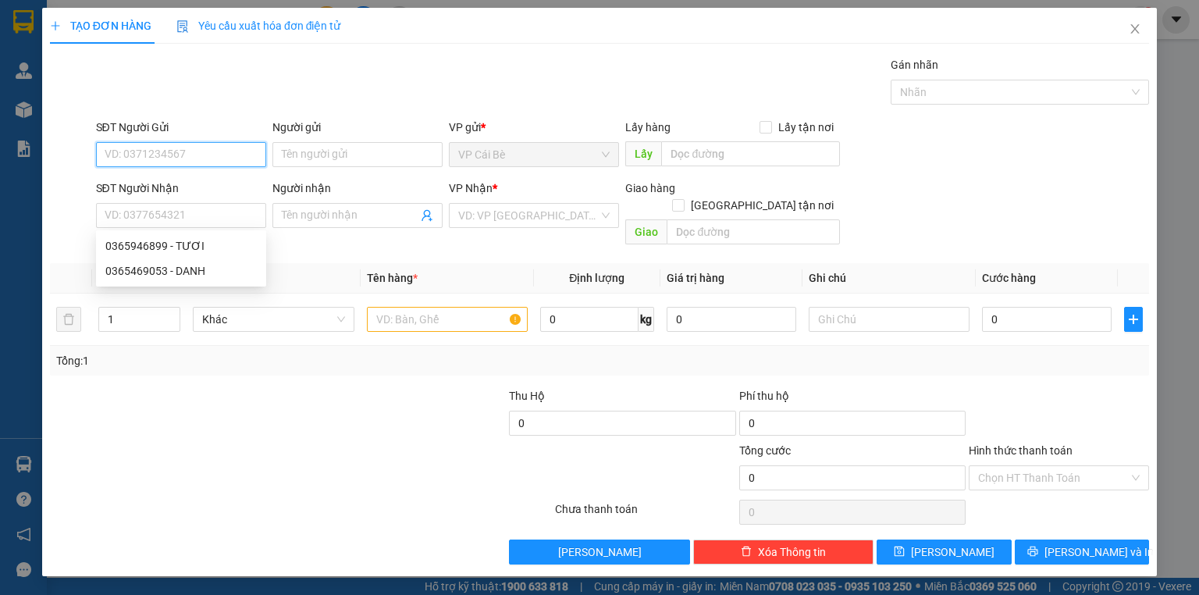
click at [127, 153] on input "SĐT Người Gửi" at bounding box center [181, 154] width 170 height 25
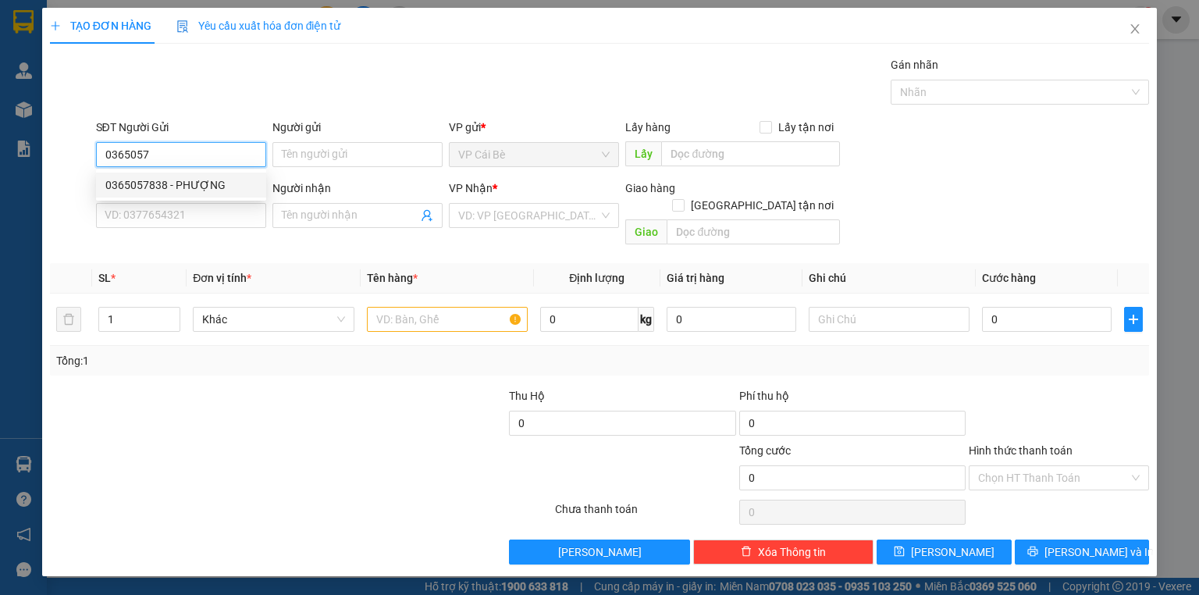
drag, startPoint x: 180, startPoint y: 181, endPoint x: 154, endPoint y: 155, distance: 37.0
click at [180, 181] on div "0365057838 - PHƯỢNG" at bounding box center [180, 184] width 151 height 17
type input "0365057838"
type input "PHƯỢNG"
type input "0901349252"
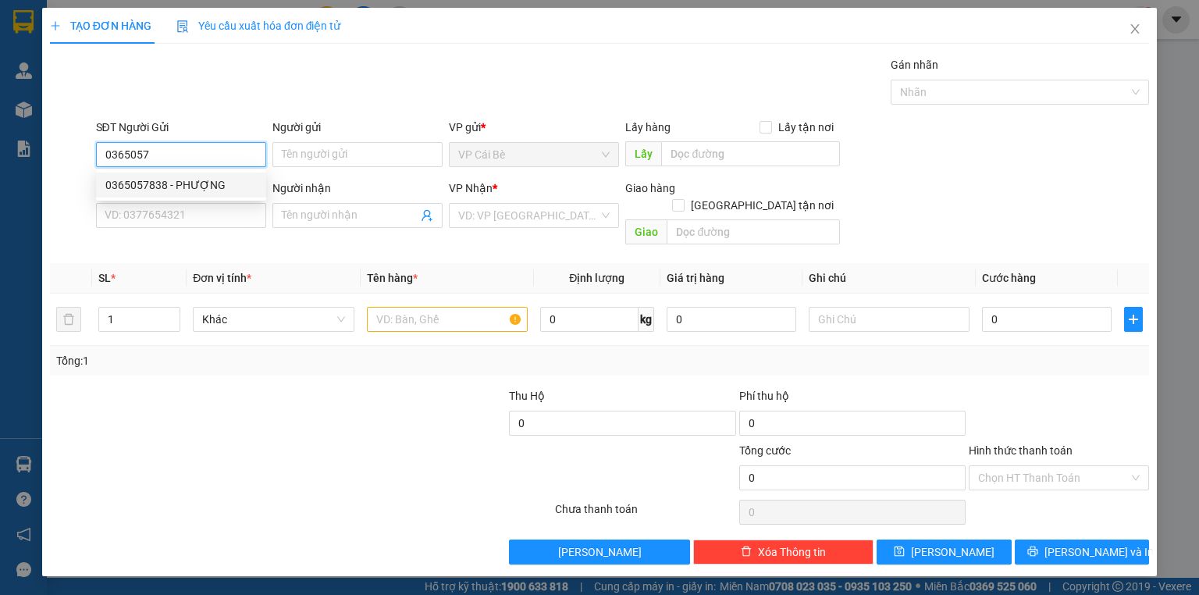
type input "THẢO"
type input "100.000"
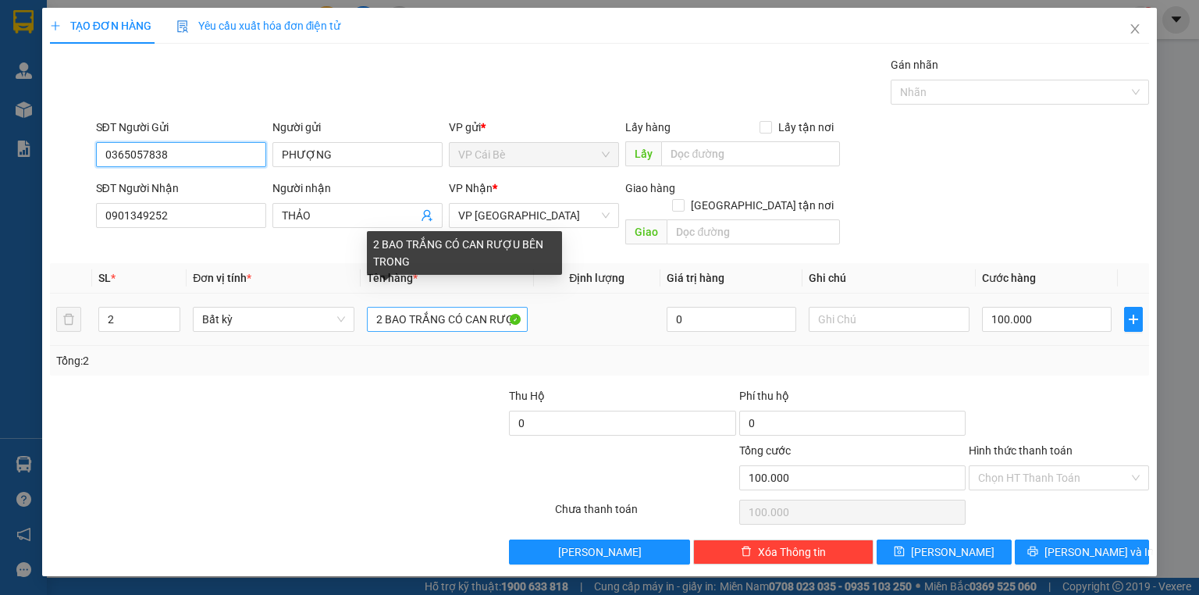
type input "0365057838"
drag, startPoint x: 444, startPoint y: 298, endPoint x: 457, endPoint y: 296, distance: 13.4
click at [444, 307] on input "2 BAO TRẮNG CÓ CAN RƯỢU BÊN TRONG" at bounding box center [447, 319] width 161 height 25
drag, startPoint x: 465, startPoint y: 299, endPoint x: 382, endPoint y: 312, distance: 83.7
click at [382, 312] on input "2 BAO TRẮNG CÓ CAN RƯỢU BÊN TRONG" at bounding box center [447, 319] width 161 height 25
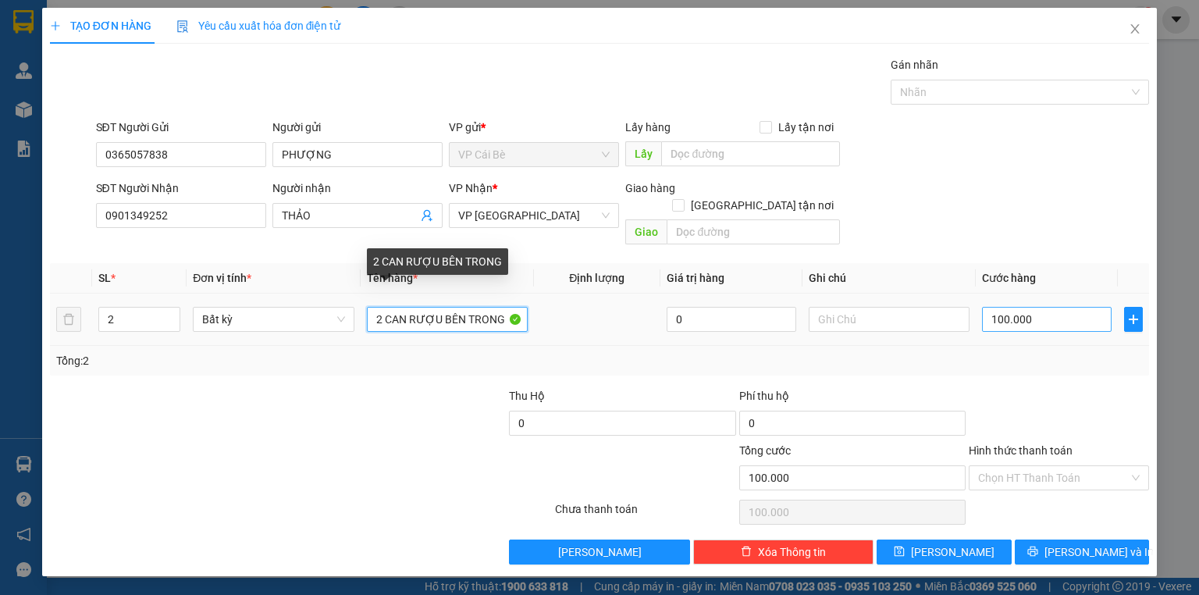
drag, startPoint x: 439, startPoint y: 299, endPoint x: 987, endPoint y: 300, distance: 548.2
click at [985, 301] on tr "2 Bất kỳ 2 CAN RƯỢU BÊN TRONG 0 100.000" at bounding box center [599, 320] width 1099 height 52
type input "2 CAN RƯỢU"
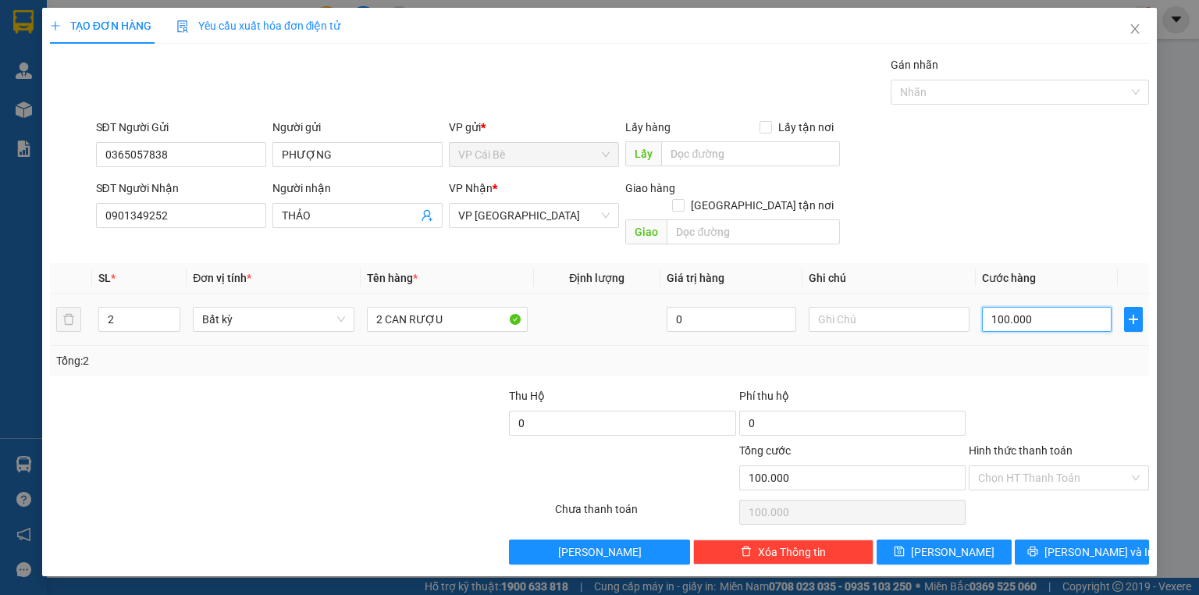
click at [1040, 307] on input "100.000" at bounding box center [1047, 319] width 130 height 25
type input "8"
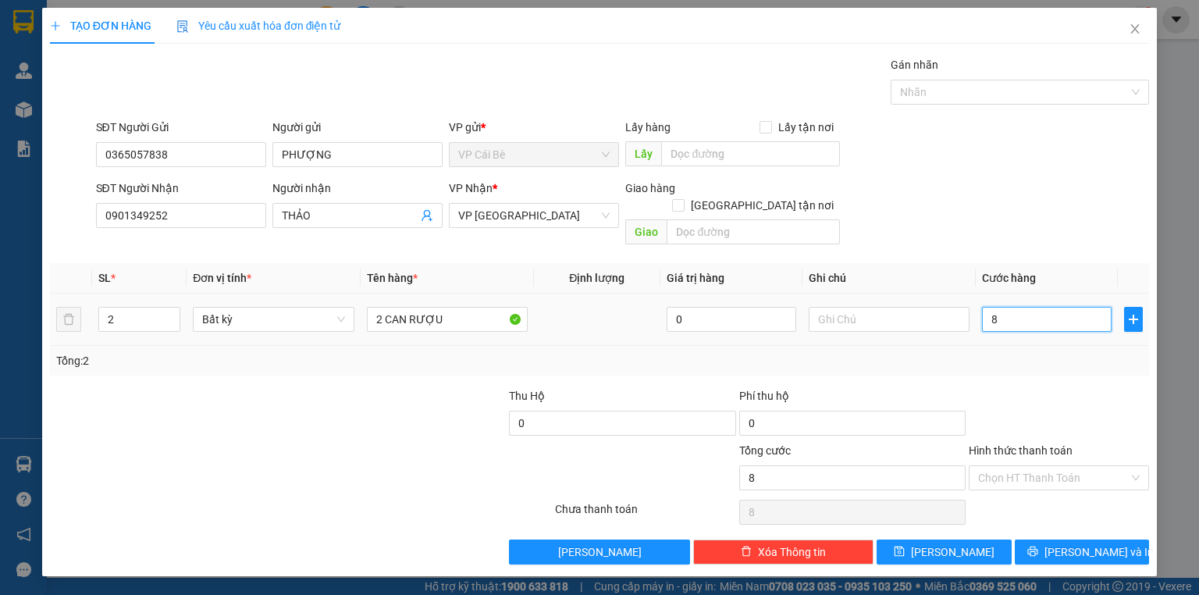
type input "80"
type input "80.000"
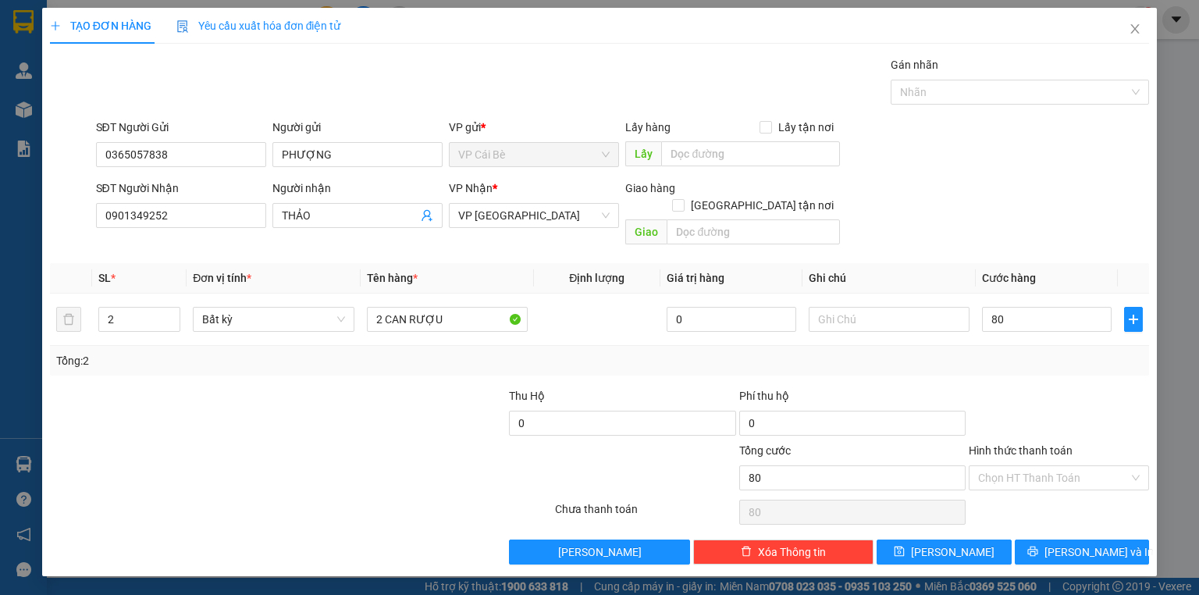
type input "80.000"
click at [1018, 368] on div "Transit Pickup Surcharge Ids Transit Deliver Surcharge Ids Transit Deliver Surc…" at bounding box center [599, 310] width 1099 height 508
click at [1096, 540] on button "Lưu và In" at bounding box center [1082, 552] width 135 height 25
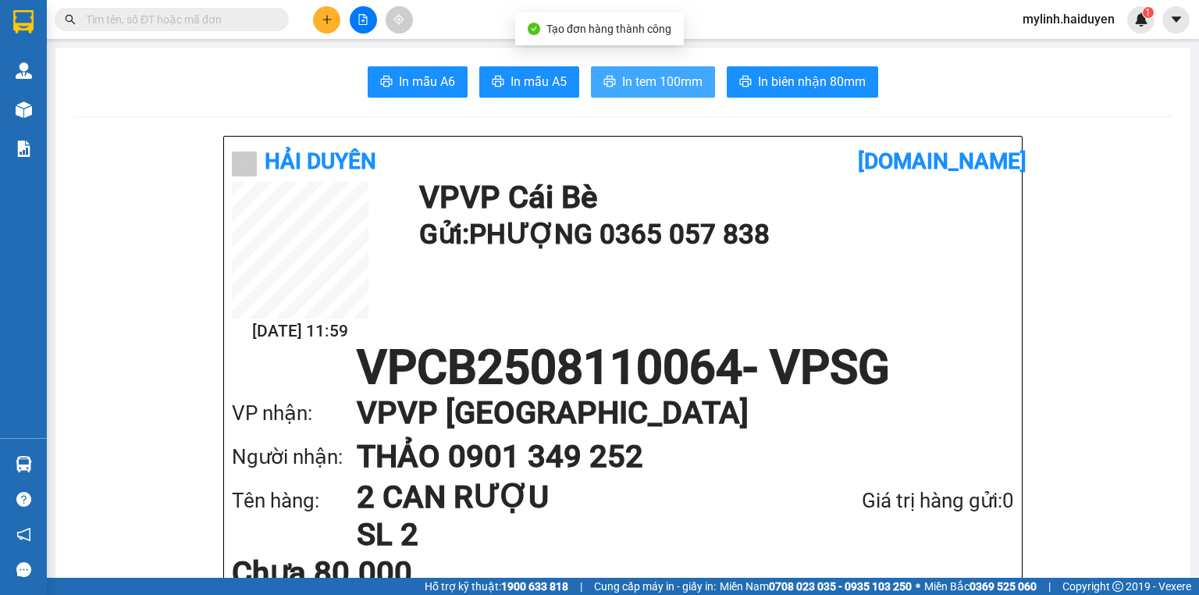
click at [700, 75] on button "In tem 100mm" at bounding box center [653, 81] width 124 height 31
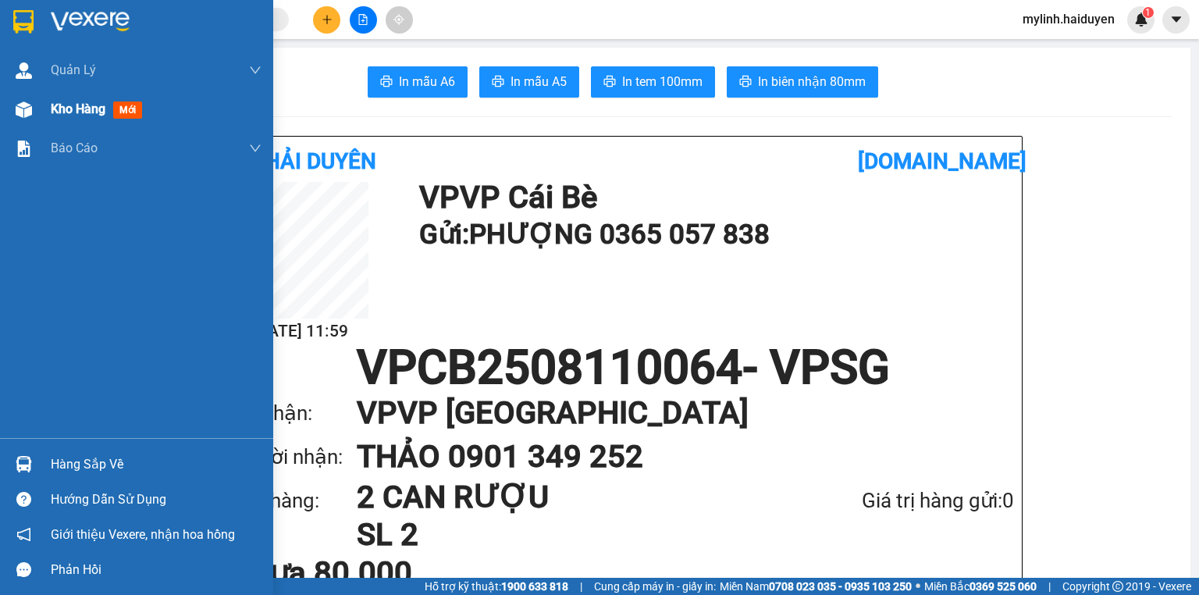
click at [117, 116] on span "mới" at bounding box center [127, 110] width 29 height 17
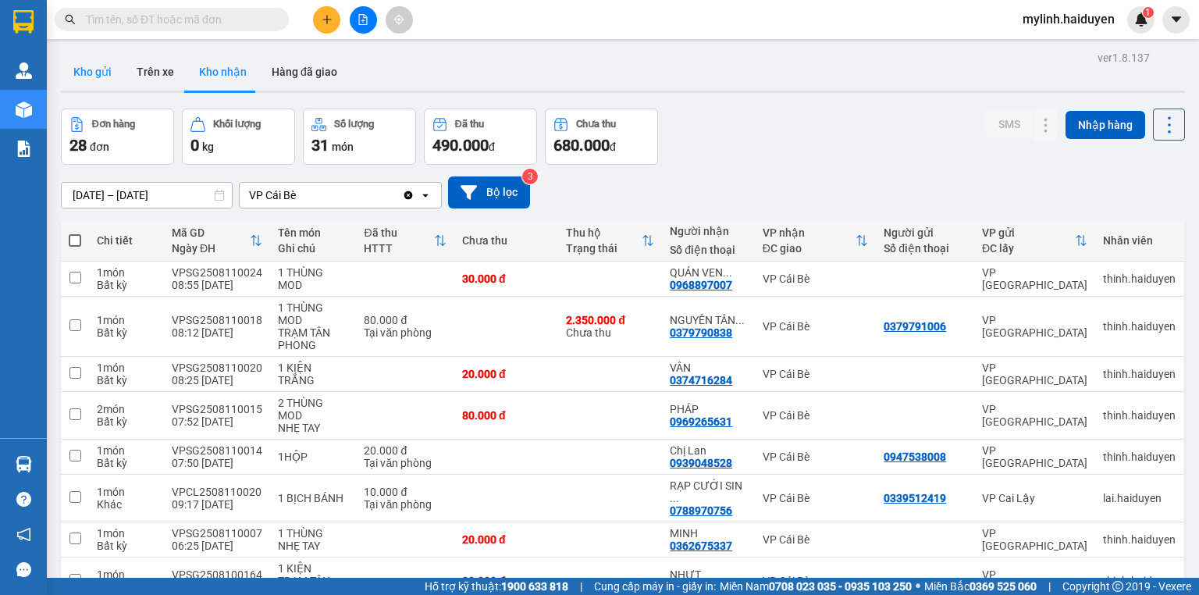
click at [81, 78] on button "Kho gửi" at bounding box center [92, 71] width 63 height 37
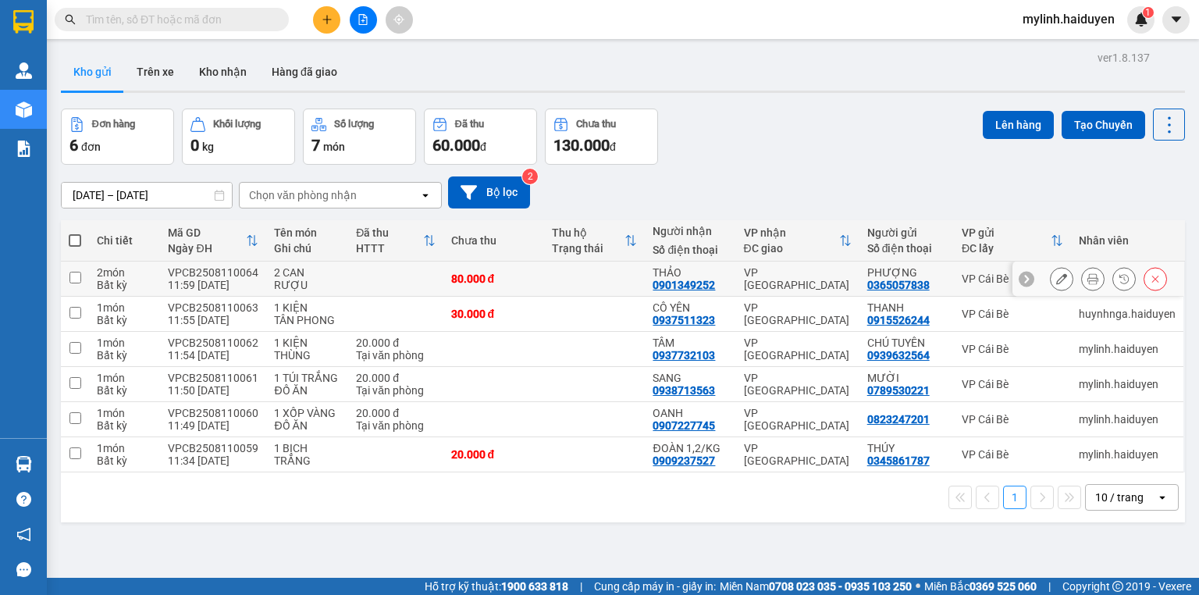
click at [1057, 280] on icon at bounding box center [1062, 278] width 11 height 11
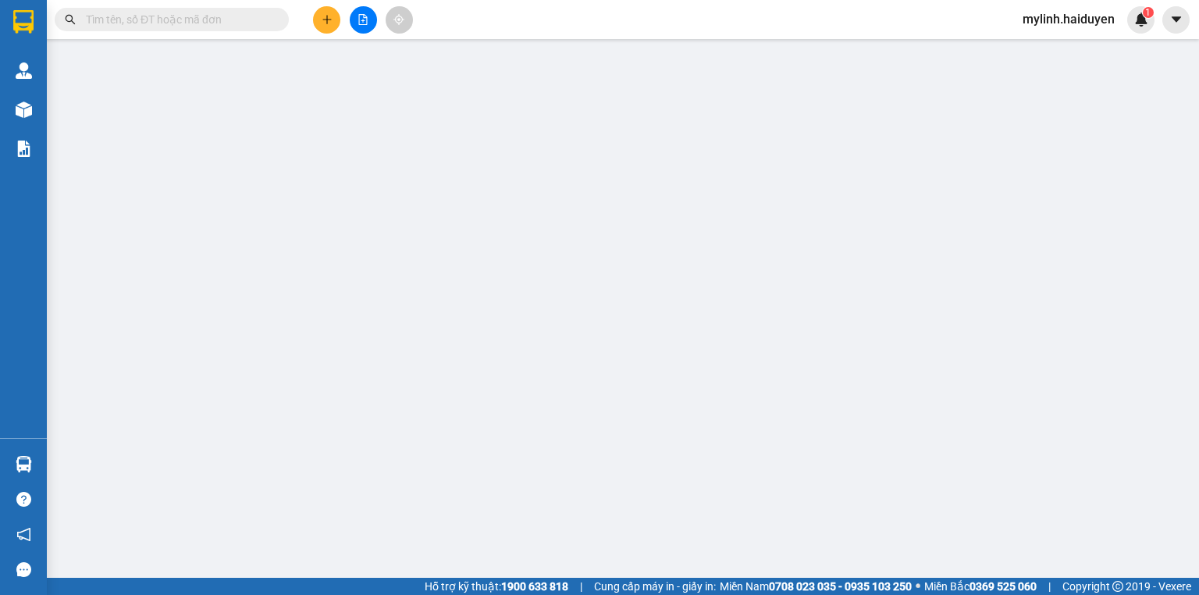
type input "0365057838"
type input "PHƯỢNG"
type input "0901349252"
type input "THẢO"
type input "80.000"
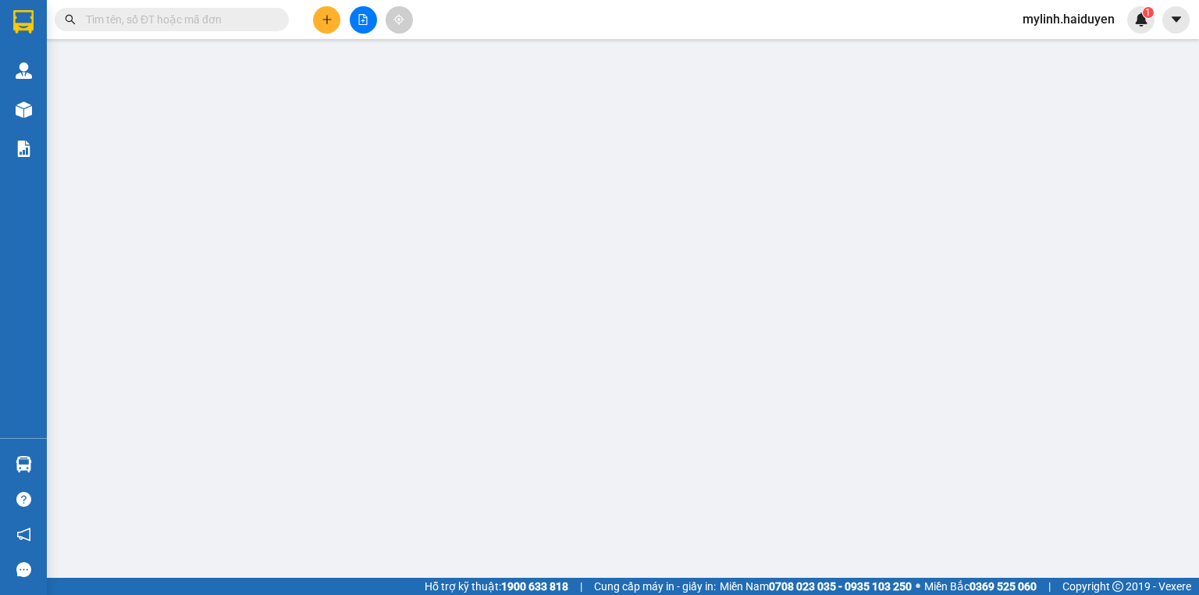
type input "80.000"
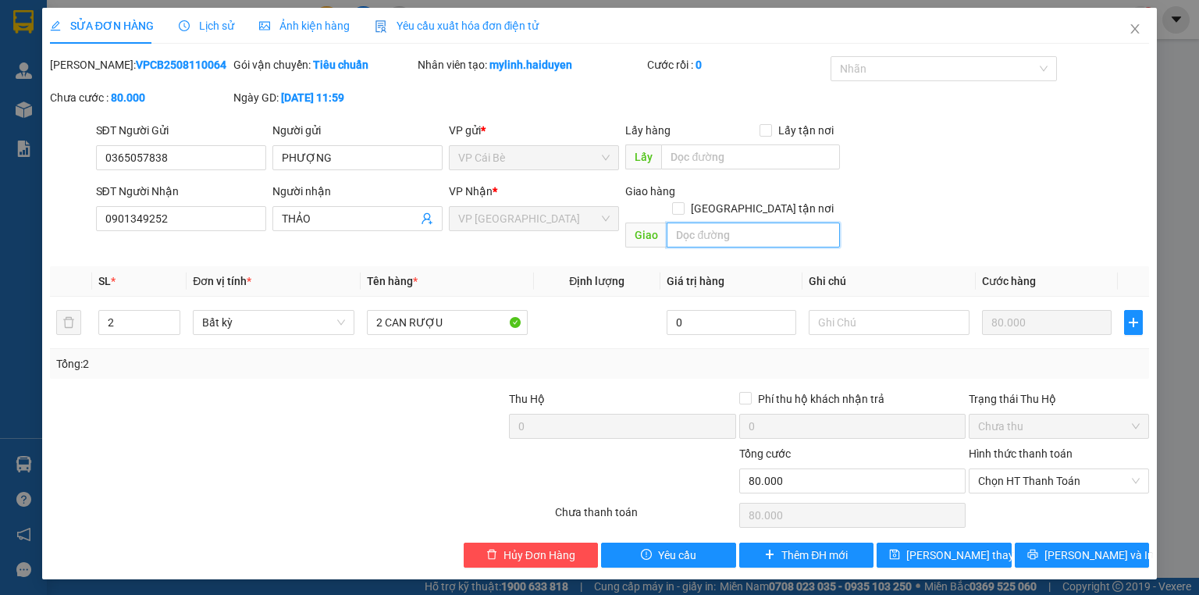
click at [802, 223] on input "text" at bounding box center [753, 235] width 173 height 25
drag, startPoint x: 802, startPoint y: 208, endPoint x: 795, endPoint y: 198, distance: 13.0
click at [802, 223] on input "text" at bounding box center [753, 235] width 173 height 25
type input "442/49/7 NƠ TRANG LONG Q.BÌNH THẠNH"
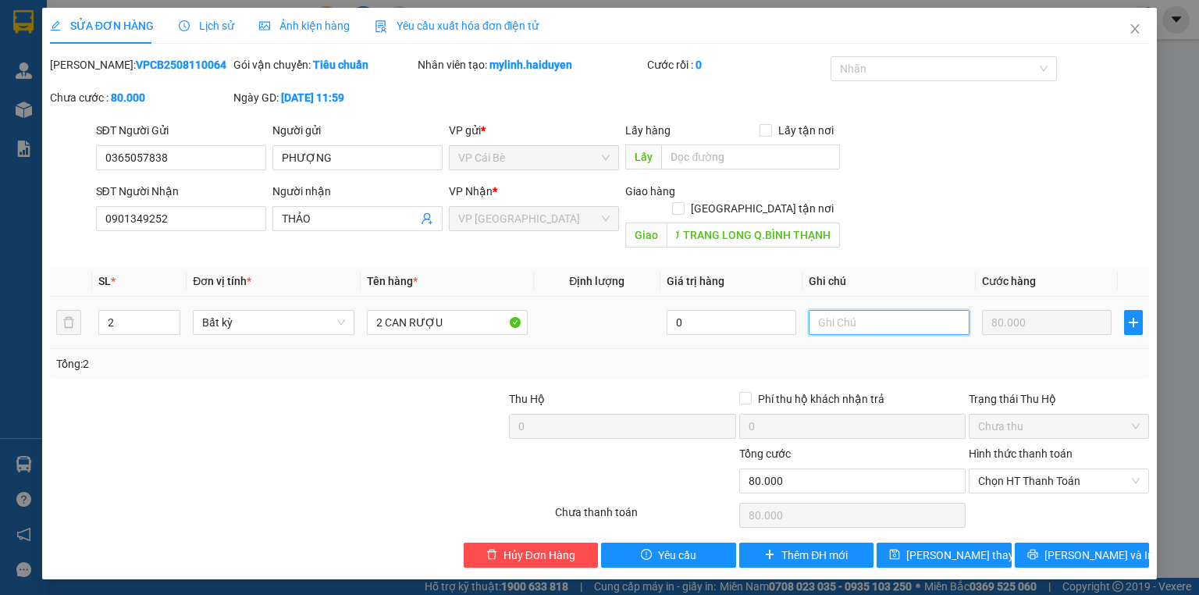
scroll to position [0, 0]
click at [910, 310] on input "text" at bounding box center [889, 322] width 161 height 25
type input "SHIP CHƯA THU"
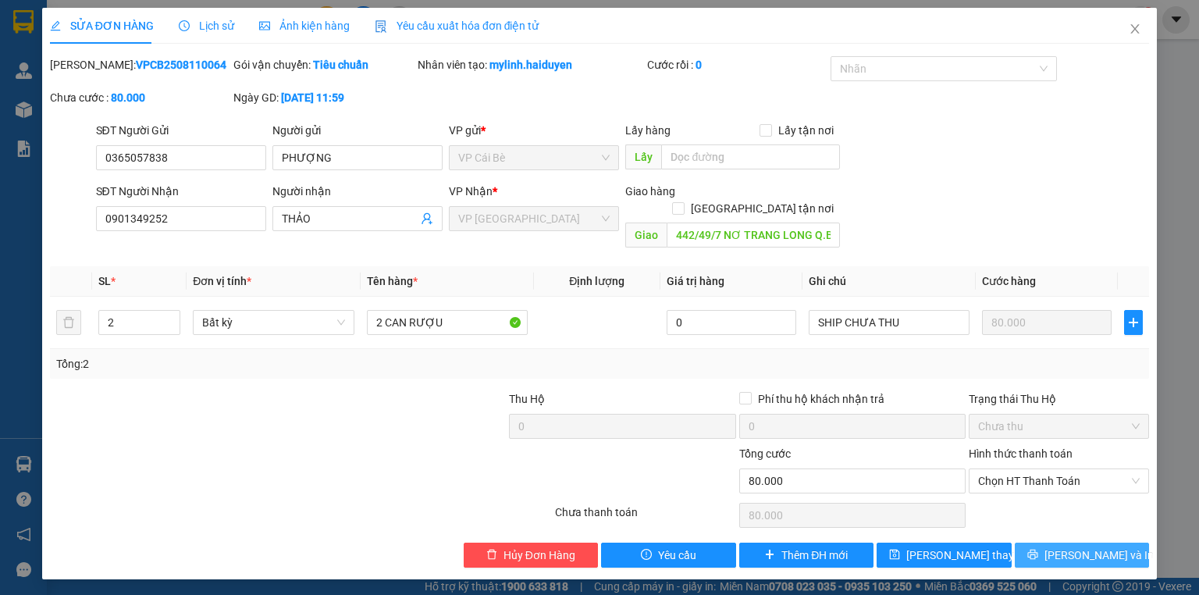
click at [1028, 543] on button "Lưu và In" at bounding box center [1082, 555] width 135 height 25
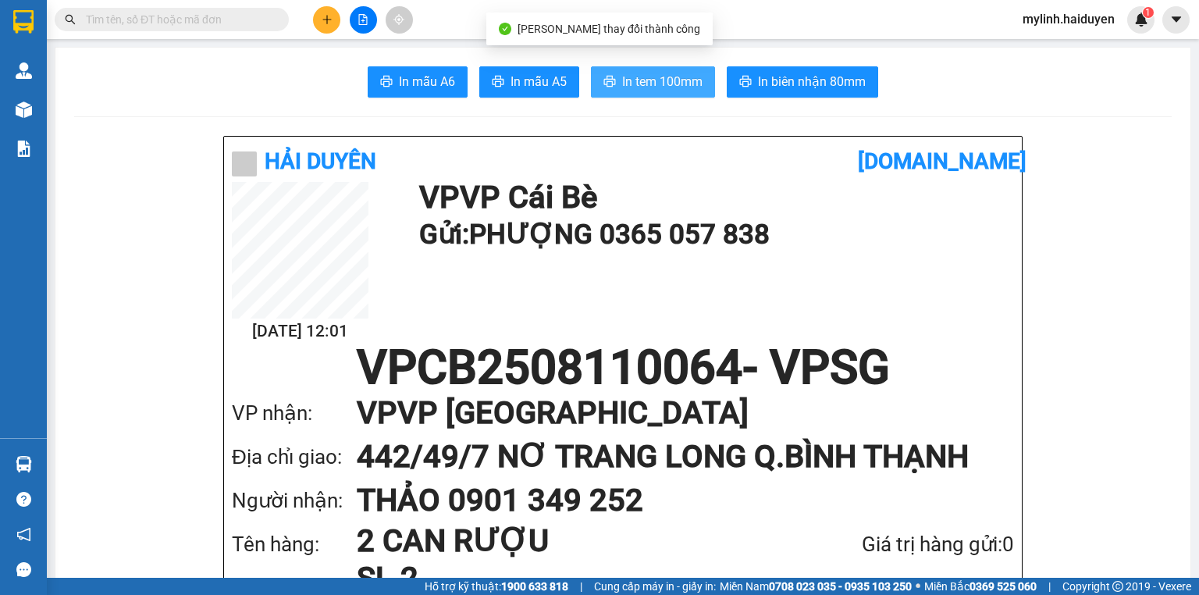
click at [704, 84] on button "In tem 100mm" at bounding box center [653, 81] width 124 height 31
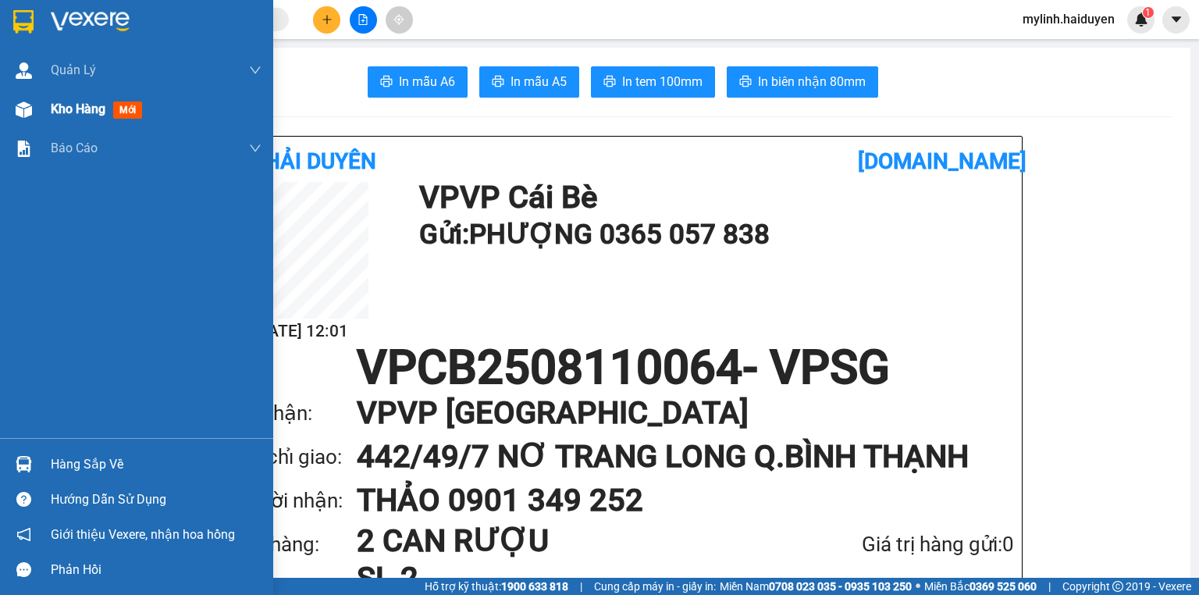
click at [103, 113] on span "Kho hàng" at bounding box center [78, 109] width 55 height 15
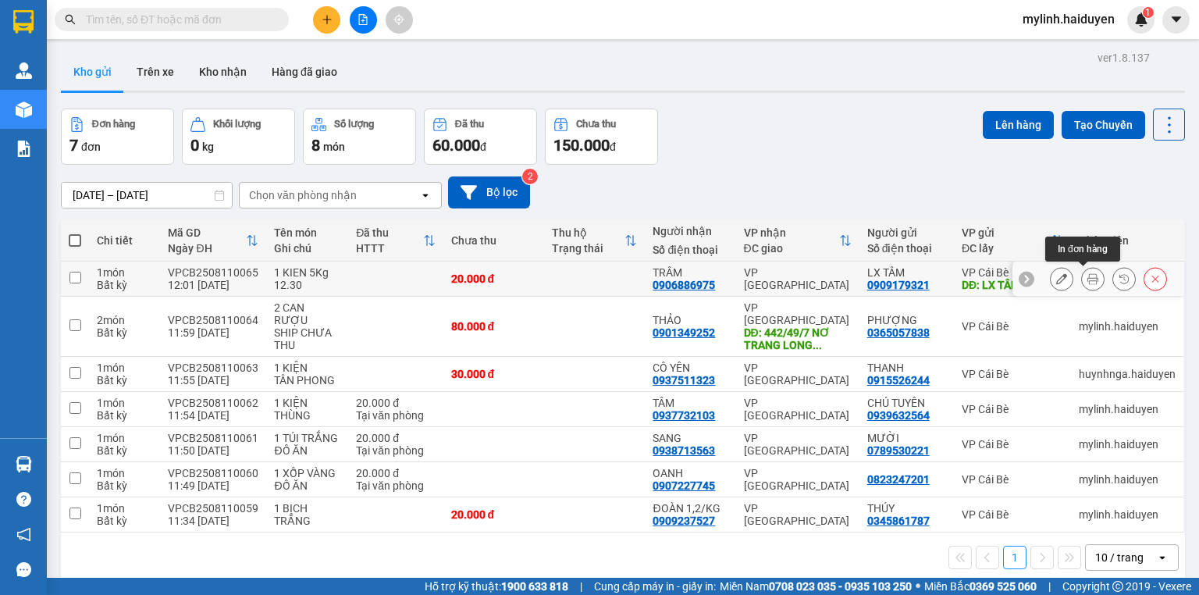
click at [1088, 278] on icon at bounding box center [1093, 278] width 11 height 11
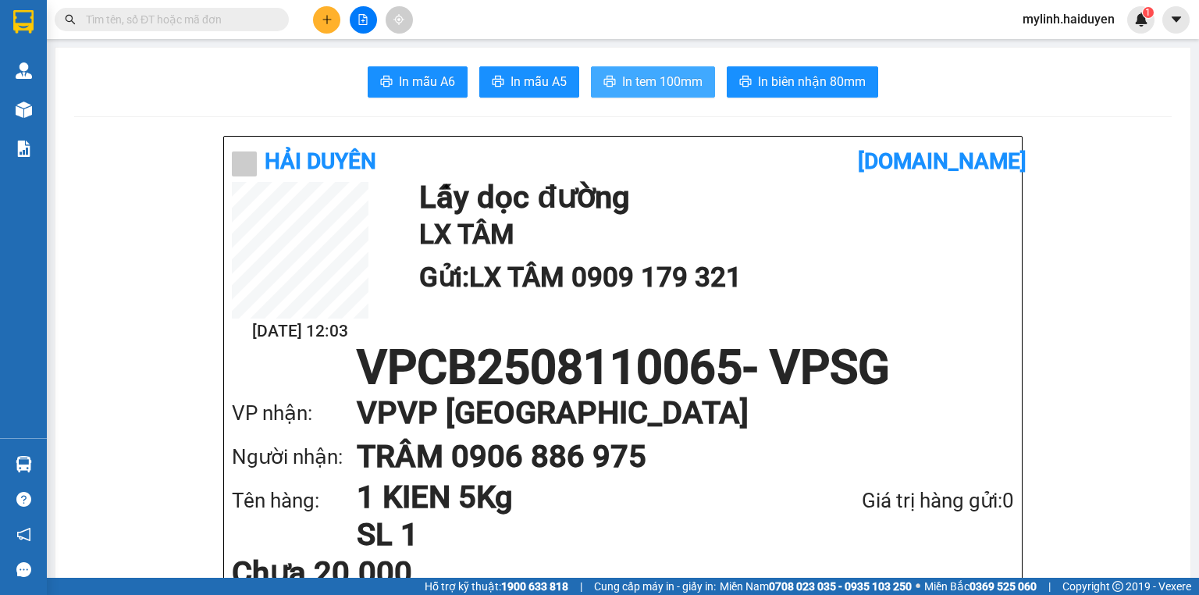
drag, startPoint x: 659, startPoint y: 86, endPoint x: 671, endPoint y: 91, distance: 12.6
click at [661, 92] on button "In tem 100mm" at bounding box center [653, 81] width 124 height 31
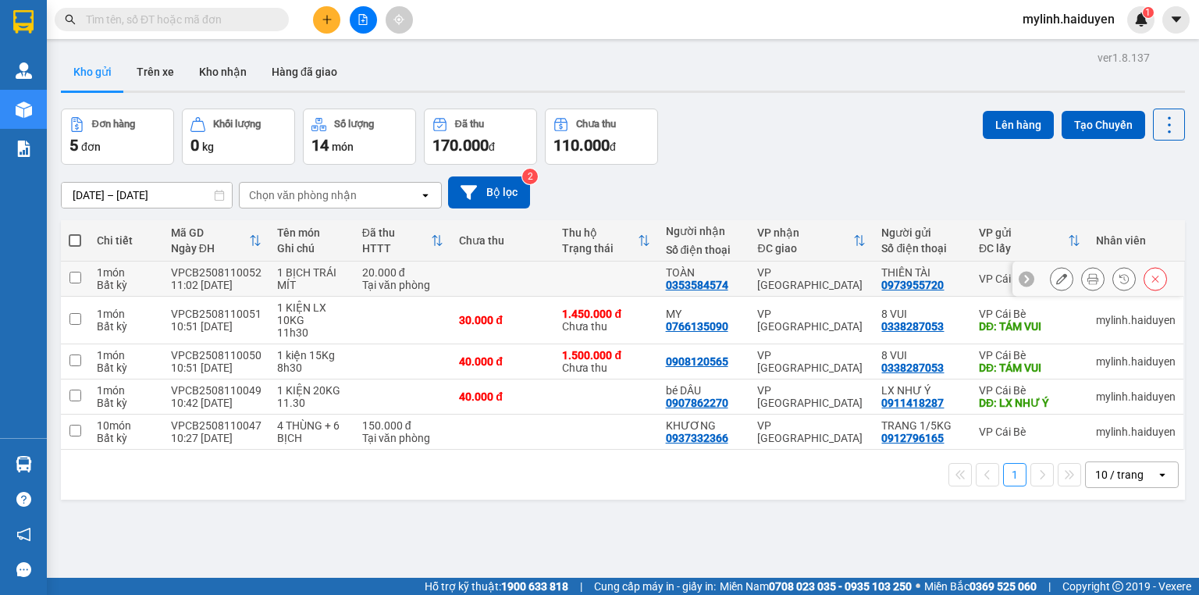
click at [1088, 283] on icon at bounding box center [1093, 278] width 11 height 11
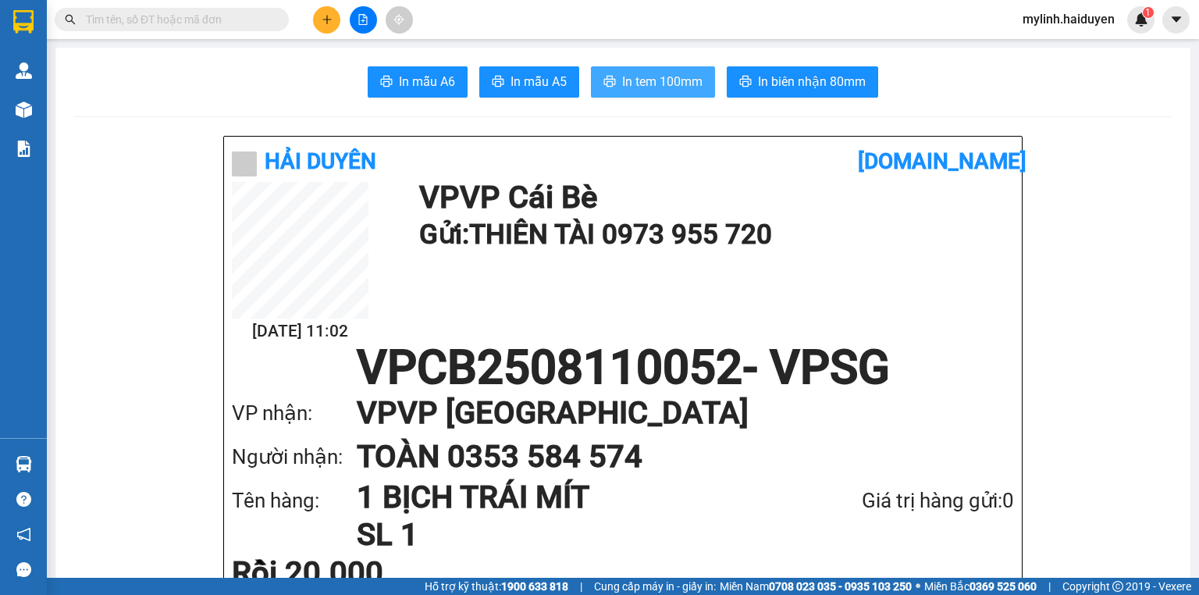
click at [630, 75] on span "In tem 100mm" at bounding box center [662, 82] width 80 height 20
click at [427, 88] on span "In mẫu A6" at bounding box center [427, 82] width 56 height 20
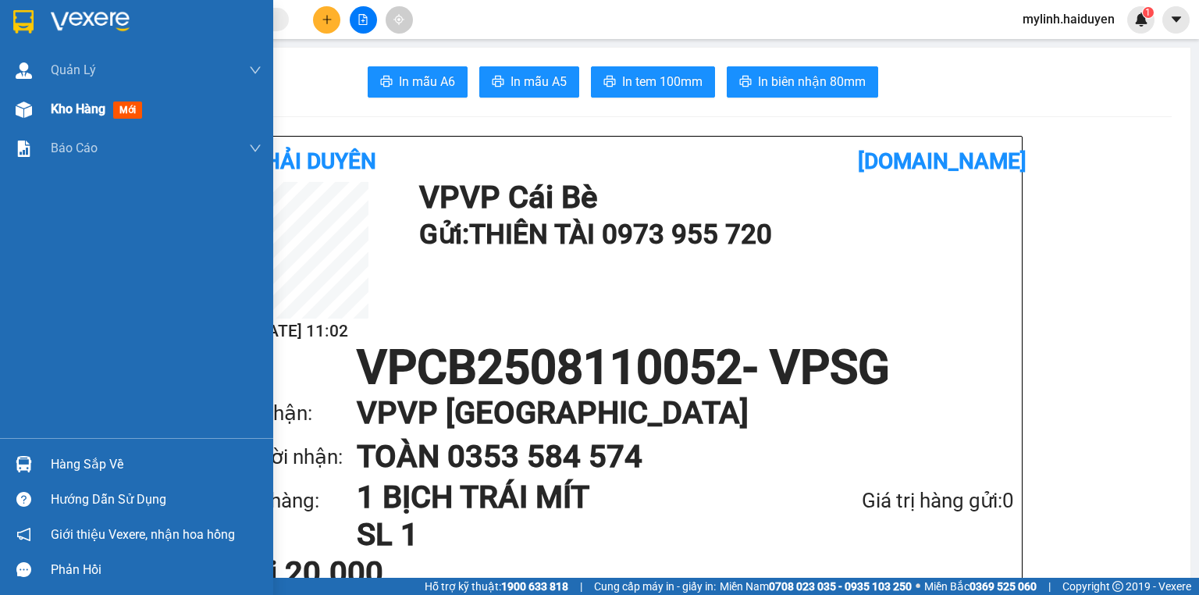
click at [64, 124] on div "Kho hàng mới" at bounding box center [156, 109] width 211 height 39
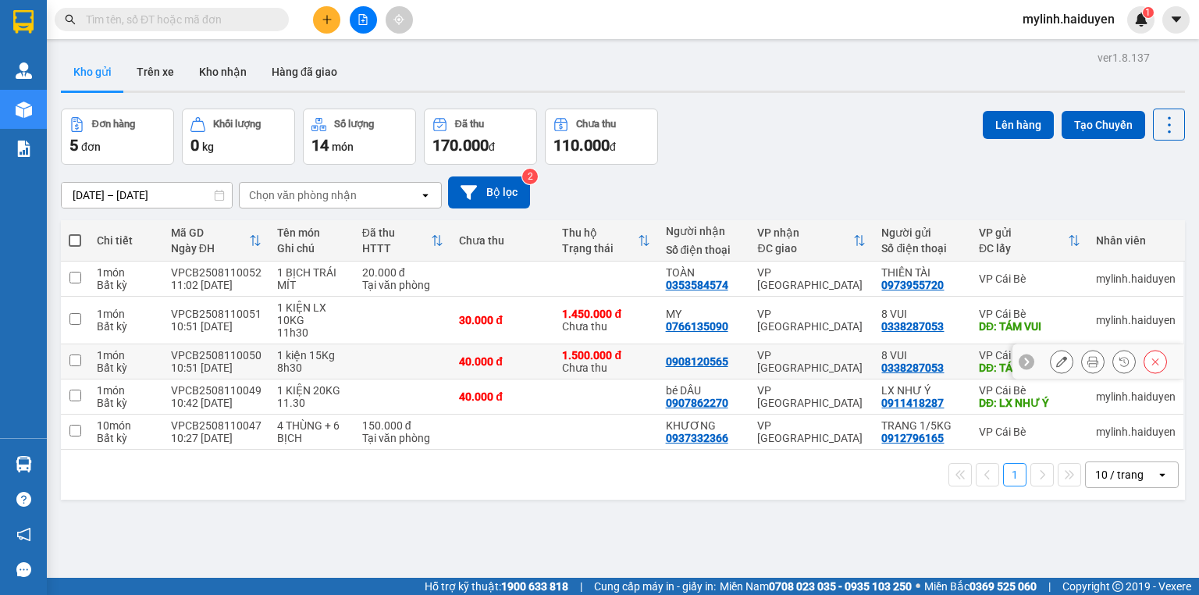
click at [1088, 364] on icon at bounding box center [1093, 361] width 11 height 11
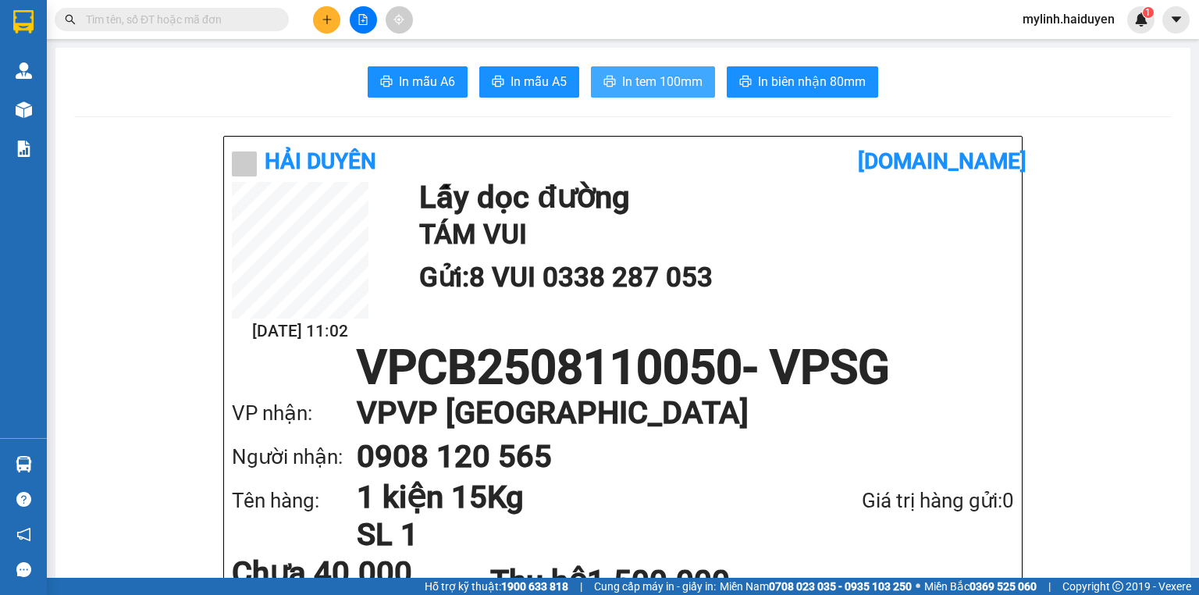
click at [684, 96] on button "In tem 100mm" at bounding box center [653, 81] width 124 height 31
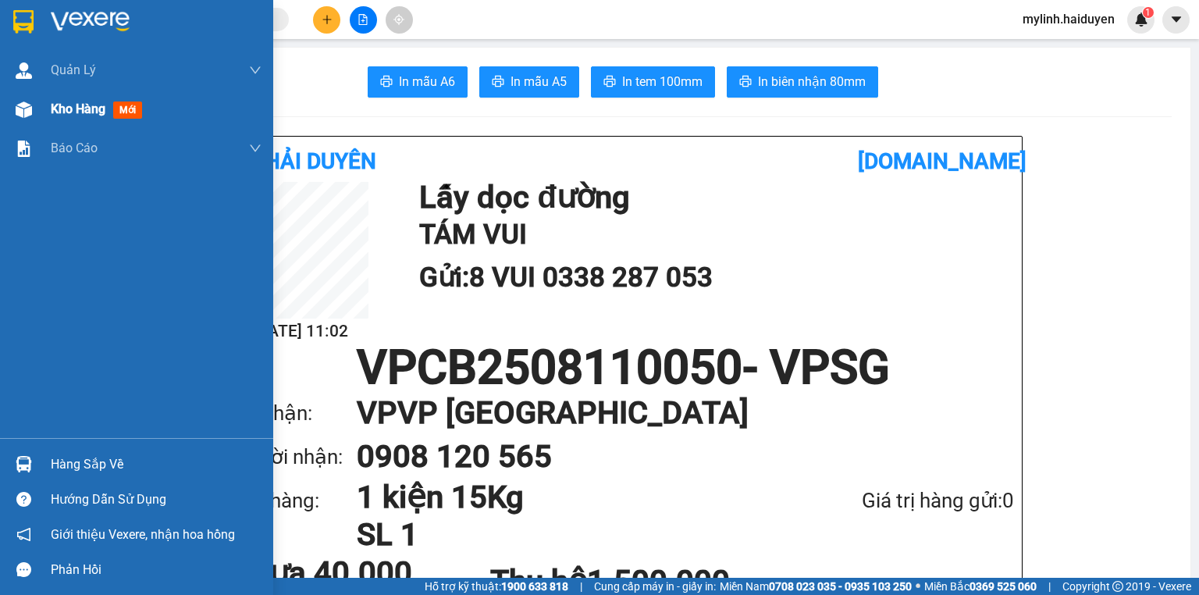
click at [98, 114] on span "Kho hàng" at bounding box center [78, 109] width 55 height 15
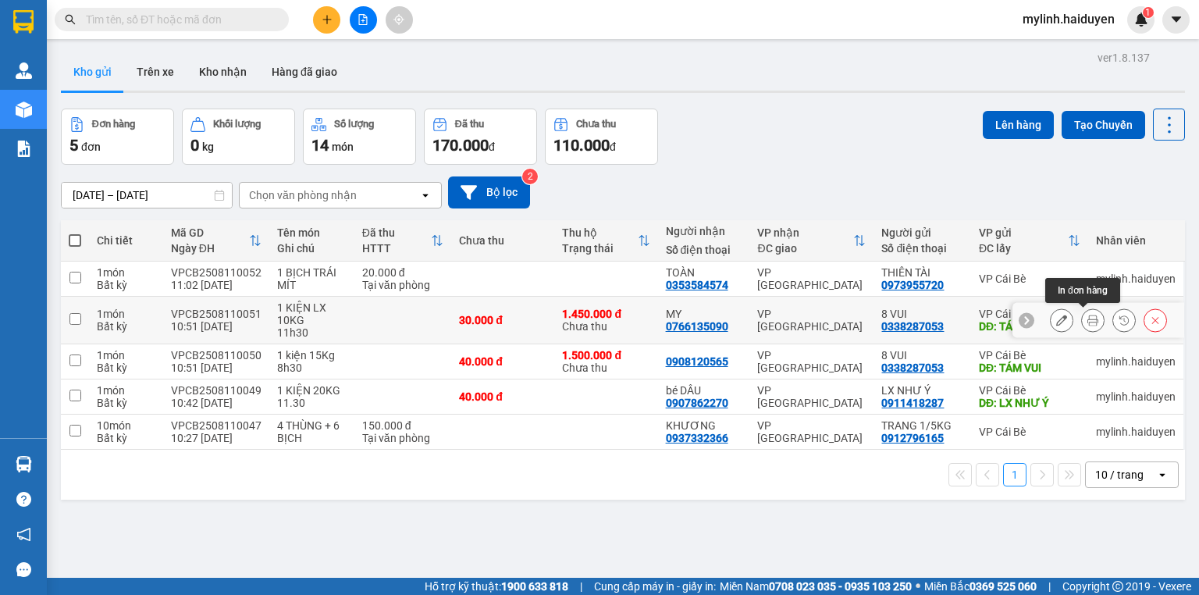
click at [1088, 319] on icon at bounding box center [1093, 320] width 11 height 11
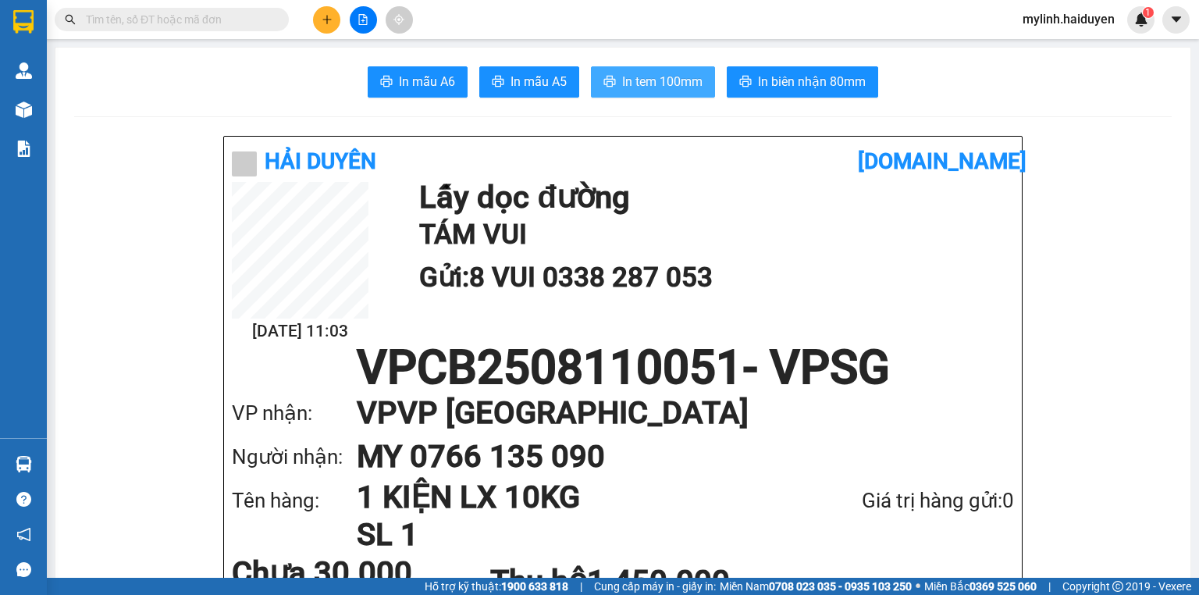
click at [614, 80] on button "In tem 100mm" at bounding box center [653, 81] width 124 height 31
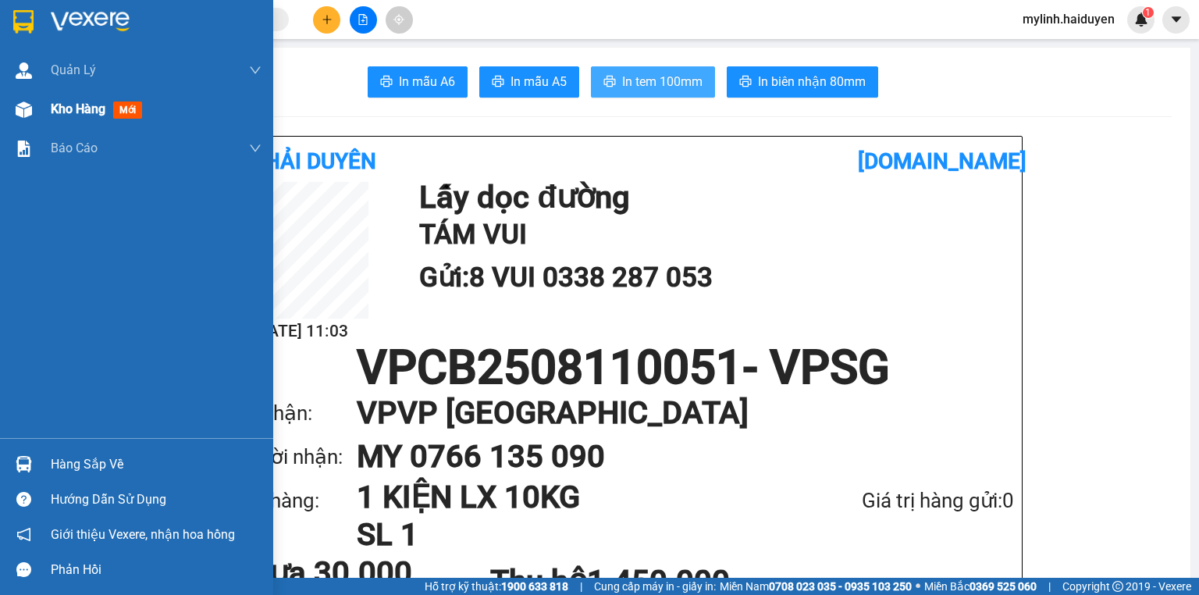
click at [51, 109] on span "Kho hàng" at bounding box center [78, 109] width 55 height 15
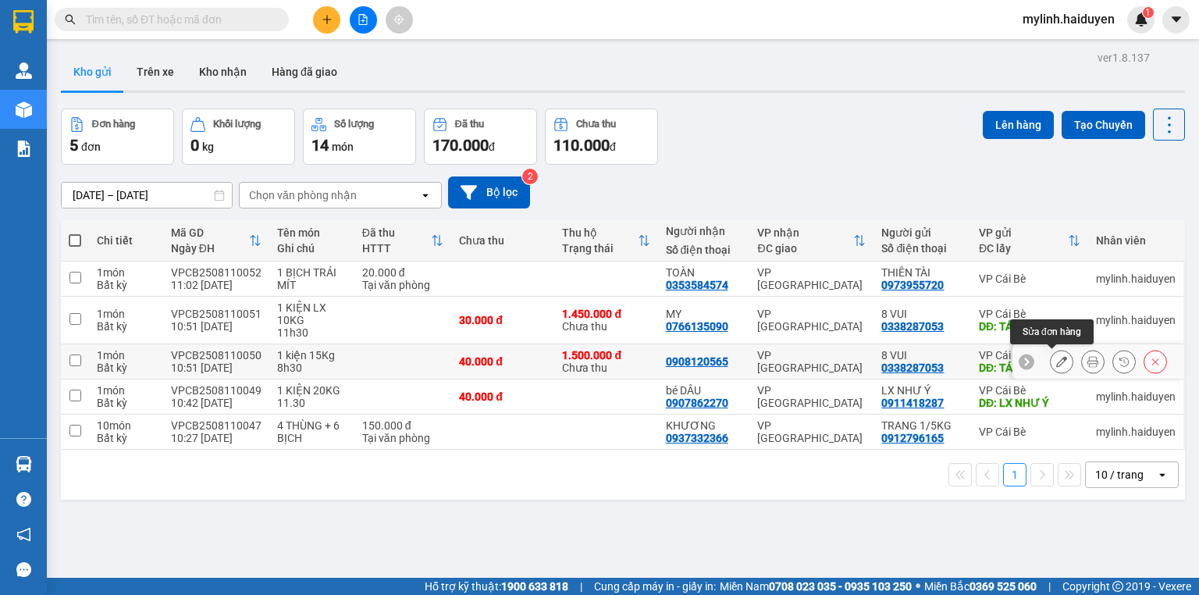
click at [1082, 363] on button at bounding box center [1093, 361] width 22 height 27
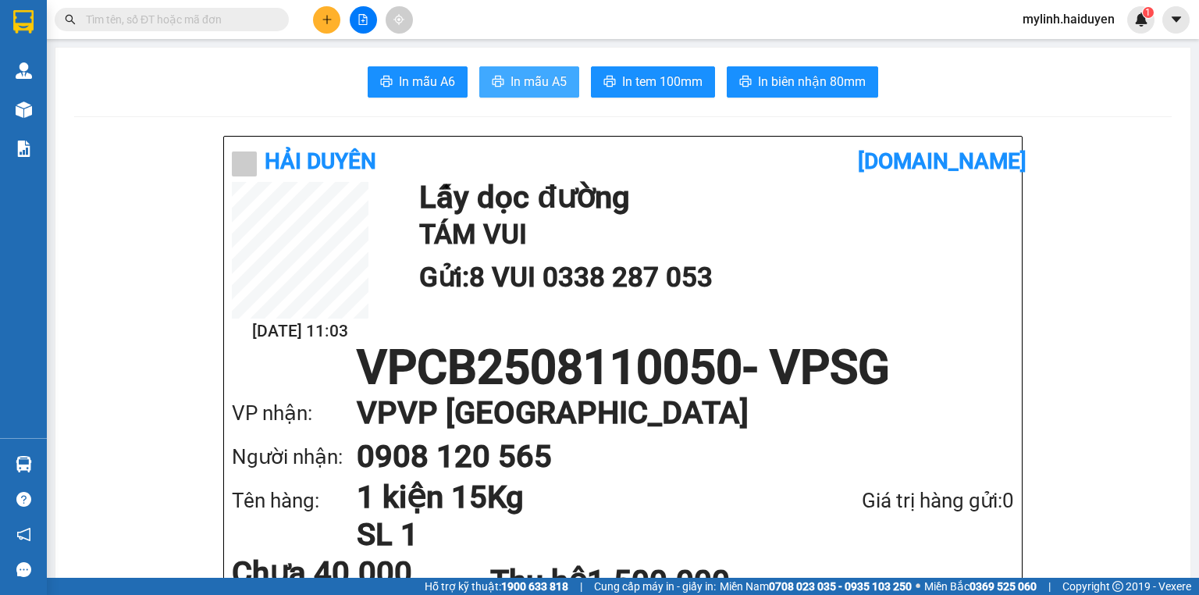
click at [522, 83] on span "In mẫu A5" at bounding box center [539, 82] width 56 height 20
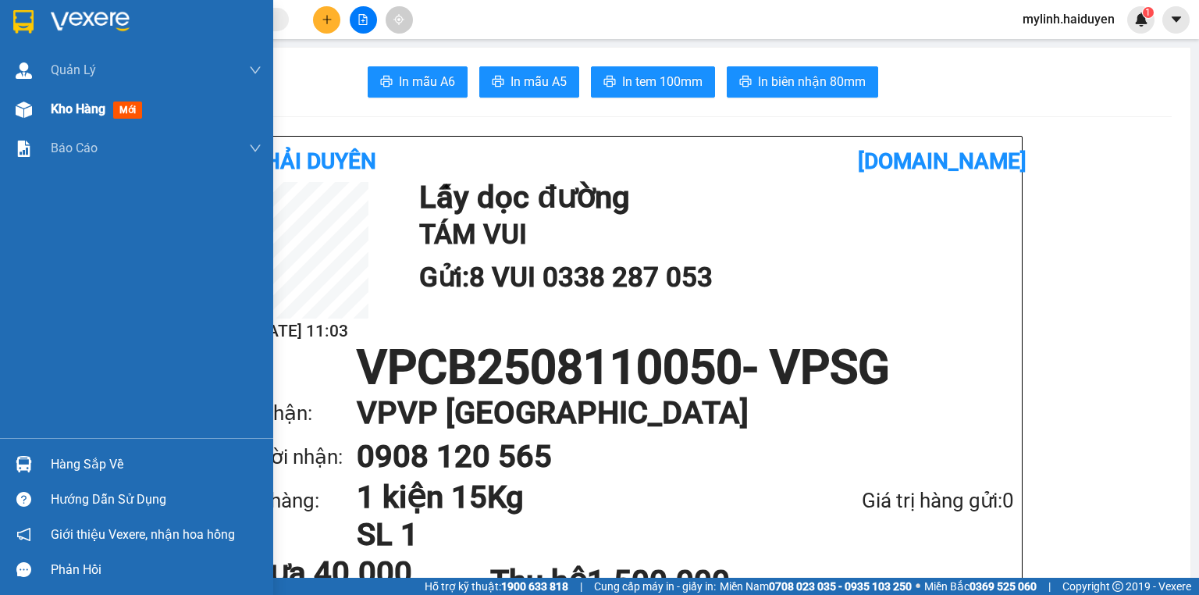
drag, startPoint x: 39, startPoint y: 116, endPoint x: 131, endPoint y: 118, distance: 92.2
click at [40, 116] on div "Kho hàng mới" at bounding box center [136, 109] width 273 height 39
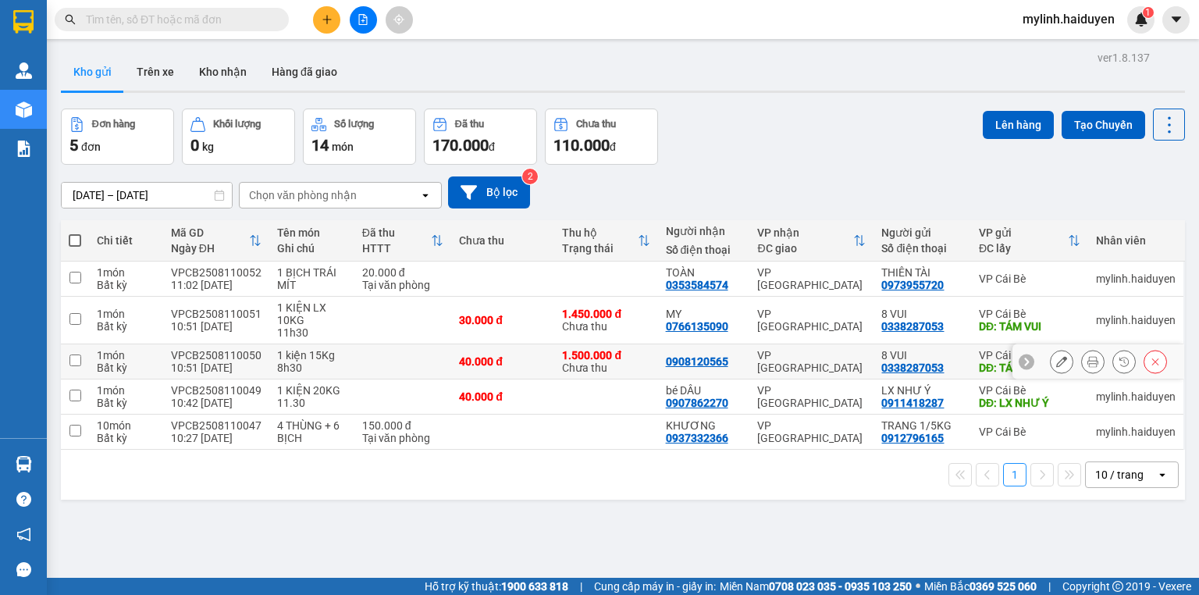
click at [1090, 364] on button at bounding box center [1093, 361] width 22 height 27
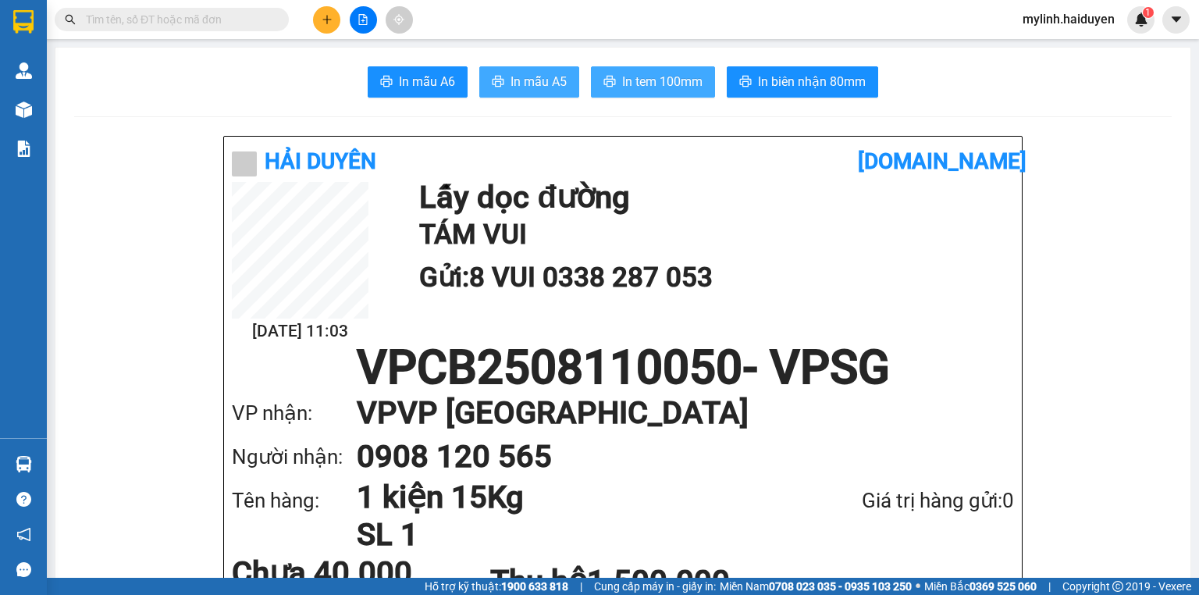
drag, startPoint x: 668, startPoint y: 78, endPoint x: 534, endPoint y: 82, distance: 133.6
click at [569, 78] on div "In mẫu A6 In mẫu A5 In tem 100mm In biên nhận 80mm" at bounding box center [623, 81] width 1098 height 31
click at [515, 86] on span "In mẫu A5" at bounding box center [539, 82] width 56 height 20
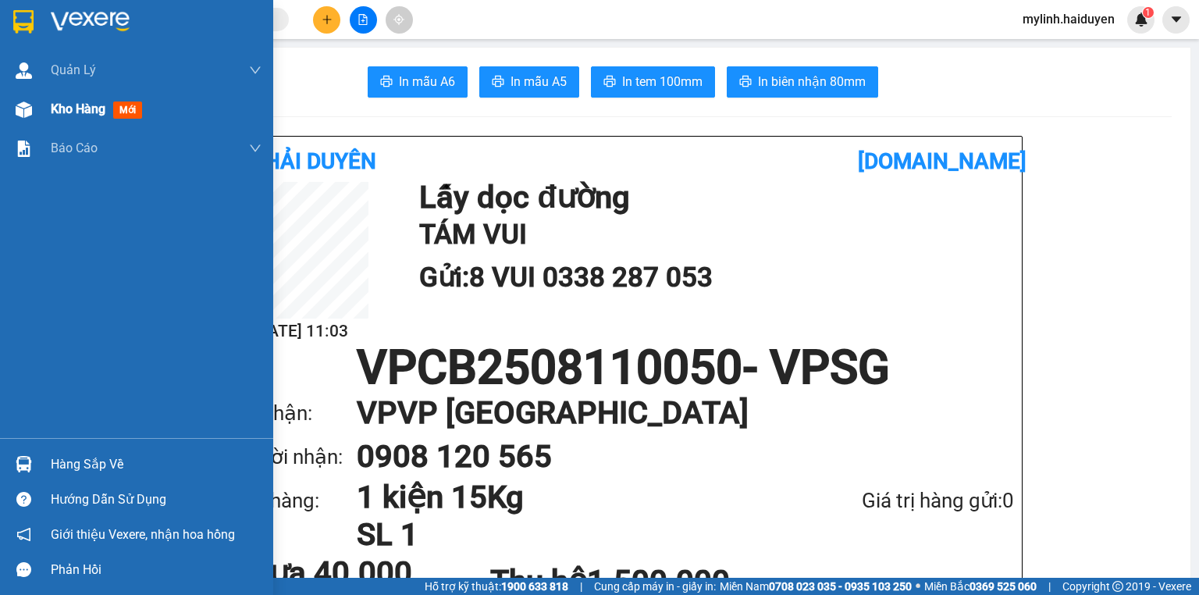
click at [159, 102] on div "Kho hàng mới" at bounding box center [156, 109] width 211 height 39
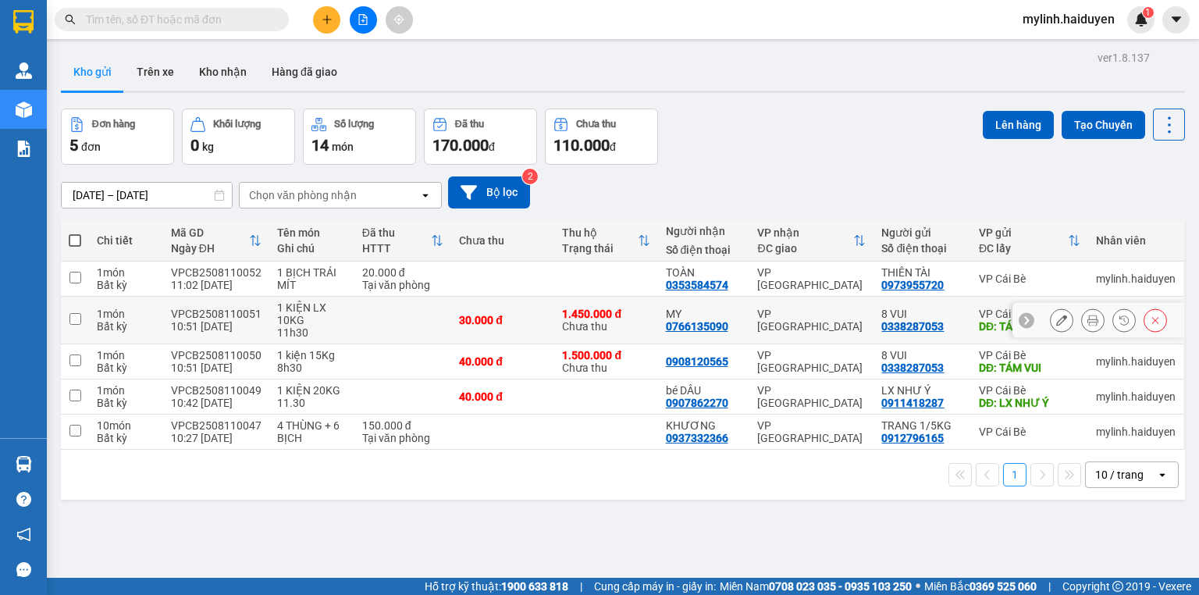
click at [531, 322] on div "30.000 đ" at bounding box center [502, 320] width 87 height 12
checkbox input "true"
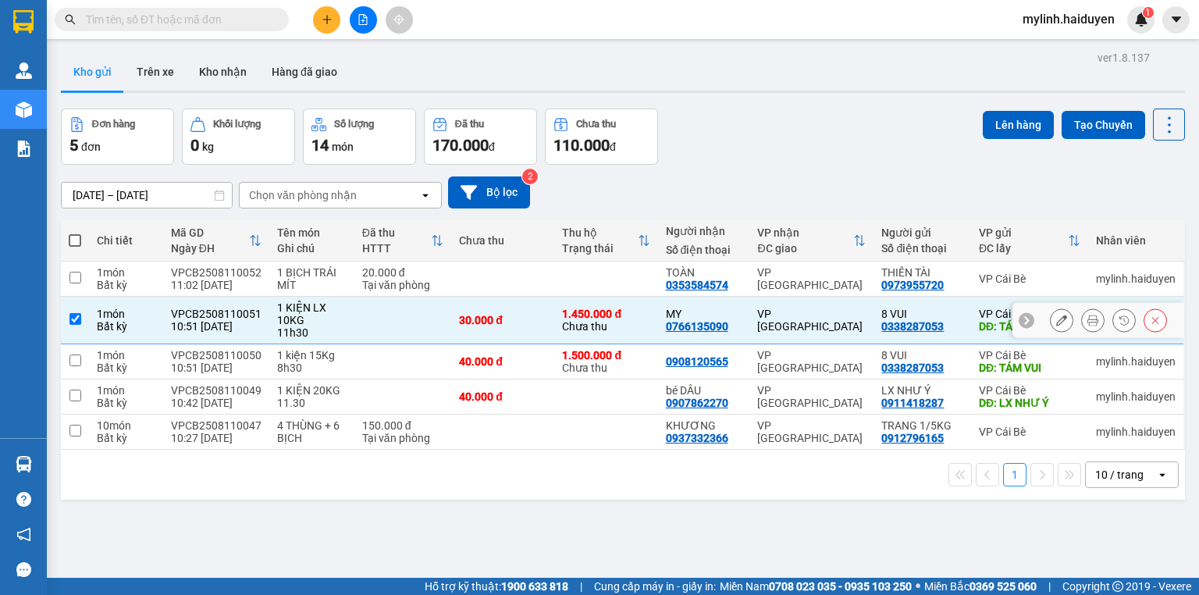
click at [541, 347] on td "40.000 đ" at bounding box center [502, 361] width 103 height 35
checkbox input "true"
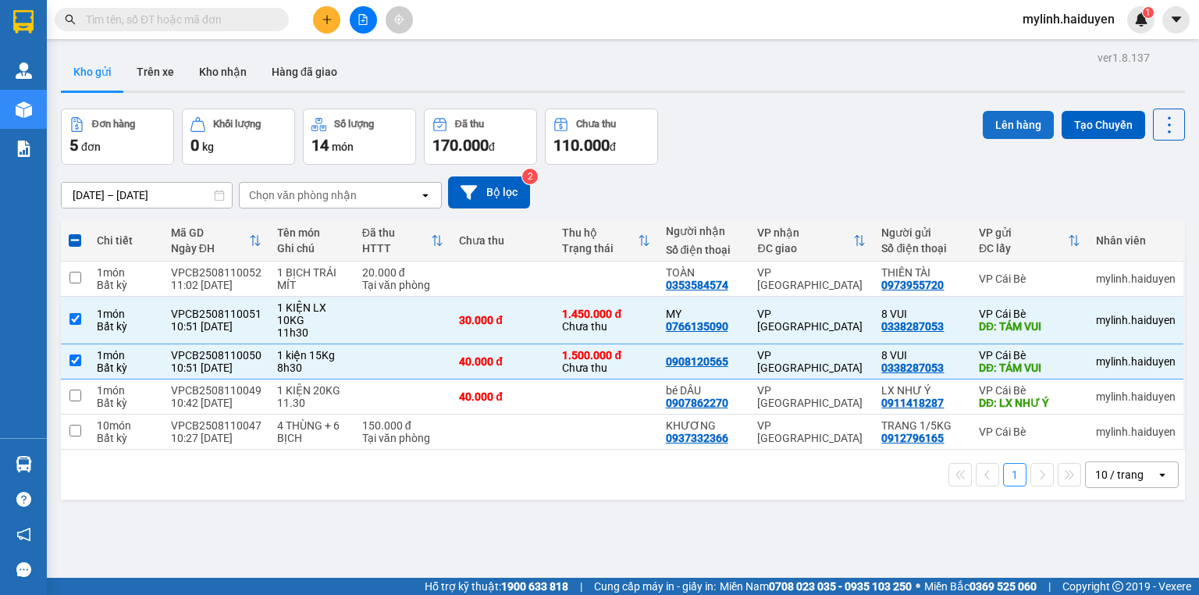
click at [1023, 128] on button "Lên hàng" at bounding box center [1018, 125] width 71 height 28
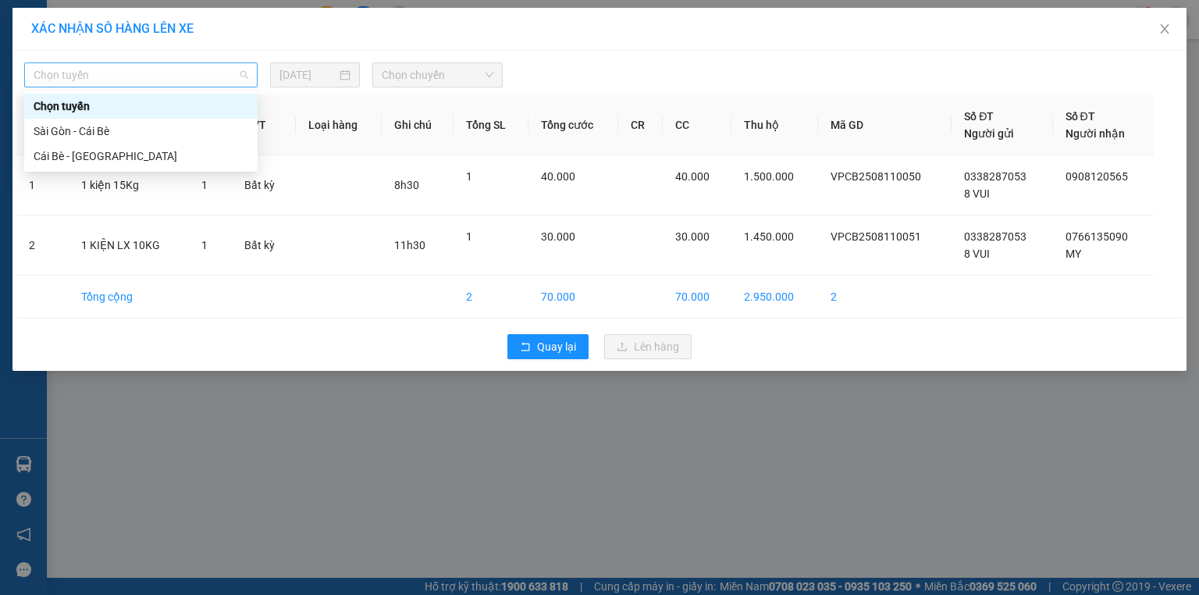
drag, startPoint x: 221, startPoint y: 62, endPoint x: 217, endPoint y: 81, distance: 19.1
click at [220, 66] on span "Chọn tuyến" at bounding box center [141, 74] width 215 height 23
drag, startPoint x: 197, startPoint y: 156, endPoint x: 400, endPoint y: 69, distance: 221.1
click at [198, 156] on div "Cái Bè - [GEOGRAPHIC_DATA]" at bounding box center [141, 156] width 215 height 17
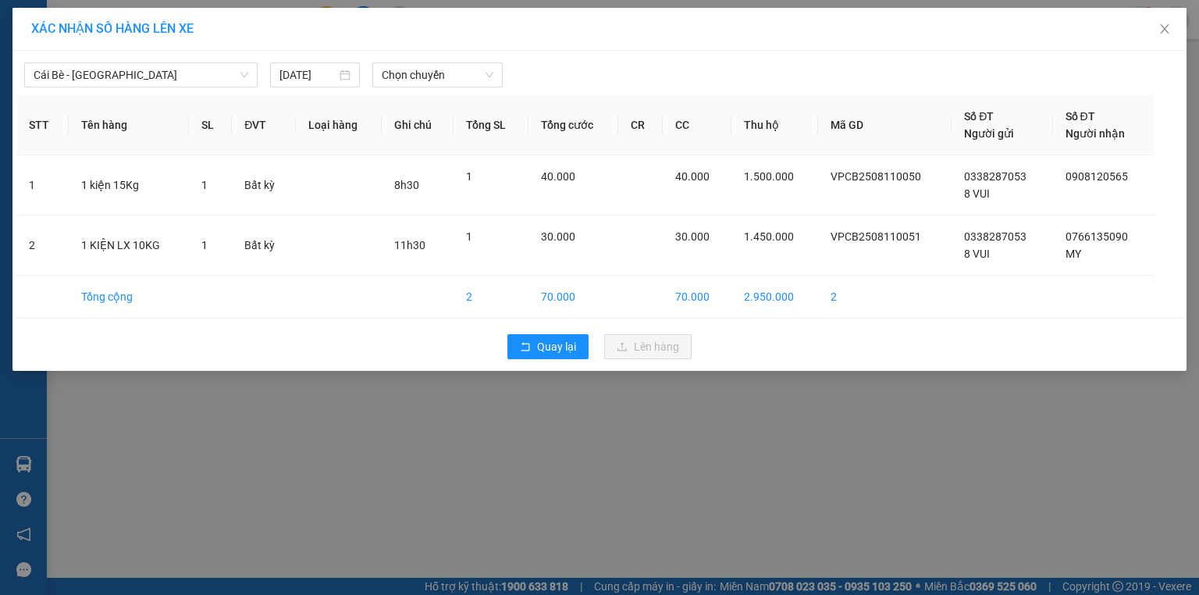
drag, startPoint x: 414, startPoint y: 87, endPoint x: 425, endPoint y: 82, distance: 12.2
click at [415, 87] on div "Cái Bè - Sài Gòn 11/08/2025 Chọn chuyến STT Tên hàng SL ĐVT Loại hàng Ghi chú T…" at bounding box center [599, 211] width 1174 height 320
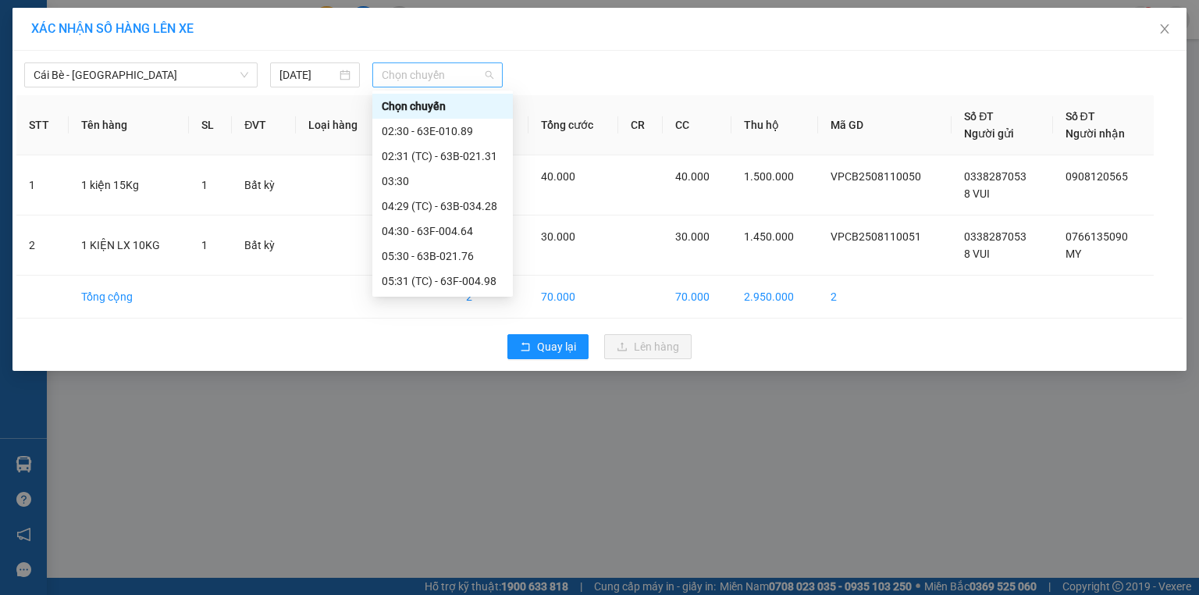
click at [457, 78] on span "Chọn chuyến" at bounding box center [438, 74] width 112 height 23
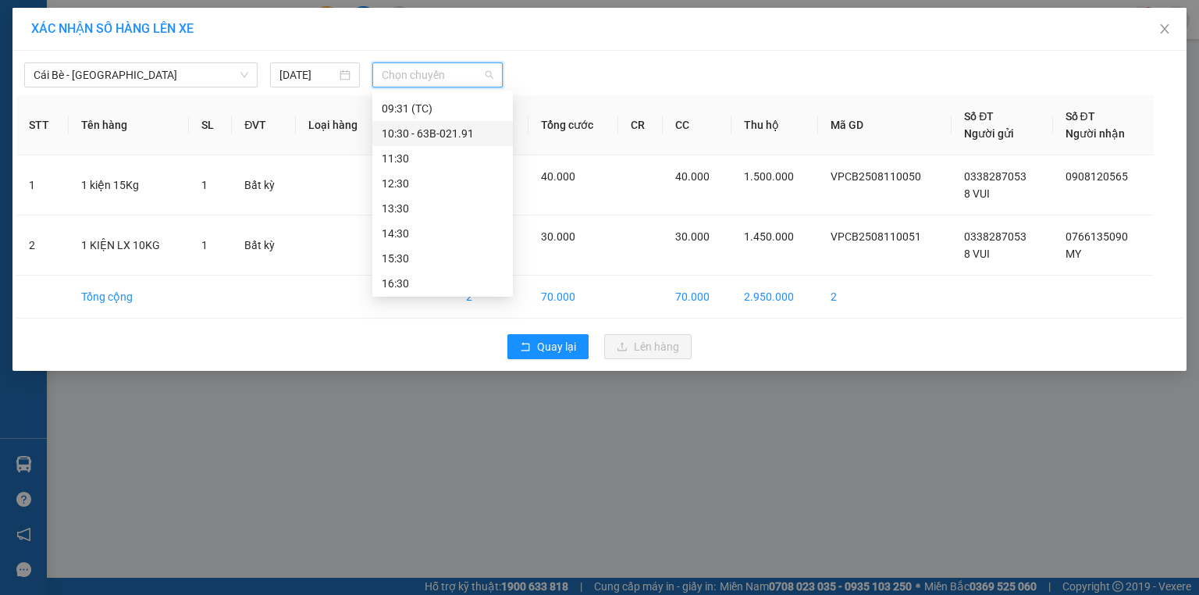
scroll to position [375, 0]
click at [439, 180] on div "12:30" at bounding box center [443, 181] width 122 height 17
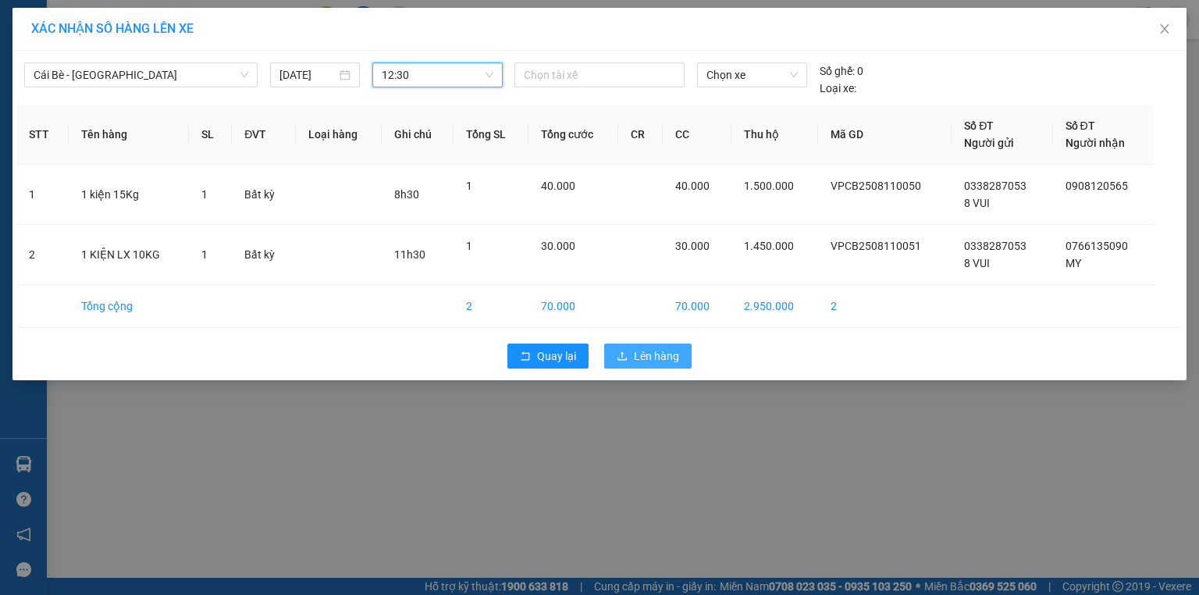
click at [625, 351] on icon "upload" at bounding box center [622, 356] width 11 height 11
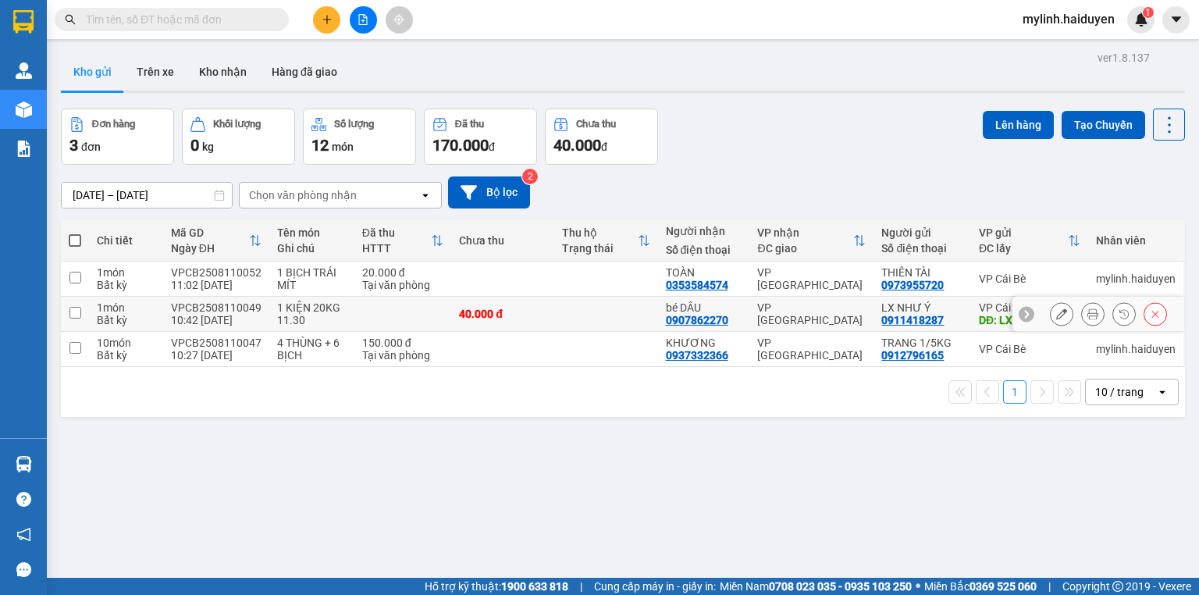
click at [596, 304] on td at bounding box center [605, 314] width 103 height 35
checkbox input "true"
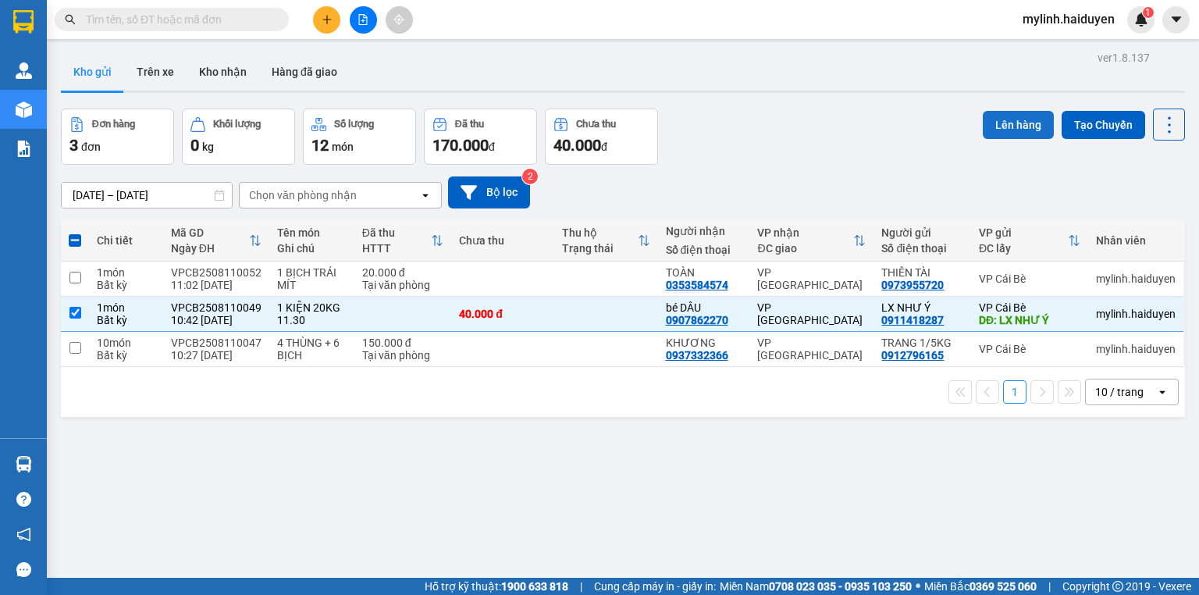
click at [1003, 131] on button "Lên hàng" at bounding box center [1018, 125] width 71 height 28
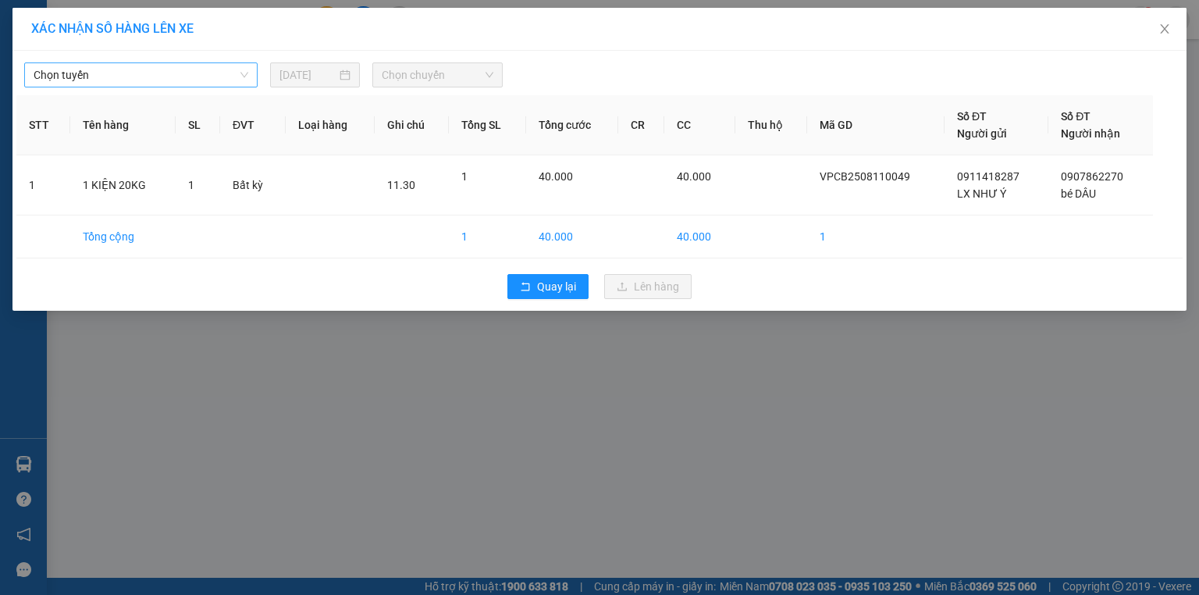
click at [241, 83] on span "Chọn tuyến" at bounding box center [141, 74] width 215 height 23
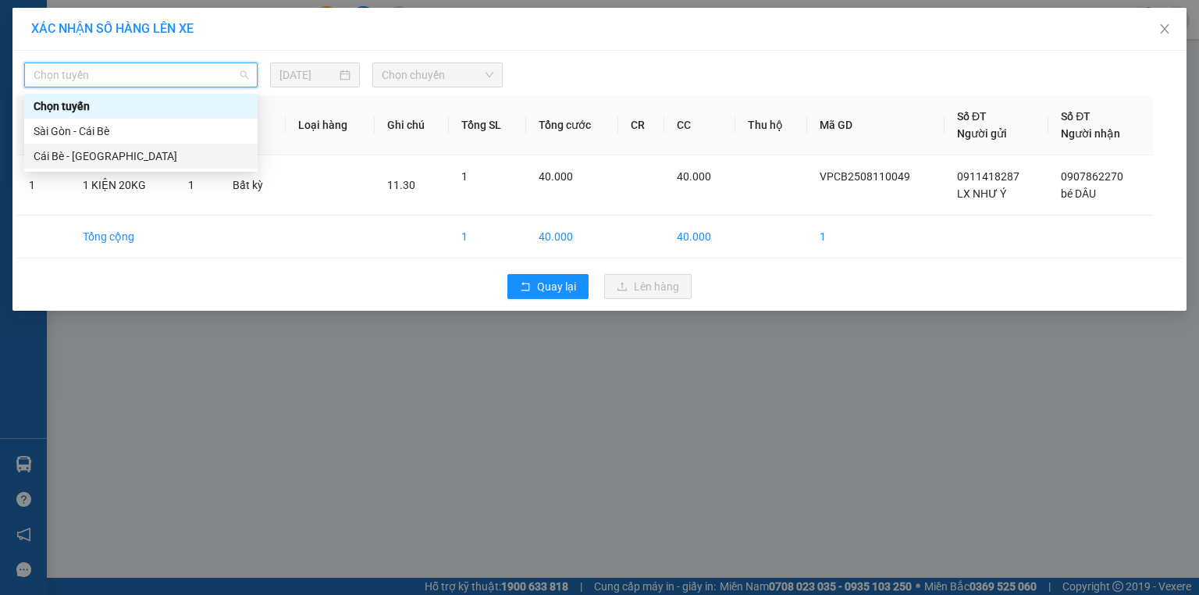
click at [223, 156] on div "Cái Bè - [GEOGRAPHIC_DATA]" at bounding box center [141, 156] width 215 height 17
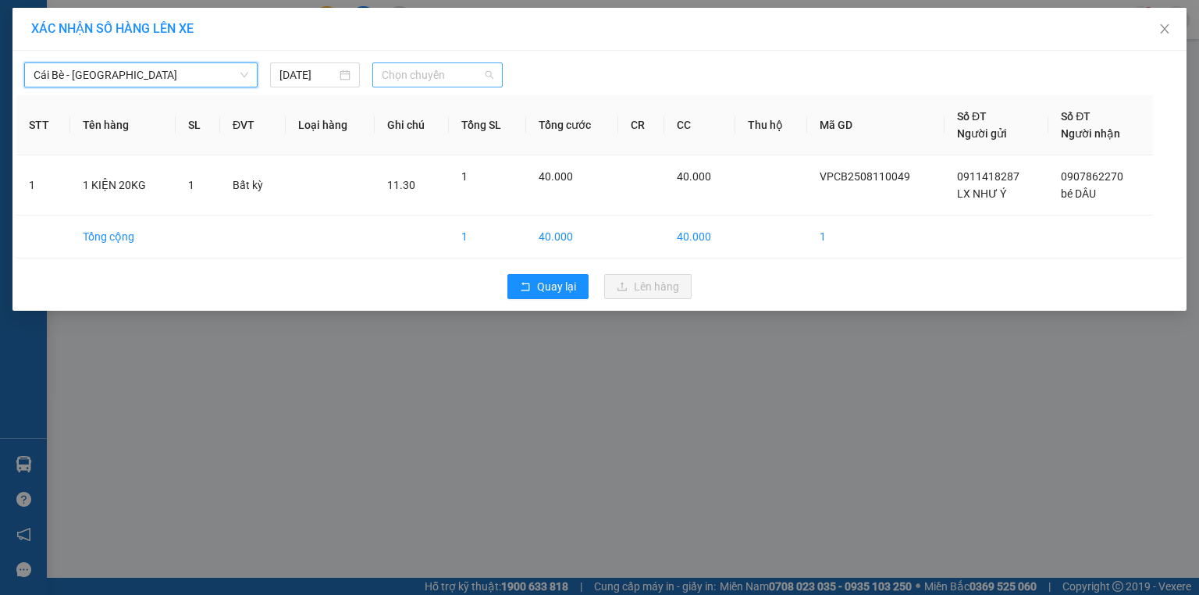
click at [444, 76] on span "Chọn chuyến" at bounding box center [438, 74] width 112 height 23
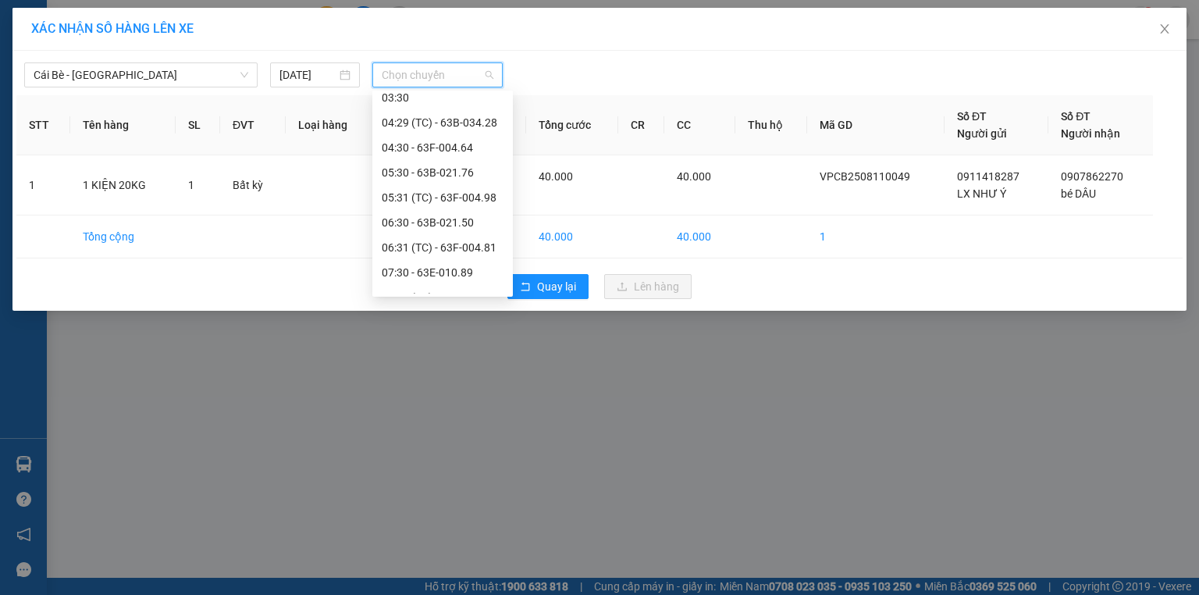
scroll to position [250, 0]
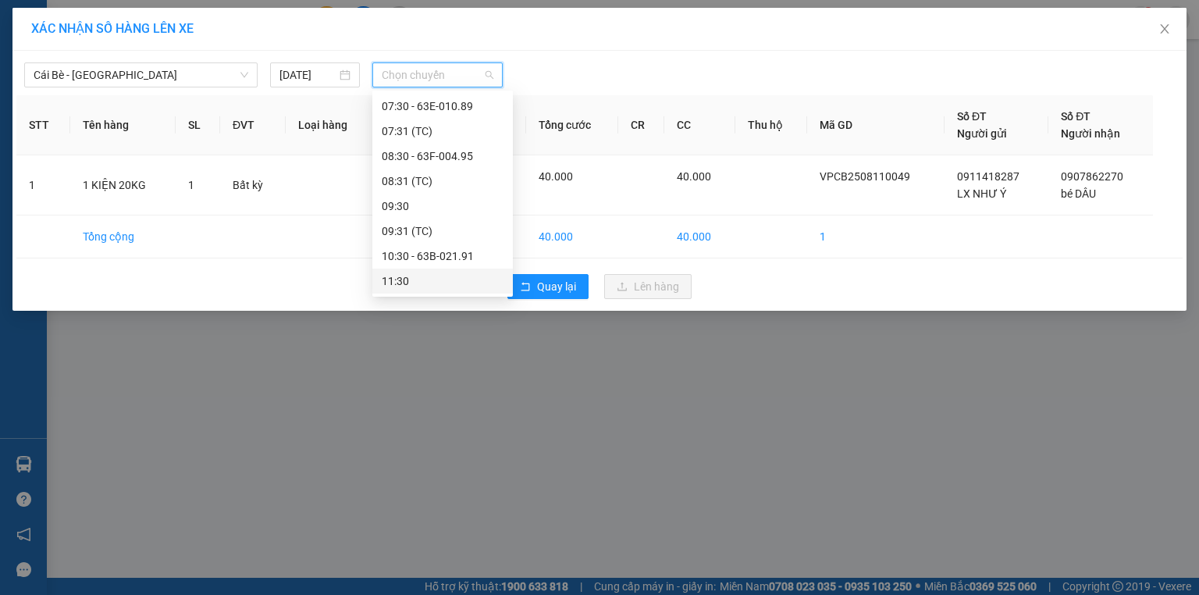
drag, startPoint x: 432, startPoint y: 277, endPoint x: 550, endPoint y: 277, distance: 117.9
click at [433, 277] on div "11:30" at bounding box center [443, 281] width 122 height 17
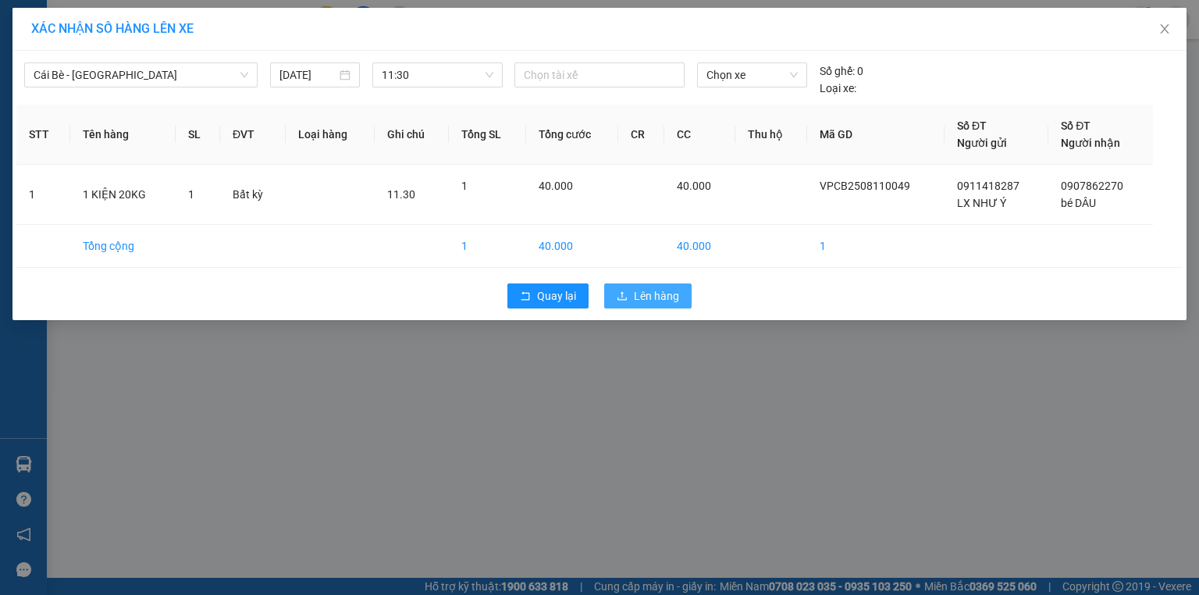
click at [666, 294] on span "Lên hàng" at bounding box center [656, 295] width 45 height 17
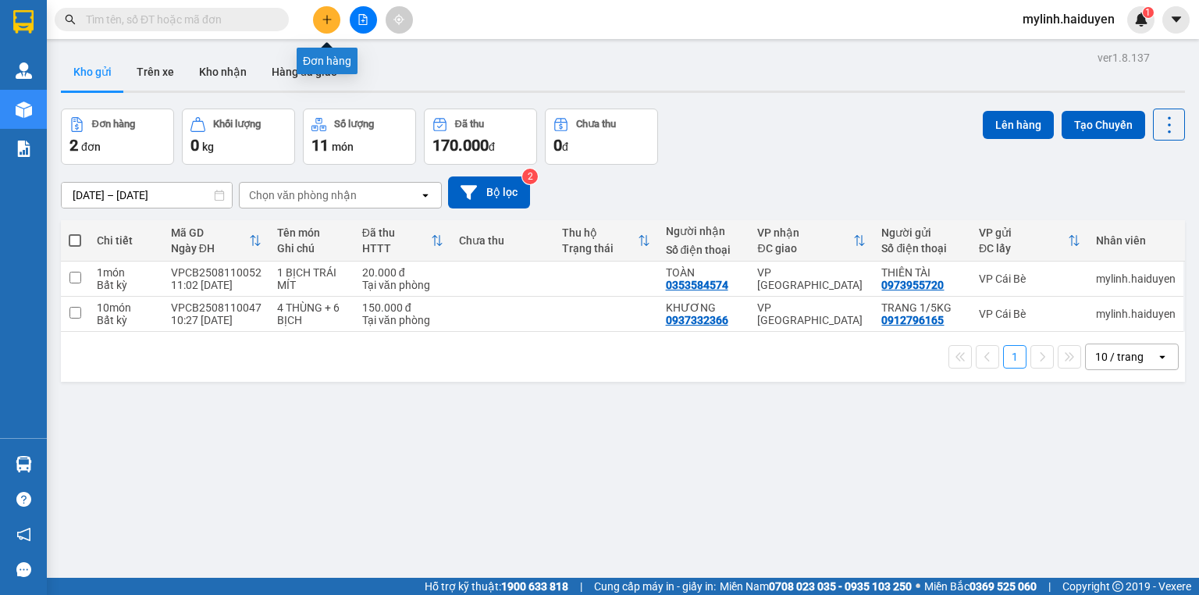
drag, startPoint x: 323, startPoint y: 17, endPoint x: 309, endPoint y: 11, distance: 15.4
click at [322, 20] on icon "plus" at bounding box center [327, 19] width 11 height 11
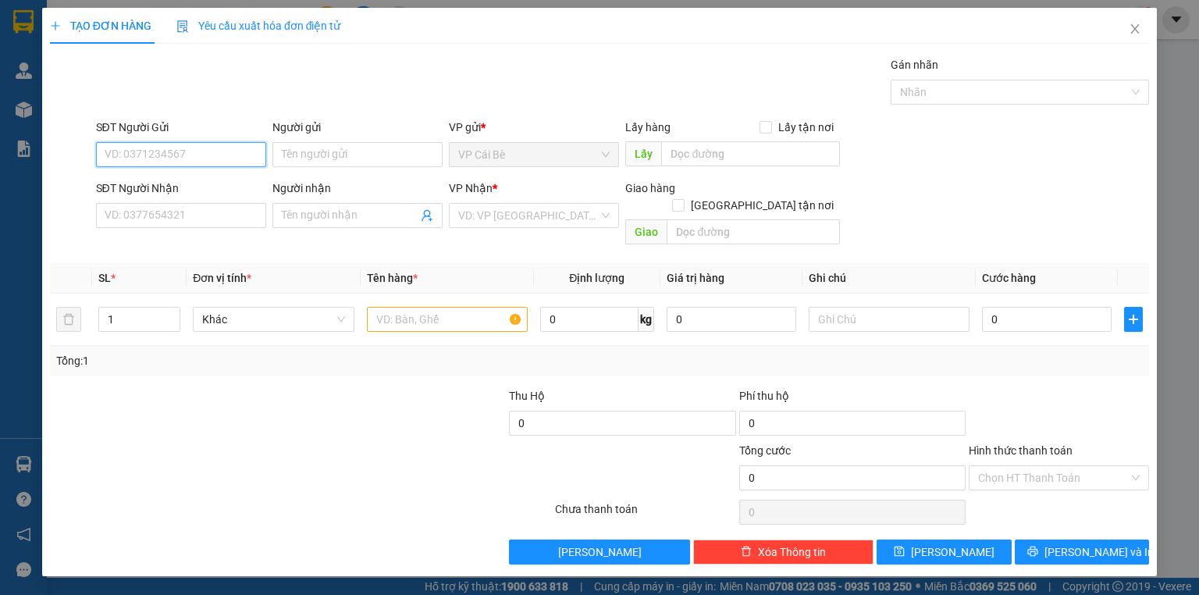
click at [208, 156] on input "SĐT Người Gửi" at bounding box center [181, 154] width 170 height 25
click at [221, 221] on input "SĐT Người Nhận" at bounding box center [181, 215] width 170 height 25
type input "0"
click at [212, 161] on input "SĐT Người Gửi" at bounding box center [181, 154] width 170 height 25
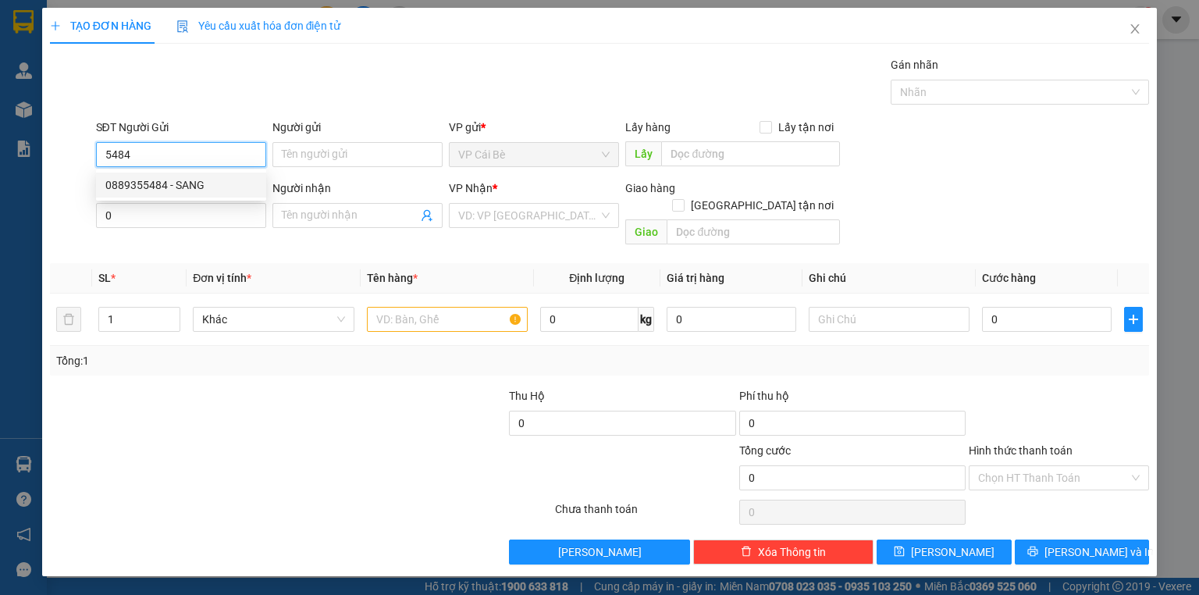
click at [219, 174] on div "0889355484 - SANG" at bounding box center [181, 185] width 170 height 25
type input "0889355484"
type input "SANG"
type input "AN LAC VIÊN"
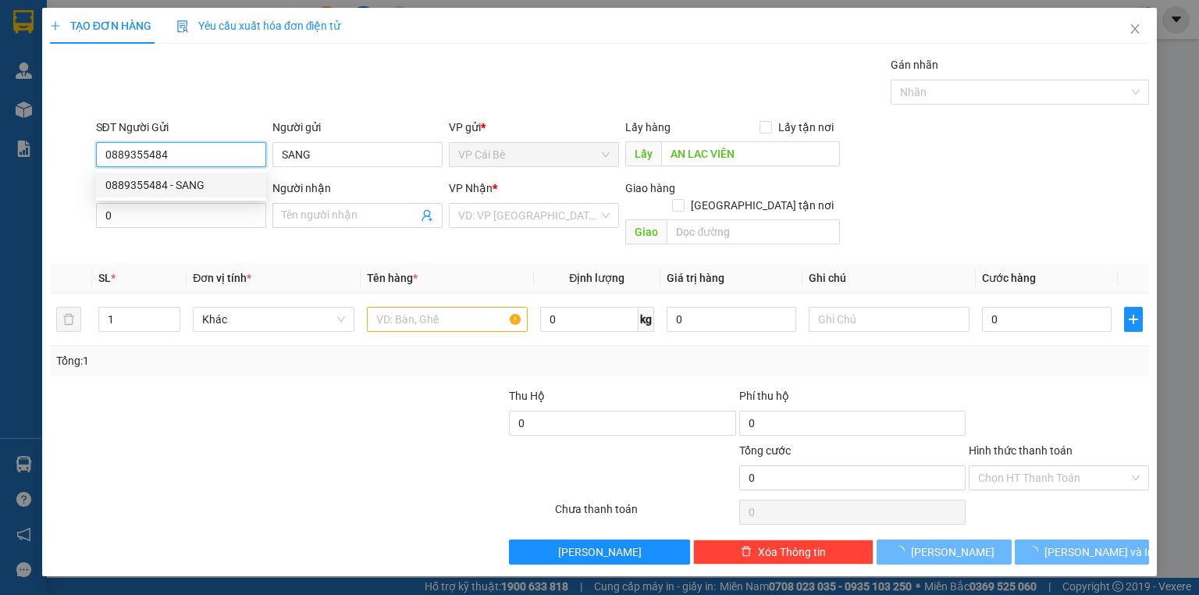
type input "60.000"
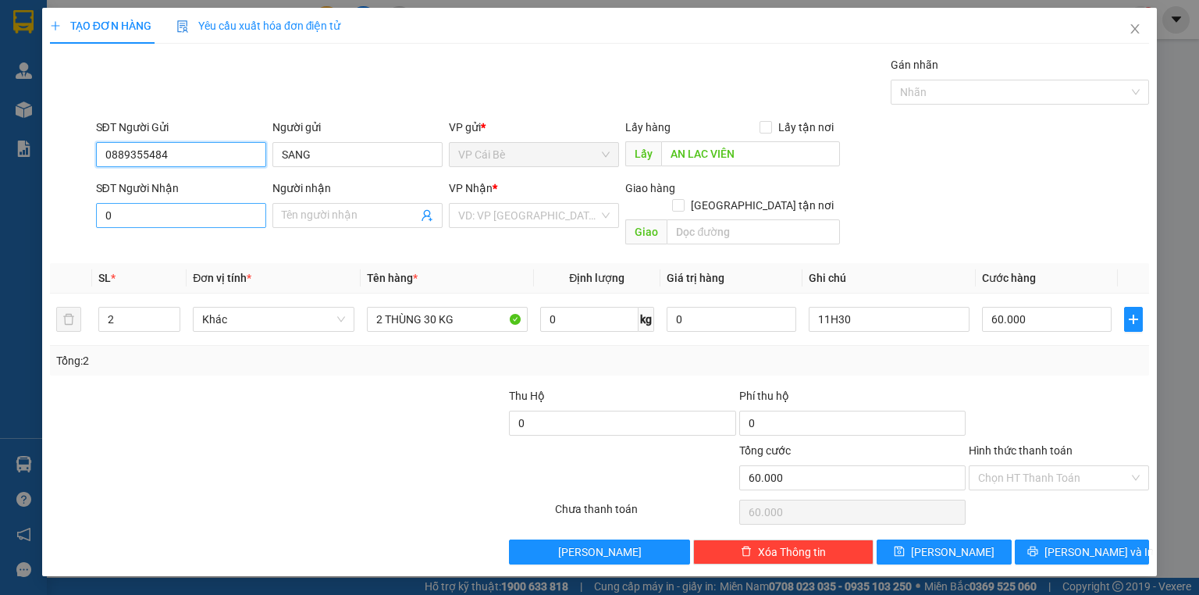
type input "0889355484"
click at [231, 205] on input "0" at bounding box center [181, 215] width 170 height 25
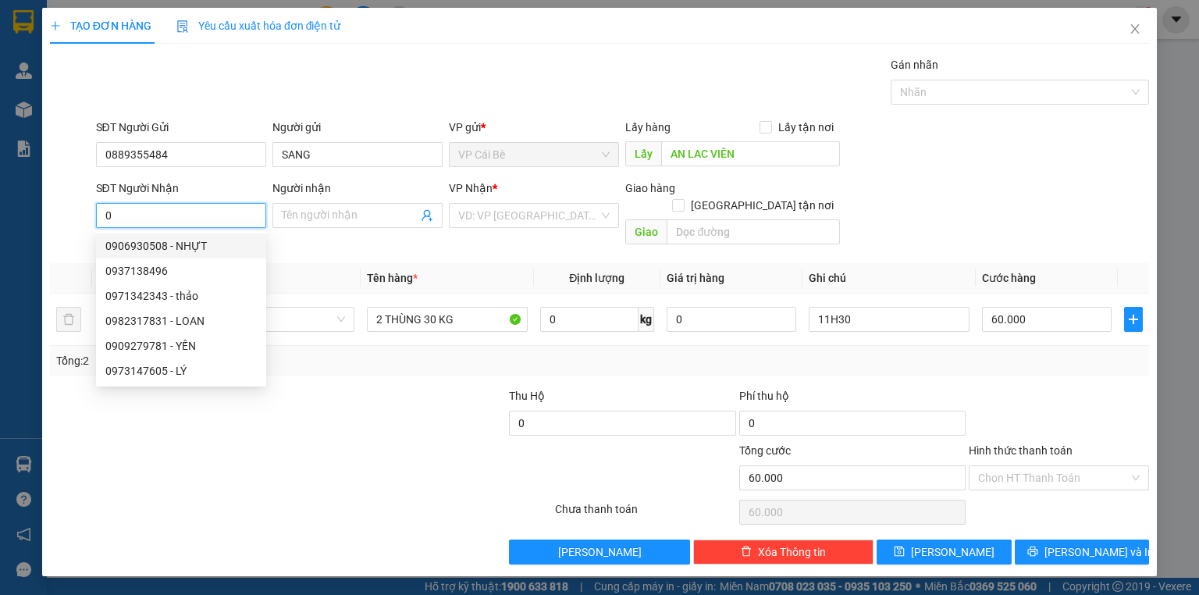
click at [192, 243] on div "0906930508 - NHỰT" at bounding box center [180, 245] width 151 height 17
type input "0906930508"
type input "NHỰT"
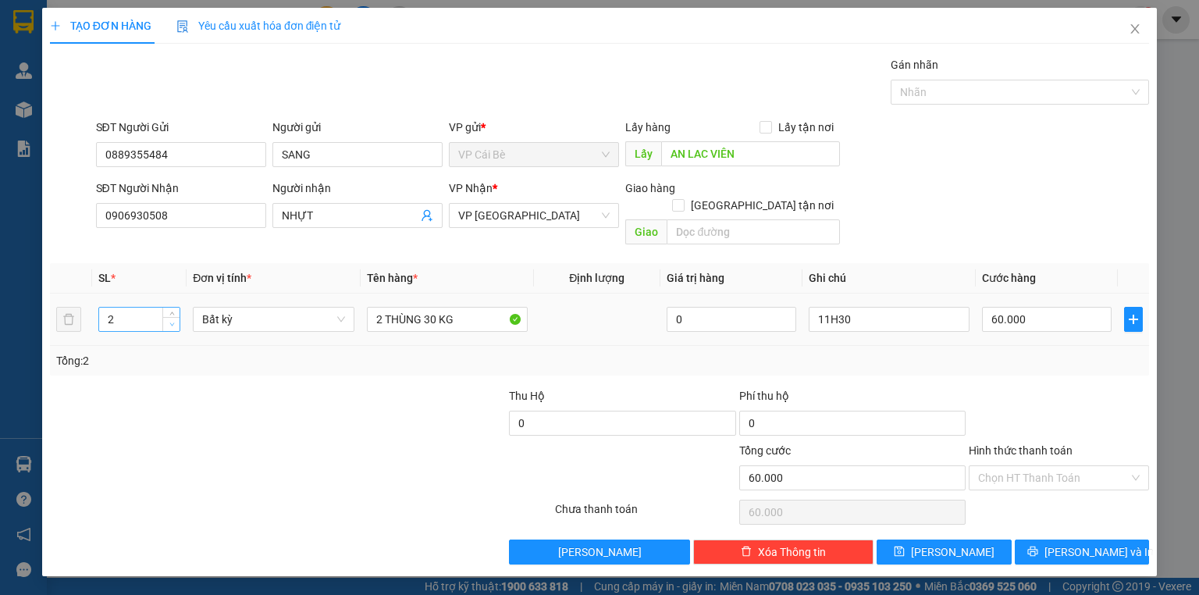
type input "1"
click at [169, 322] on icon "down" at bounding box center [171, 324] width 5 height 5
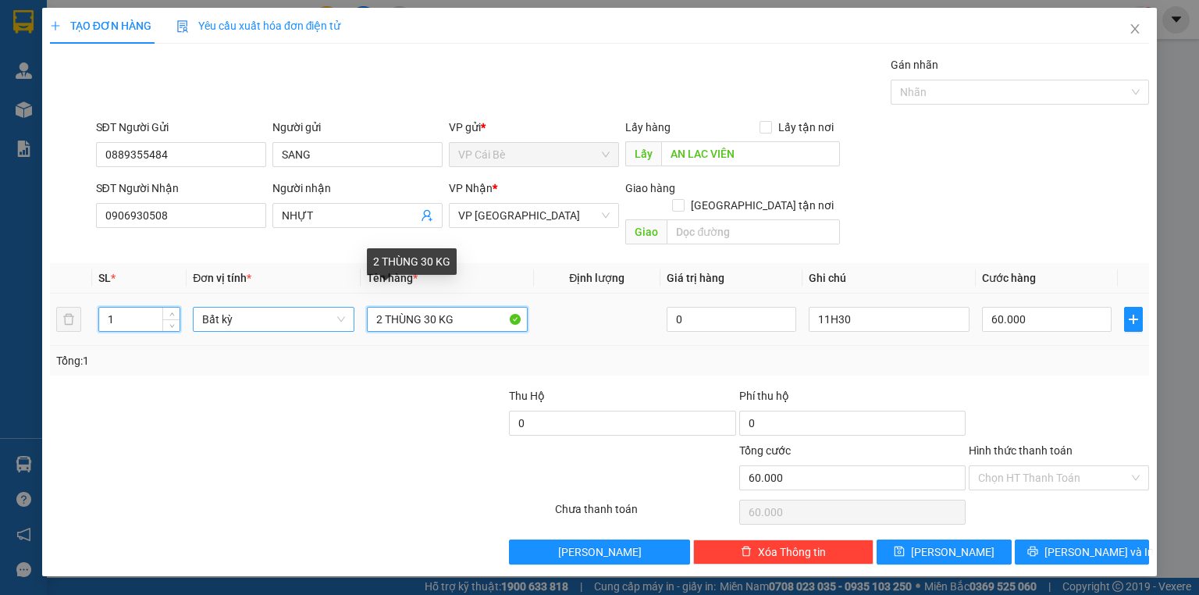
drag, startPoint x: 383, startPoint y: 304, endPoint x: 237, endPoint y: 310, distance: 146.9
click at [319, 311] on tr "1 Bất kỳ 2 THÙNG 30 KG 0 11H30 60.000" at bounding box center [599, 320] width 1099 height 52
type input "0"
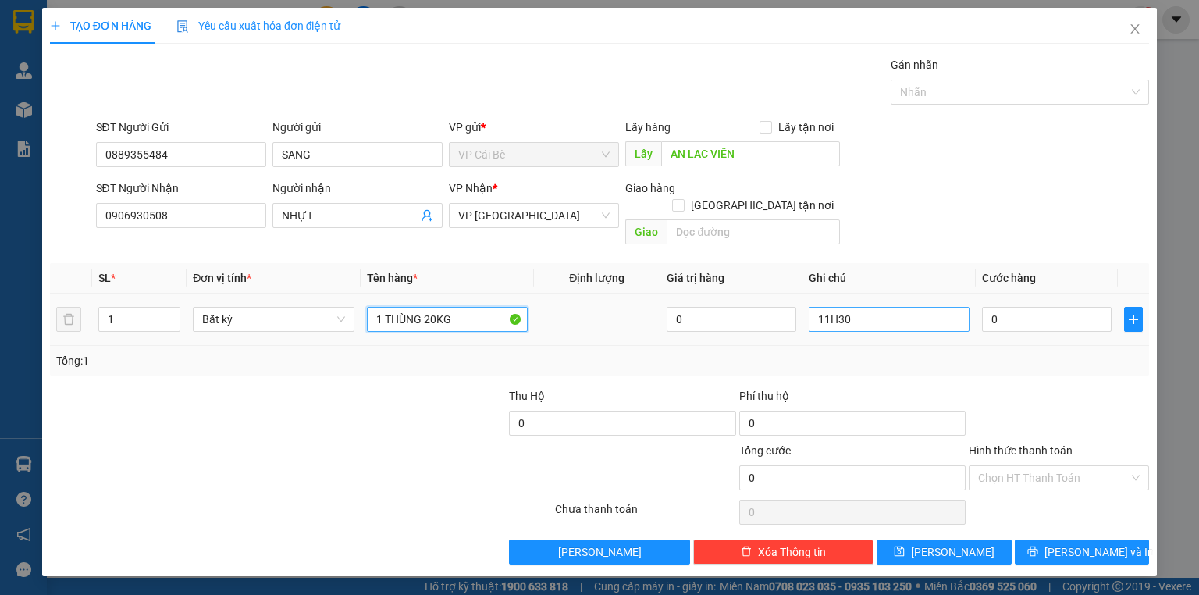
type input "1 THÙNG 20KG"
click at [961, 310] on input "11H30" at bounding box center [889, 319] width 161 height 25
type input "12.30"
click at [1018, 307] on input "0" at bounding box center [1047, 319] width 130 height 25
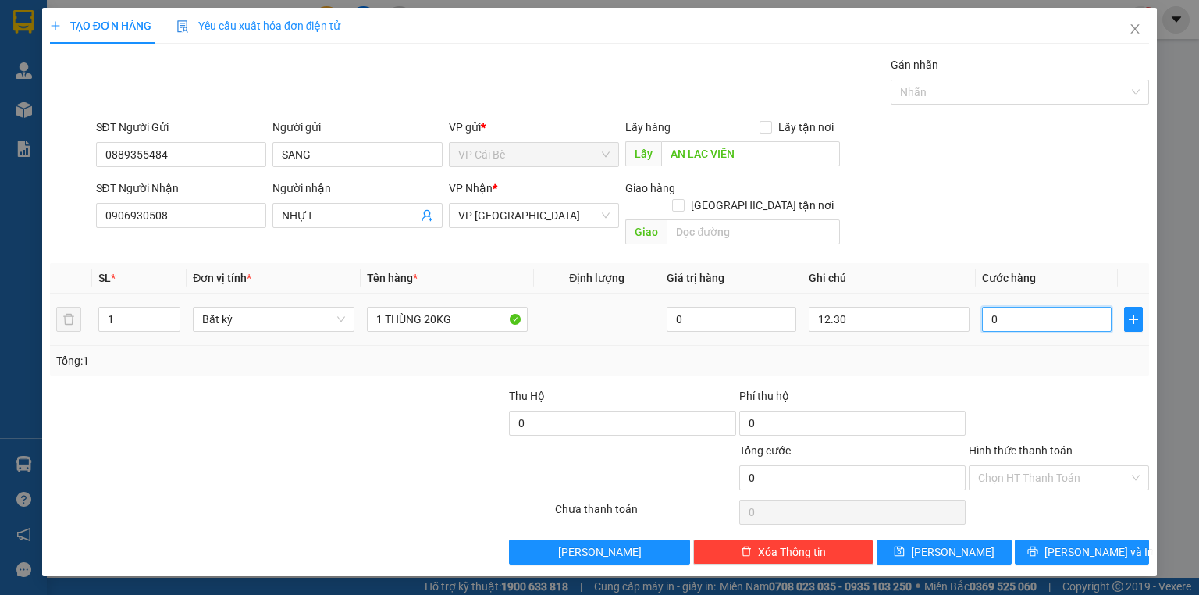
type input "4"
type input "40"
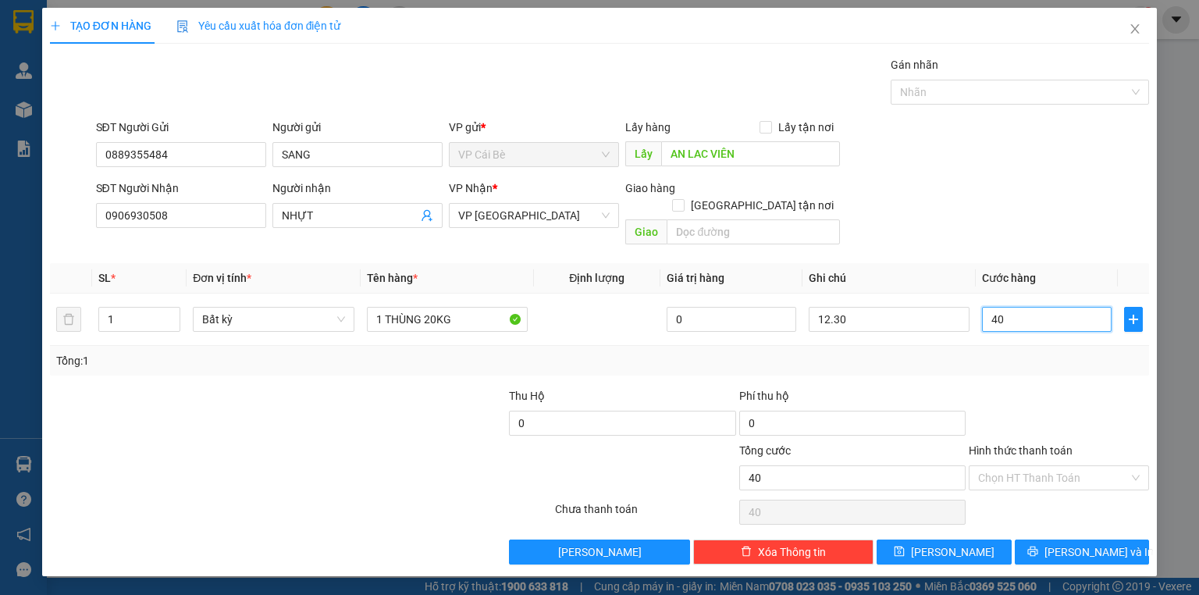
type input "40"
type input "40.000"
click at [1165, 368] on div "TẠO ĐƠN HÀNG Yêu cầu xuất hóa đơn điện tử Transit Pickup Surcharge Ids Transit …" at bounding box center [599, 297] width 1199 height 595
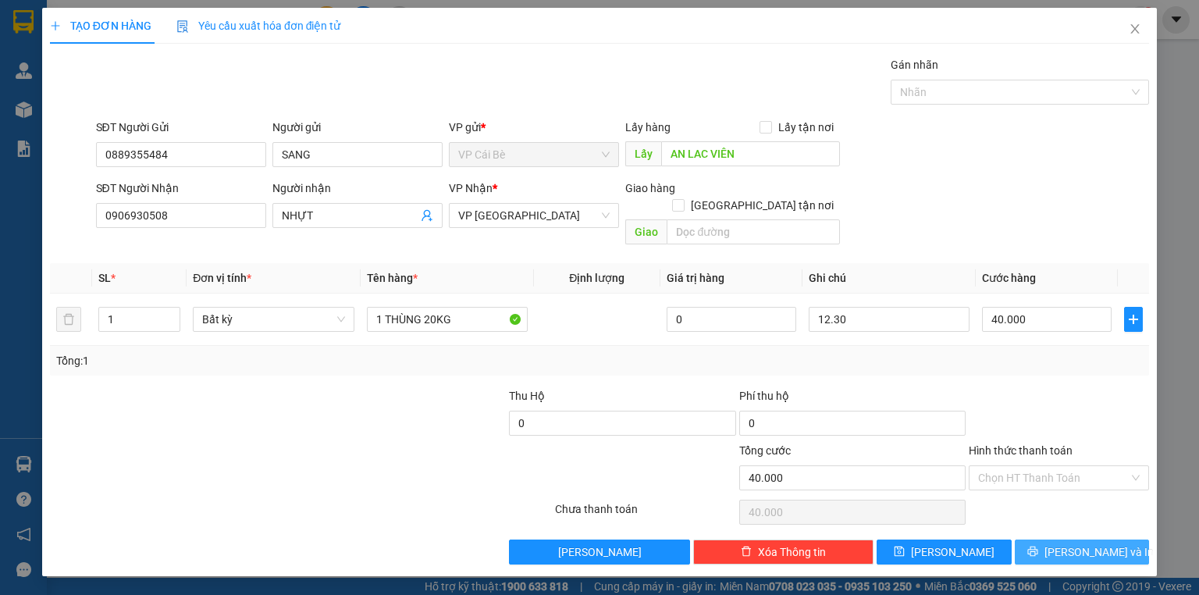
click at [1100, 543] on span "Lưu và In" at bounding box center [1099, 551] width 109 height 17
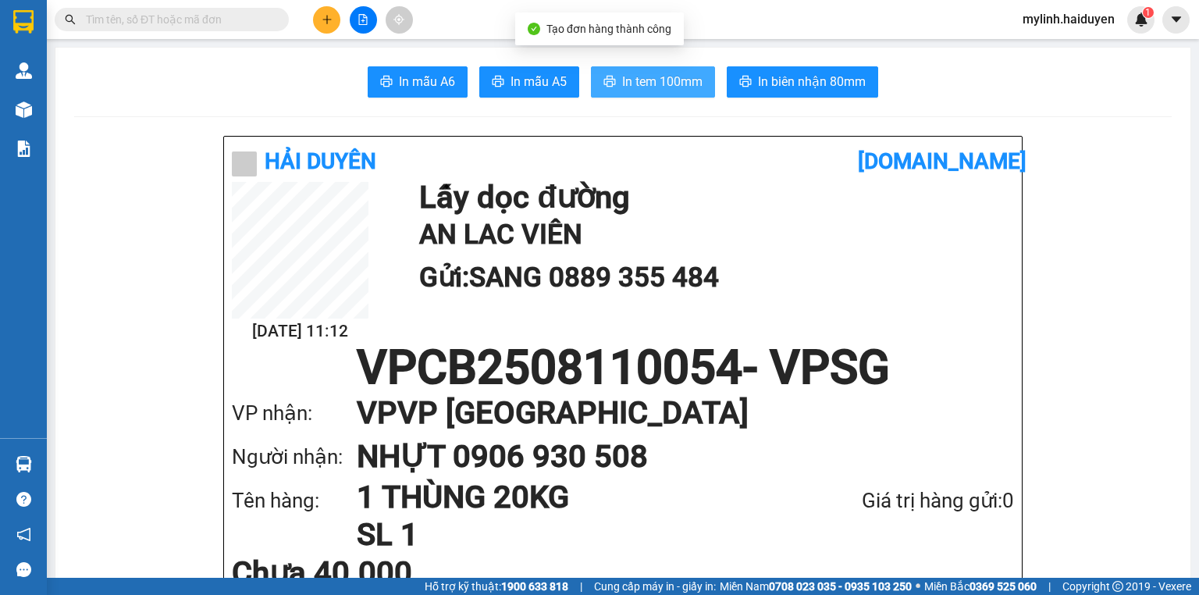
click at [684, 71] on button "In tem 100mm" at bounding box center [653, 81] width 124 height 31
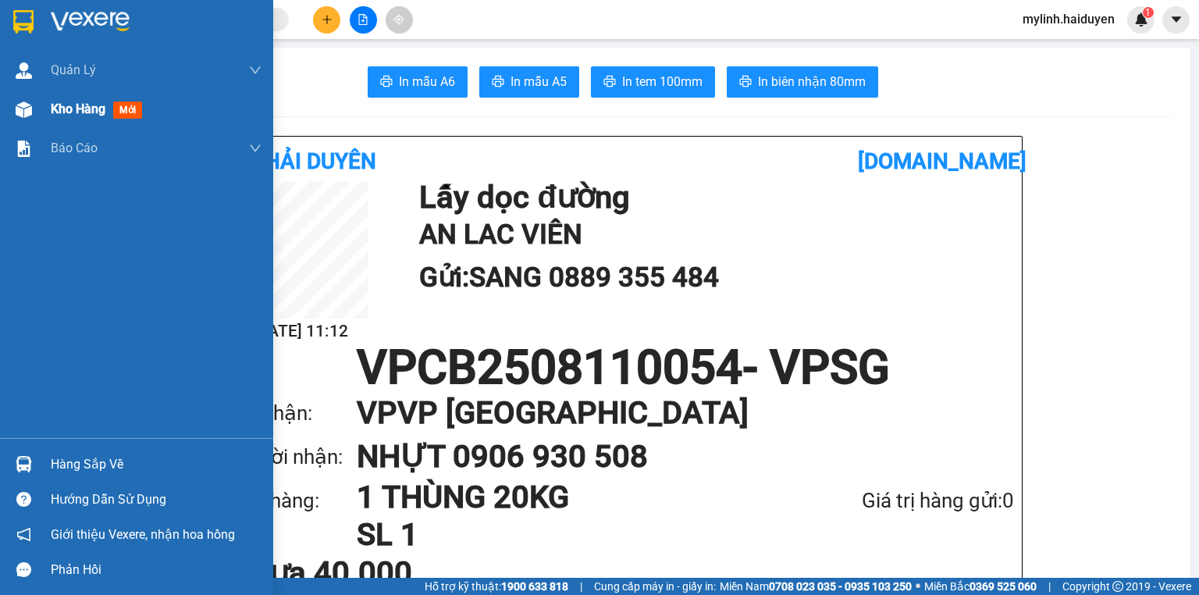
click at [66, 106] on span "Kho hàng" at bounding box center [78, 109] width 55 height 15
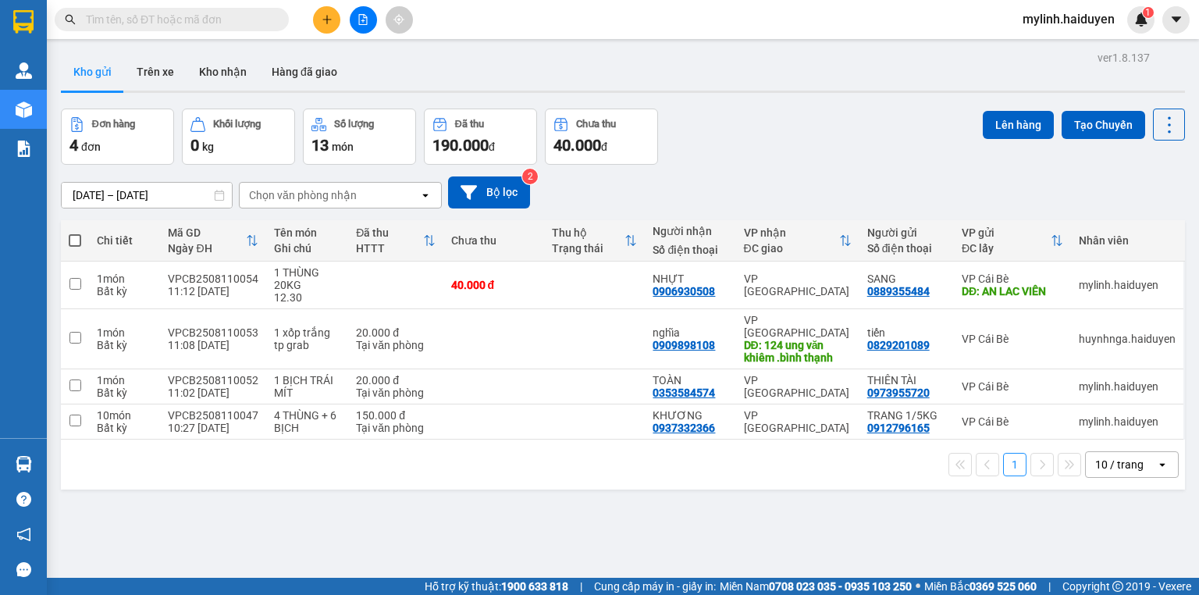
click at [347, 21] on div at bounding box center [363, 19] width 117 height 27
drag, startPoint x: 364, startPoint y: 16, endPoint x: 376, endPoint y: 16, distance: 12.5
click at [365, 16] on icon "file-add" at bounding box center [363, 19] width 11 height 11
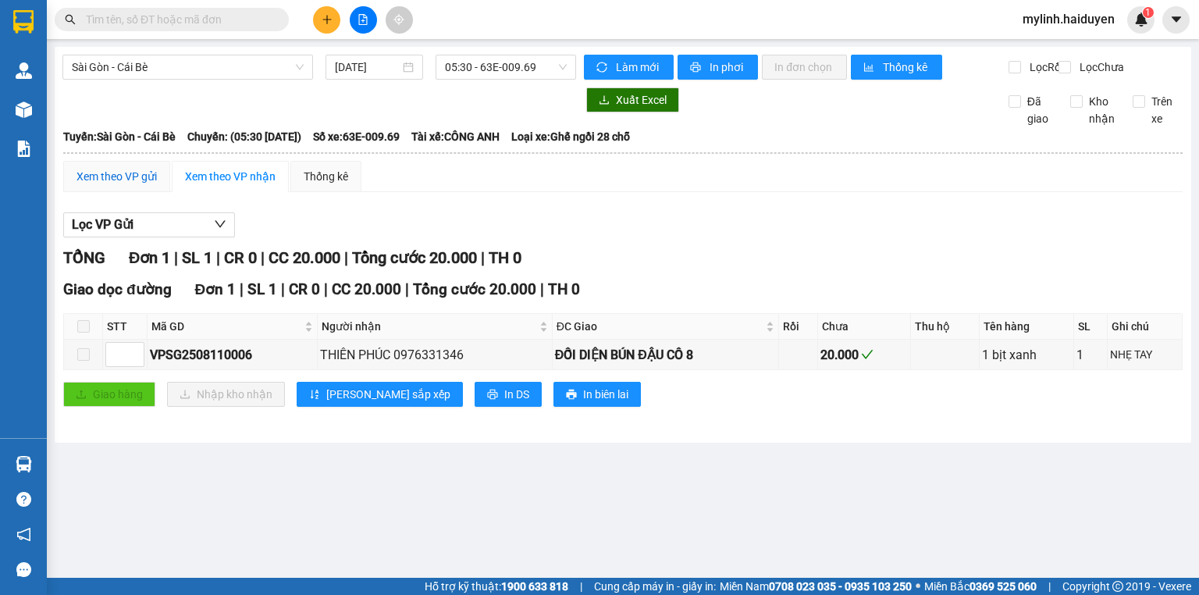
click at [134, 183] on div "Xem theo VP gửi" at bounding box center [117, 176] width 80 height 17
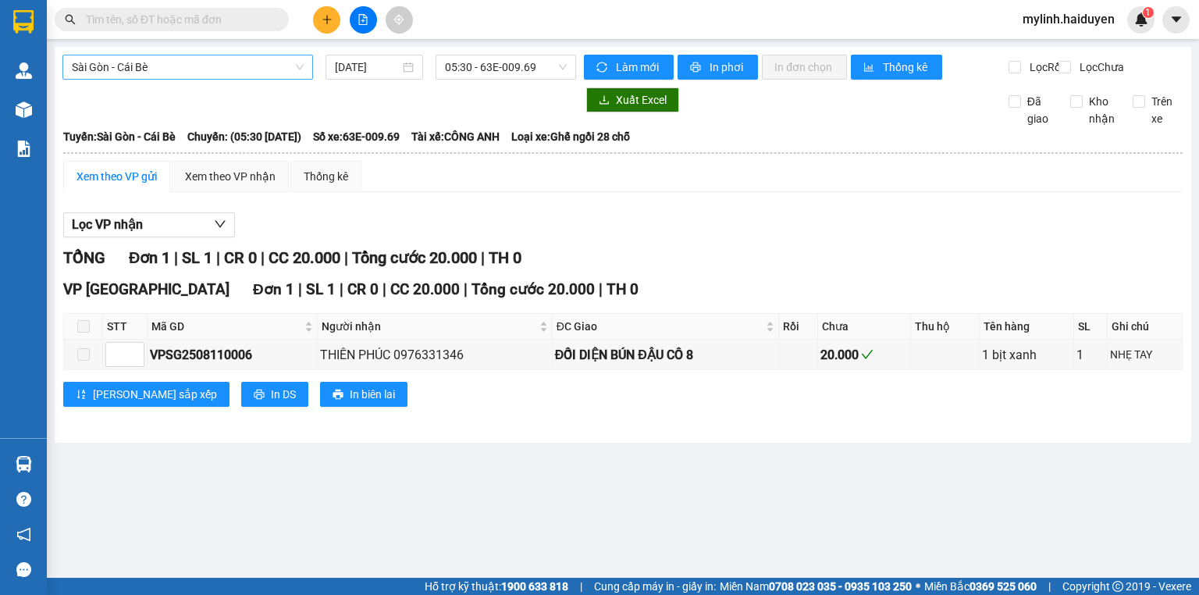
click at [184, 77] on span "Sài Gòn - Cái Bè" at bounding box center [188, 66] width 232 height 23
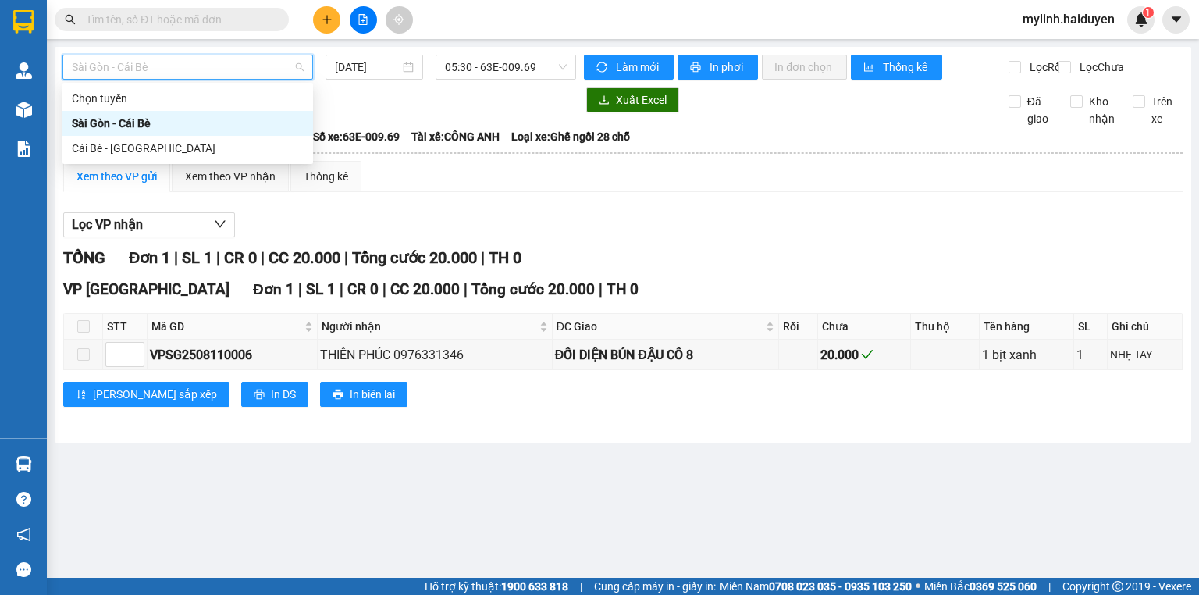
click at [184, 144] on div "Cái Bè - [GEOGRAPHIC_DATA]" at bounding box center [188, 148] width 232 height 17
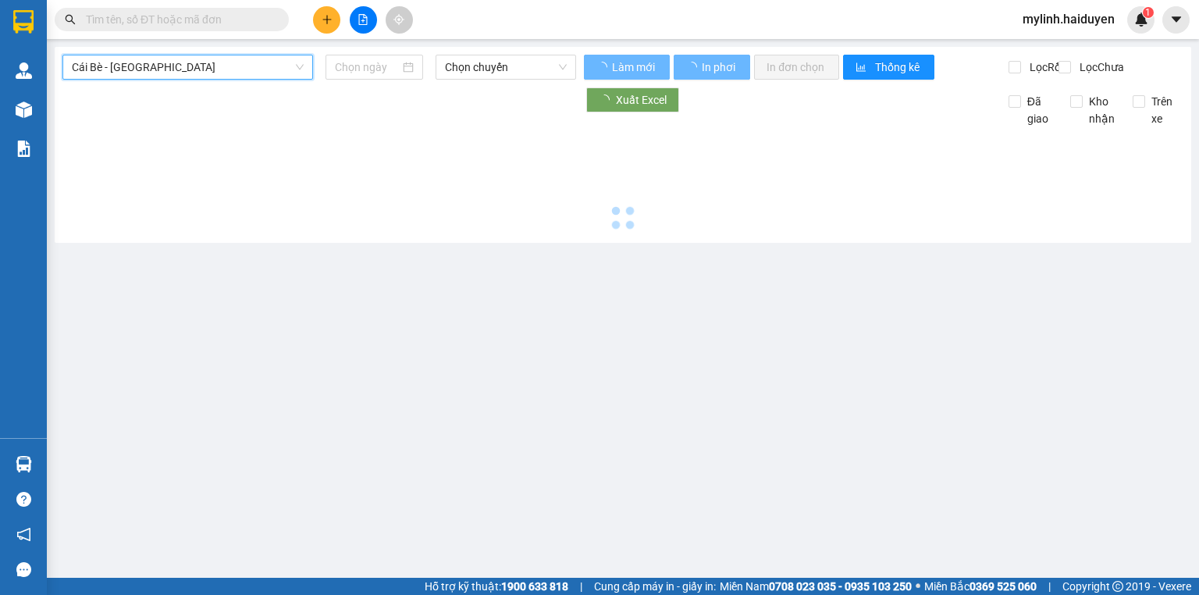
type input "[DATE]"
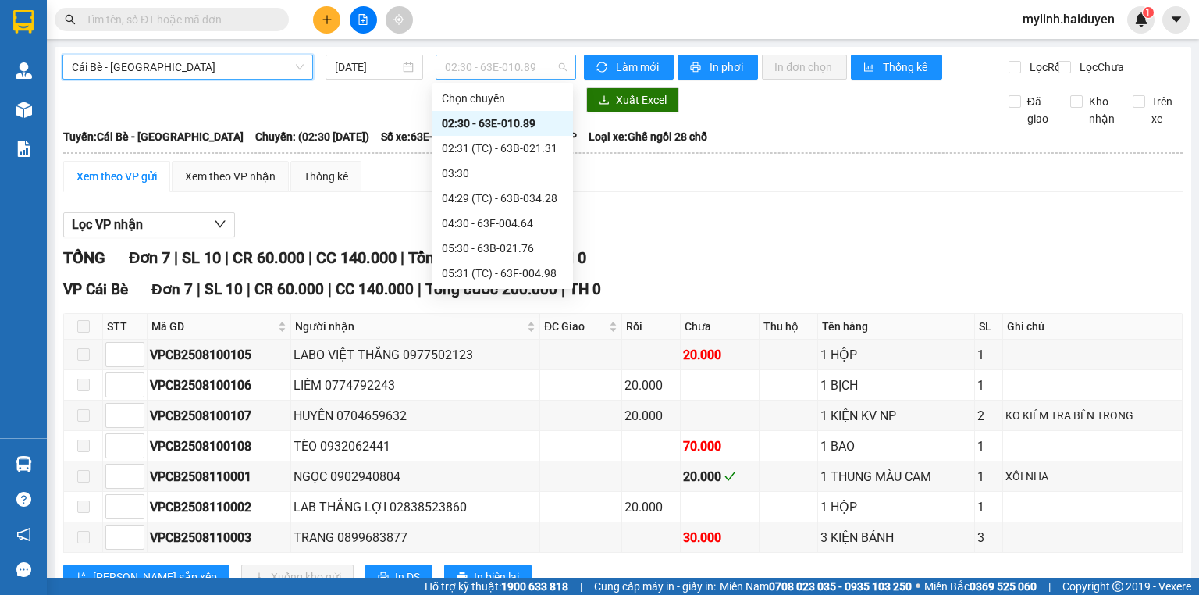
click at [542, 69] on span "02:30 - 63E-010.89" at bounding box center [506, 66] width 123 height 23
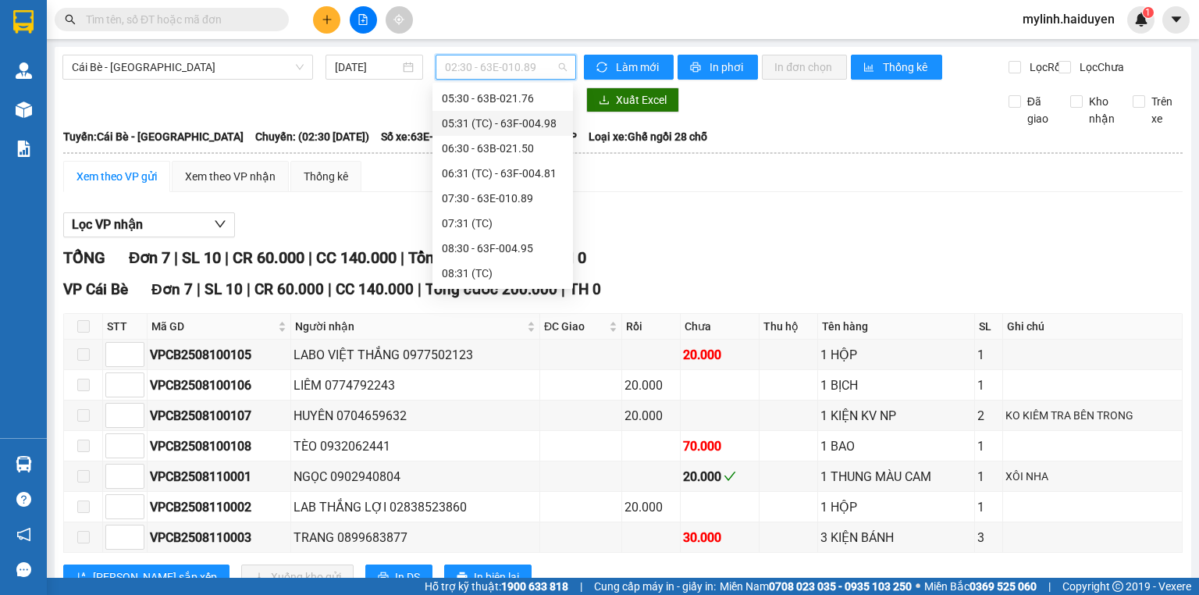
scroll to position [375, 0]
click at [510, 148] on div "11:30" at bounding box center [503, 148] width 122 height 17
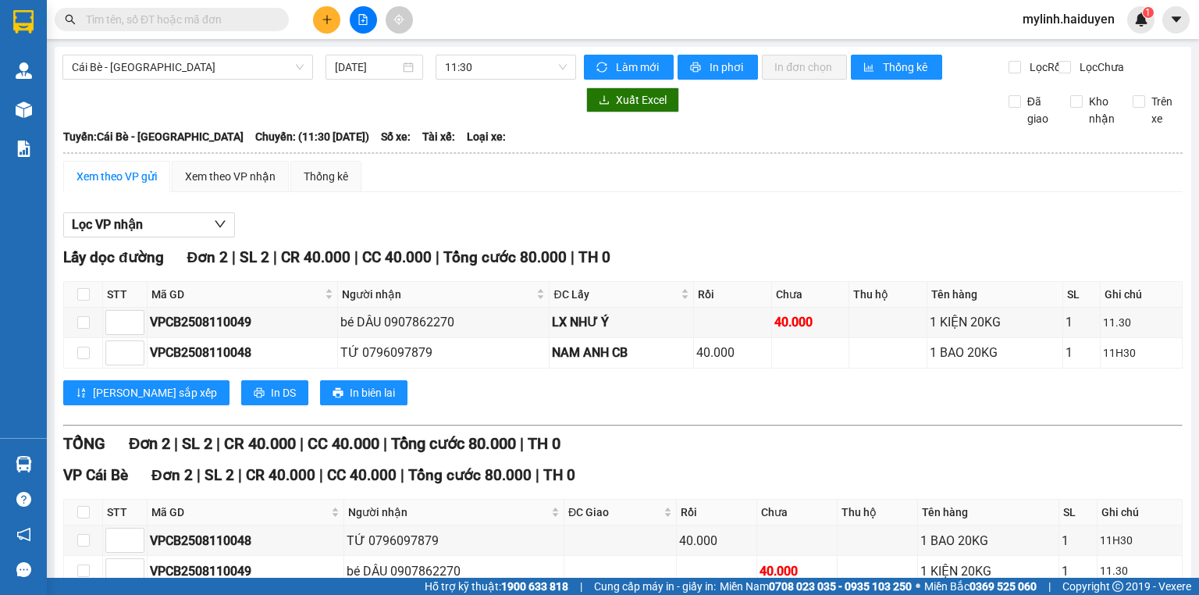
click at [223, 25] on input "text" at bounding box center [178, 19] width 184 height 17
click at [330, 18] on icon "plus" at bounding box center [327, 19] width 11 height 11
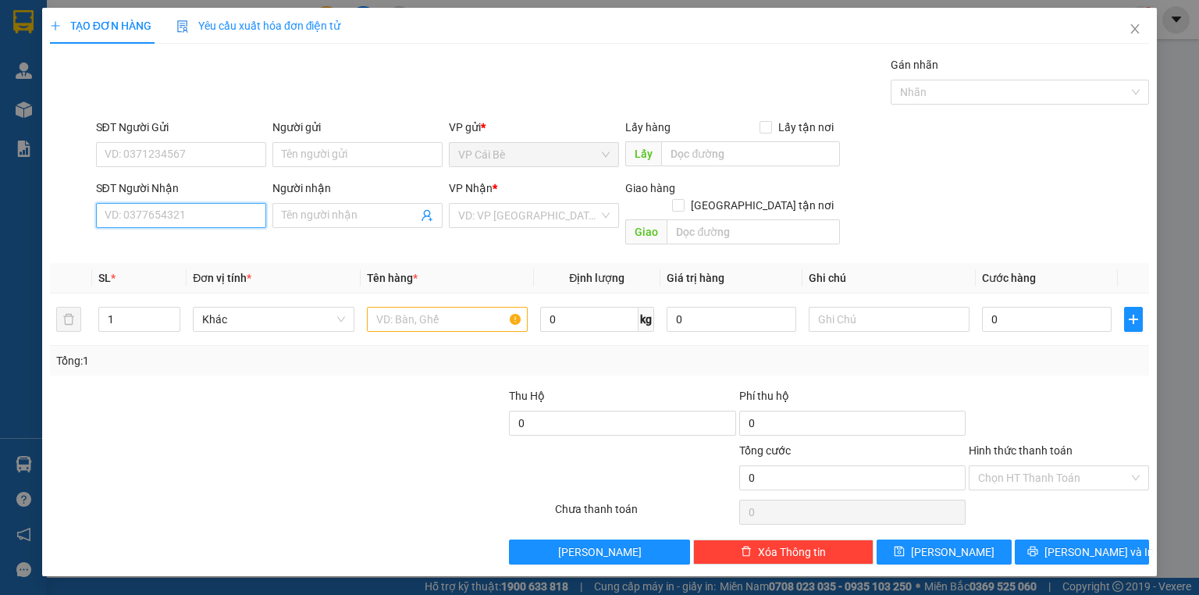
click at [235, 221] on input "SĐT Người Nhận" at bounding box center [181, 215] width 170 height 25
type input "1"
type input "0907227745"
click at [215, 250] on div "0907227745 - OANH" at bounding box center [180, 245] width 151 height 17
type input "OANH"
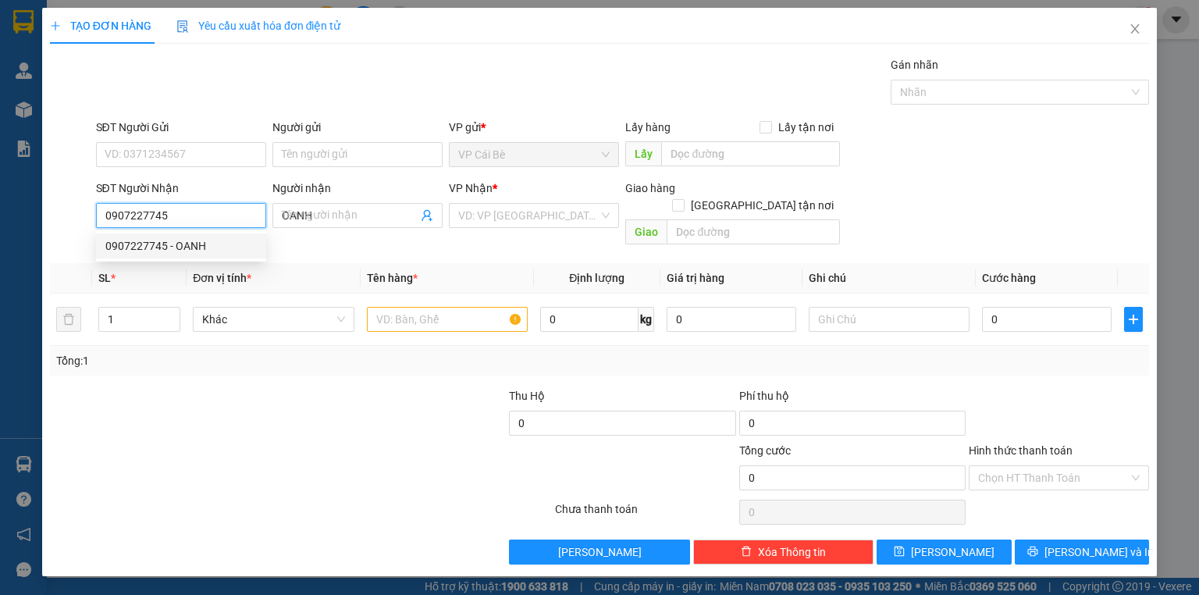
type input "40.000"
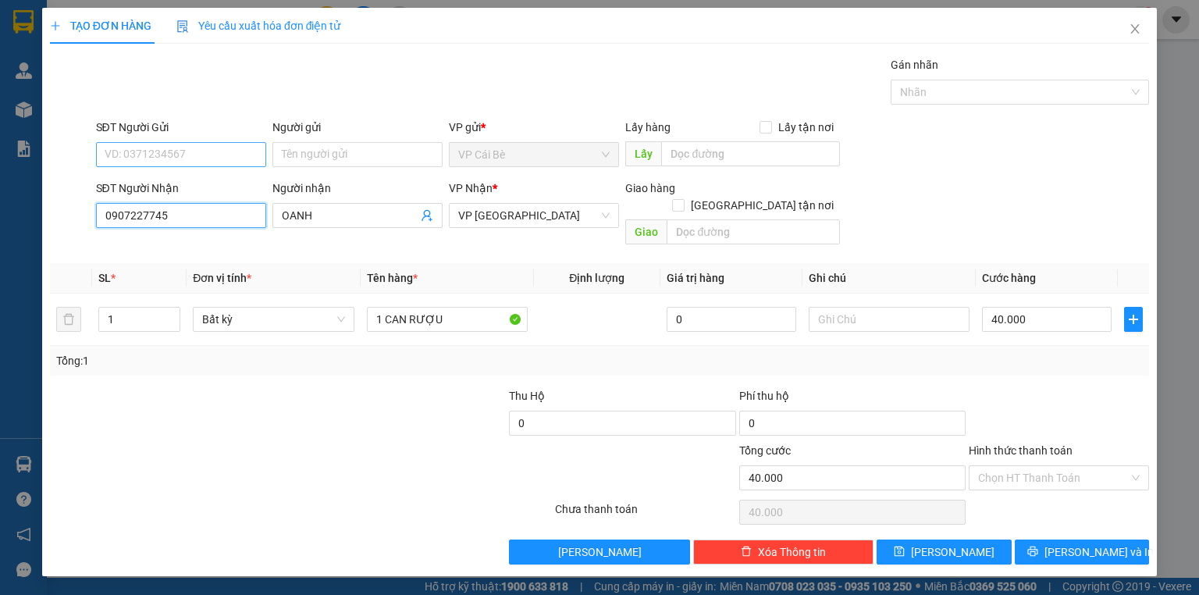
type input "0907227745"
click at [248, 151] on input "SĐT Người Gửi" at bounding box center [181, 154] width 170 height 25
type input "0823247201"
drag, startPoint x: 246, startPoint y: 186, endPoint x: 240, endPoint y: 206, distance: 21.2
click at [247, 186] on div "0823247201" at bounding box center [180, 184] width 151 height 17
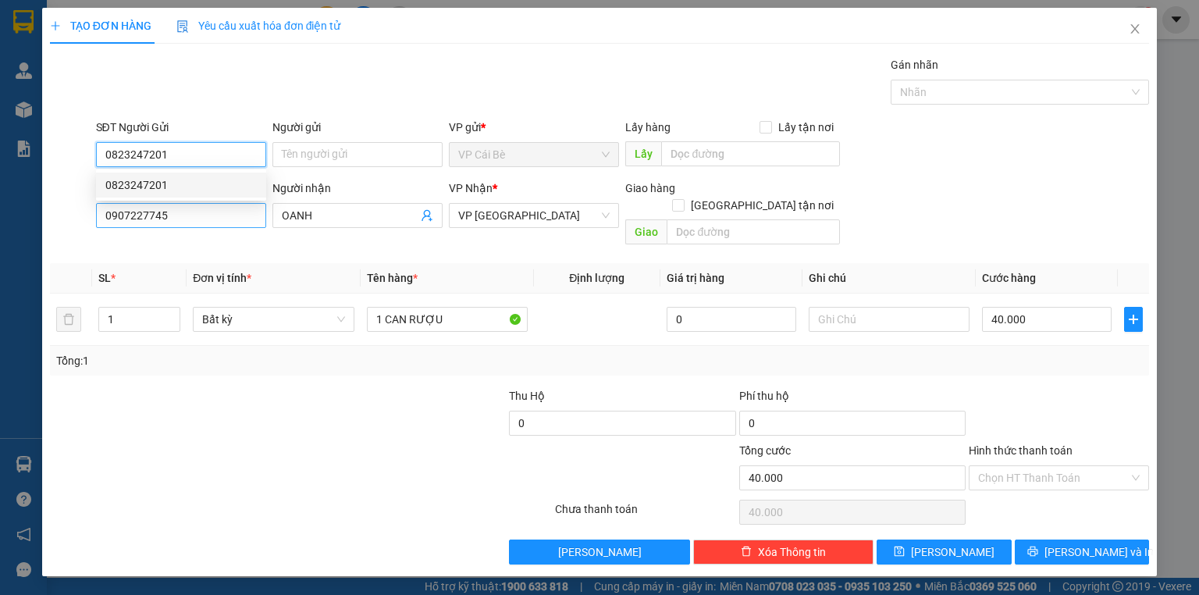
type input "20.000"
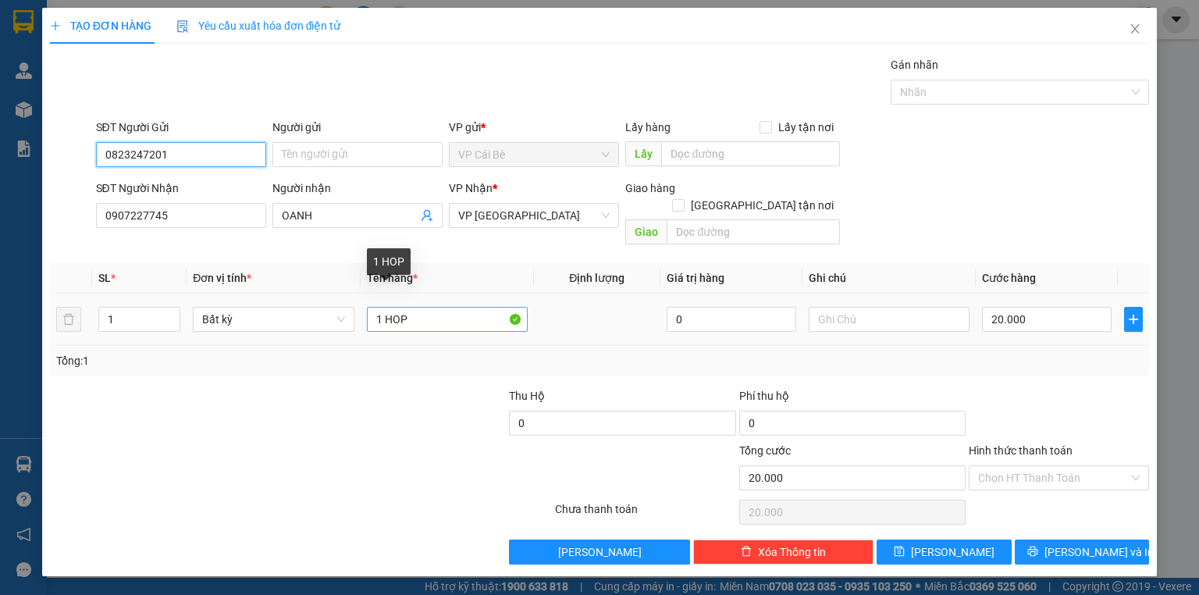
type input "0823247201"
drag, startPoint x: 453, startPoint y: 298, endPoint x: 747, endPoint y: 298, distance: 293.6
click at [704, 298] on tr "1 Bất kỳ 1 HOP 0 20.000" at bounding box center [599, 320] width 1099 height 52
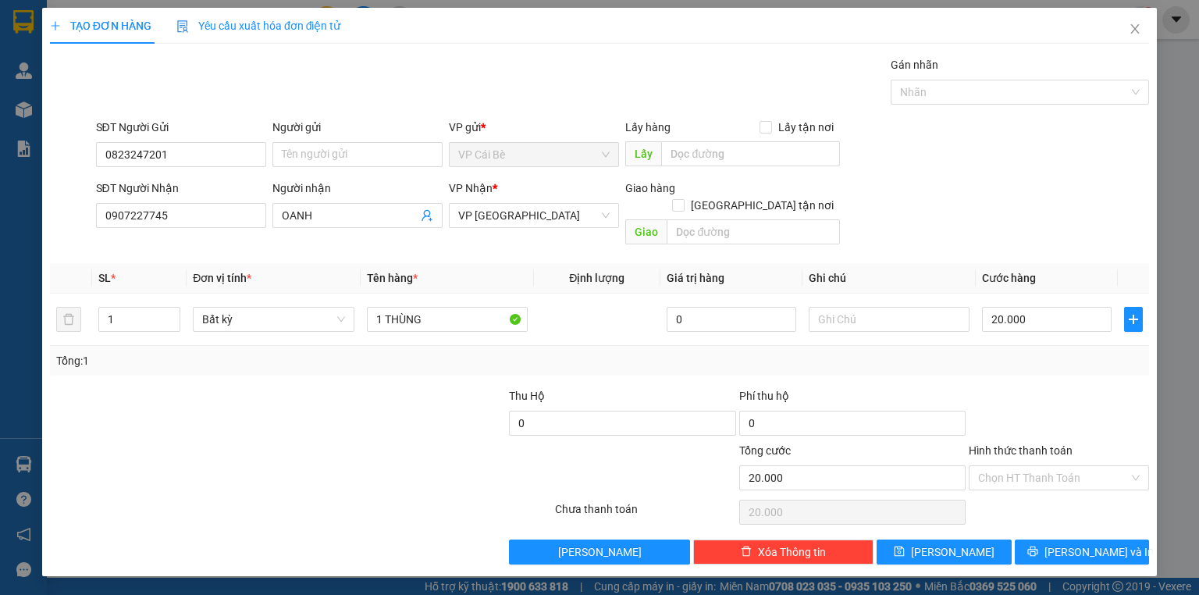
click at [900, 218] on div "SĐT Người Nhận 0907227745 Người nhận OANH VP Nhận * VP Sài Gòn Giao hàng Giao t…" at bounding box center [623, 216] width 1060 height 72
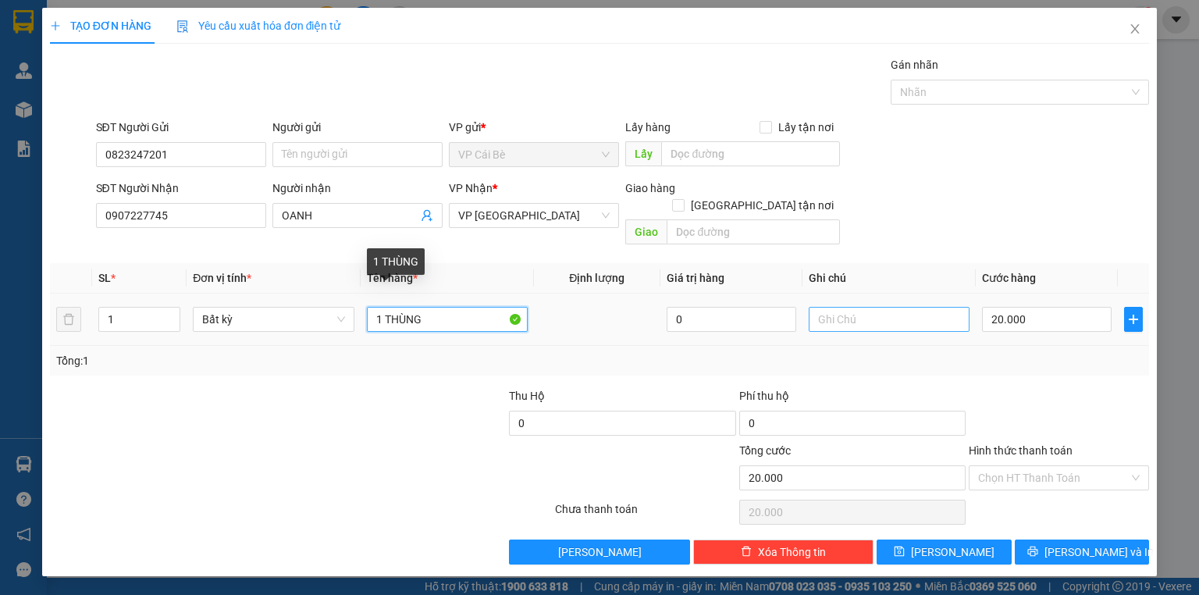
drag, startPoint x: 681, startPoint y: 315, endPoint x: 828, endPoint y: 309, distance: 146.9
click at [796, 314] on tr "1 Bất kỳ 1 THÙNG 0 20.000" at bounding box center [599, 320] width 1099 height 52
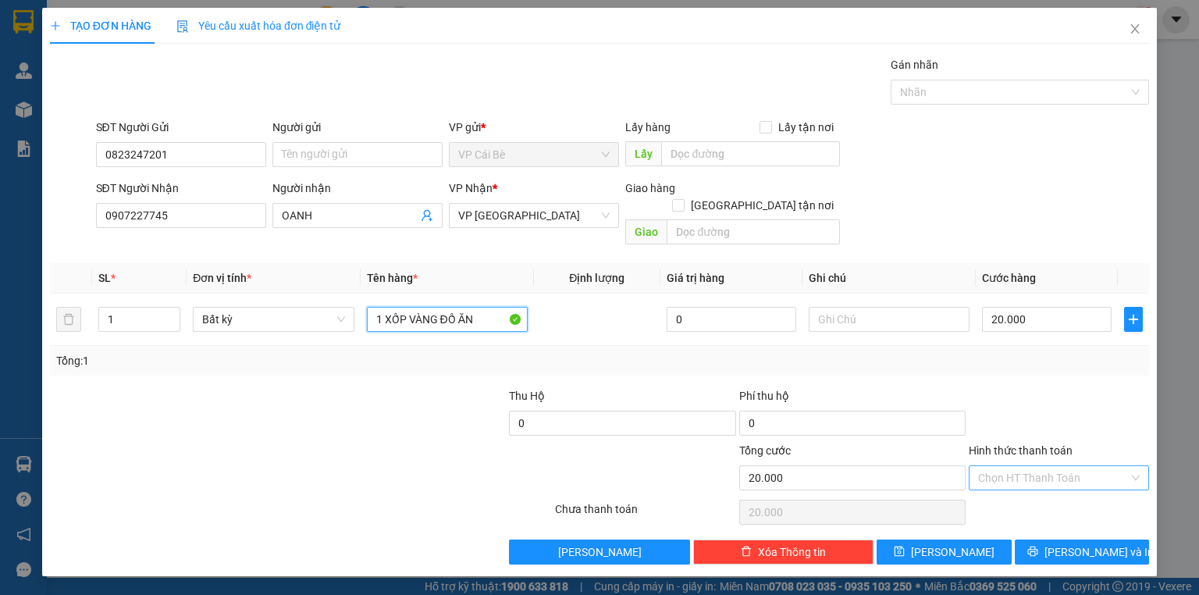
type input "1 XỐP VÀNG ĐỒ ĂN"
click at [1036, 466] on input "Hình thức thanh toán" at bounding box center [1053, 477] width 151 height 23
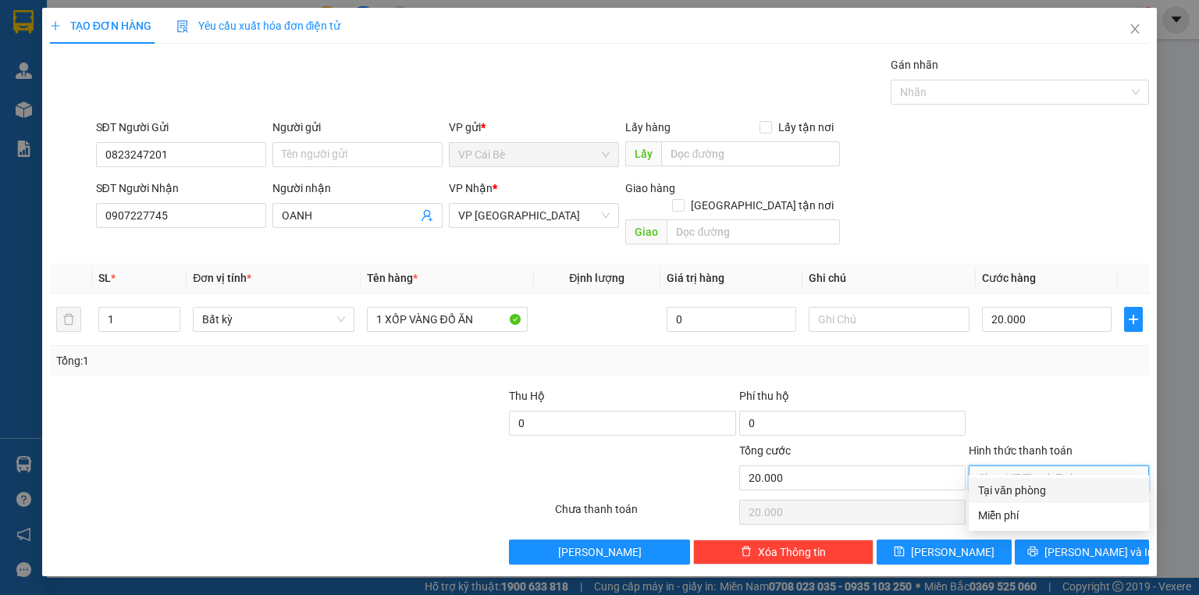
drag, startPoint x: 1035, startPoint y: 490, endPoint x: 1063, endPoint y: 504, distance: 31.4
click at [1036, 490] on div "Tại văn phòng" at bounding box center [1059, 490] width 162 height 17
type input "0"
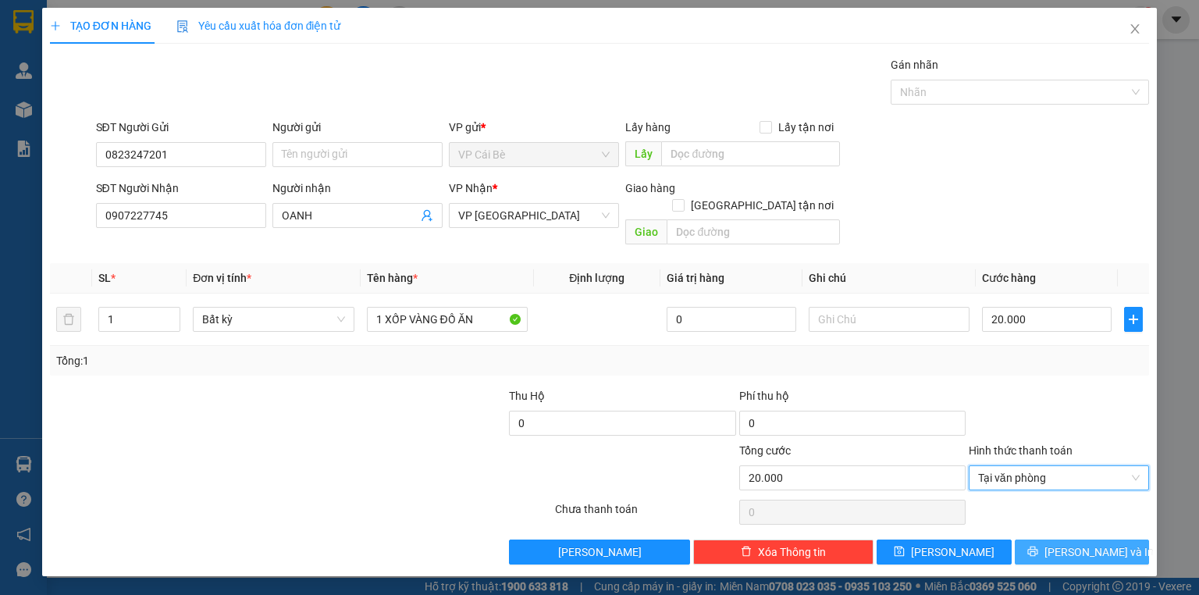
drag, startPoint x: 1088, startPoint y: 532, endPoint x: 1103, endPoint y: 534, distance: 15.0
click at [1089, 543] on span "Lưu và In" at bounding box center [1099, 551] width 109 height 17
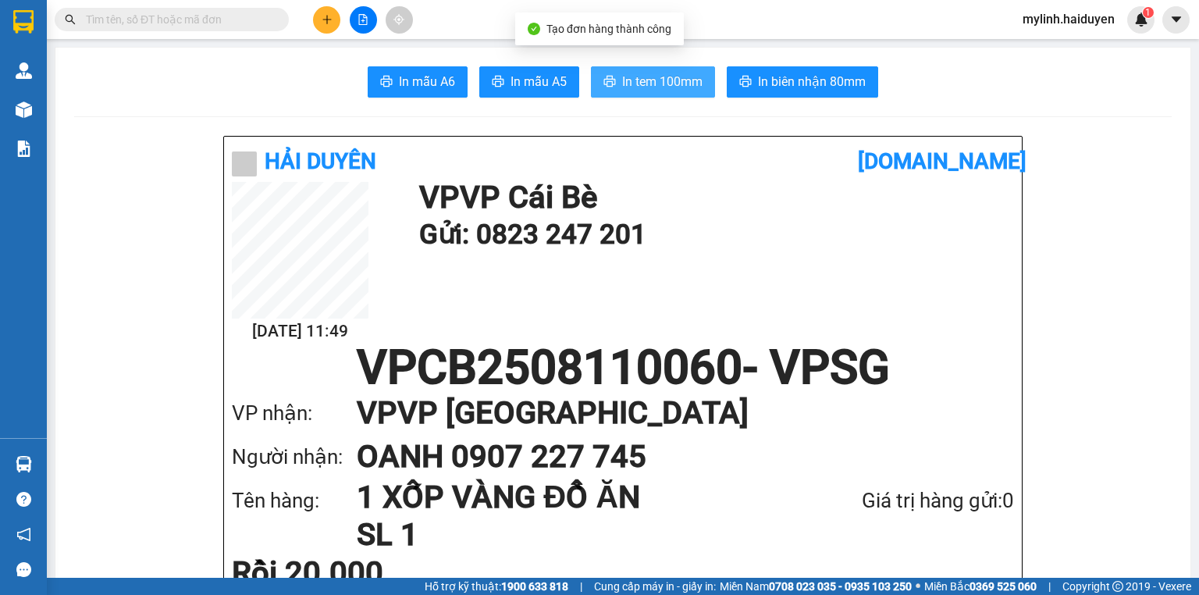
click at [672, 81] on span "In tem 100mm" at bounding box center [662, 82] width 80 height 20
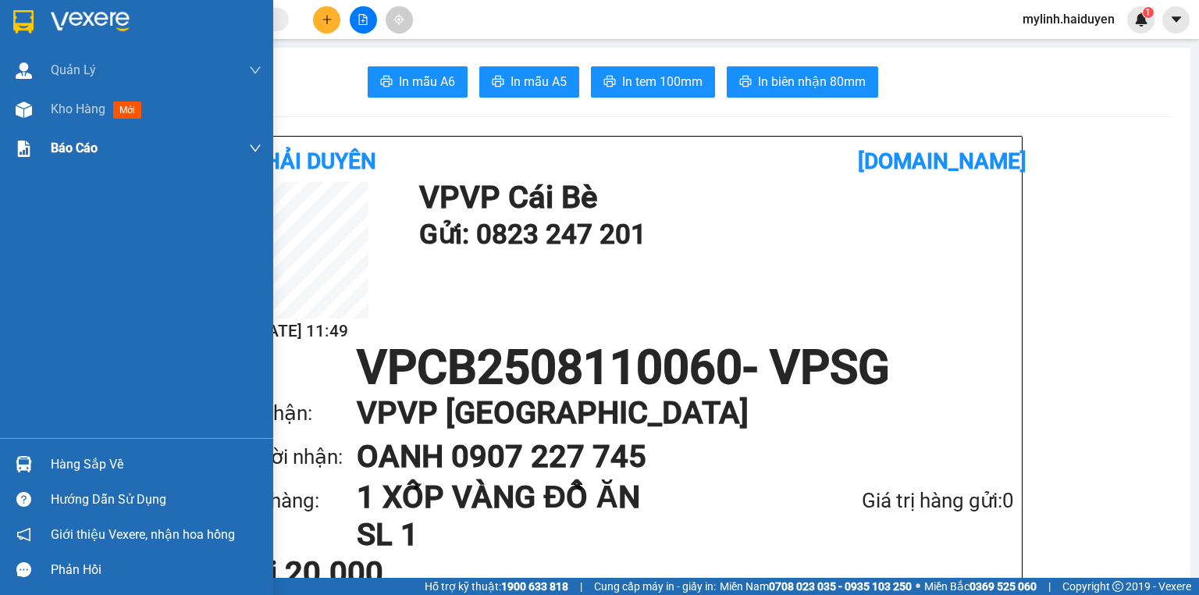
drag, startPoint x: 129, startPoint y: 113, endPoint x: 136, endPoint y: 164, distance: 51.2
click at [130, 113] on span "mới" at bounding box center [127, 110] width 28 height 17
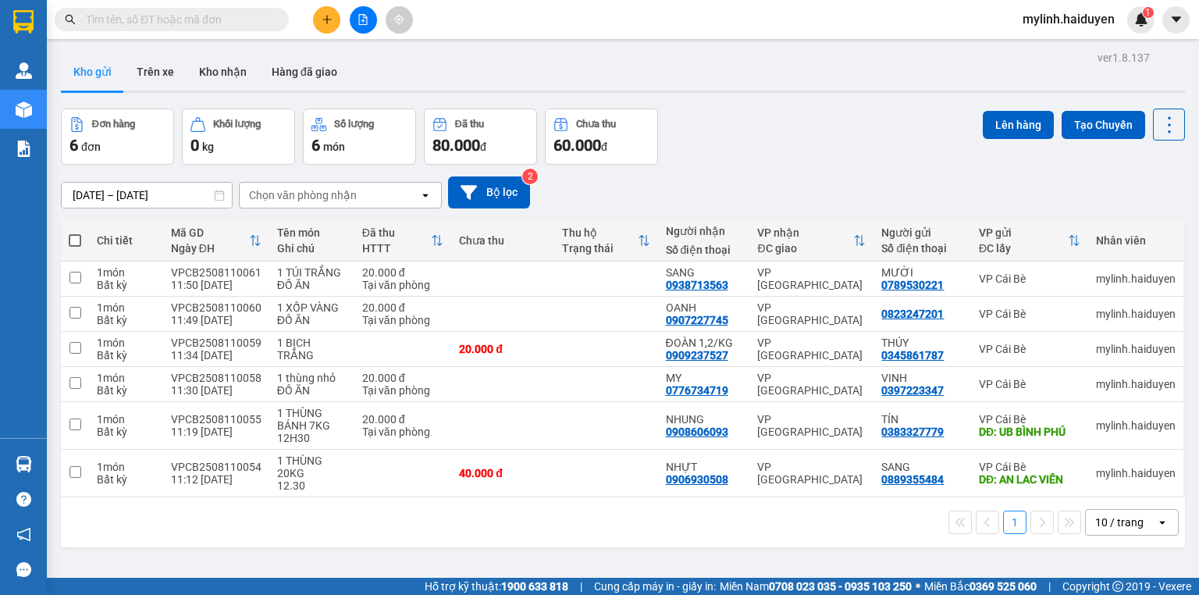
click at [347, 9] on div at bounding box center [363, 19] width 117 height 27
click at [356, 17] on button at bounding box center [363, 19] width 27 height 27
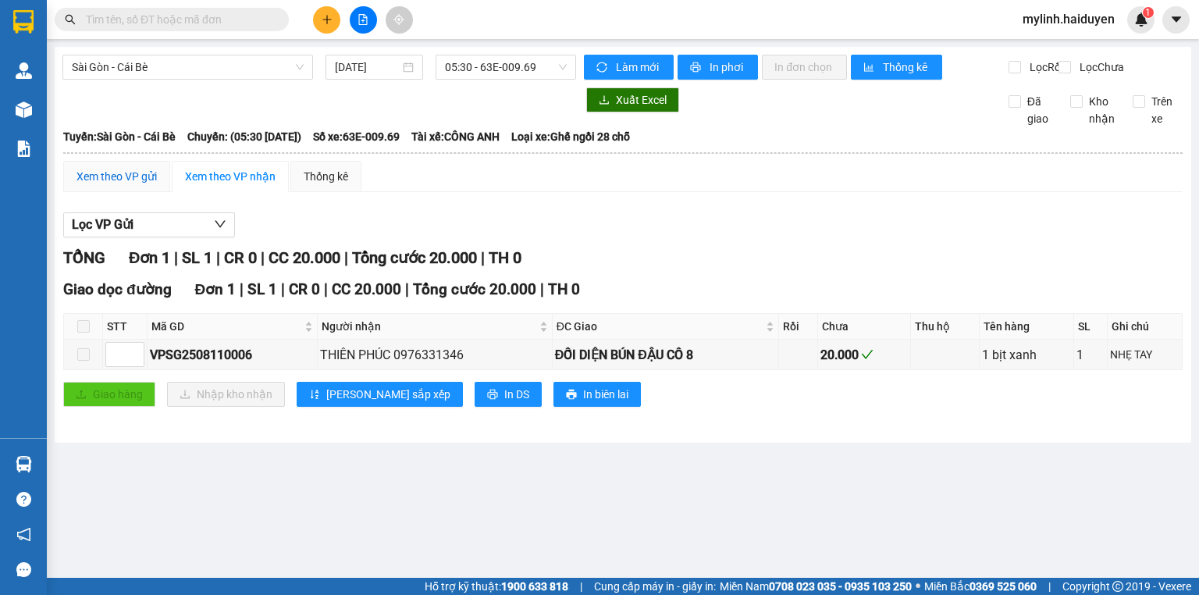
click at [119, 185] on div "Xem theo VP gửi" at bounding box center [117, 176] width 80 height 17
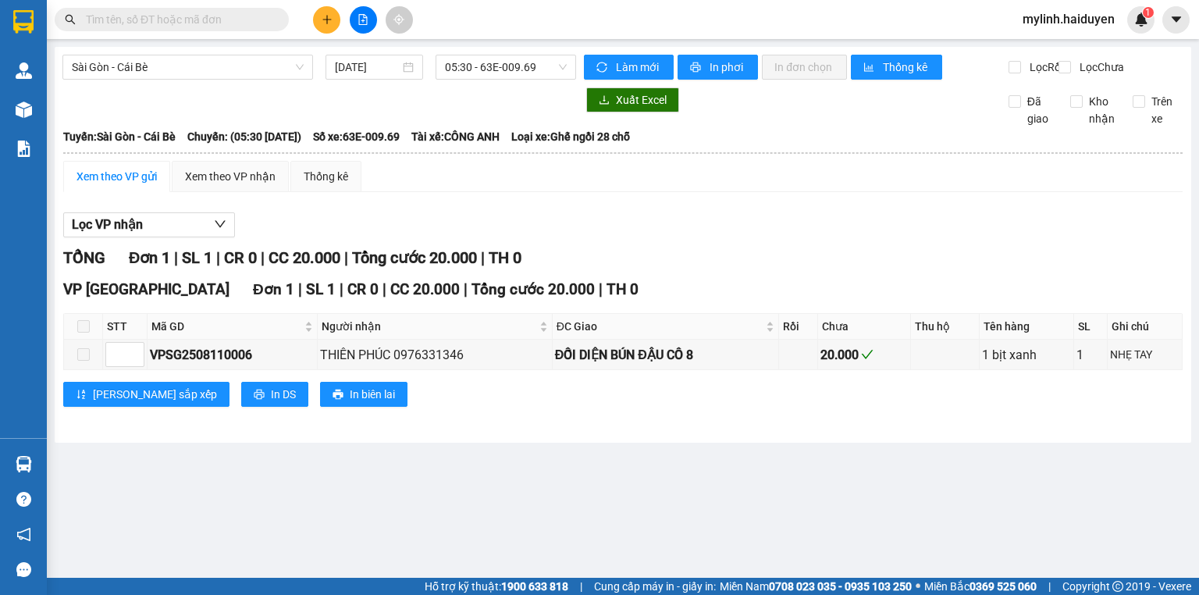
click at [221, 80] on div "Sài Gòn - Cái Bè 11/08/2025 05:30 - 63E-009.69" at bounding box center [319, 67] width 514 height 25
click at [254, 50] on div "Sài Gòn - Cái Bè 11/08/2025 05:30 - 63E-009.69 Làm mới In phơi In đơn chọn Thốn…" at bounding box center [623, 245] width 1137 height 396
click at [262, 68] on span "Sài Gòn - Cái Bè" at bounding box center [188, 66] width 232 height 23
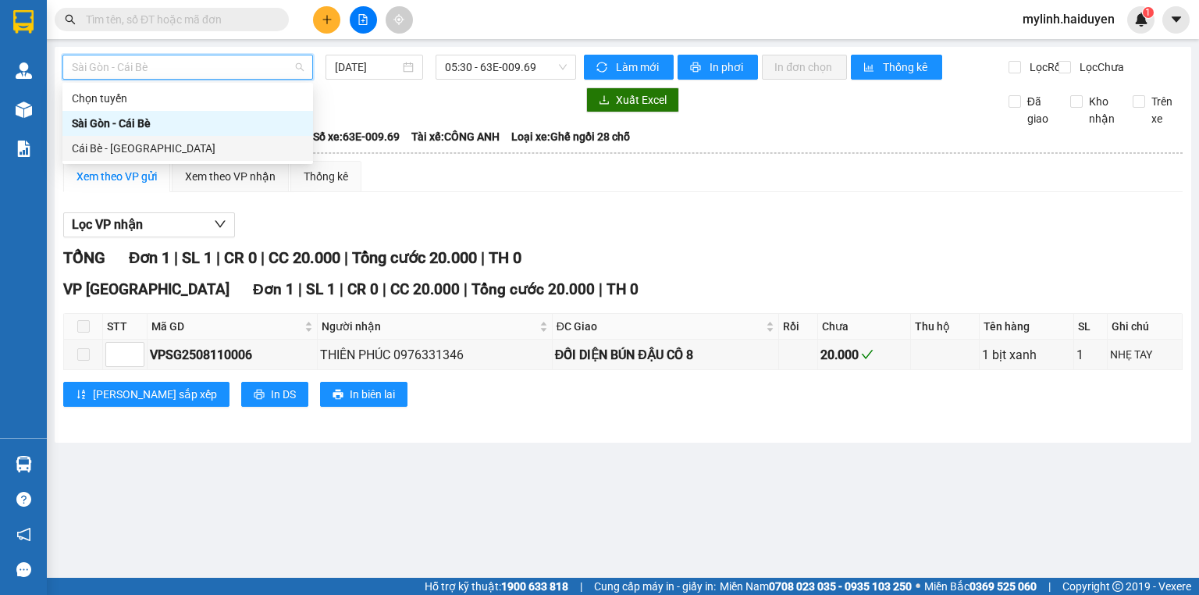
click at [238, 148] on div "Cái Bè - [GEOGRAPHIC_DATA]" at bounding box center [188, 148] width 232 height 17
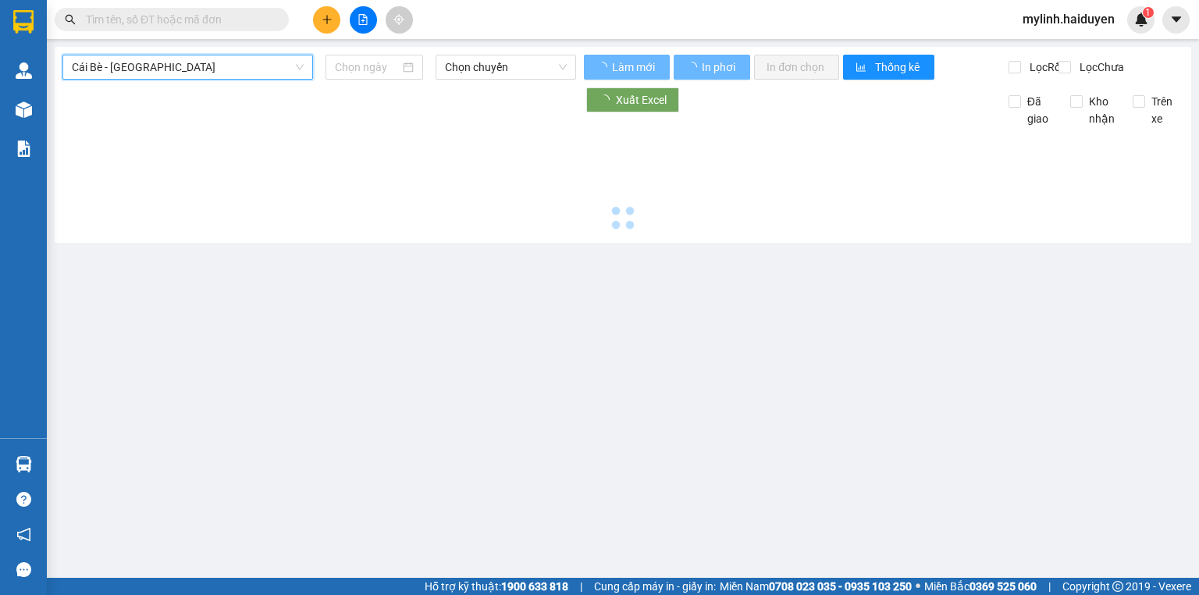
type input "[DATE]"
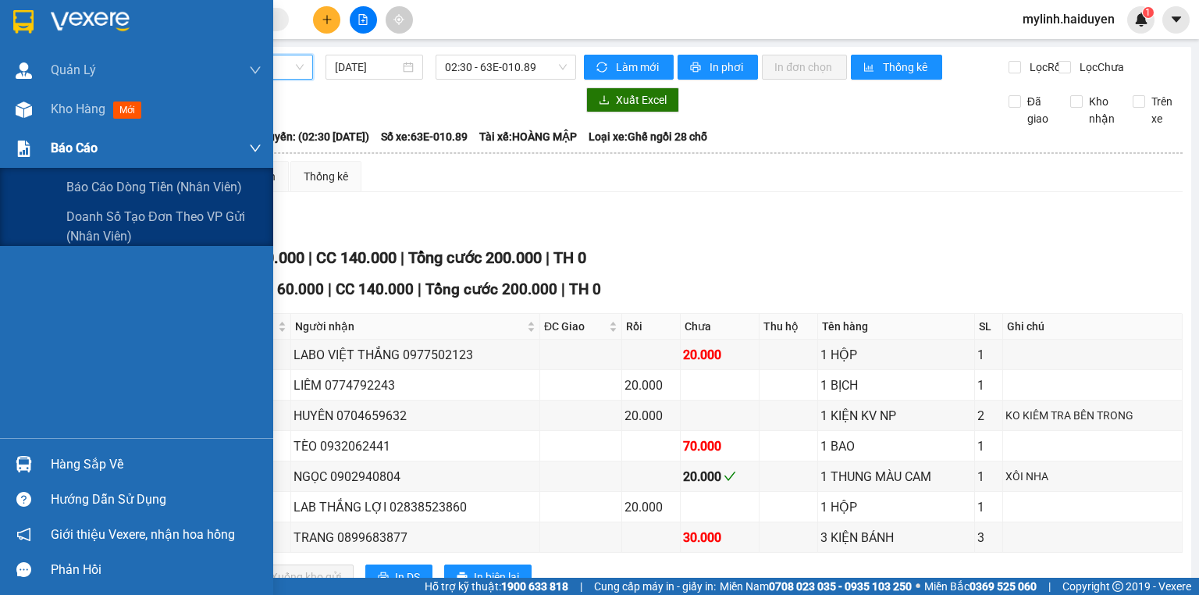
click at [75, 137] on div "Báo cáo" at bounding box center [156, 148] width 211 height 39
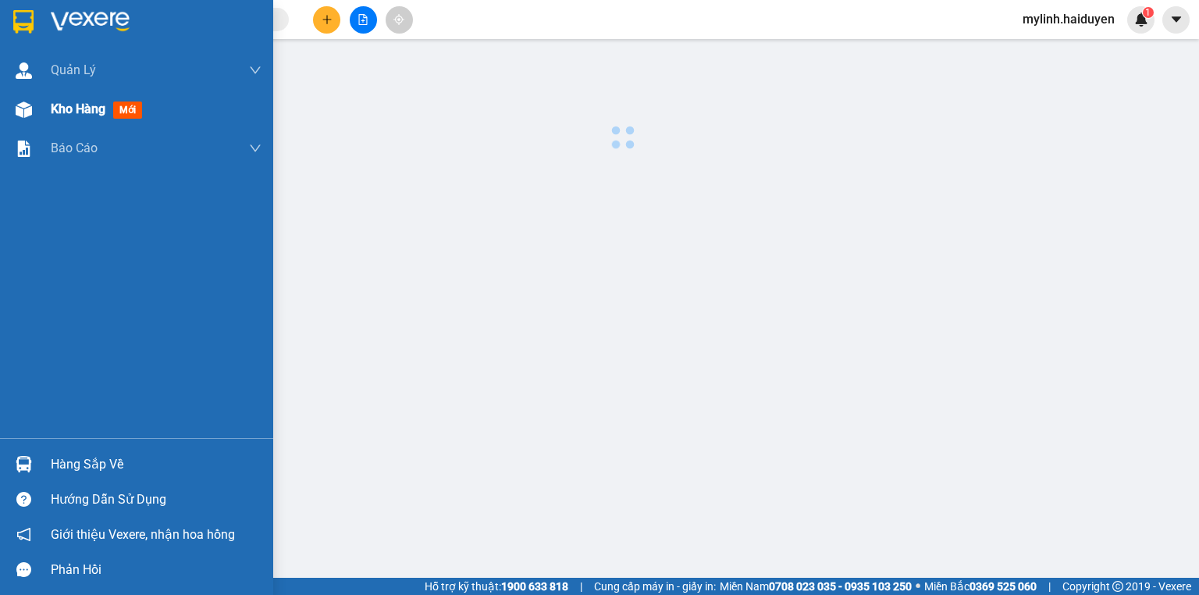
click at [88, 112] on span "Kho hàng" at bounding box center [78, 109] width 55 height 15
drag, startPoint x: 88, startPoint y: 112, endPoint x: 118, endPoint y: 121, distance: 30.9
click at [94, 113] on span "Kho hàng" at bounding box center [78, 109] width 55 height 15
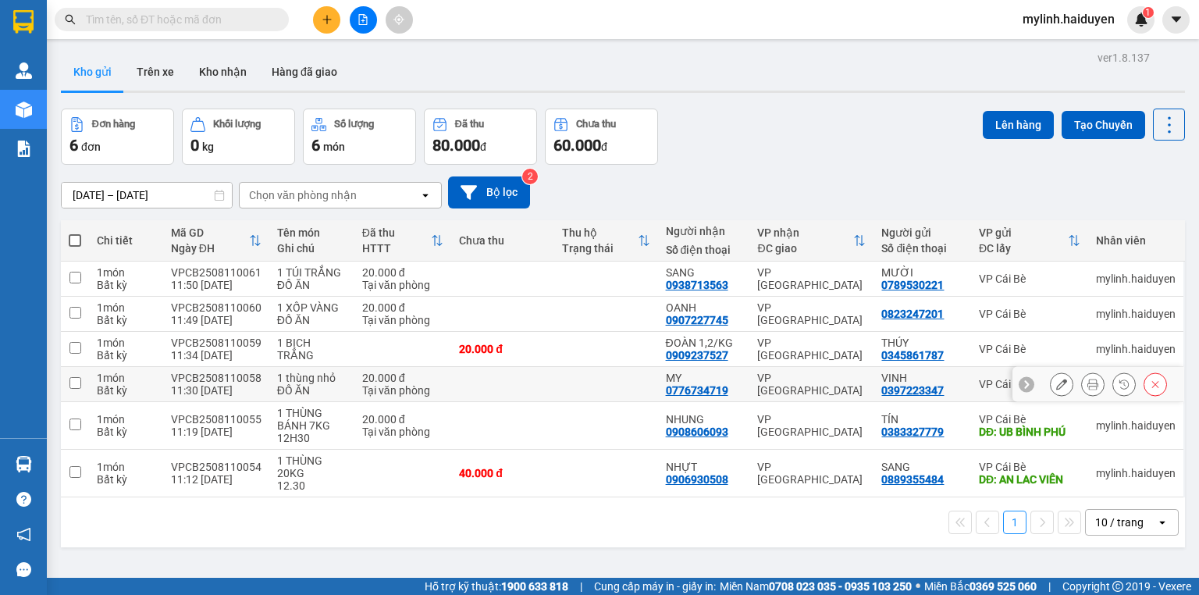
click at [397, 378] on div "20.000 đ" at bounding box center [402, 378] width 81 height 12
checkbox input "true"
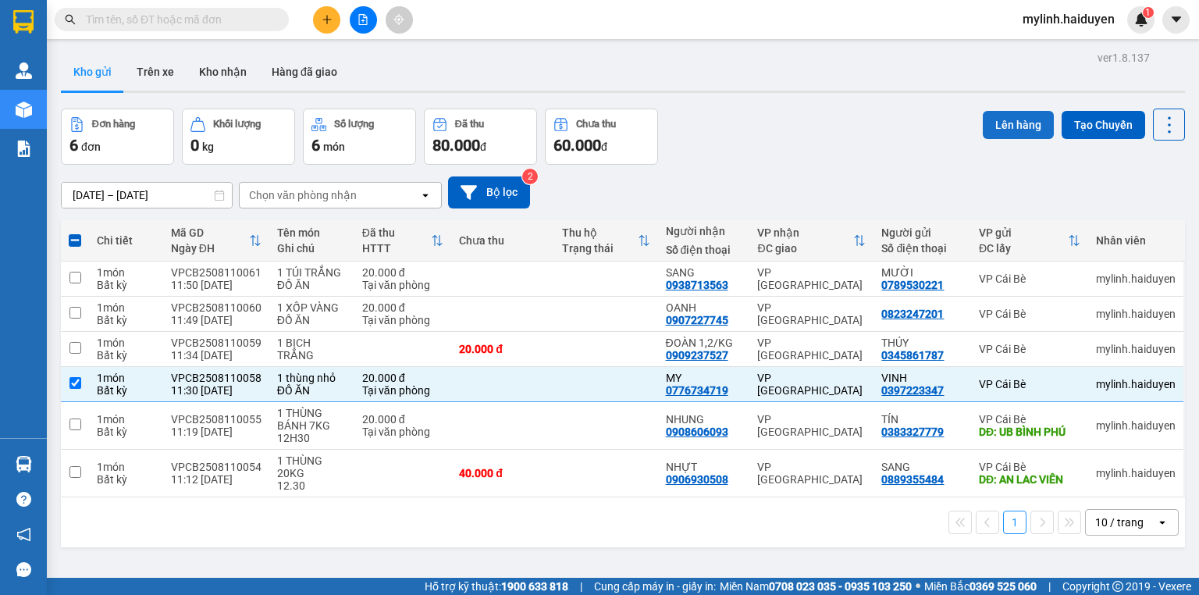
click at [1024, 123] on button "Lên hàng" at bounding box center [1018, 125] width 71 height 28
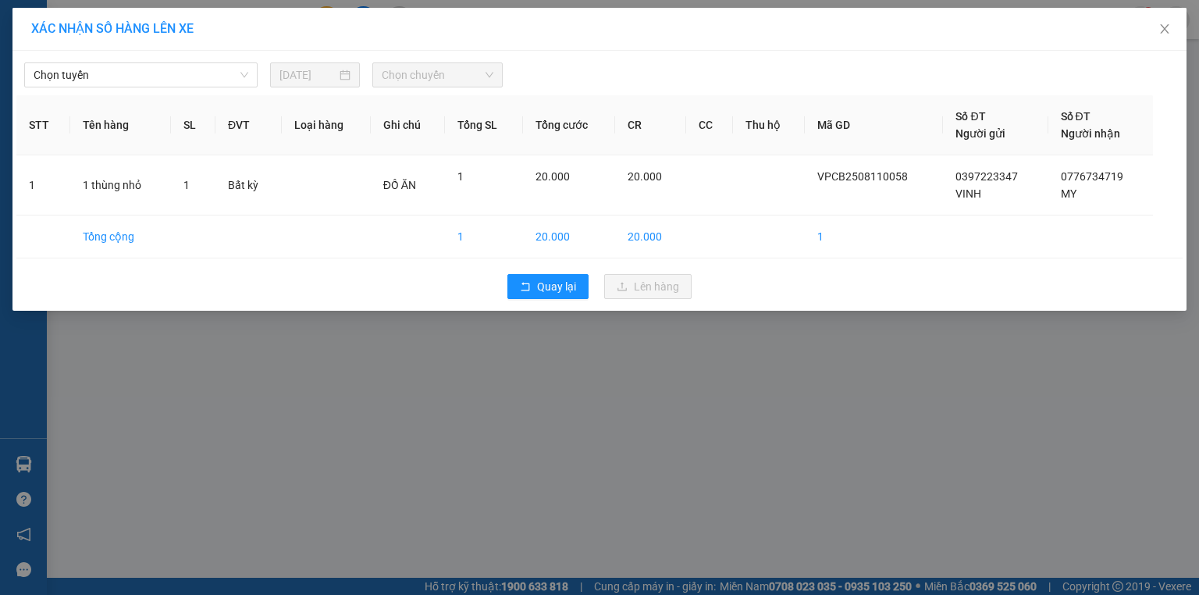
click at [264, 78] on div "[DATE]" at bounding box center [315, 74] width 102 height 25
click at [254, 78] on div "Chọn tuyến" at bounding box center [140, 74] width 233 height 25
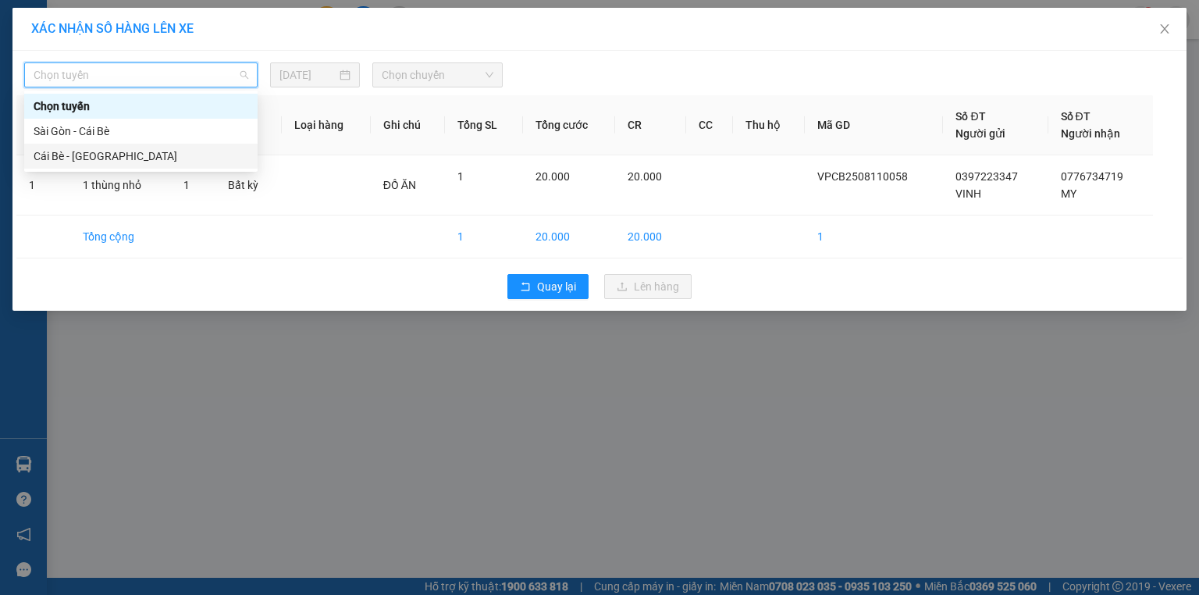
click at [216, 146] on div "Cái Bè - [GEOGRAPHIC_DATA]" at bounding box center [140, 156] width 233 height 25
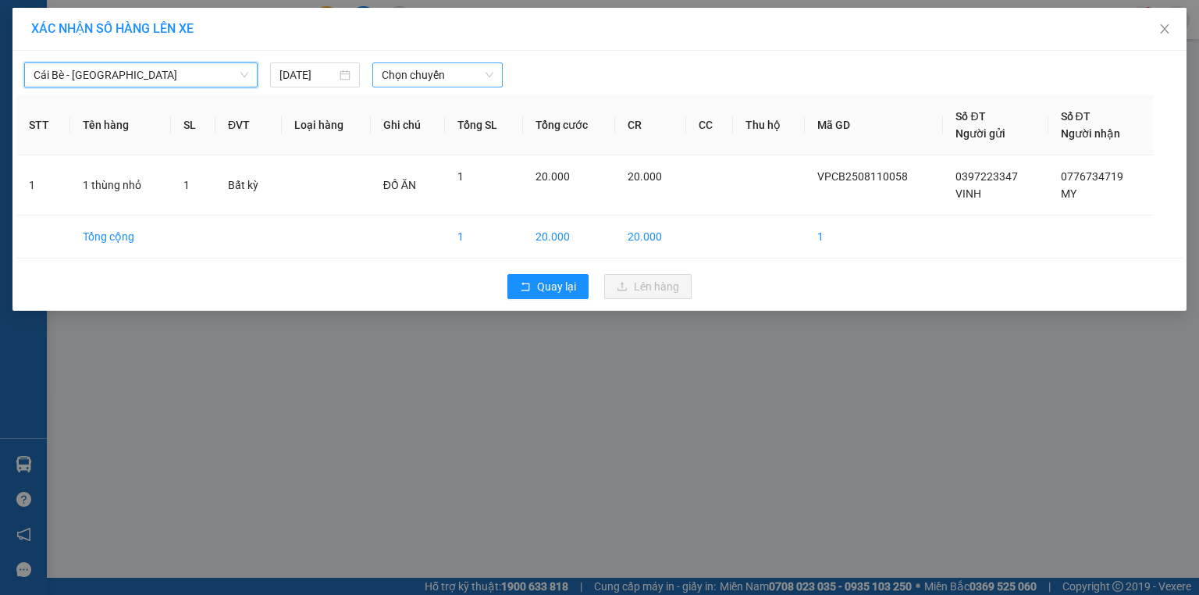
click at [448, 81] on span "Chọn chuyến" at bounding box center [438, 74] width 112 height 23
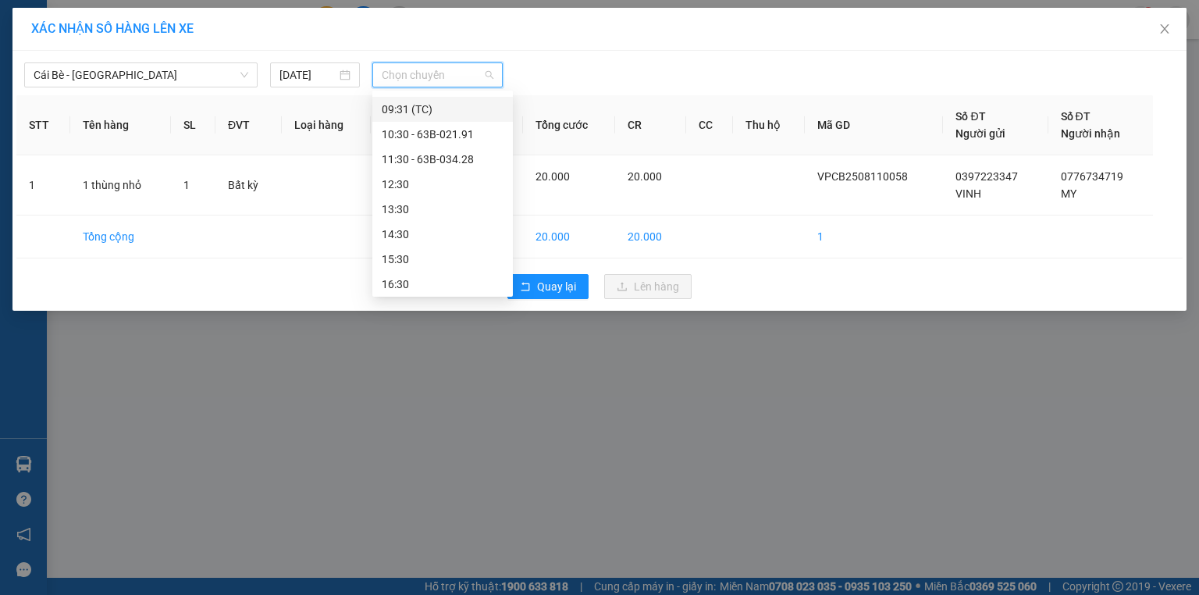
scroll to position [375, 0]
click at [467, 165] on div "11:30 - 63B-034.28" at bounding box center [442, 156] width 141 height 25
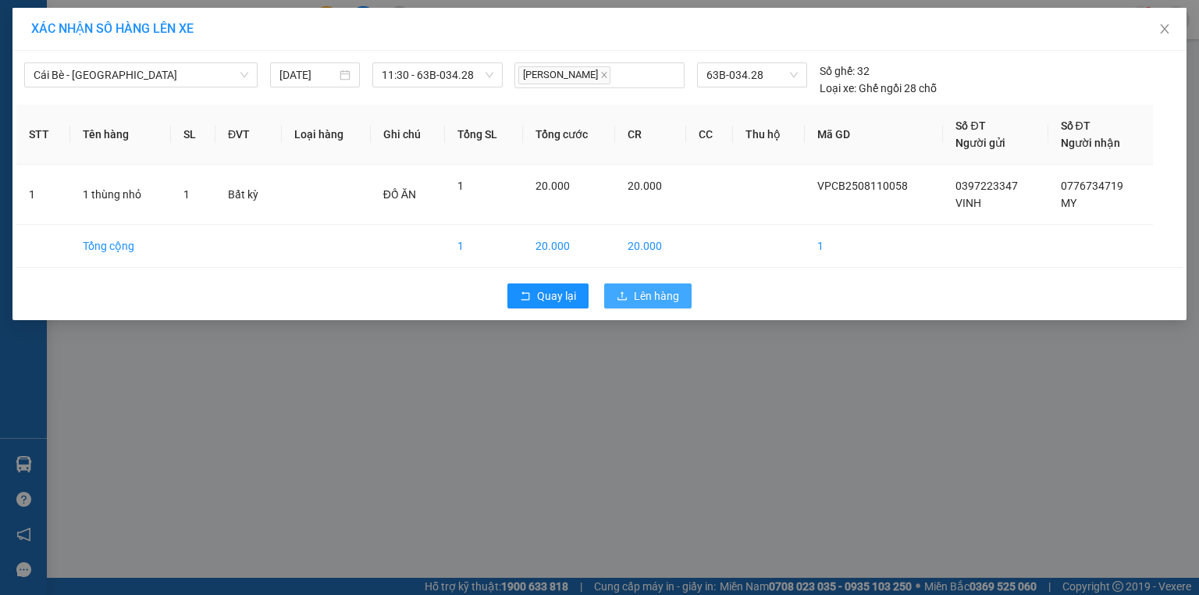
click at [665, 290] on span "Lên hàng" at bounding box center [656, 295] width 45 height 17
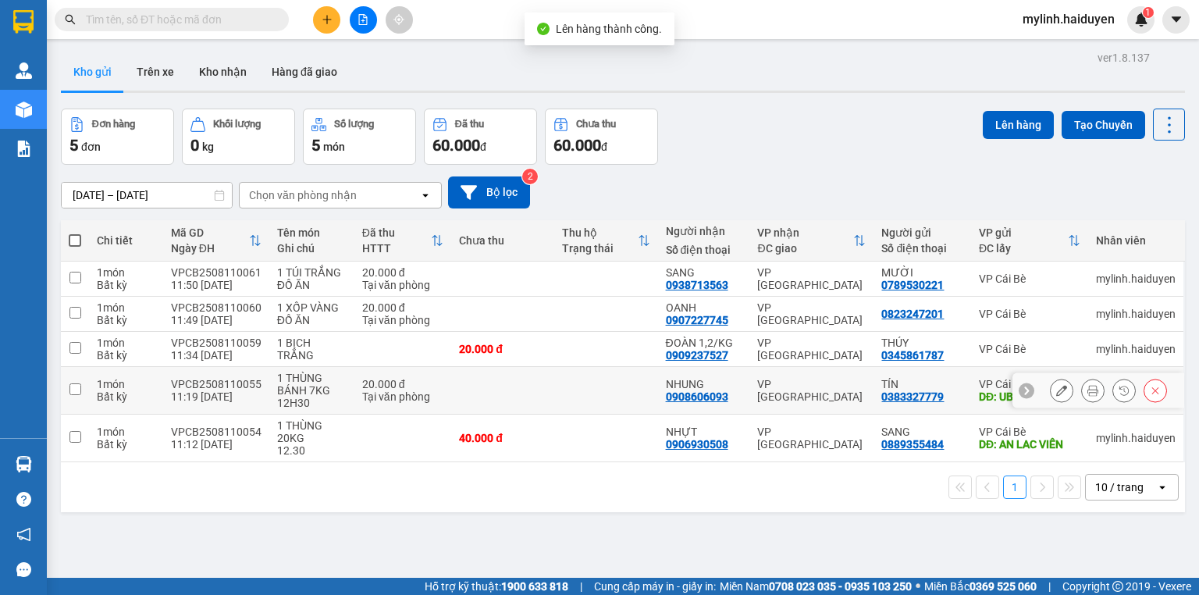
drag, startPoint x: 585, startPoint y: 380, endPoint x: 590, endPoint y: 407, distance: 27.1
click at [585, 381] on td at bounding box center [605, 391] width 103 height 48
checkbox input "true"
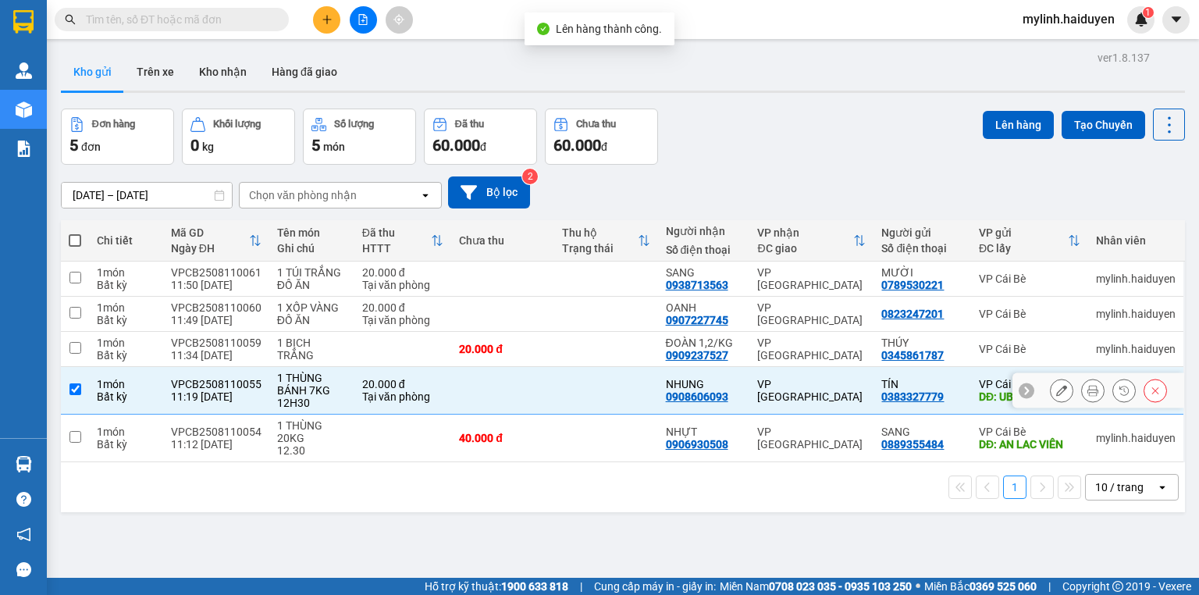
drag, startPoint x: 599, startPoint y: 434, endPoint x: 604, endPoint y: 419, distance: 16.5
click at [600, 425] on td at bounding box center [605, 439] width 103 height 48
checkbox input "true"
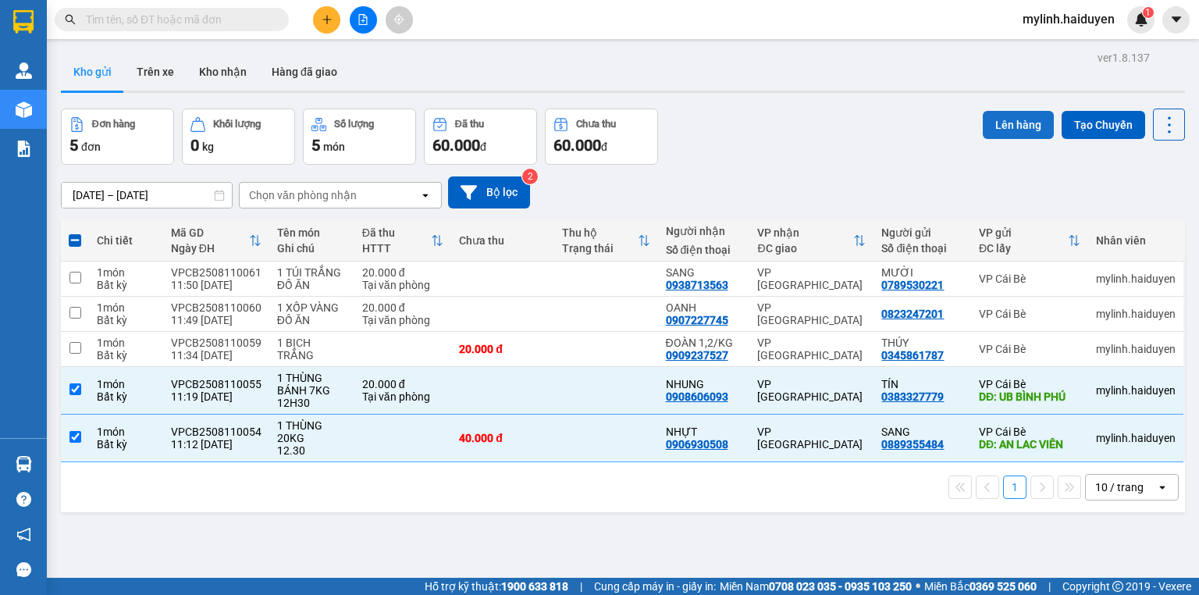
click at [1002, 130] on button "Lên hàng" at bounding box center [1018, 125] width 71 height 28
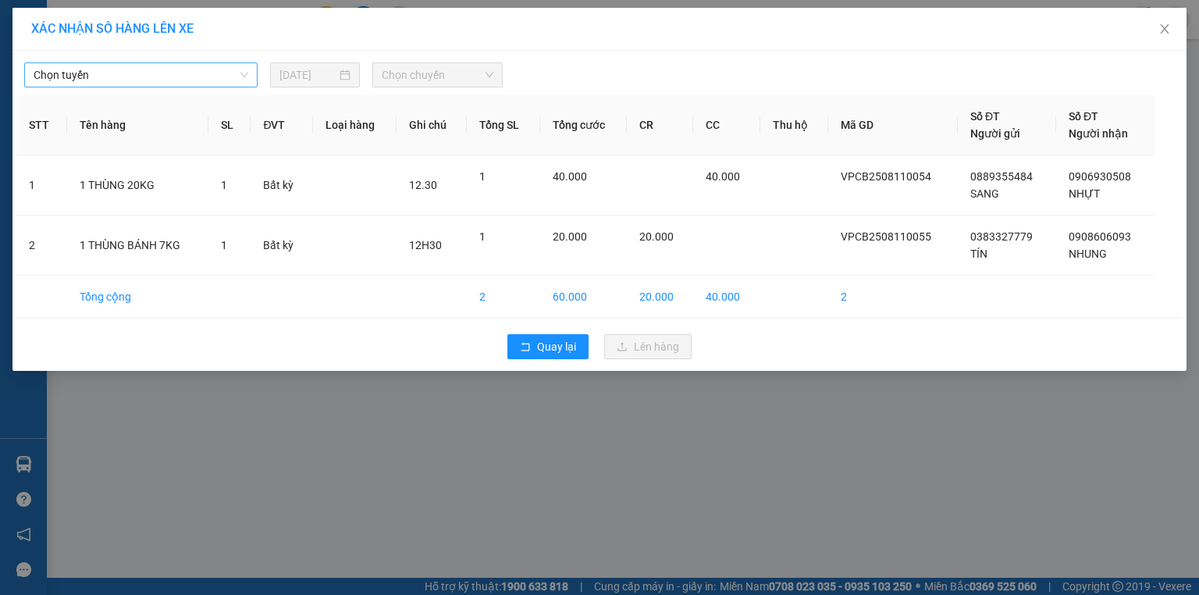
click at [149, 83] on span "Chọn tuyến" at bounding box center [141, 74] width 215 height 23
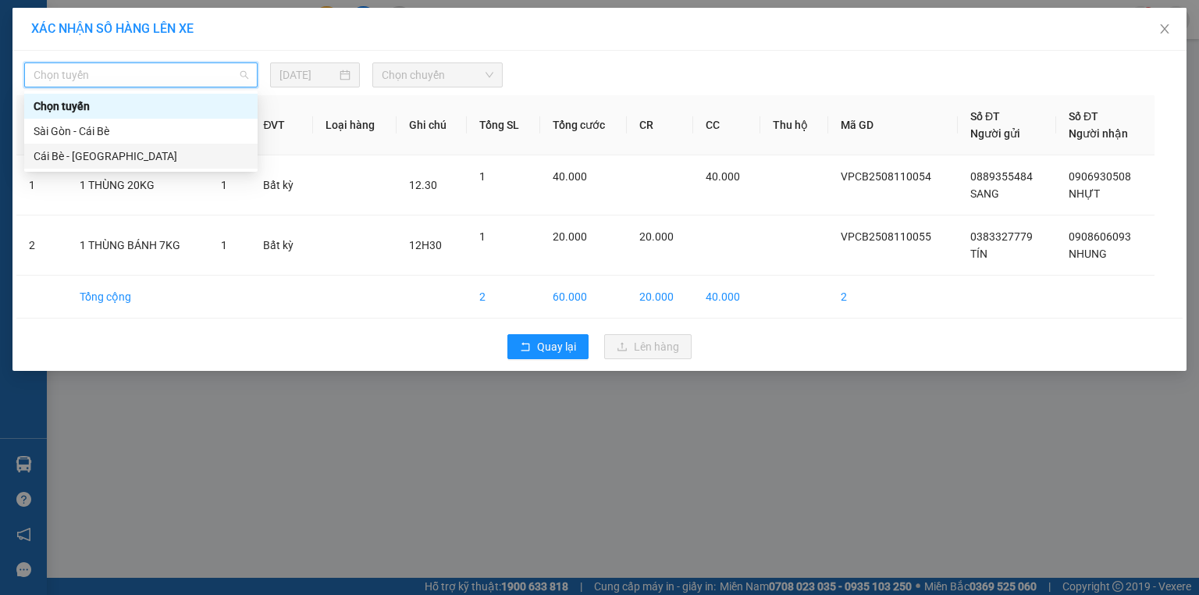
click at [141, 148] on div "Cái Bè - [GEOGRAPHIC_DATA]" at bounding box center [141, 156] width 215 height 17
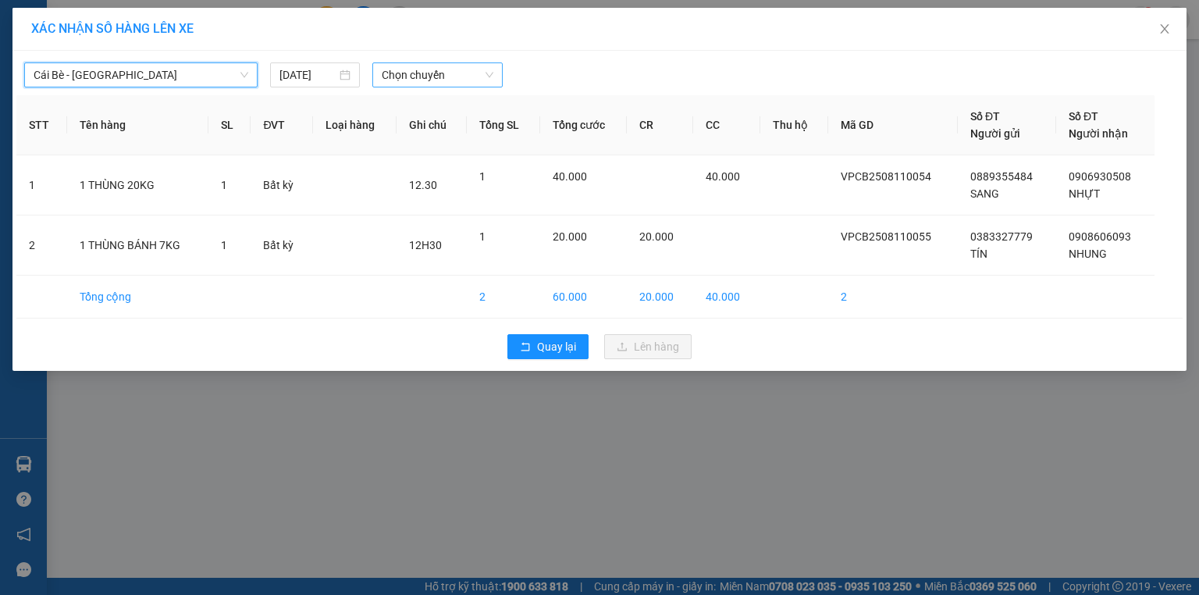
click at [418, 86] on span "Chọn chuyến" at bounding box center [438, 74] width 112 height 23
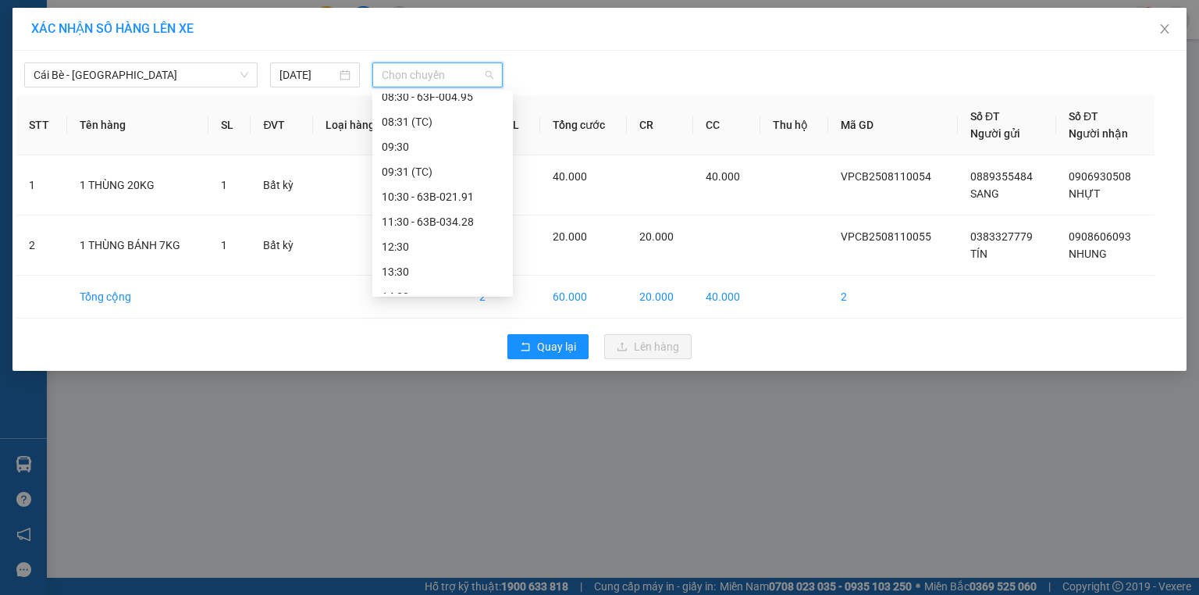
scroll to position [312, 0]
click at [415, 245] on div "12:30" at bounding box center [443, 243] width 122 height 17
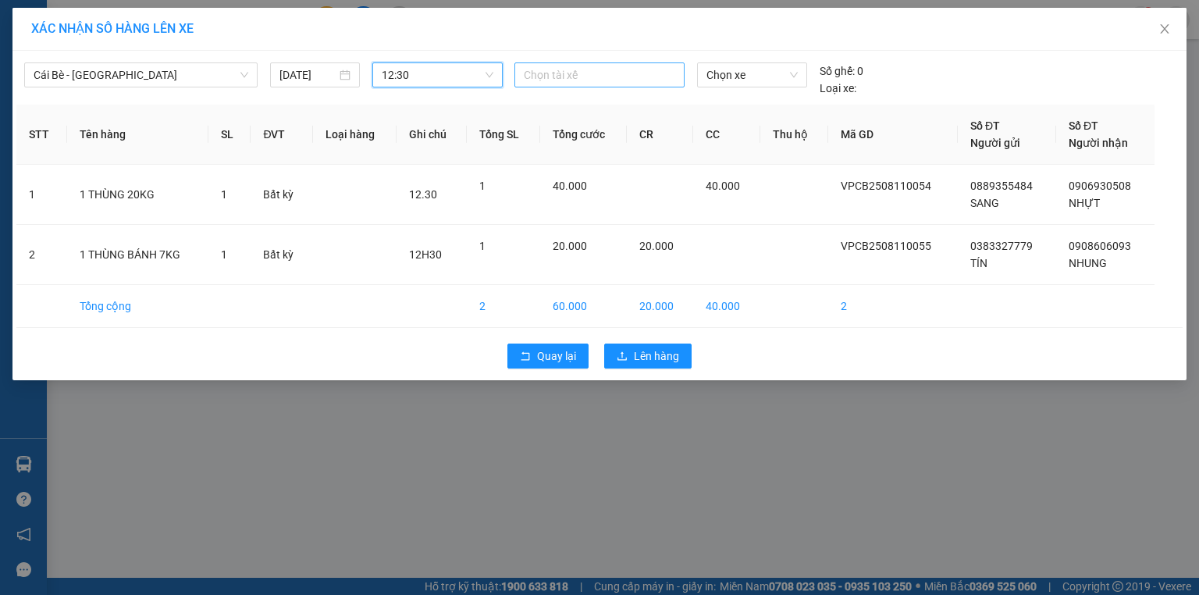
click at [646, 69] on div at bounding box center [599, 75] width 162 height 19
type input "HU"
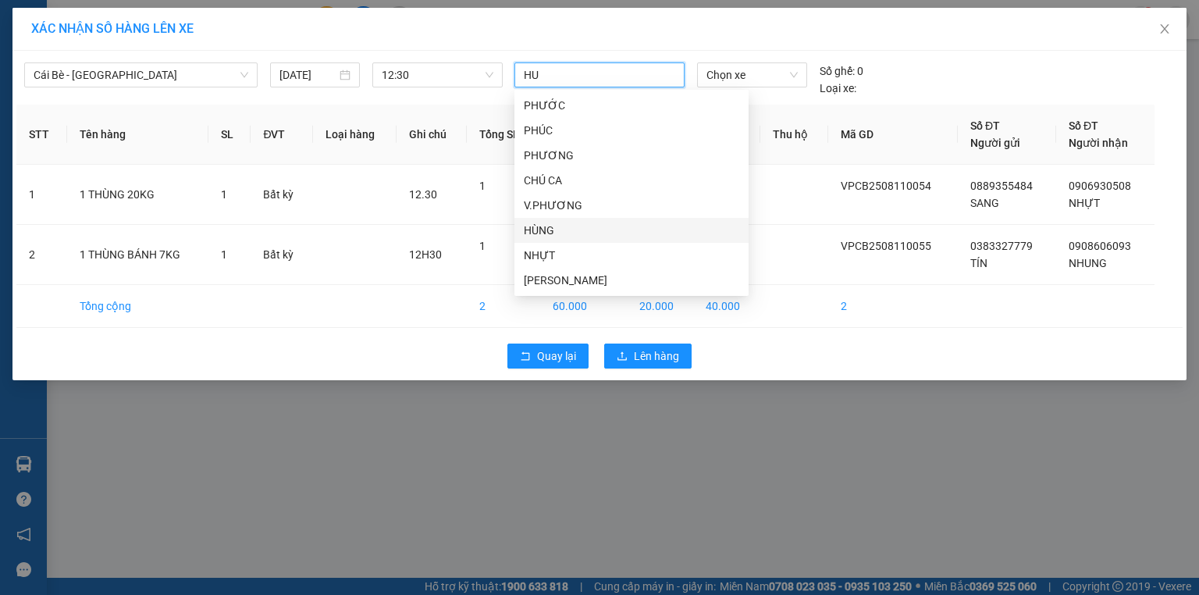
click at [553, 227] on div "HÙNG" at bounding box center [632, 230] width 216 height 17
click at [798, 75] on div "Chọn xe" at bounding box center [751, 74] width 109 height 25
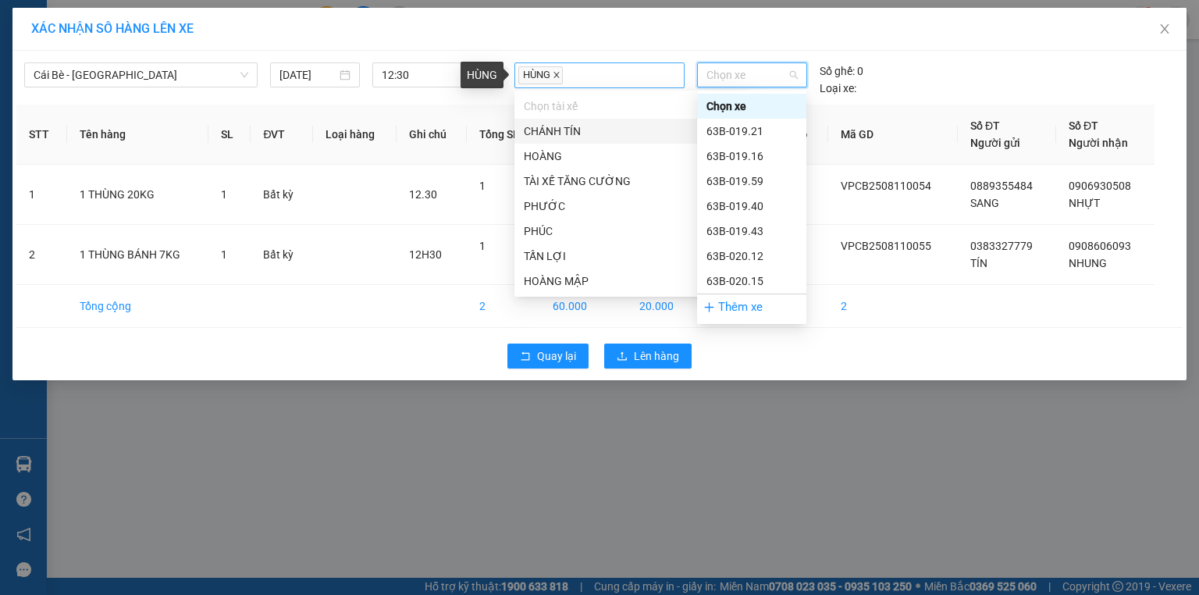
click at [558, 77] on icon "close" at bounding box center [557, 75] width 8 height 8
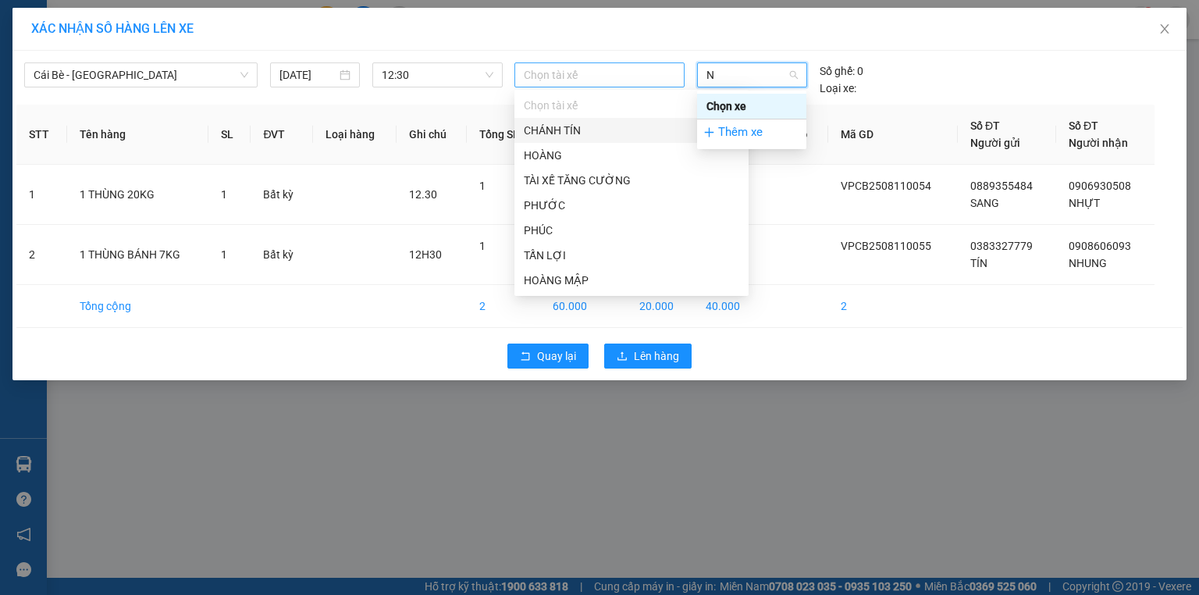
type input "NA"
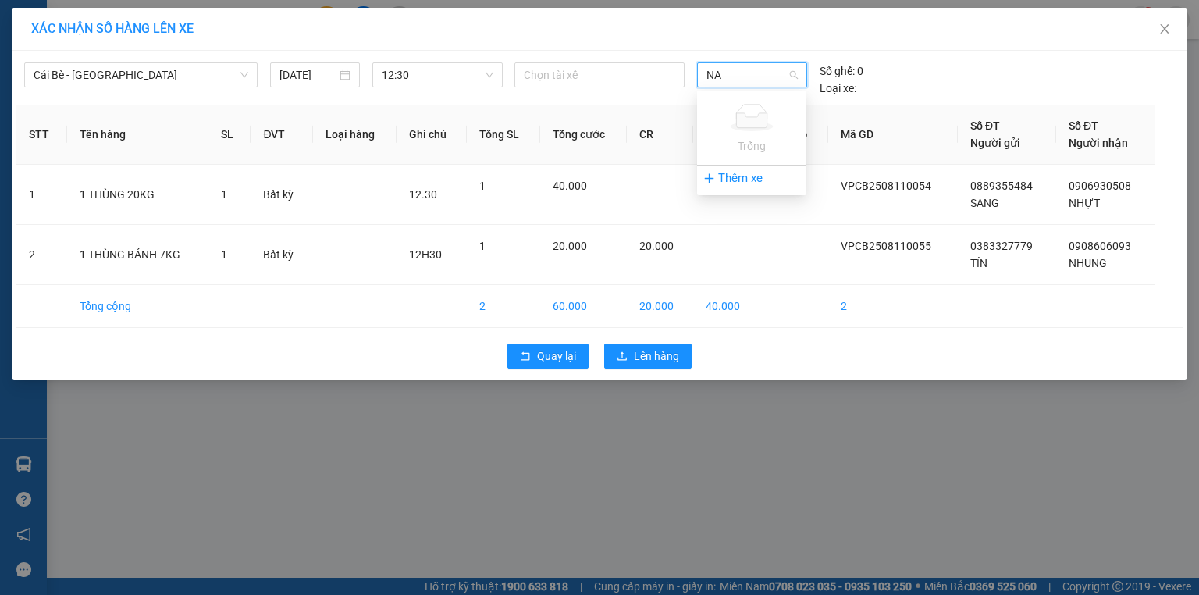
click at [743, 69] on input "NA" at bounding box center [747, 74] width 80 height 23
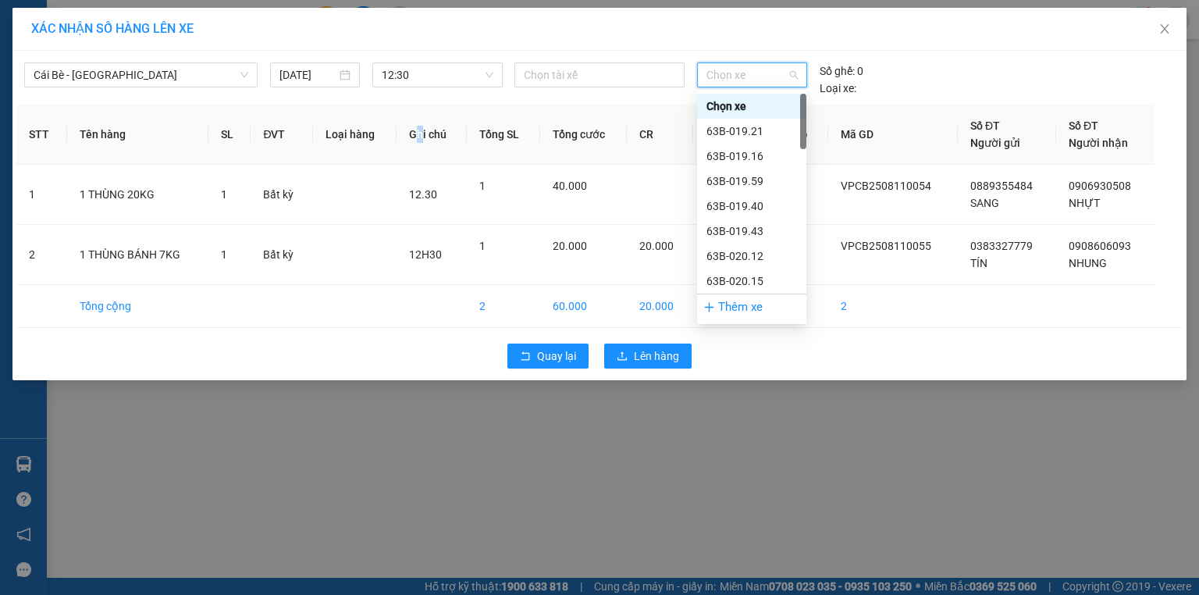
click at [422, 134] on th "Ghi chú" at bounding box center [432, 135] width 70 height 60
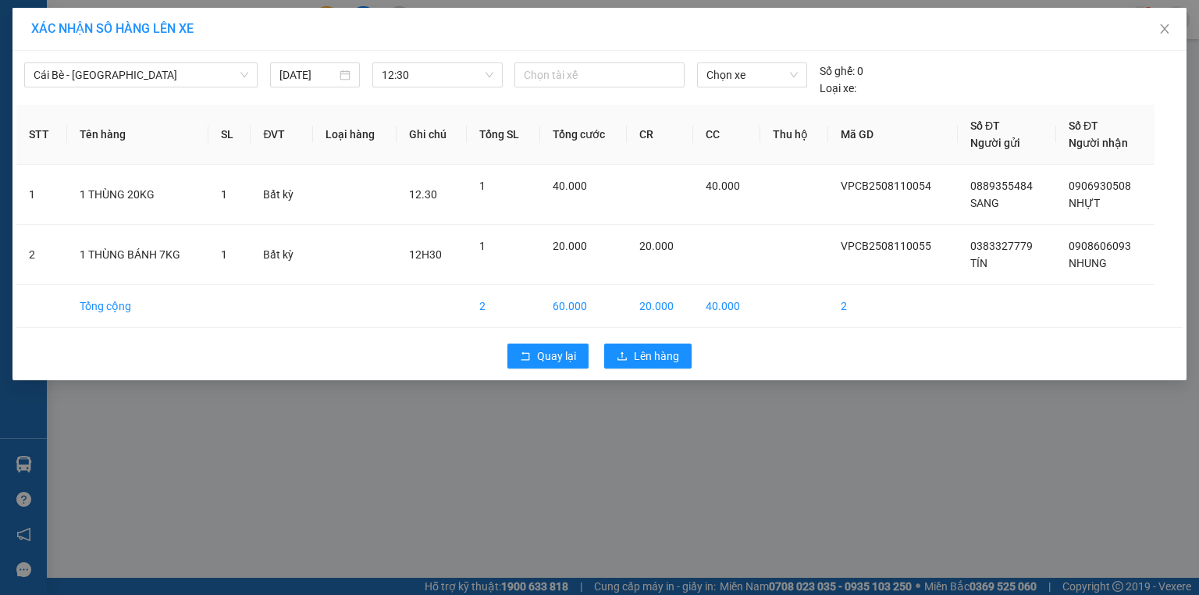
click at [390, 123] on th "Loại hàng" at bounding box center [355, 135] width 84 height 60
click at [526, 73] on input "search" at bounding box center [525, 75] width 3 height 19
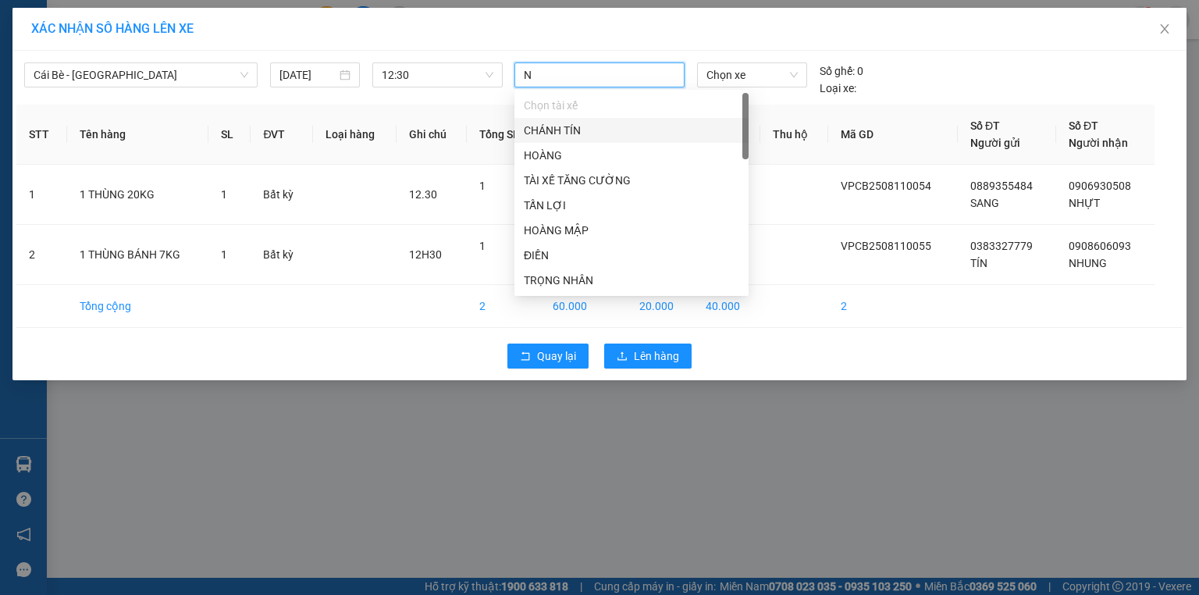
type input "NA"
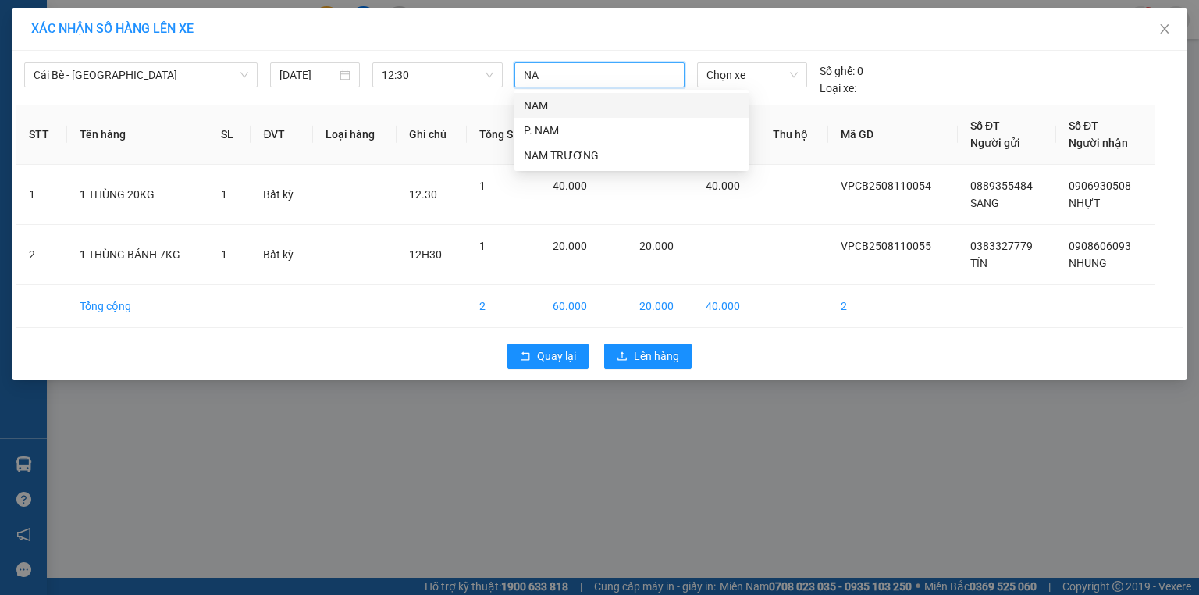
click at [562, 111] on div "NAM" at bounding box center [632, 105] width 216 height 17
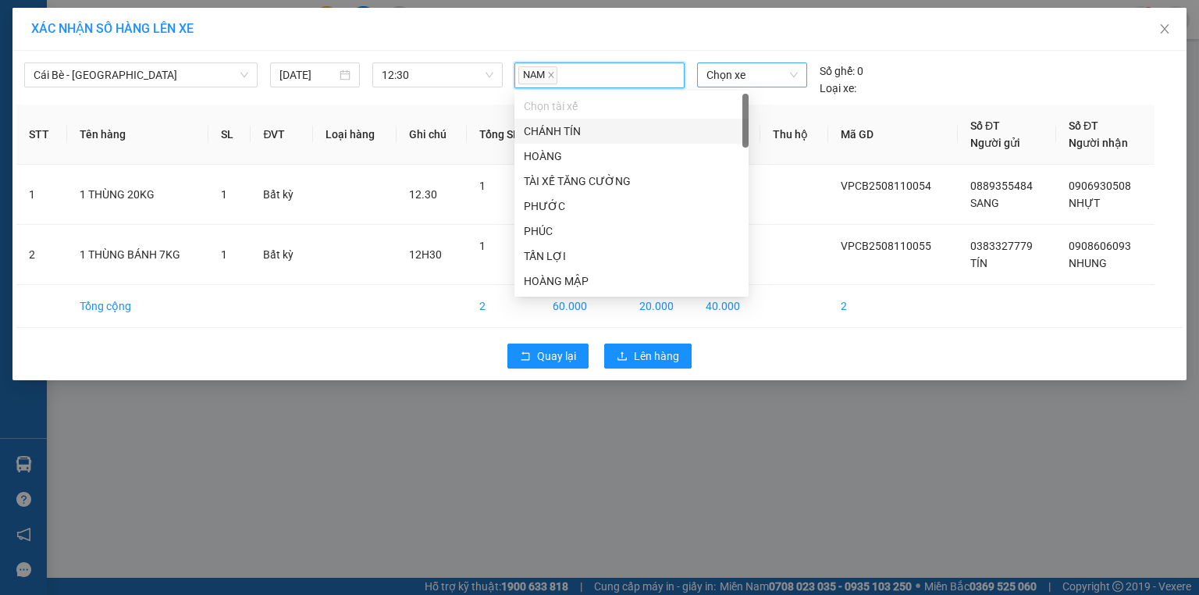
click at [772, 77] on span "Chọn xe" at bounding box center [752, 74] width 91 height 23
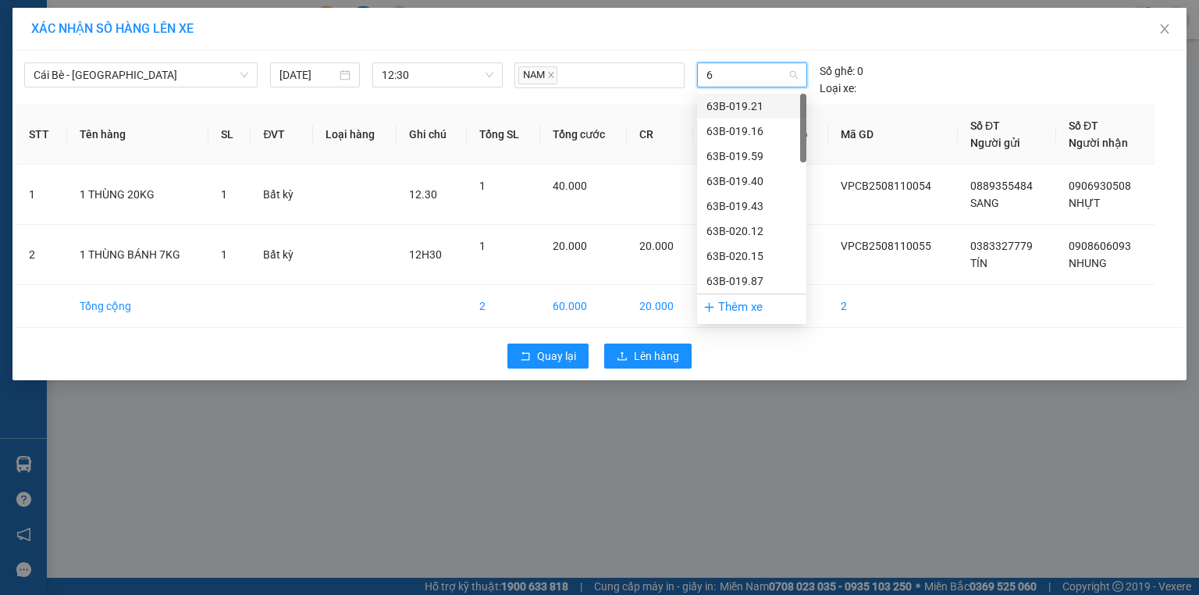
type input "64"
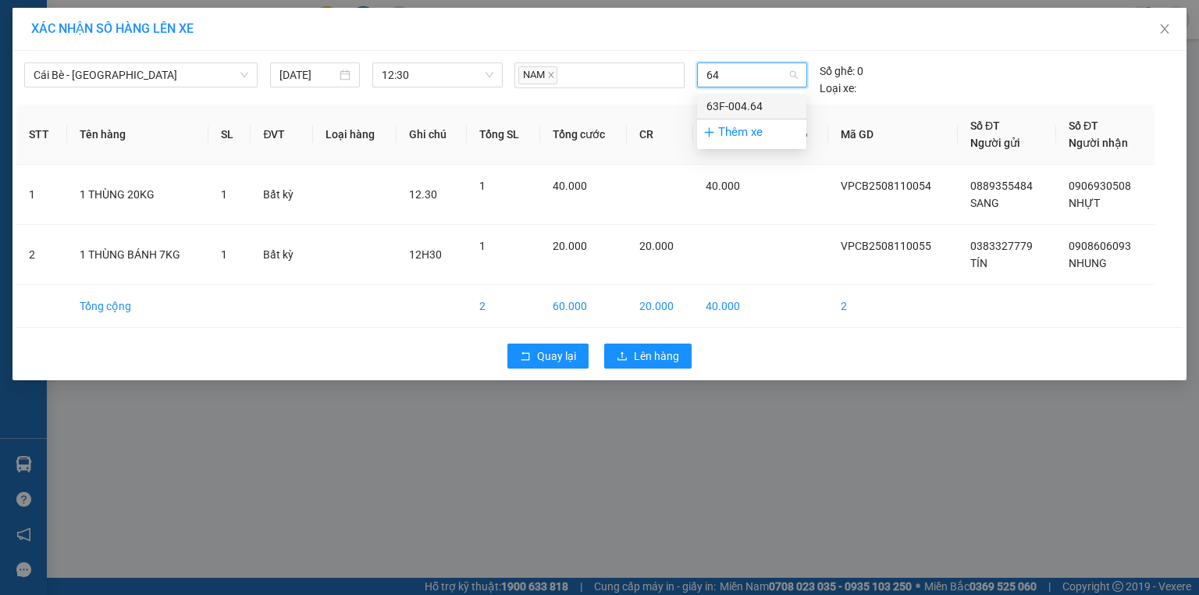
click at [744, 100] on div "63F-004.64" at bounding box center [752, 106] width 91 height 17
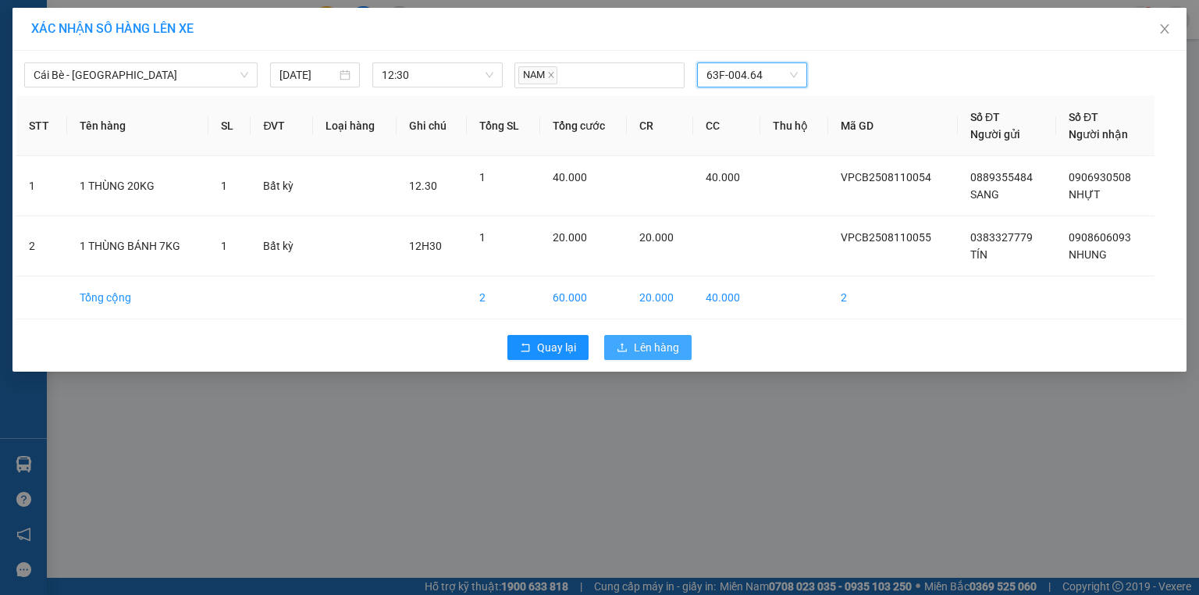
click at [668, 339] on span "Lên hàng" at bounding box center [656, 347] width 45 height 17
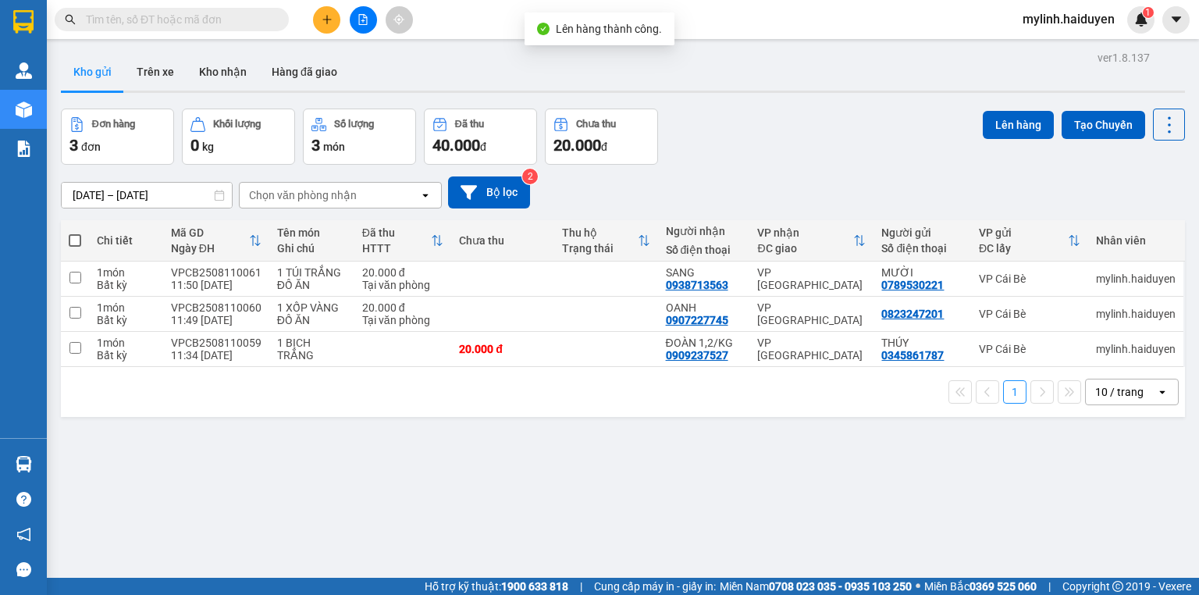
click at [361, 21] on icon "file-add" at bounding box center [363, 19] width 11 height 11
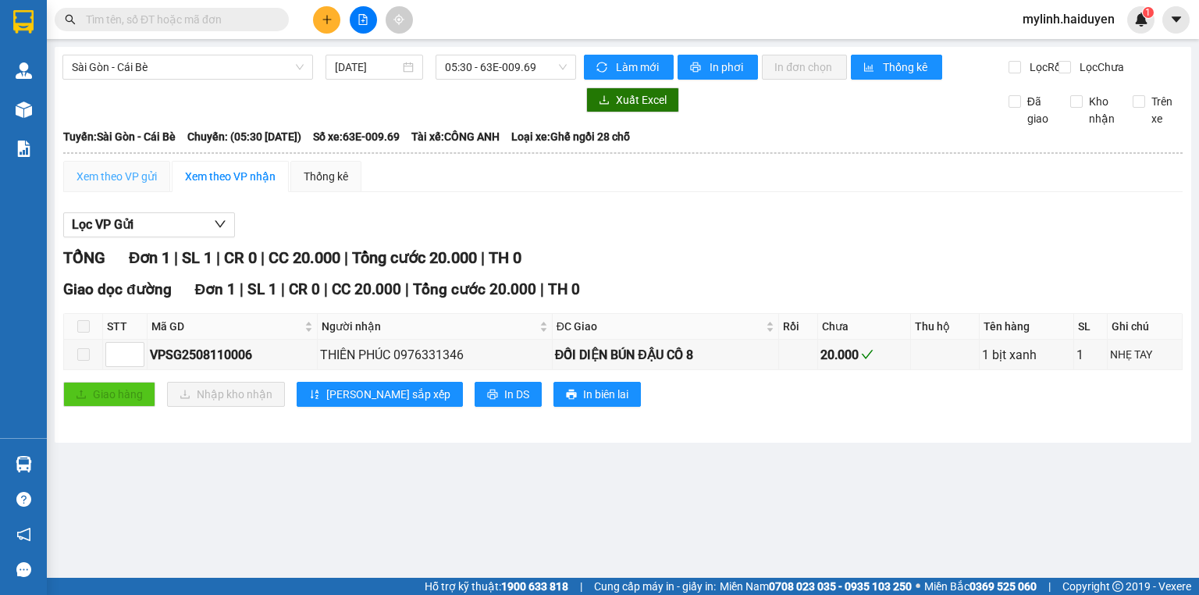
click at [164, 175] on div "Xem theo VP gửi" at bounding box center [116, 176] width 107 height 31
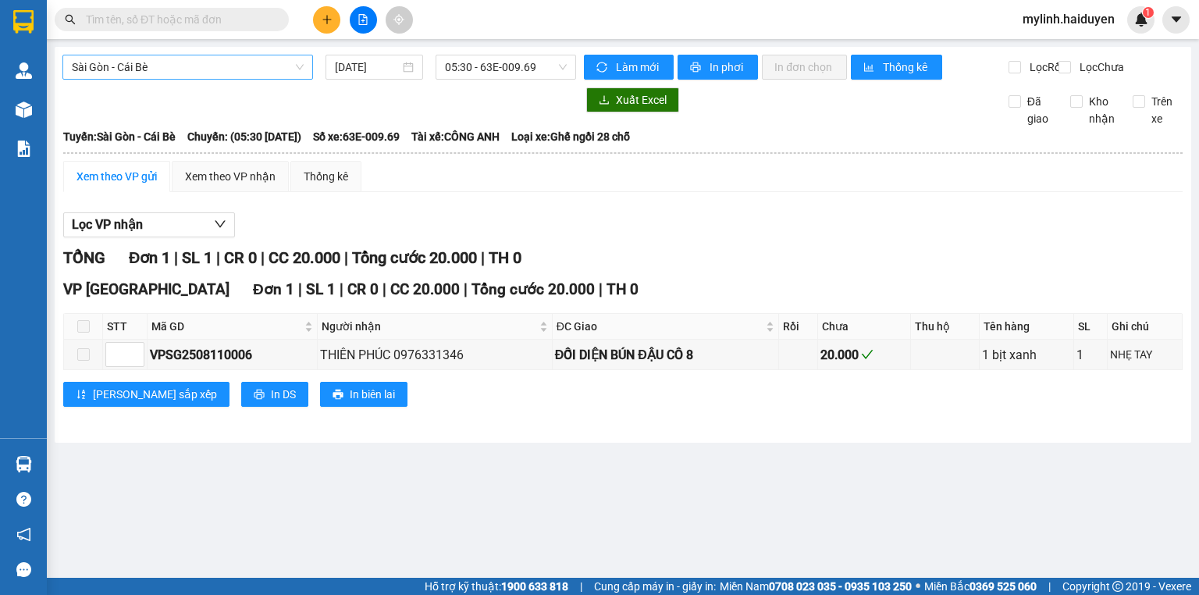
click at [227, 66] on span "Sài Gòn - Cái Bè" at bounding box center [188, 66] width 232 height 23
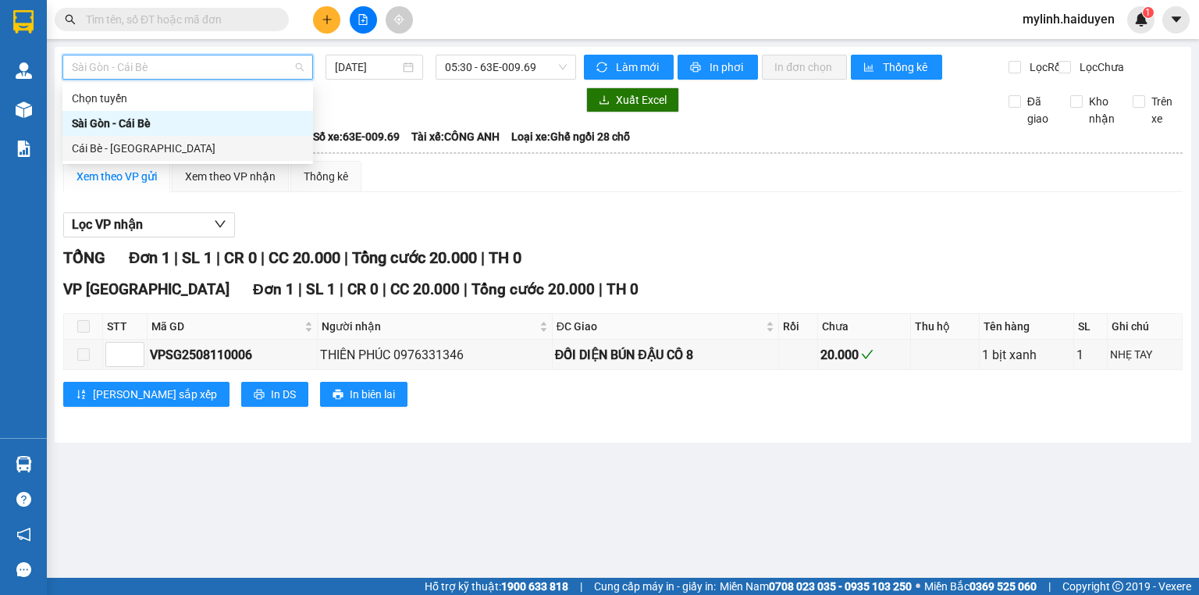
drag, startPoint x: 225, startPoint y: 144, endPoint x: 240, endPoint y: 127, distance: 22.1
click at [226, 140] on div "Cái Bè - [GEOGRAPHIC_DATA]" at bounding box center [188, 148] width 232 height 17
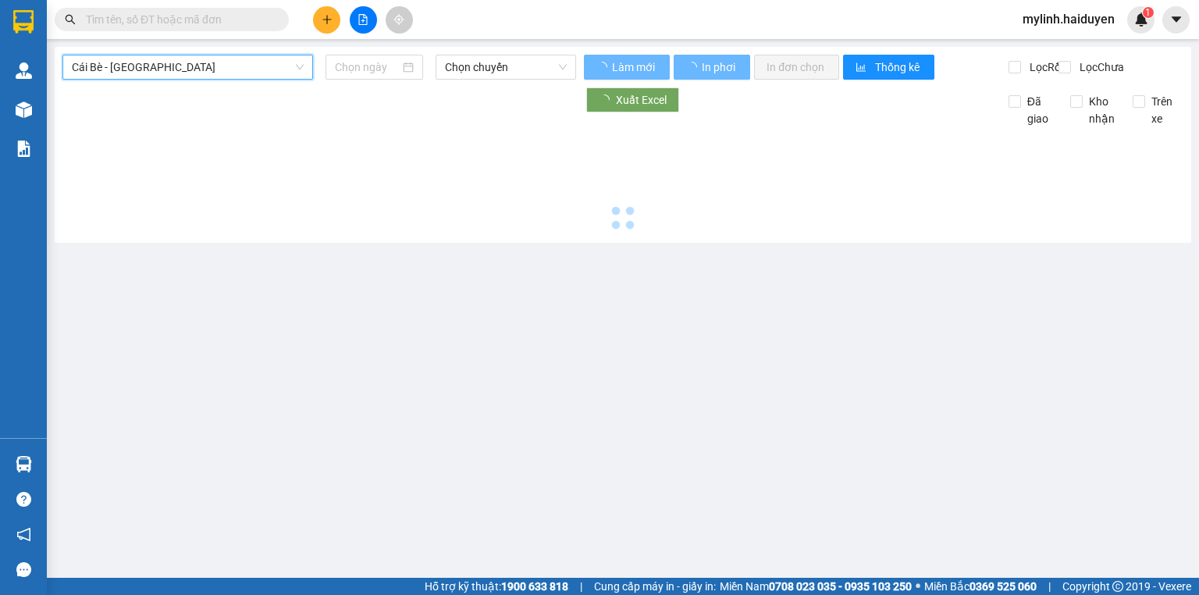
type input "[DATE]"
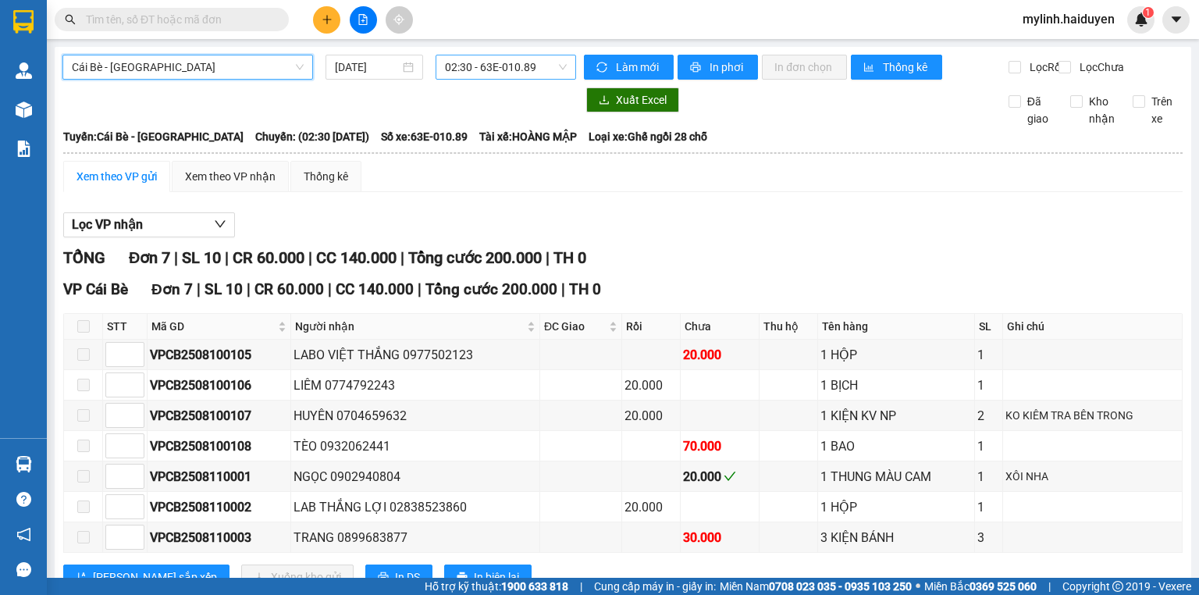
click at [554, 59] on span "02:30 - 63E-010.89" at bounding box center [506, 66] width 123 height 23
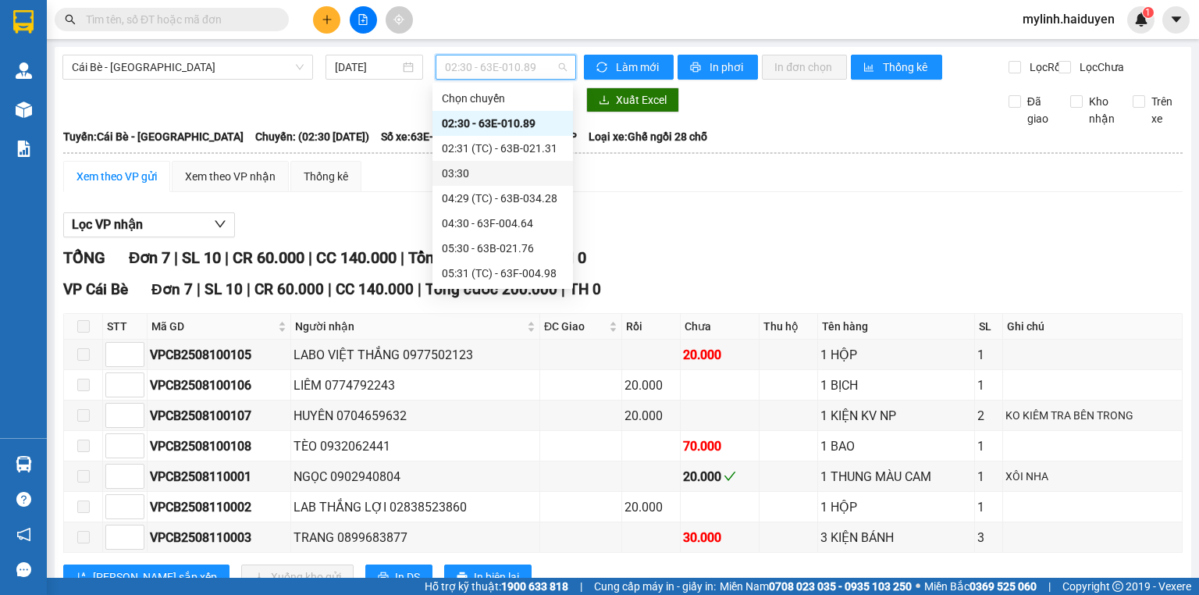
scroll to position [375, 0]
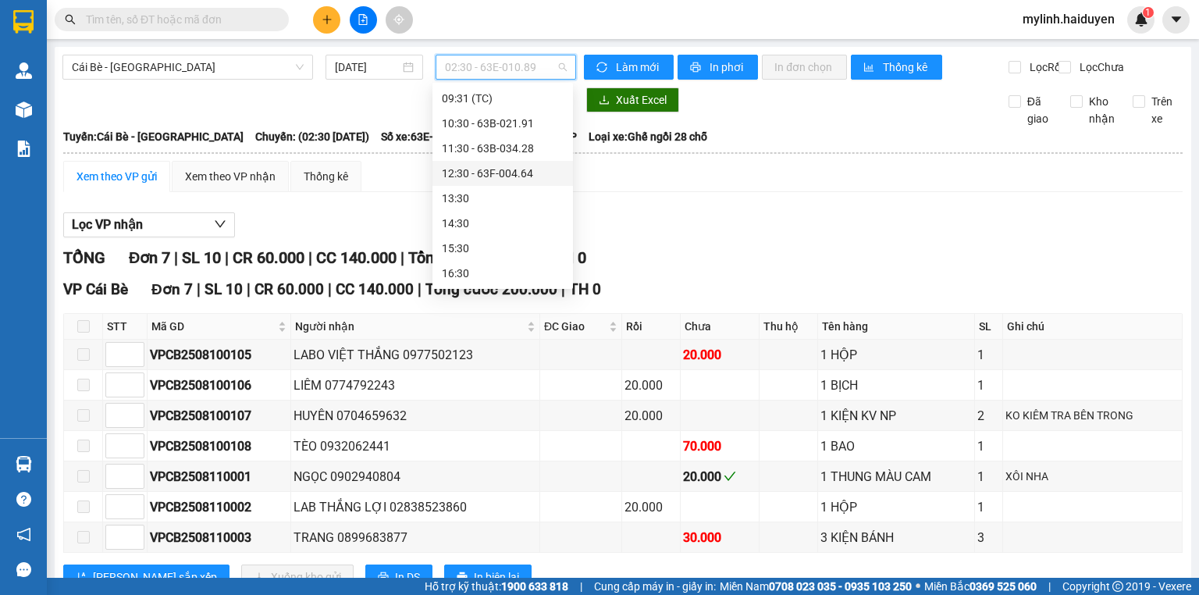
click at [469, 178] on div "12:30 - 63F-004.64" at bounding box center [503, 173] width 122 height 17
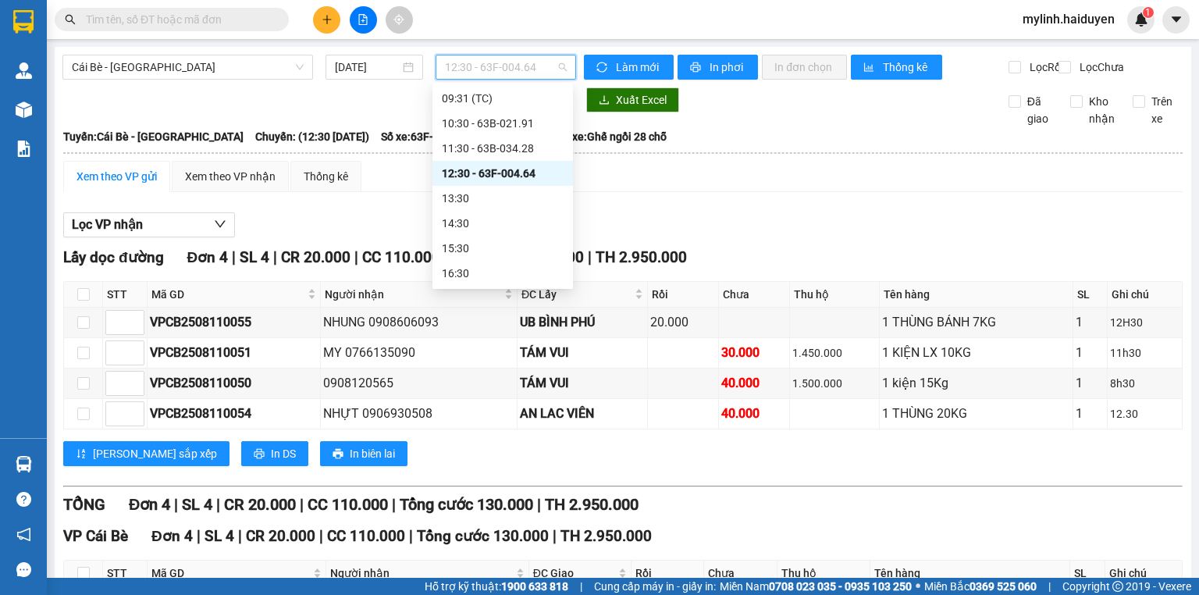
click at [540, 77] on span "12:30 - 63F-004.64" at bounding box center [506, 66] width 123 height 23
click at [528, 152] on div "11:30 - 63B-034.28" at bounding box center [503, 148] width 122 height 17
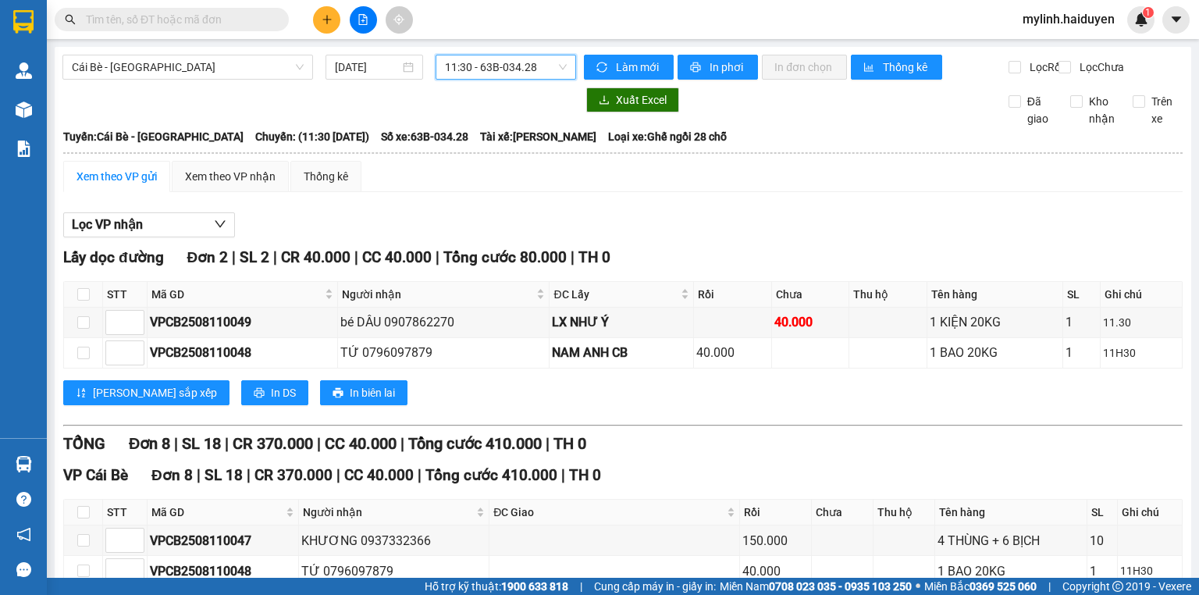
drag, startPoint x: 136, startPoint y: 70, endPoint x: 133, endPoint y: 80, distance: 9.9
click at [136, 72] on span "Cái Bè - [GEOGRAPHIC_DATA]" at bounding box center [188, 66] width 232 height 23
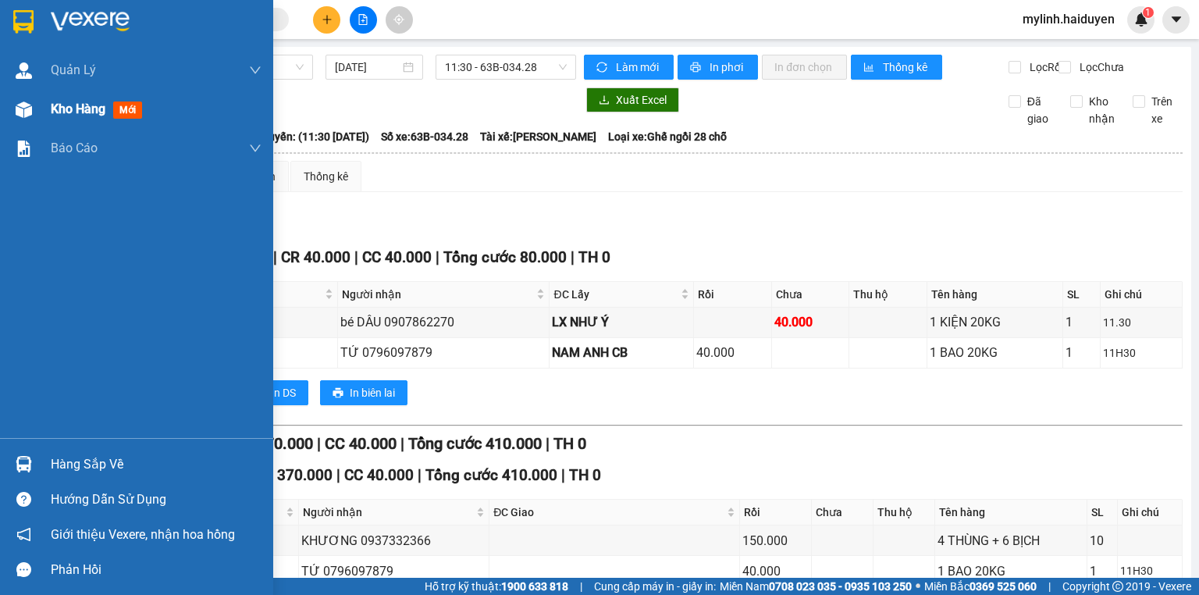
click at [45, 116] on div "Kho hàng mới" at bounding box center [136, 109] width 273 height 39
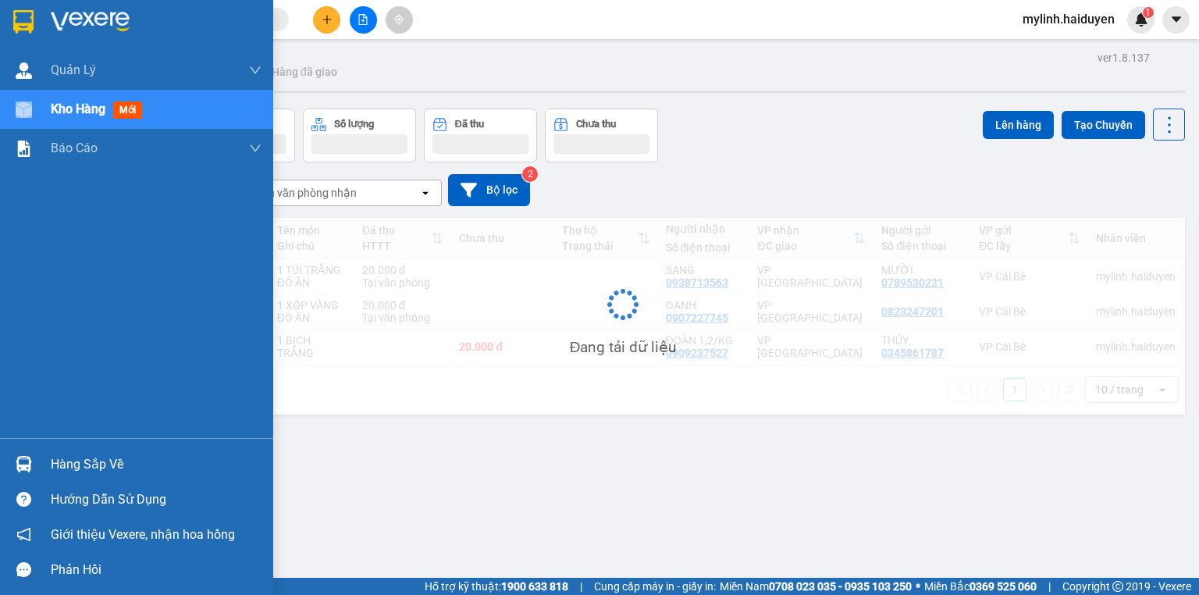
click at [45, 116] on div "Kho hàng mới" at bounding box center [136, 109] width 273 height 39
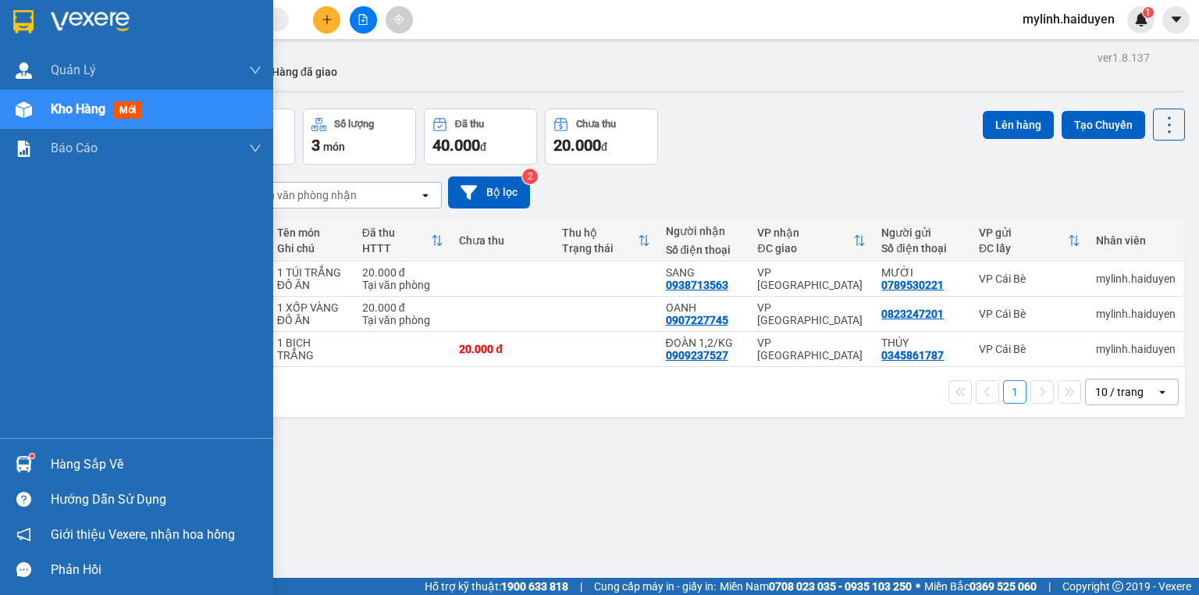
click at [139, 114] on span "mới" at bounding box center [127, 110] width 29 height 17
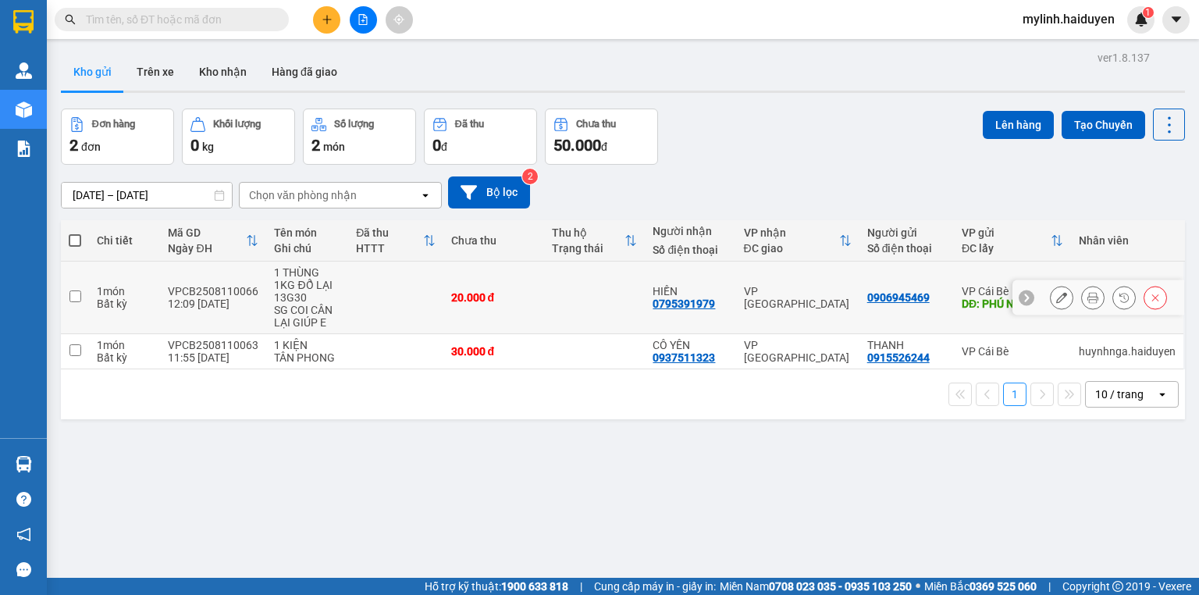
click at [825, 308] on td "VP [GEOGRAPHIC_DATA]" at bounding box center [797, 298] width 123 height 73
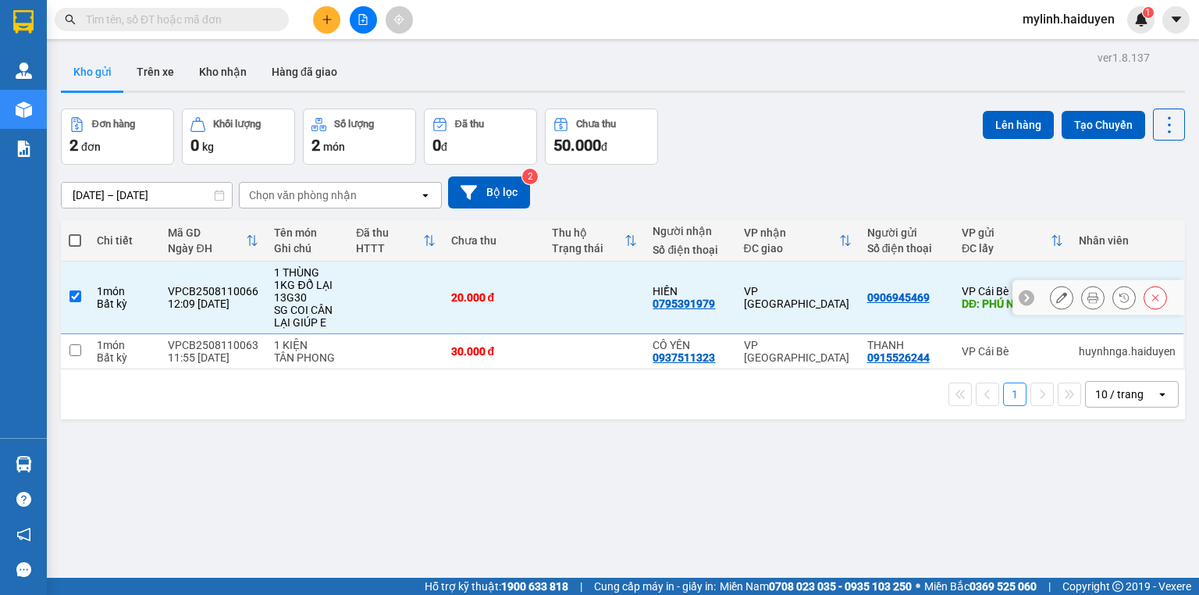
checkbox input "true"
click at [987, 132] on button "Lên hàng" at bounding box center [1018, 125] width 71 height 28
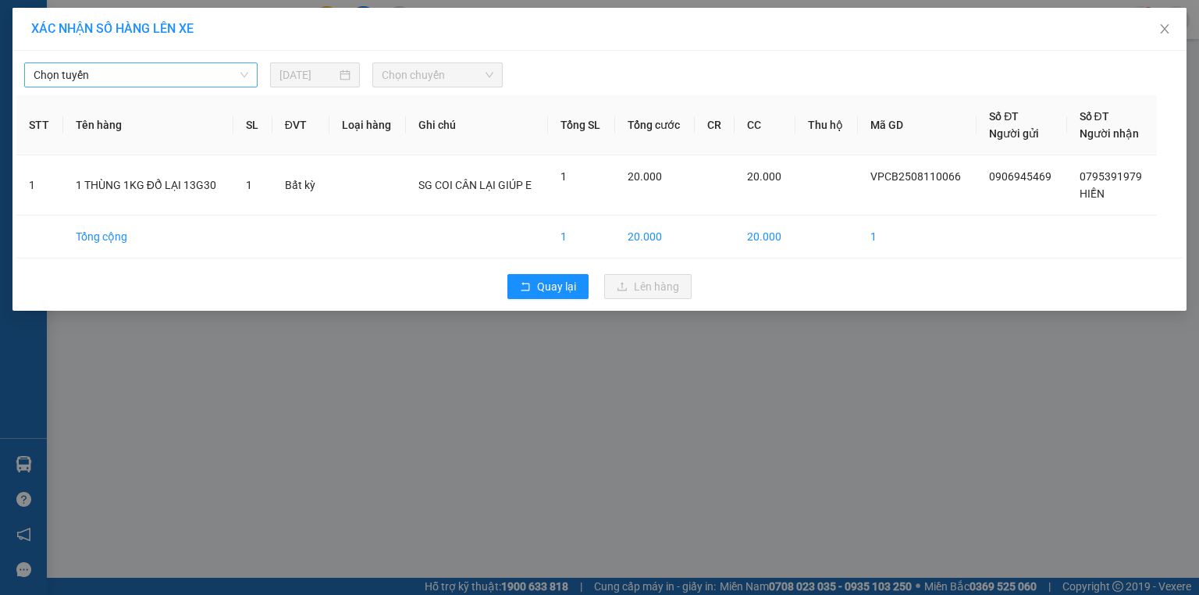
click at [244, 83] on span "Chọn tuyến" at bounding box center [141, 74] width 215 height 23
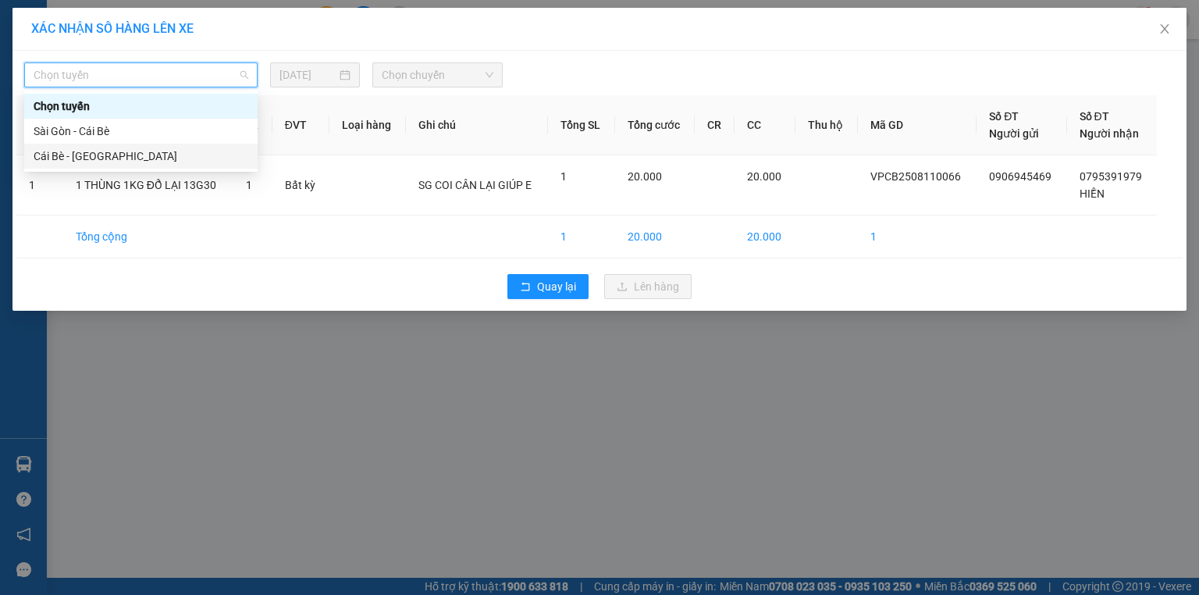
click at [230, 154] on div "Cái Bè - [GEOGRAPHIC_DATA]" at bounding box center [141, 156] width 215 height 17
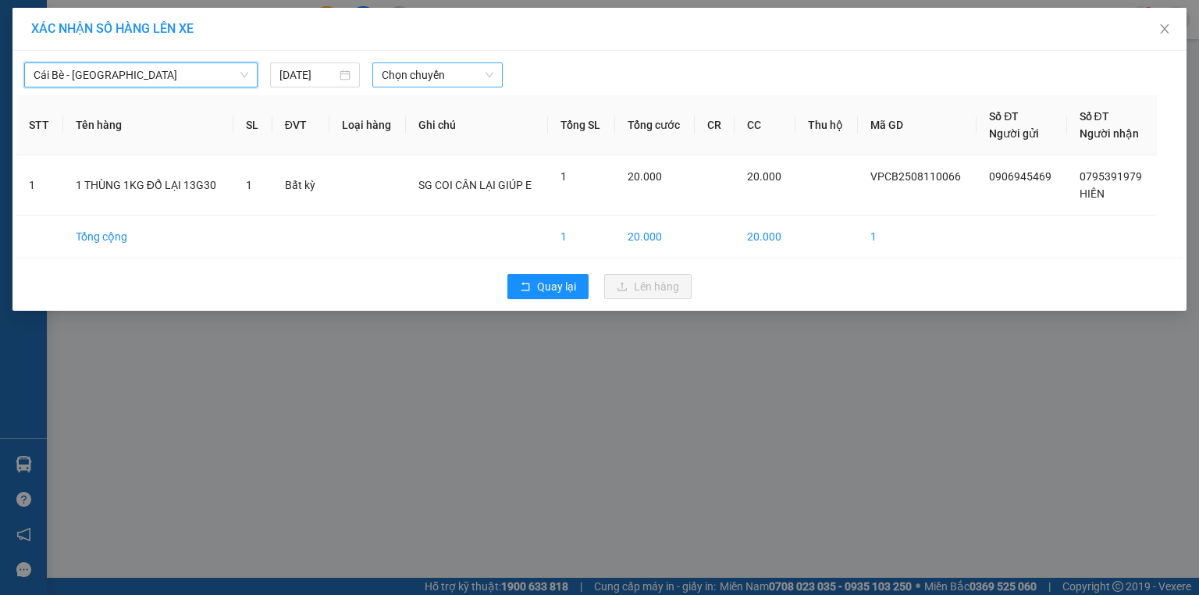
click at [439, 73] on span "Chọn chuyến" at bounding box center [438, 74] width 112 height 23
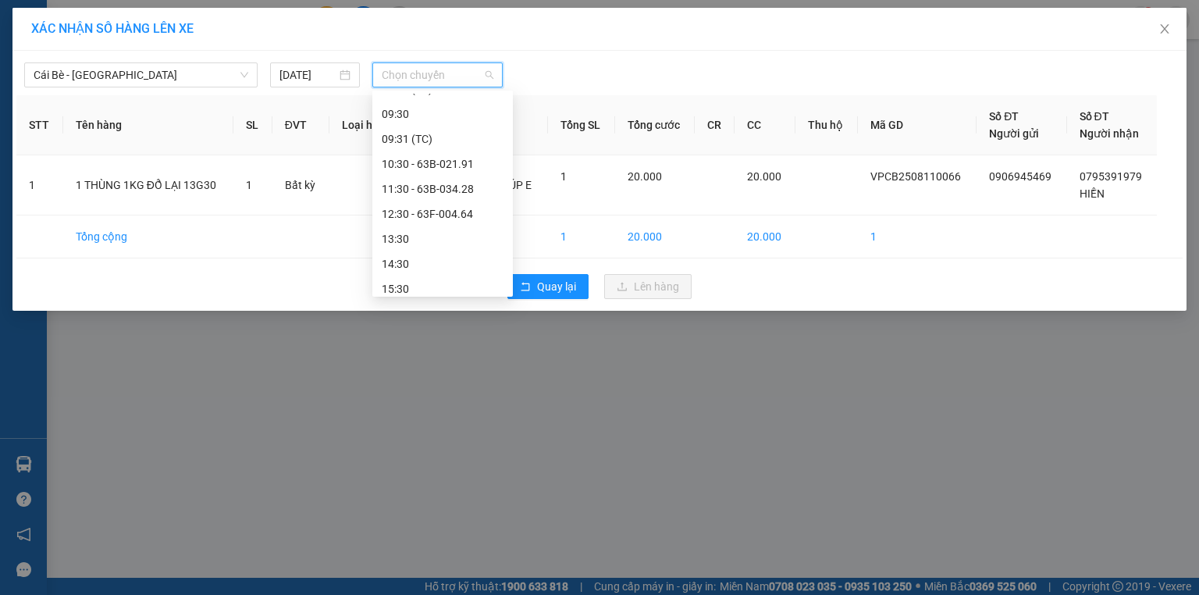
scroll to position [375, 0]
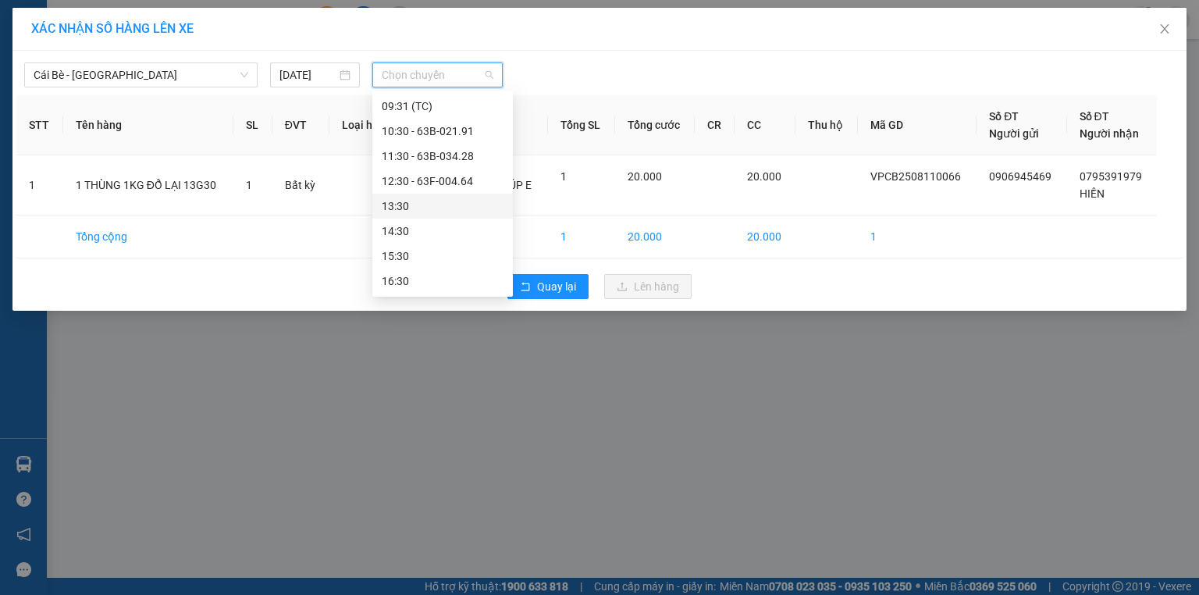
click at [450, 202] on div "13:30" at bounding box center [443, 206] width 122 height 17
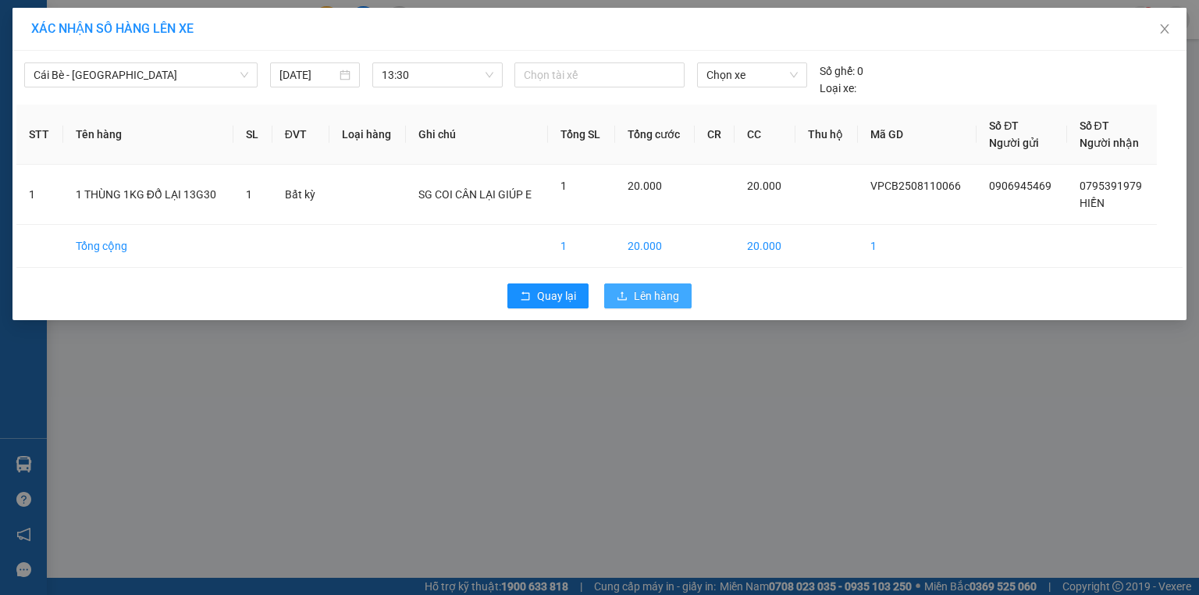
click at [686, 298] on button "Lên hàng" at bounding box center [647, 295] width 87 height 25
